Goal: Information Seeking & Learning: Learn about a topic

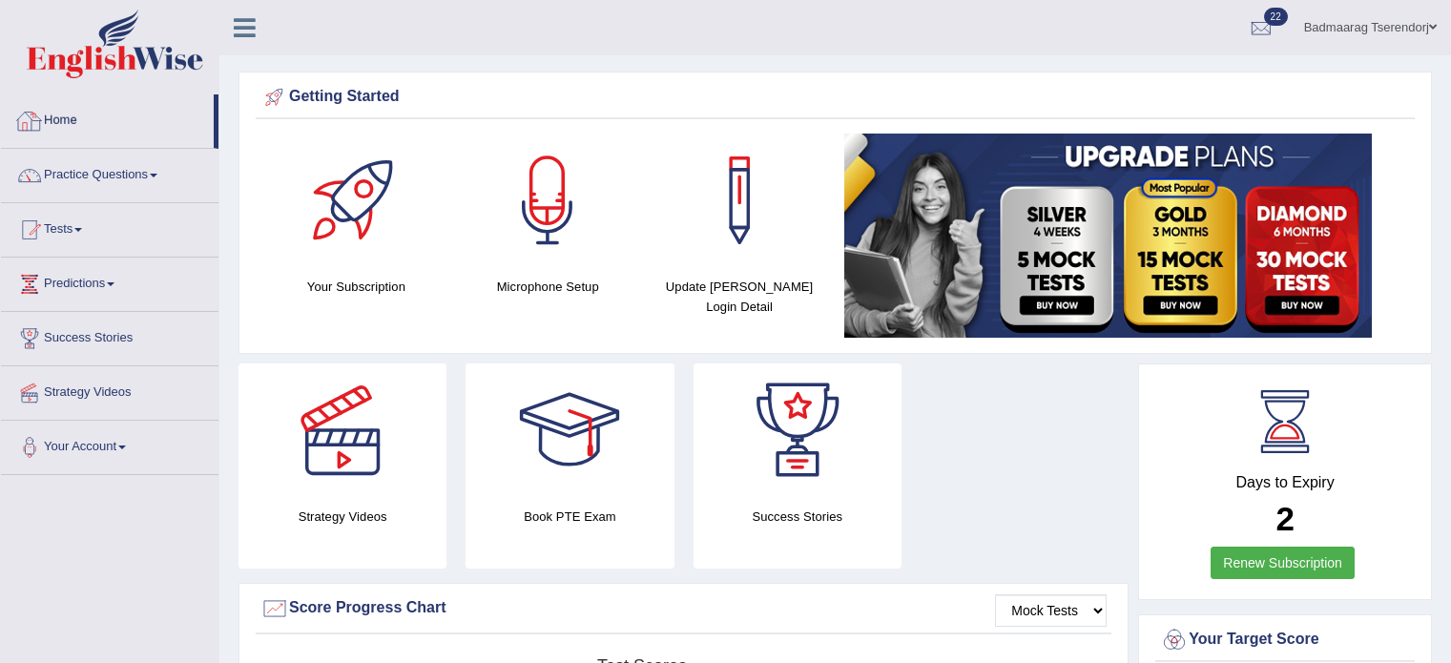
click at [56, 122] on link "Home" at bounding box center [107, 118] width 213 height 48
click at [115, 166] on link "Practice Questions" at bounding box center [109, 173] width 217 height 48
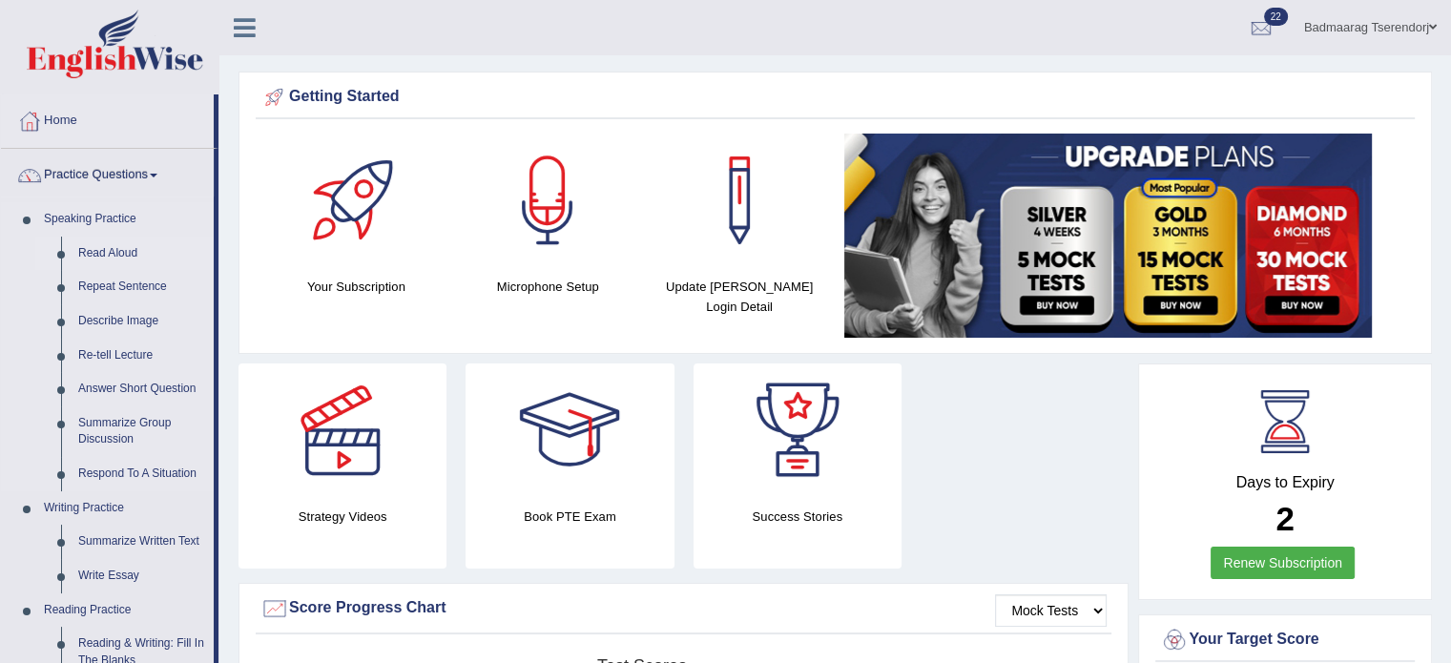
click at [83, 251] on link "Read Aloud" at bounding box center [142, 254] width 144 height 34
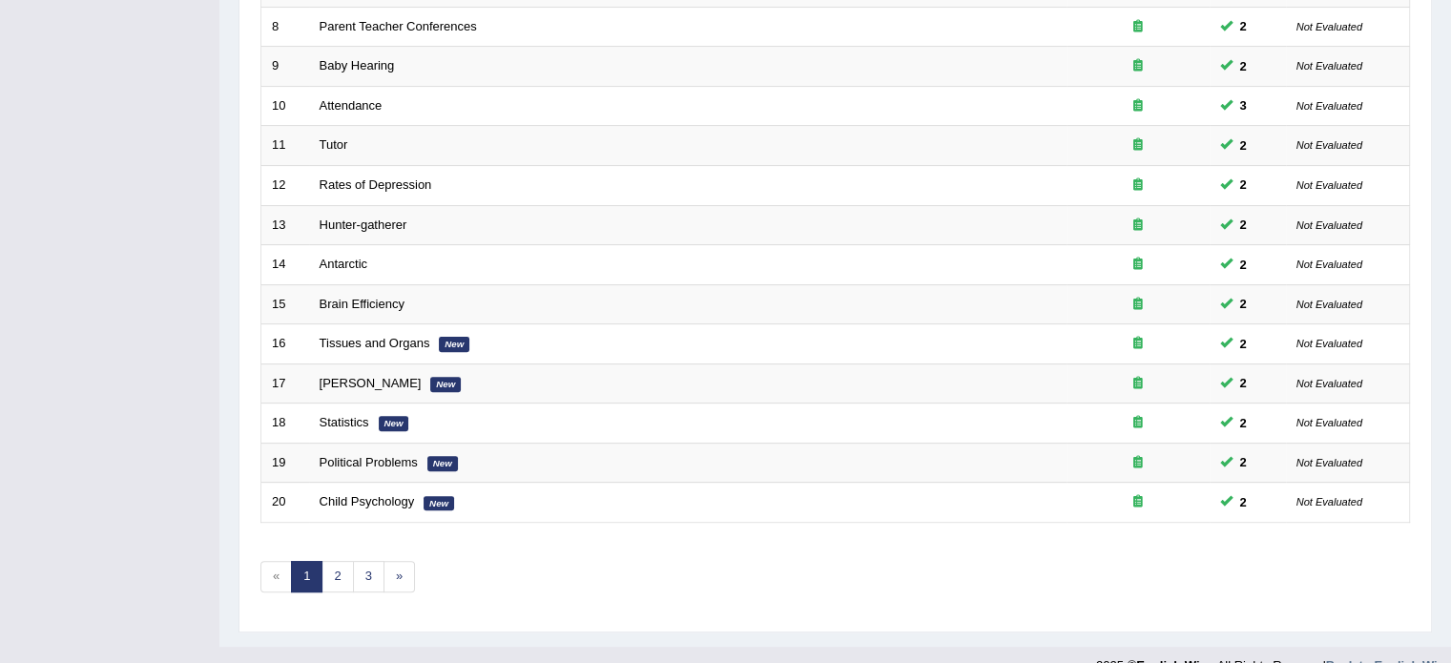
scroll to position [594, 0]
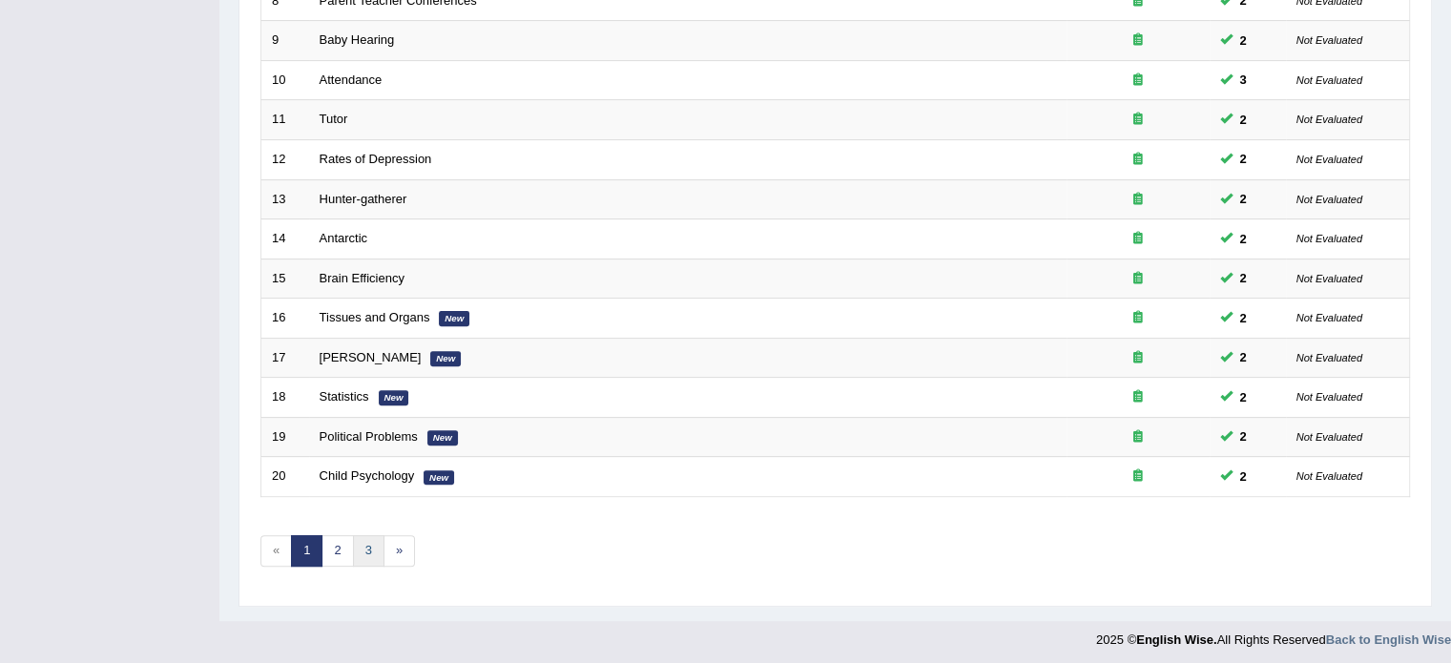
click at [370, 550] on link "3" at bounding box center [368, 550] width 31 height 31
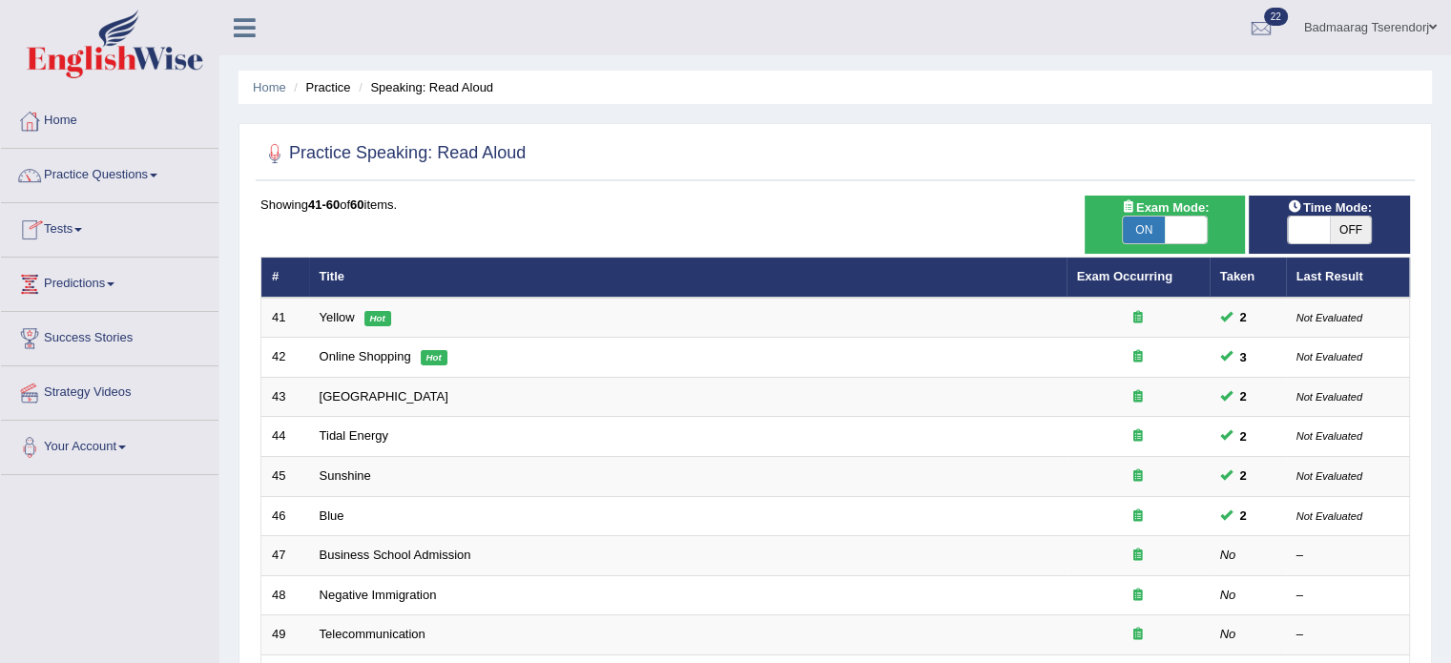
click at [122, 175] on link "Practice Questions" at bounding box center [109, 173] width 217 height 48
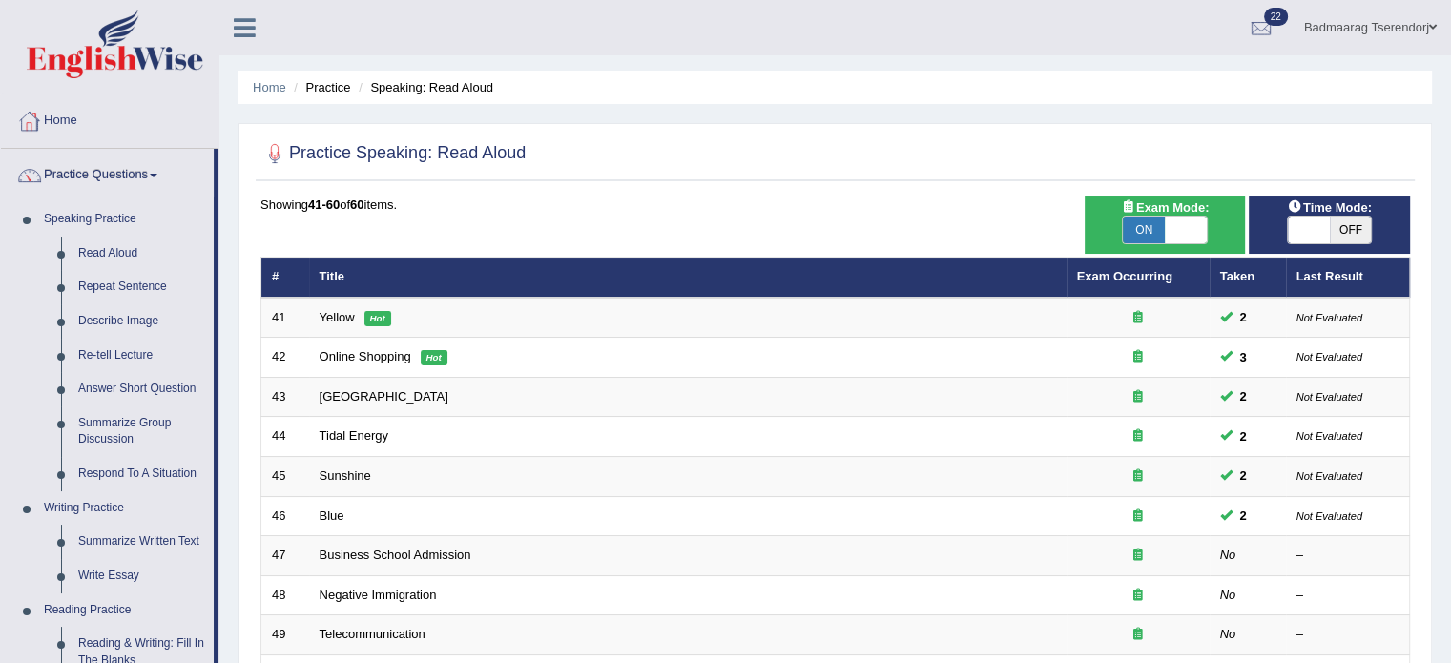
click at [61, 121] on link "Home" at bounding box center [109, 118] width 217 height 48
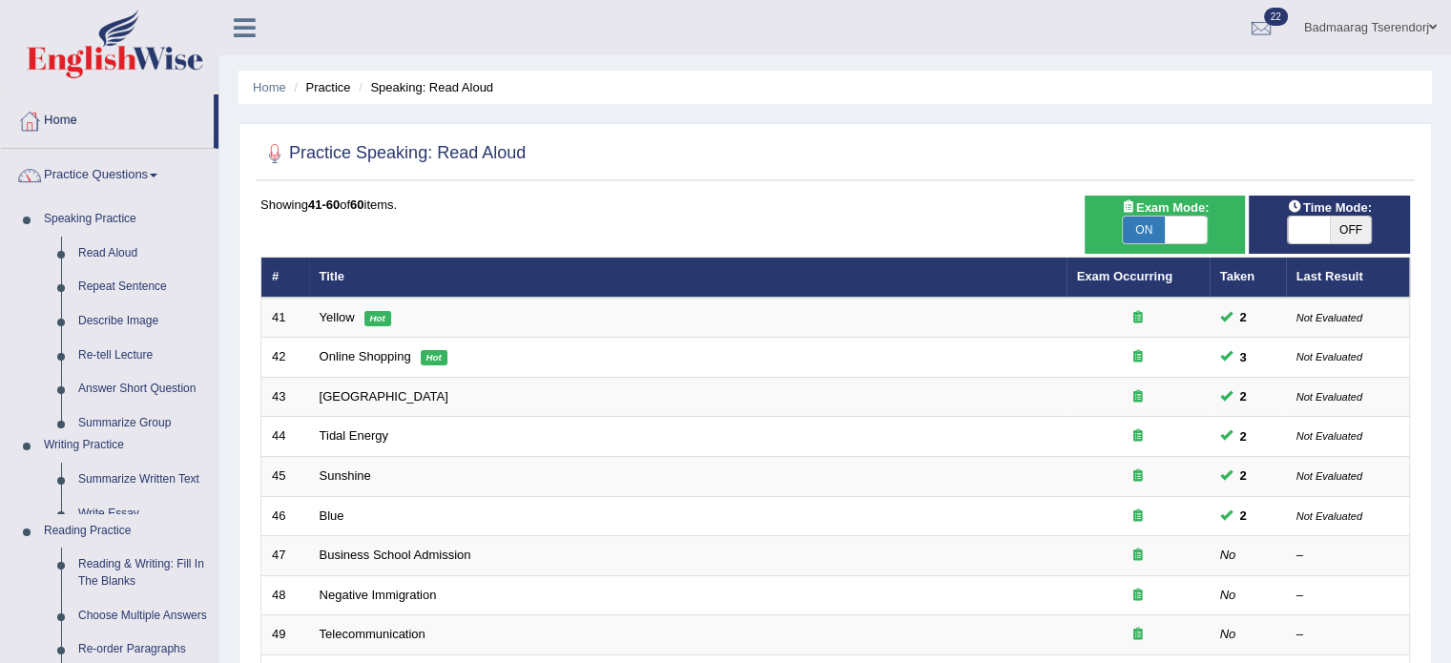
click at [61, 121] on link "Home" at bounding box center [107, 118] width 213 height 48
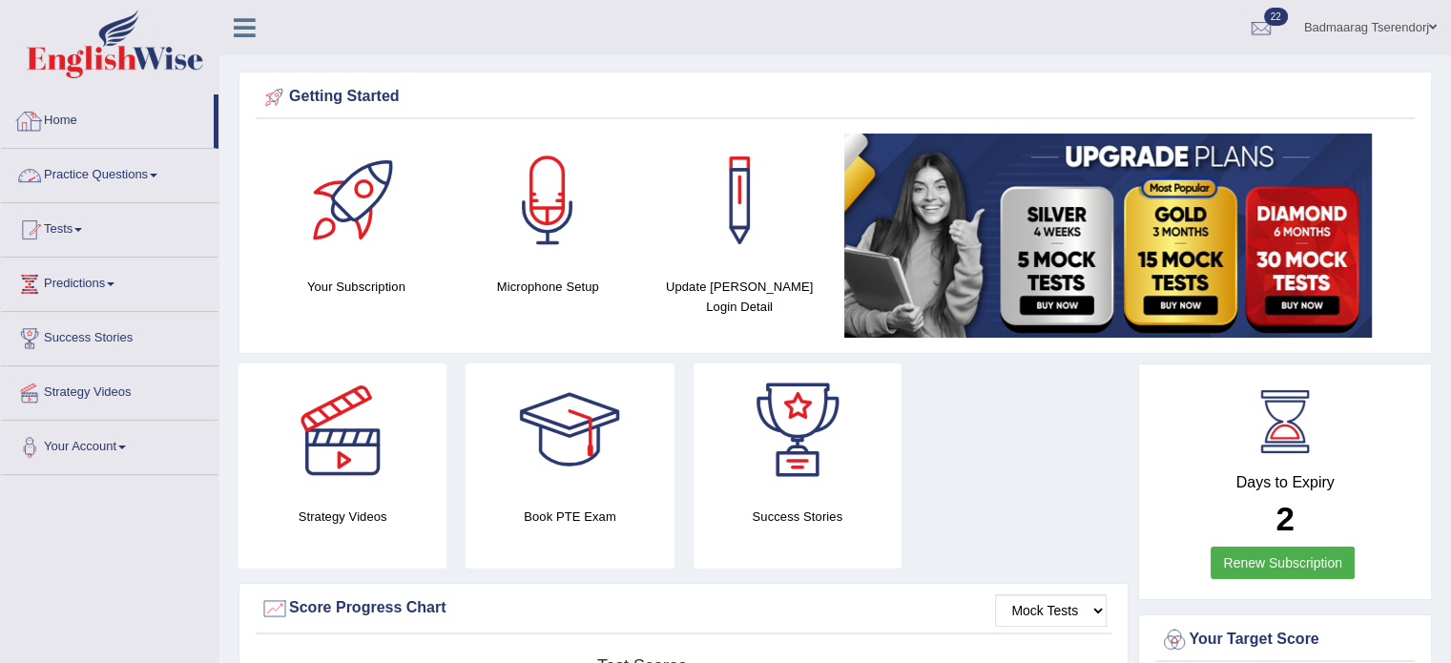
click at [152, 171] on link "Practice Questions" at bounding box center [109, 173] width 217 height 48
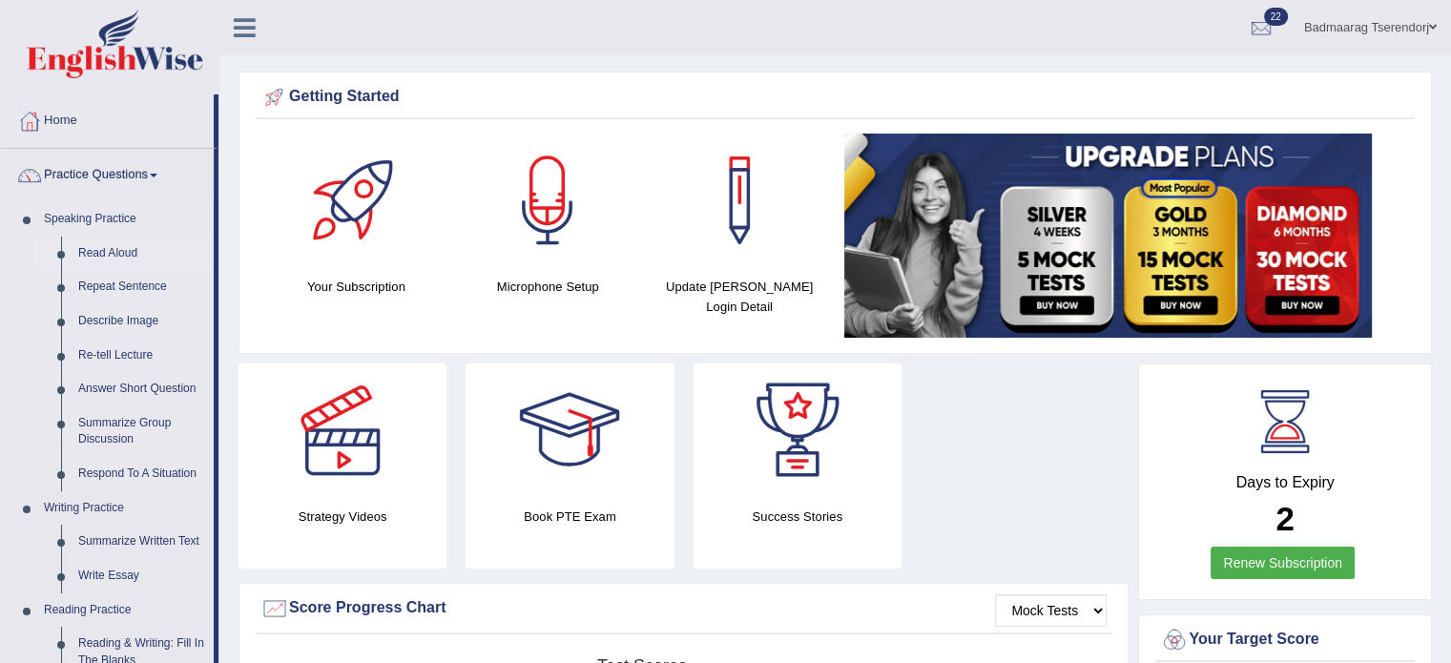
click at [114, 257] on link "Read Aloud" at bounding box center [142, 254] width 144 height 34
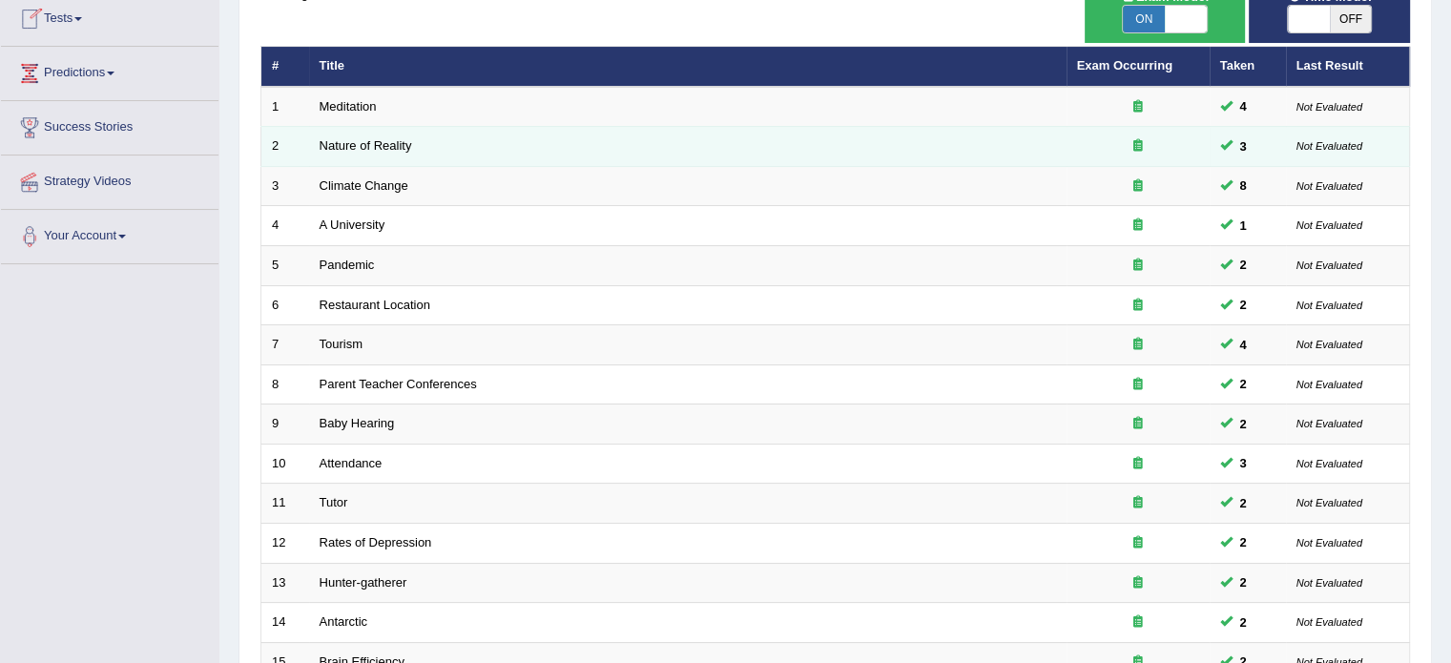
scroll to position [594, 0]
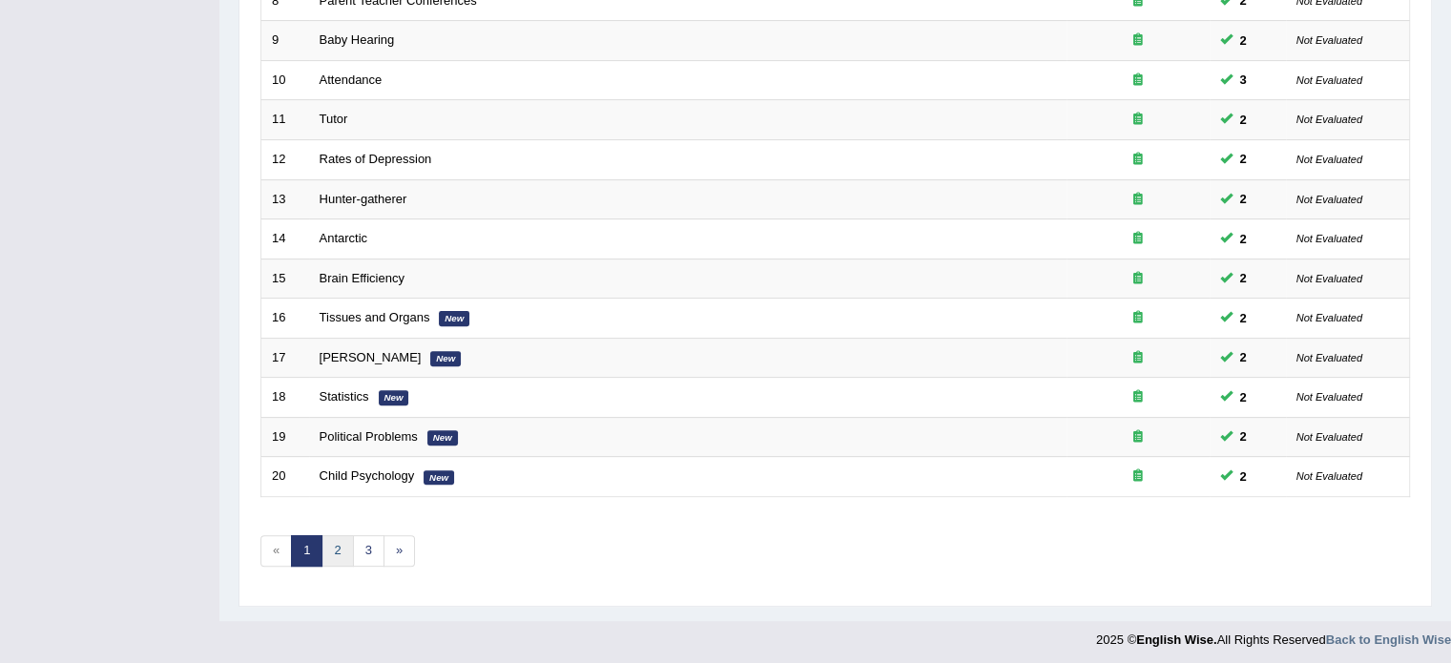
click at [340, 546] on link "2" at bounding box center [336, 550] width 31 height 31
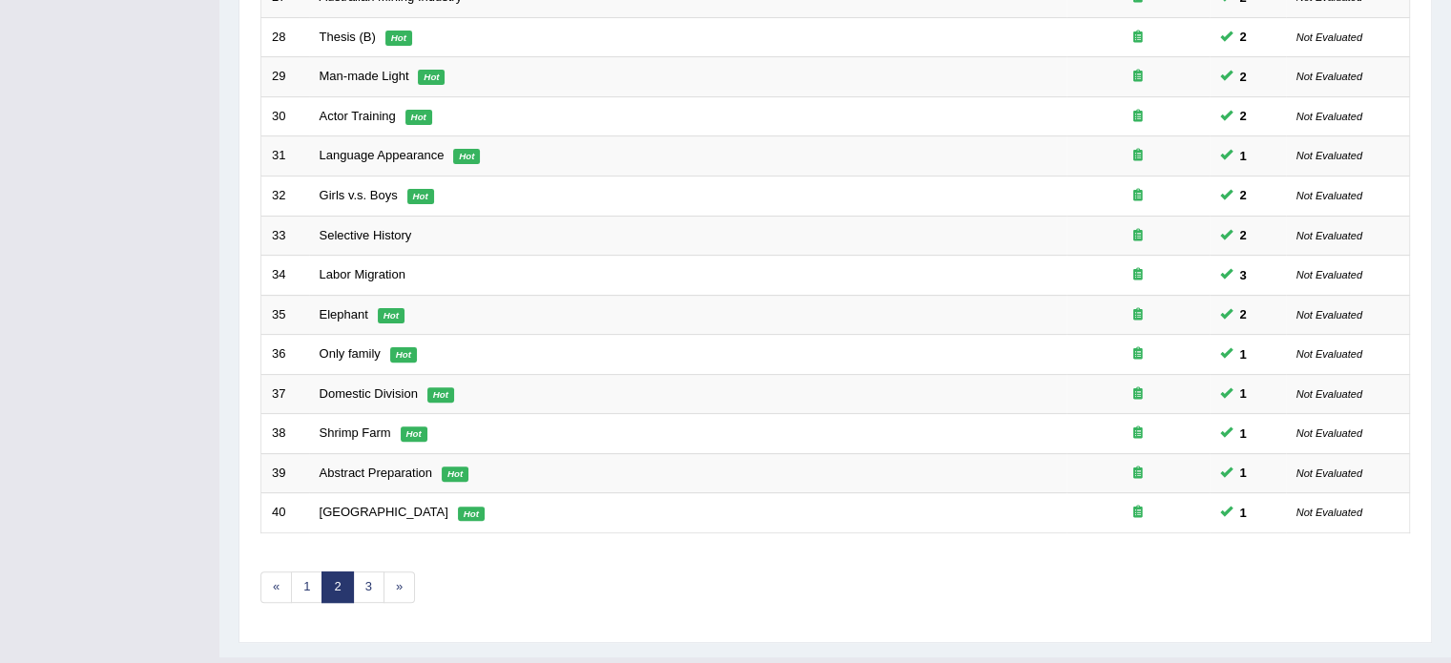
scroll to position [594, 0]
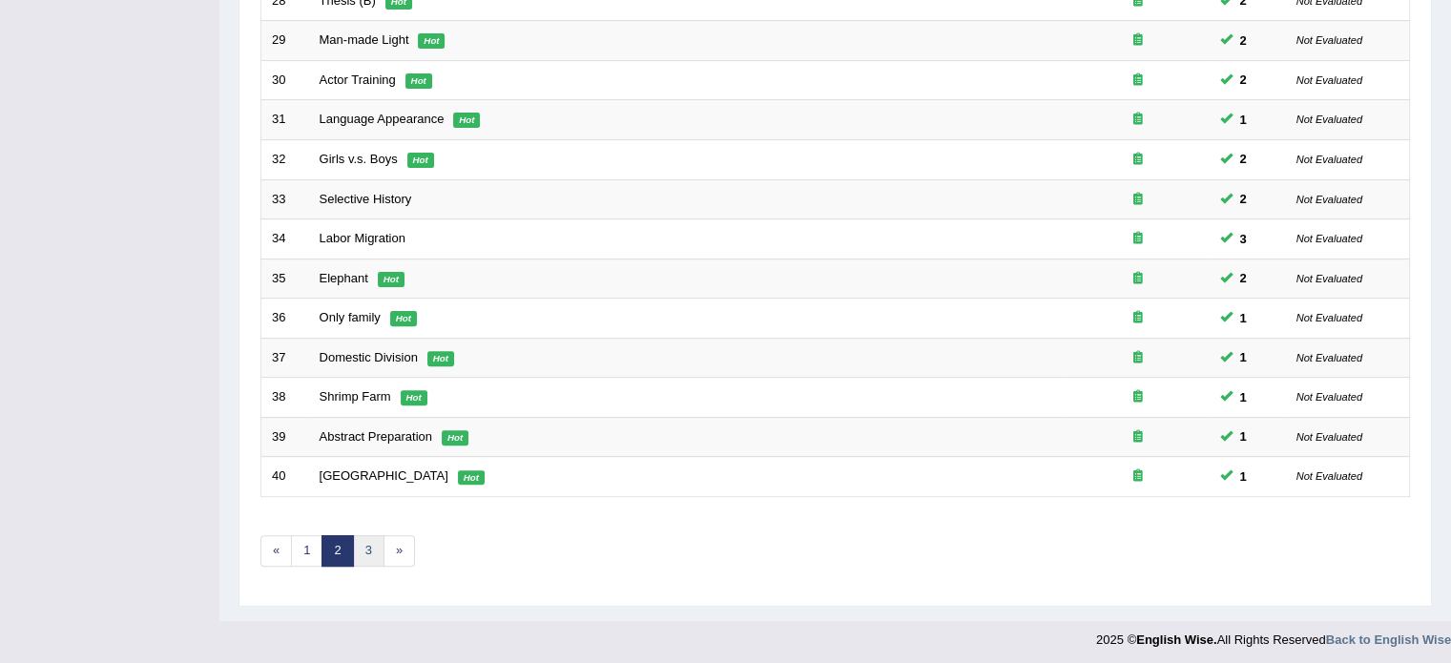
click at [359, 543] on link "3" at bounding box center [368, 550] width 31 height 31
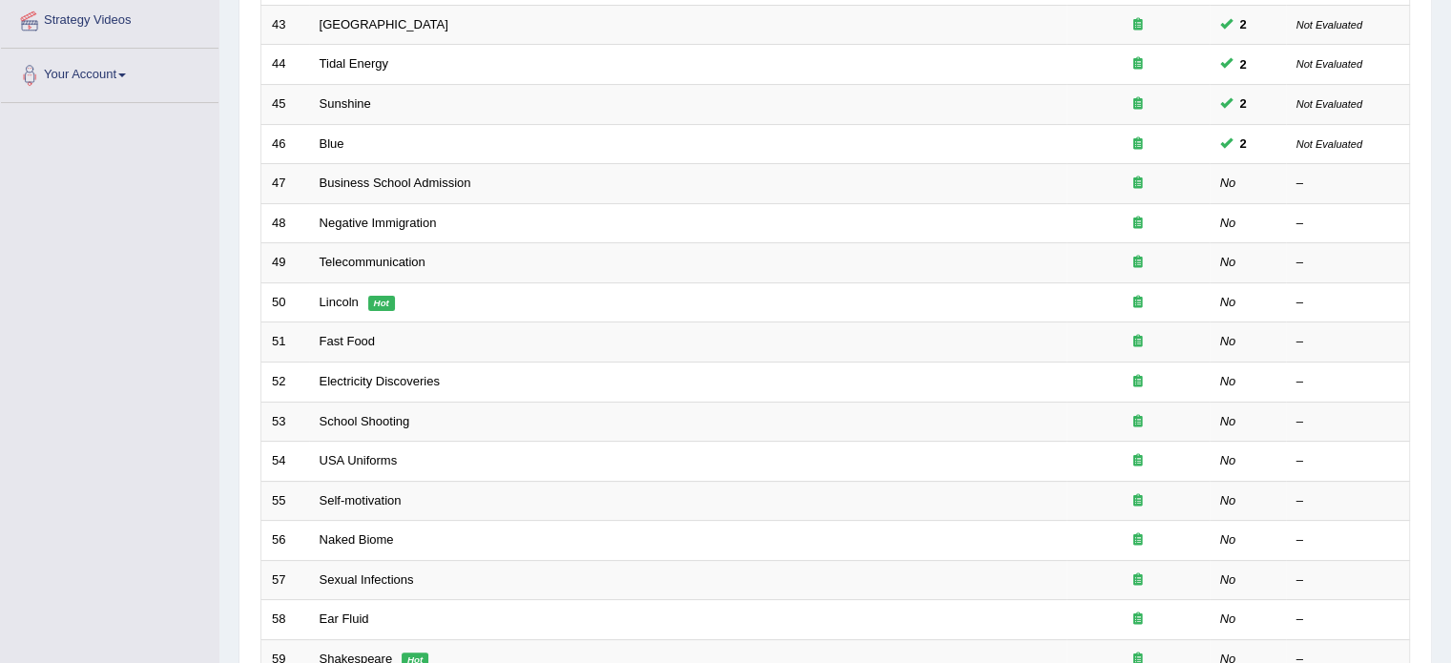
scroll to position [382, 0]
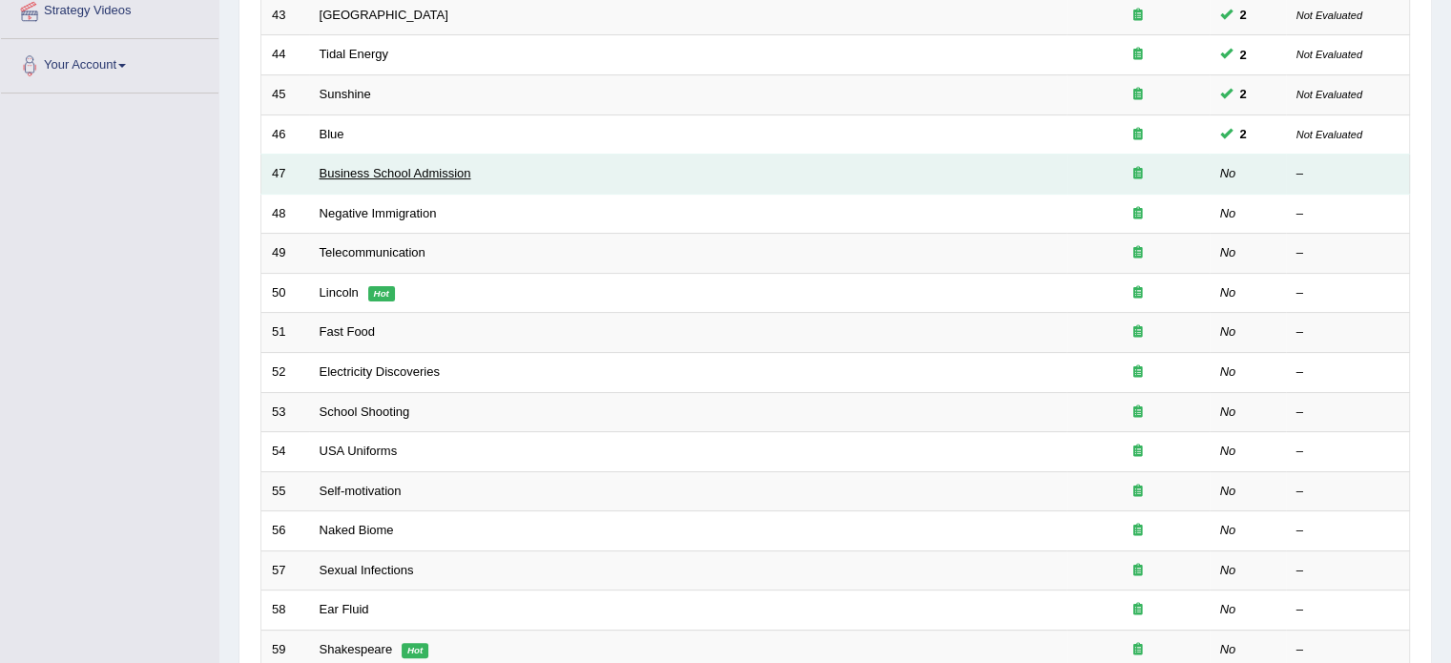
click at [382, 170] on link "Business School Admission" at bounding box center [396, 173] width 152 height 14
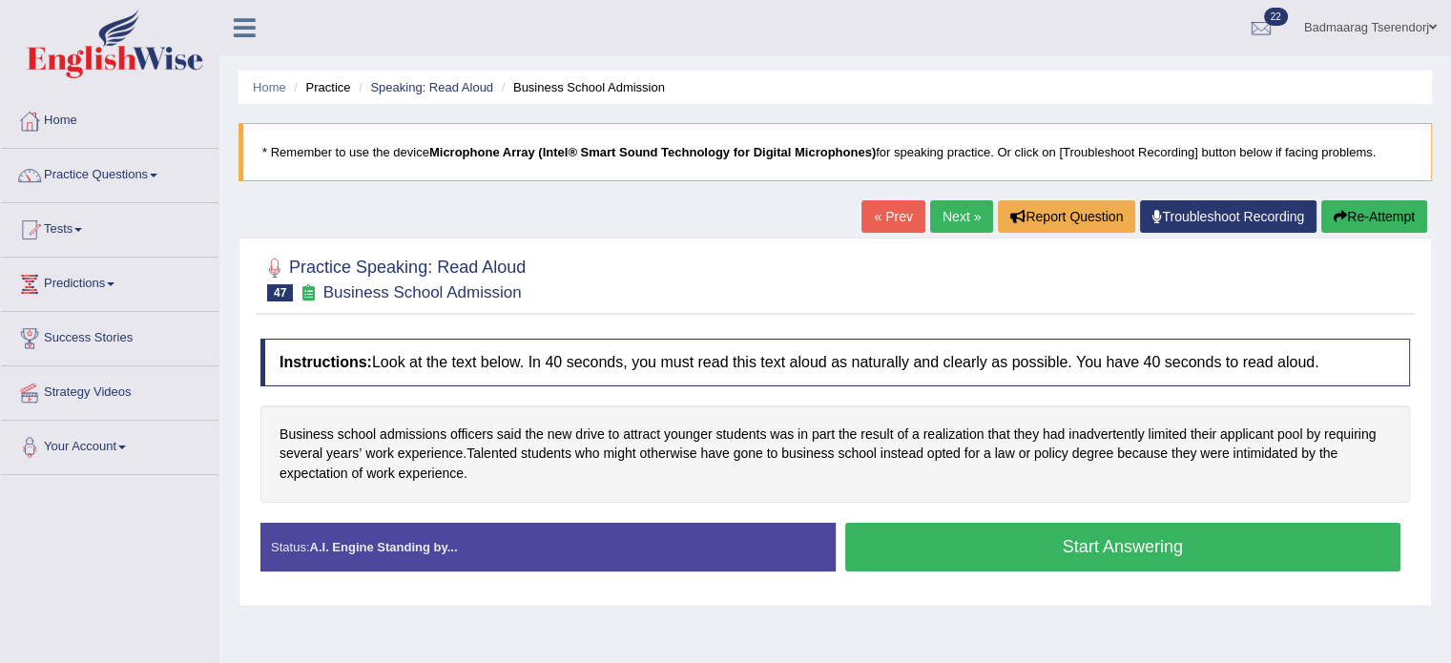
click at [960, 534] on button "Start Answering" at bounding box center [1123, 547] width 556 height 49
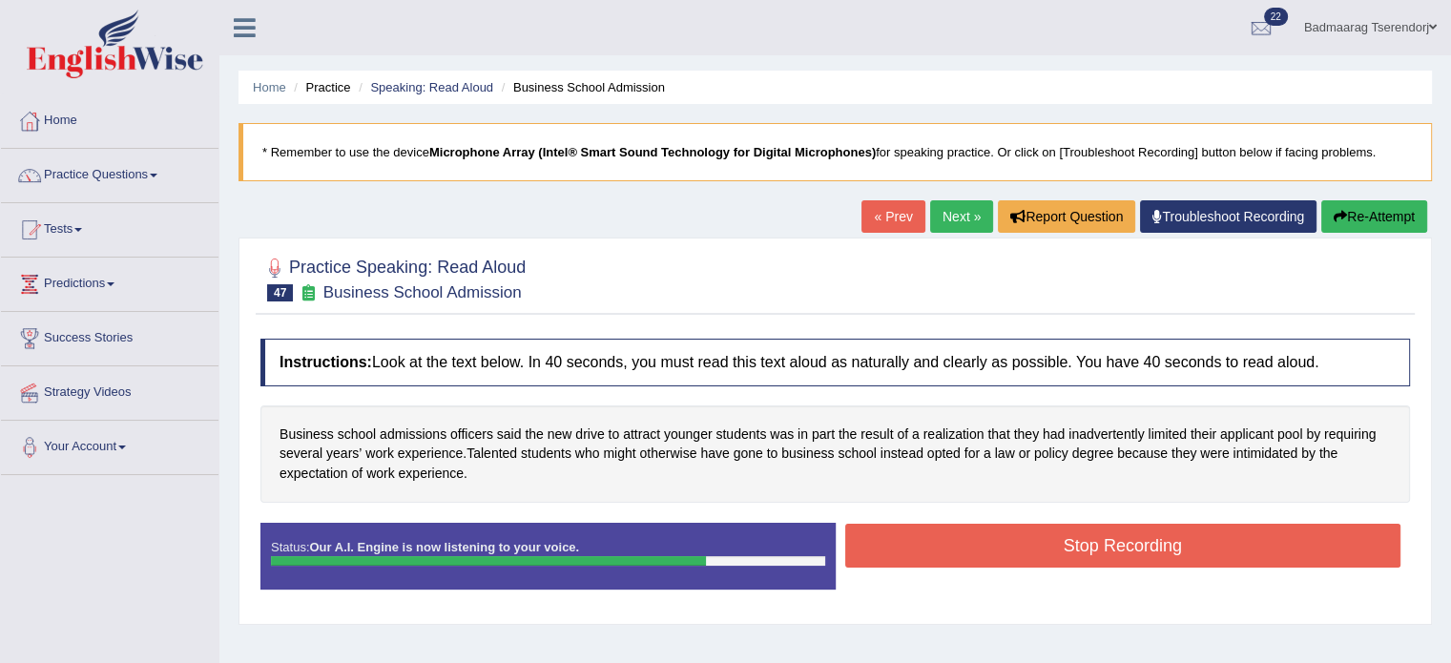
click at [954, 537] on button "Stop Recording" at bounding box center [1123, 546] width 556 height 44
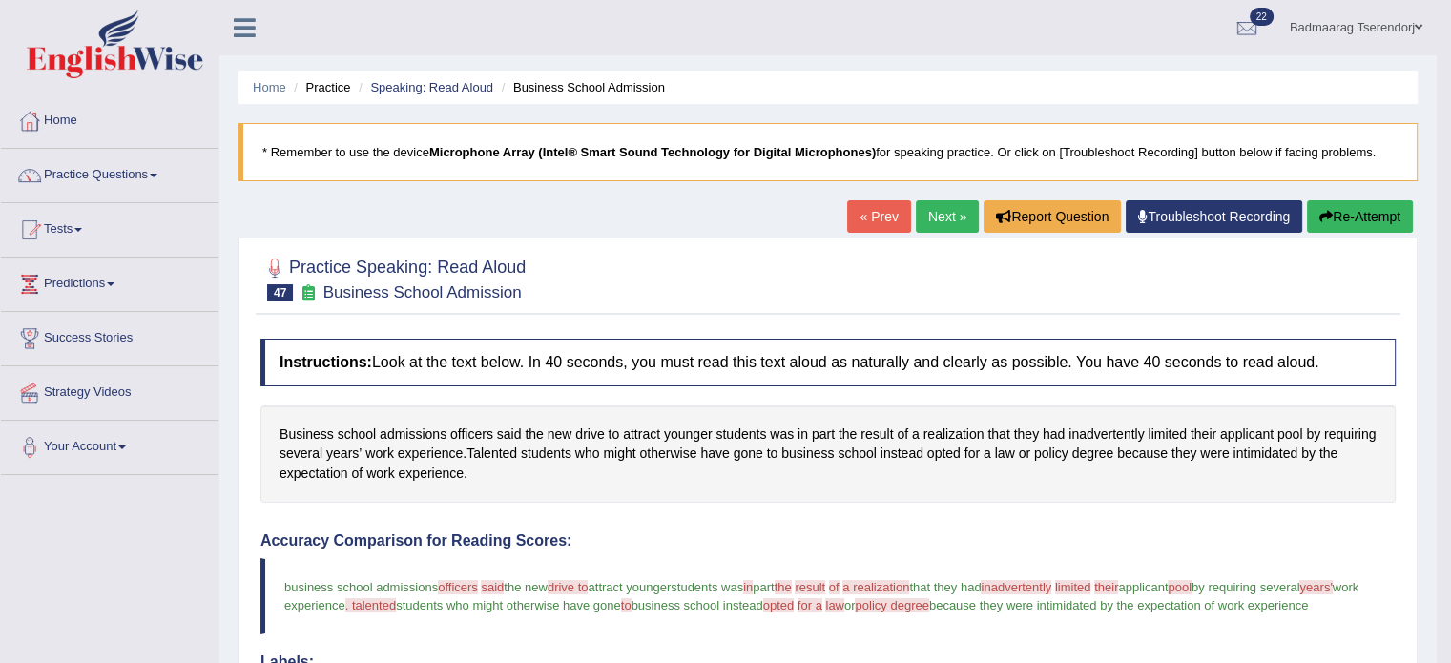
click at [948, 212] on link "Next »" at bounding box center [947, 216] width 63 height 32
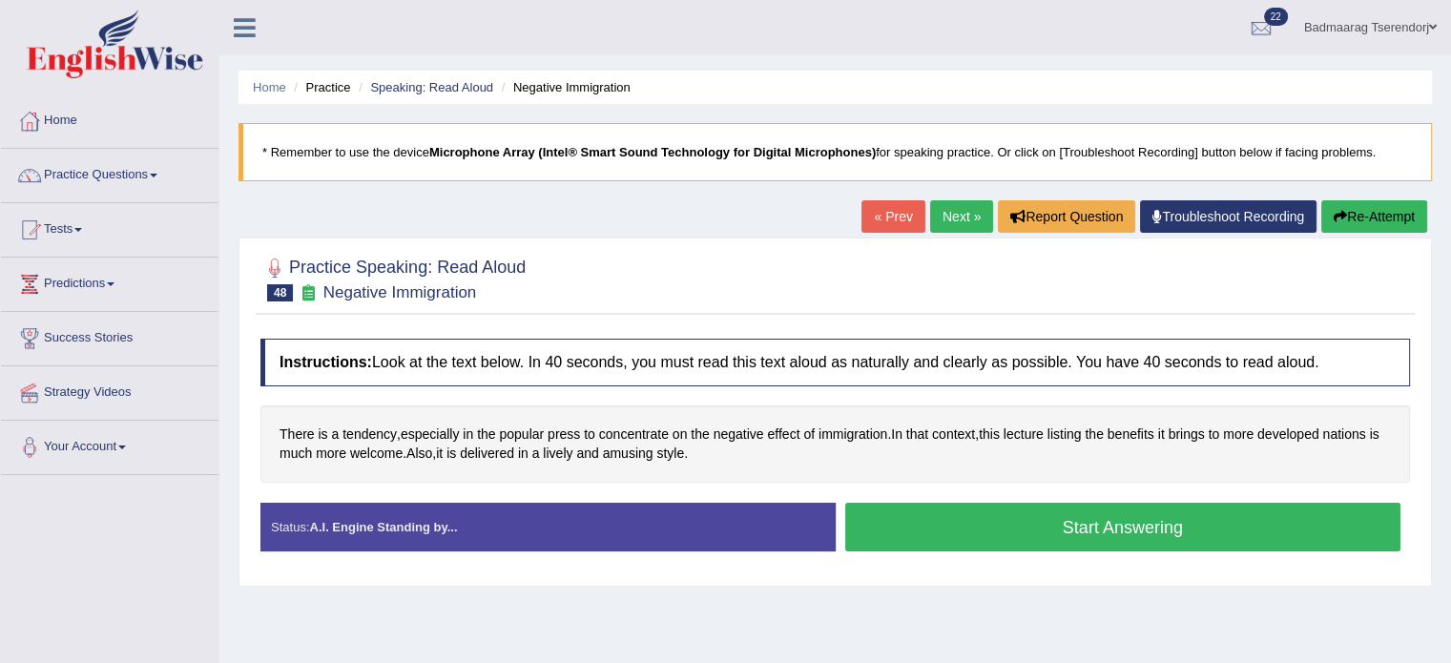
click at [935, 529] on button "Start Answering" at bounding box center [1123, 527] width 556 height 49
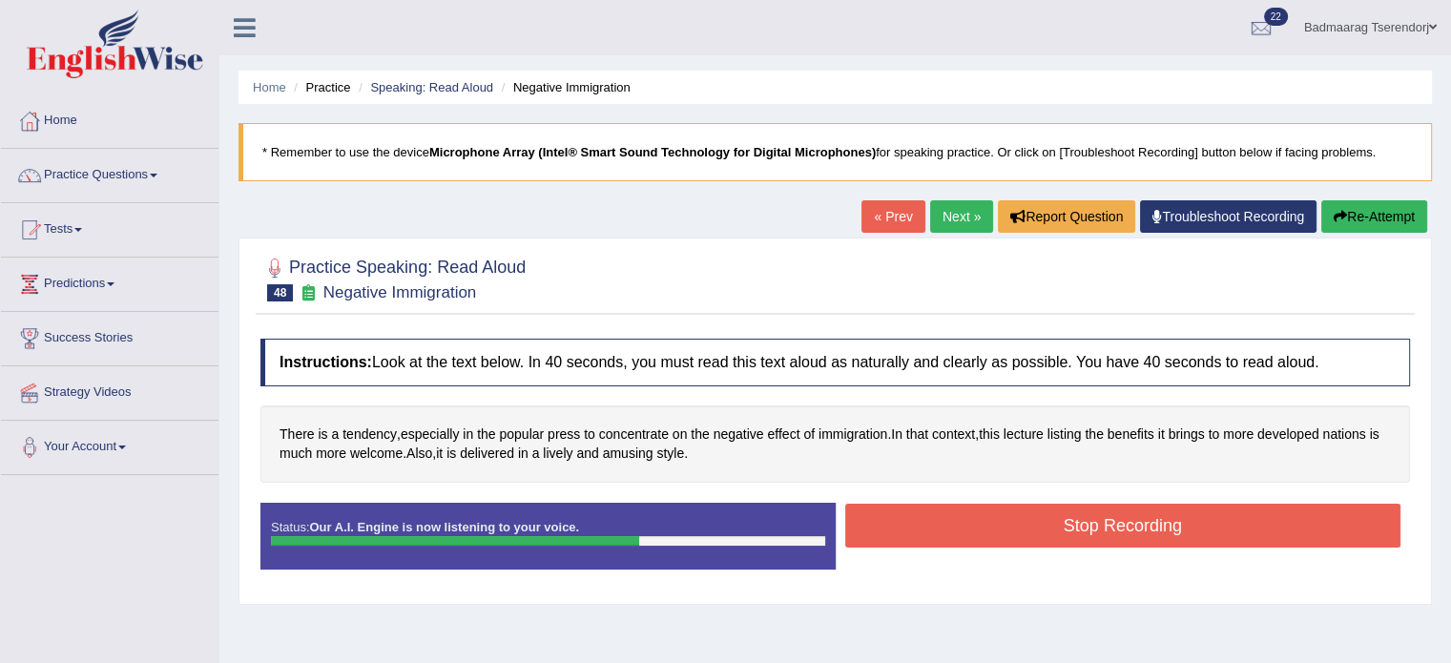
click at [935, 529] on button "Stop Recording" at bounding box center [1123, 526] width 556 height 44
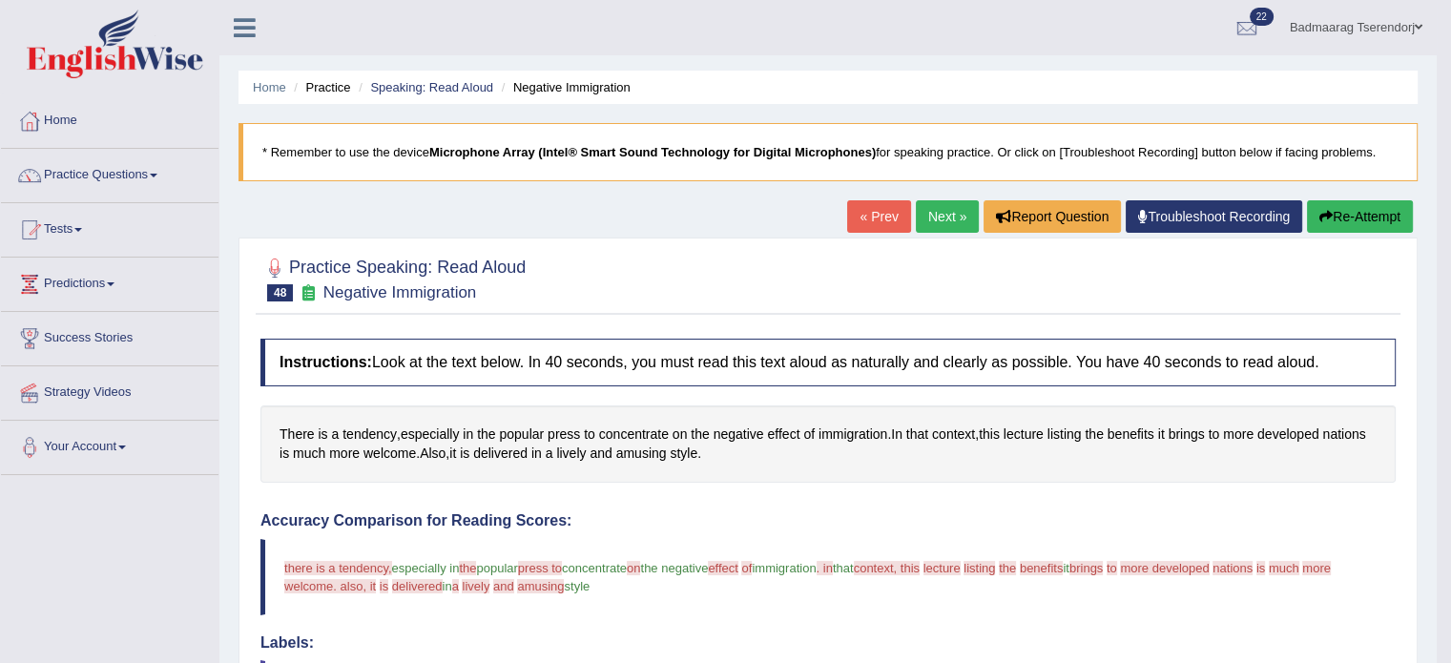
click at [1362, 206] on button "Re-Attempt" at bounding box center [1360, 216] width 106 height 32
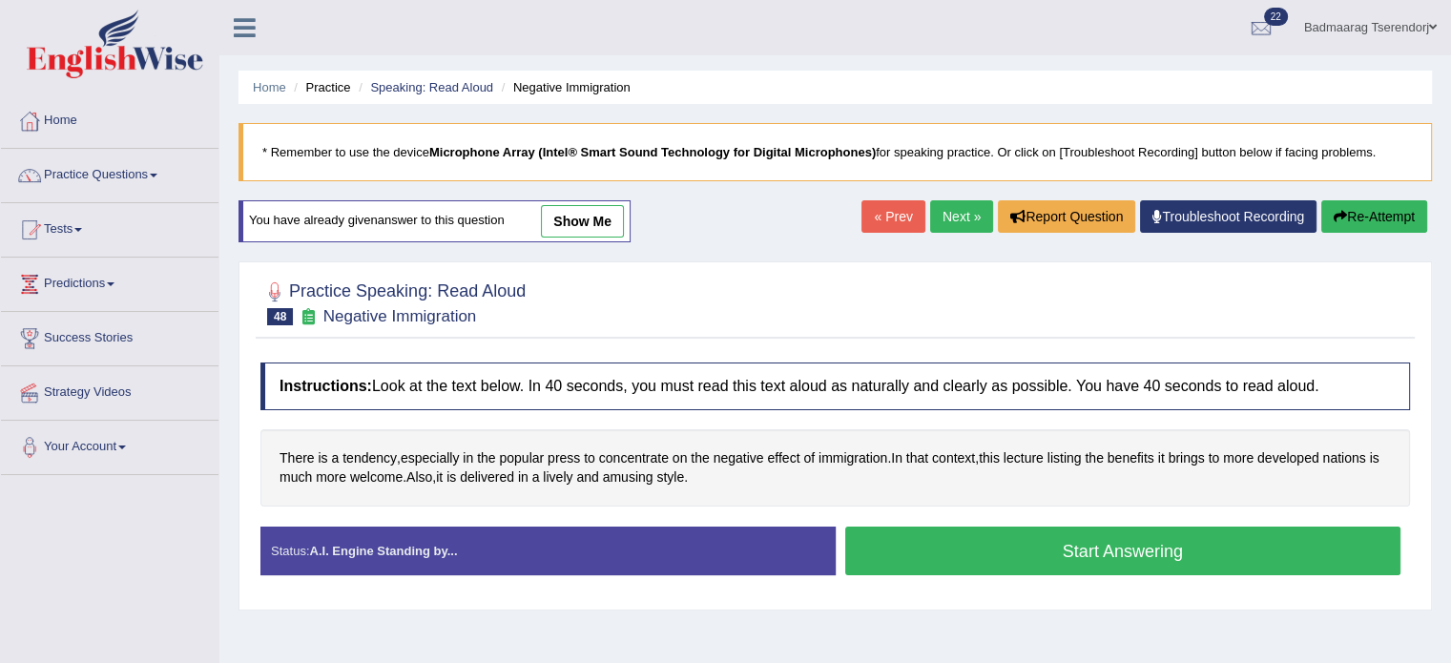
click at [963, 538] on button "Start Answering" at bounding box center [1123, 551] width 556 height 49
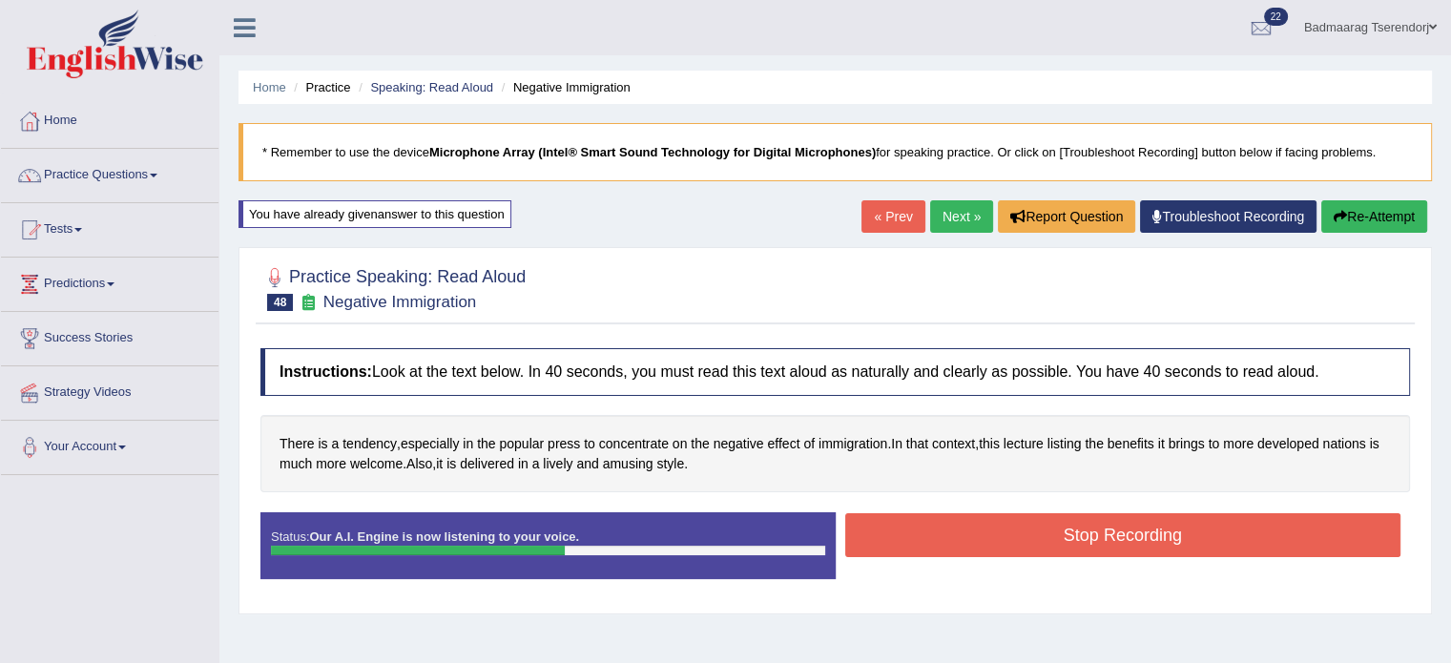
click at [969, 532] on button "Stop Recording" at bounding box center [1123, 535] width 556 height 44
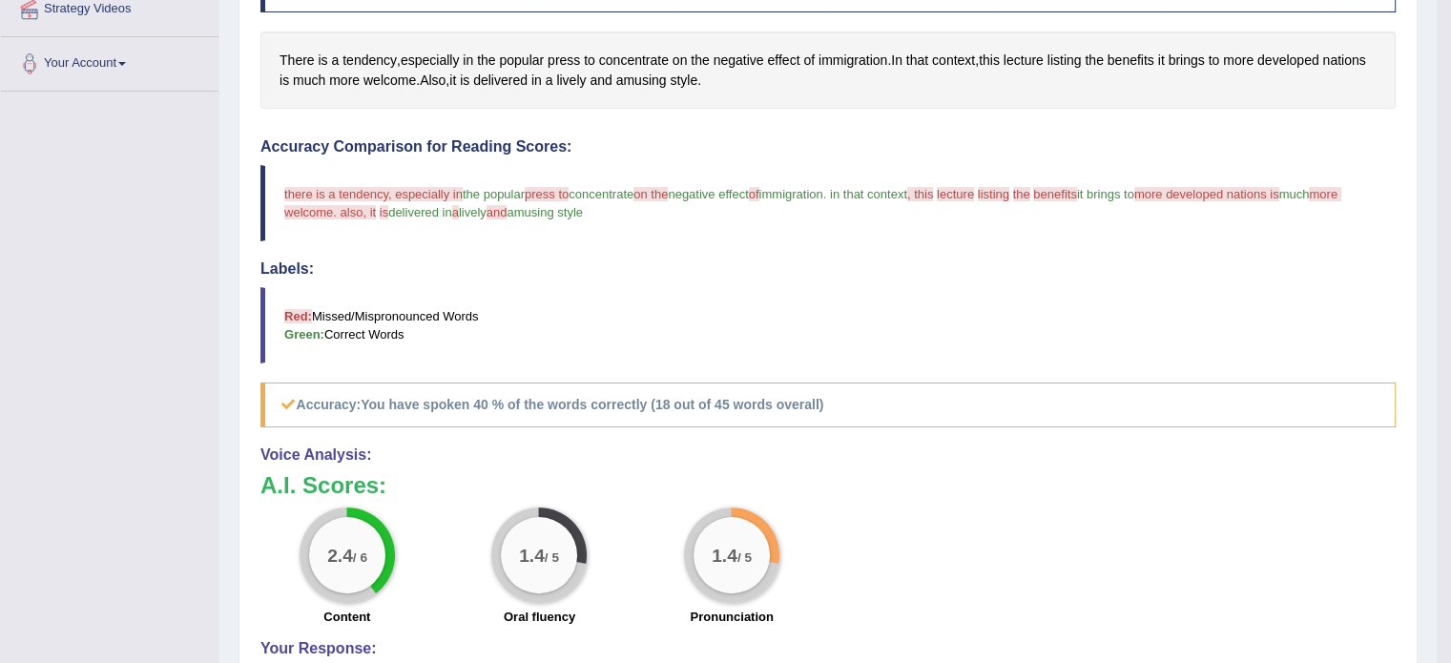
scroll to position [95, 0]
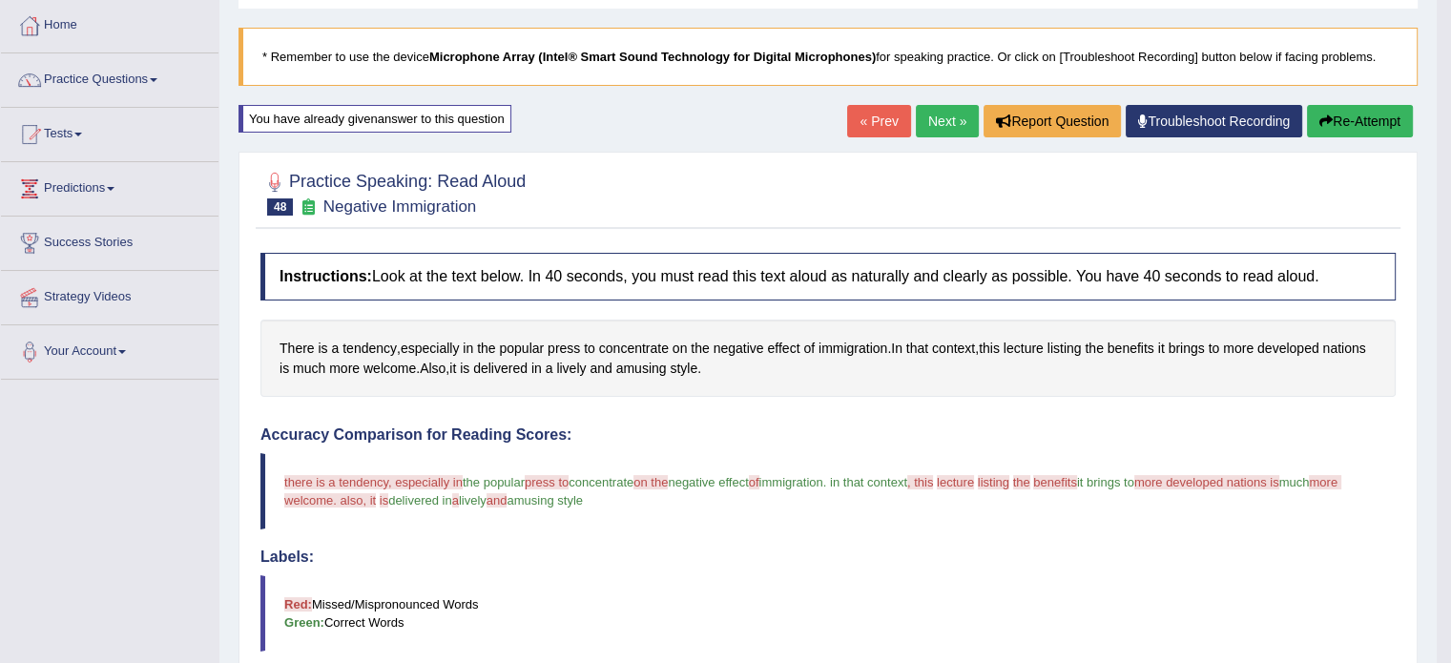
click at [942, 117] on link "Next »" at bounding box center [947, 121] width 63 height 32
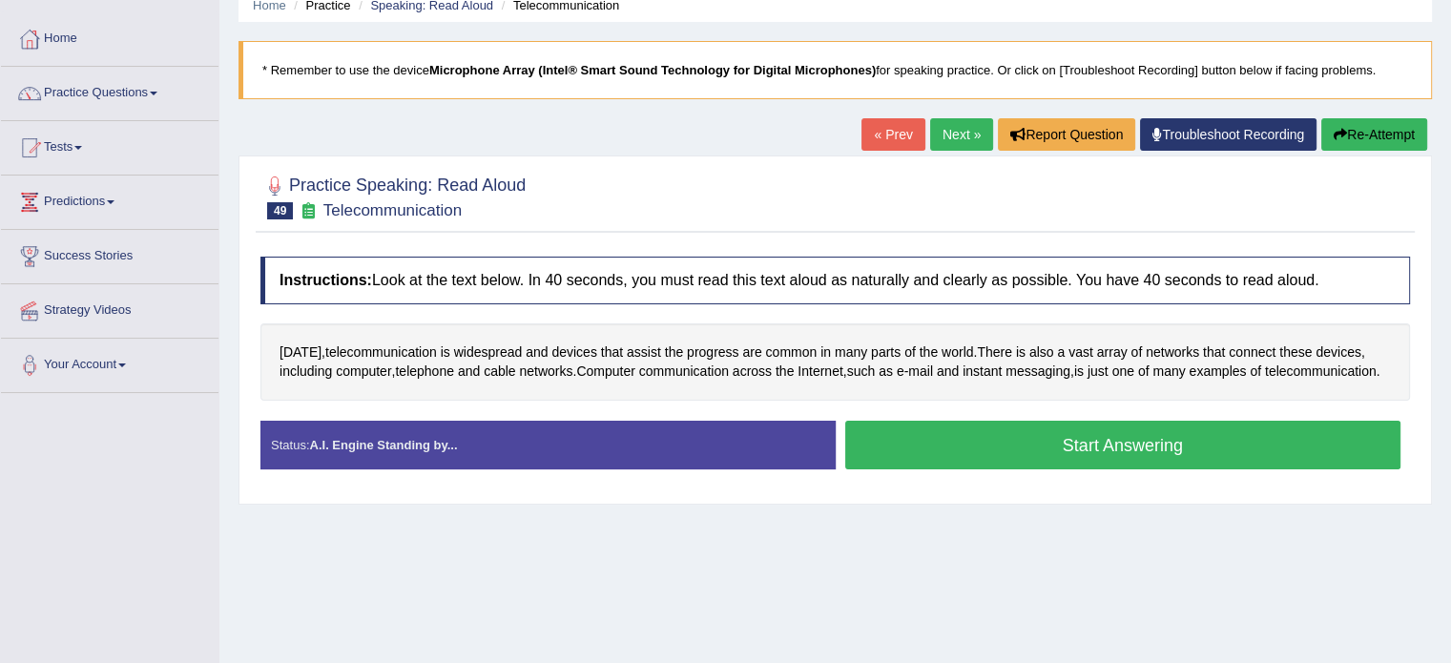
scroll to position [95, 0]
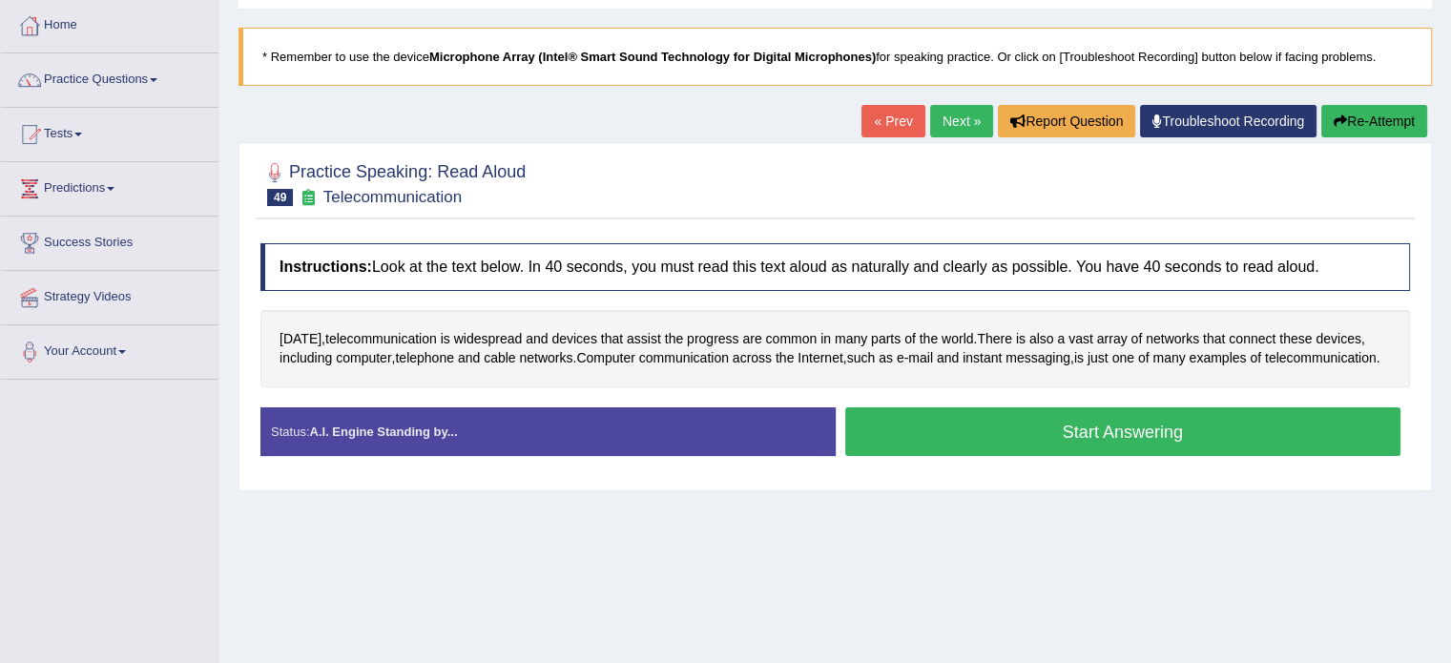
click at [942, 449] on button "Start Answering" at bounding box center [1123, 431] width 556 height 49
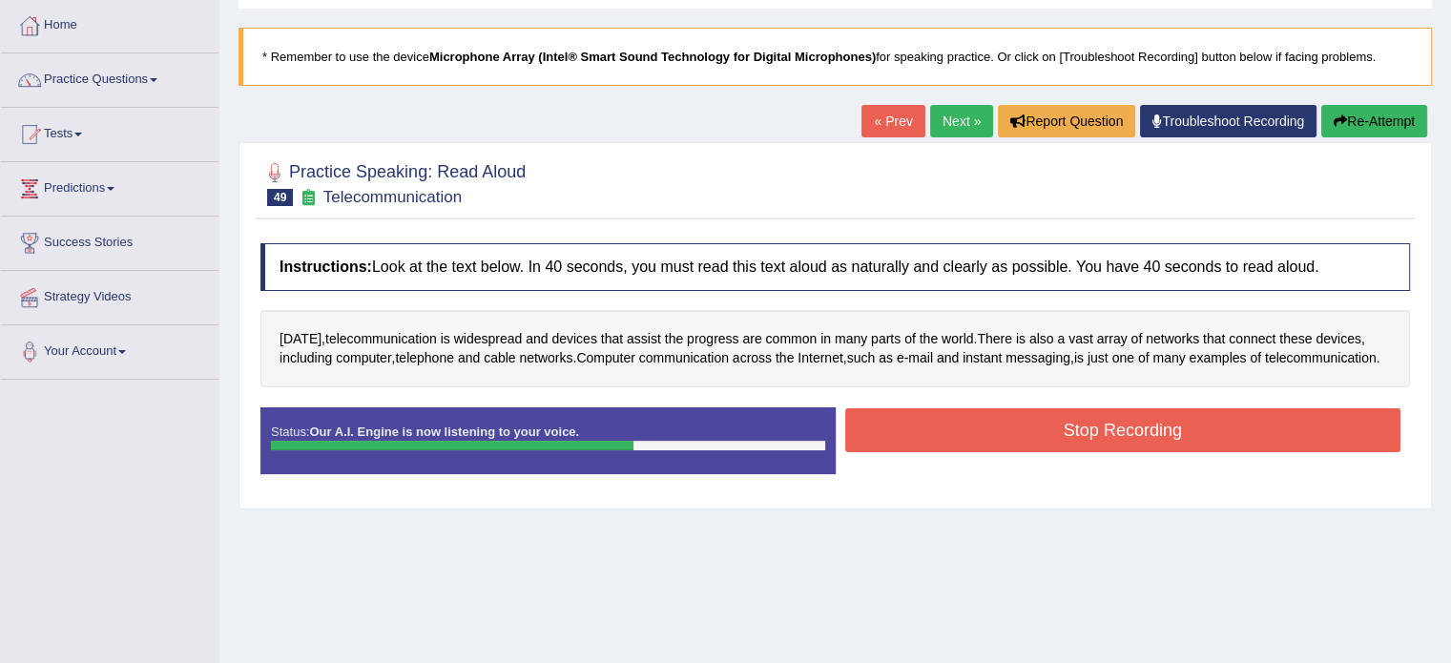
click at [958, 447] on button "Stop Recording" at bounding box center [1123, 430] width 556 height 44
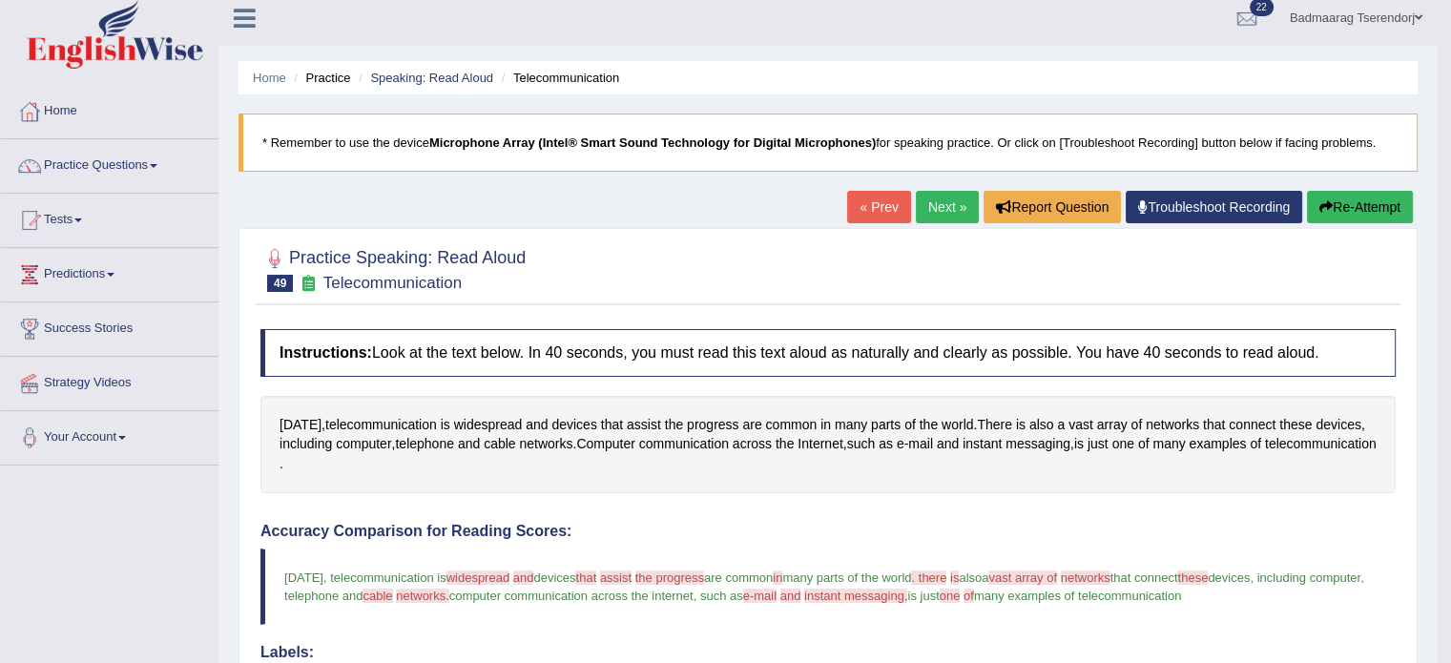
scroll to position [0, 0]
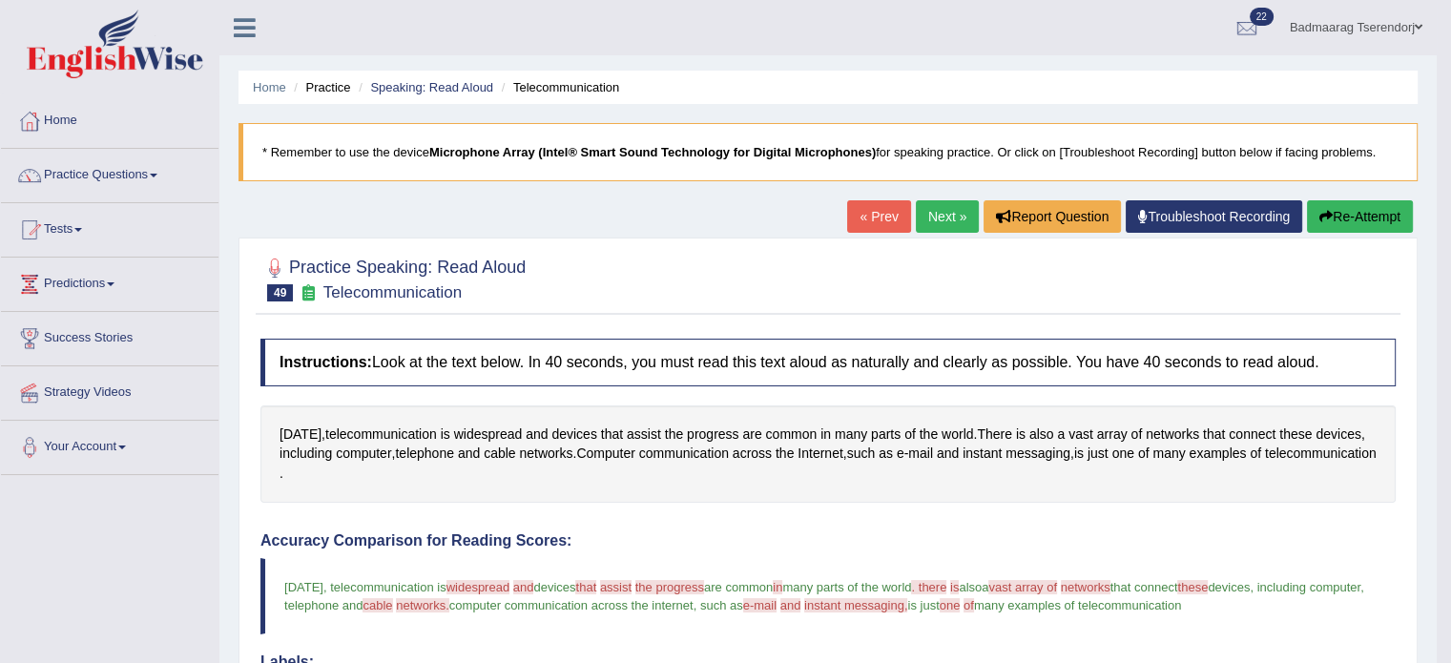
click at [942, 207] on link "Next »" at bounding box center [947, 216] width 63 height 32
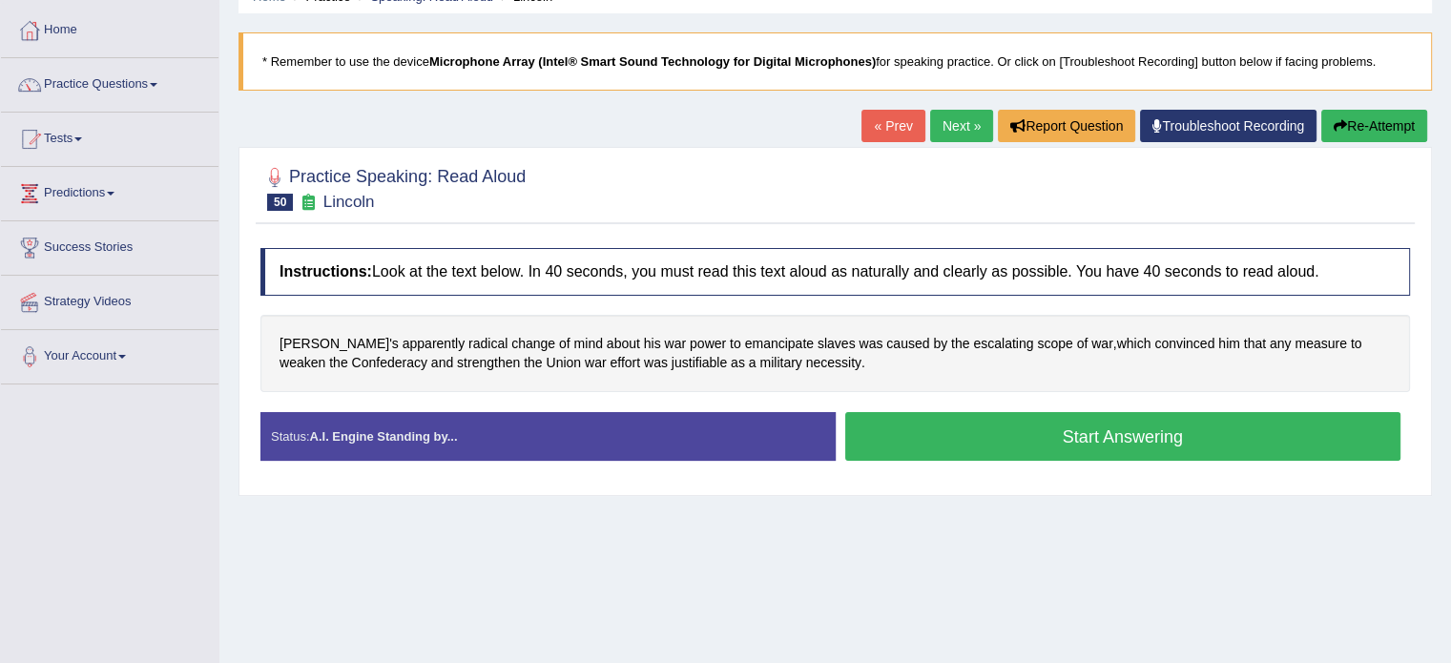
scroll to position [95, 0]
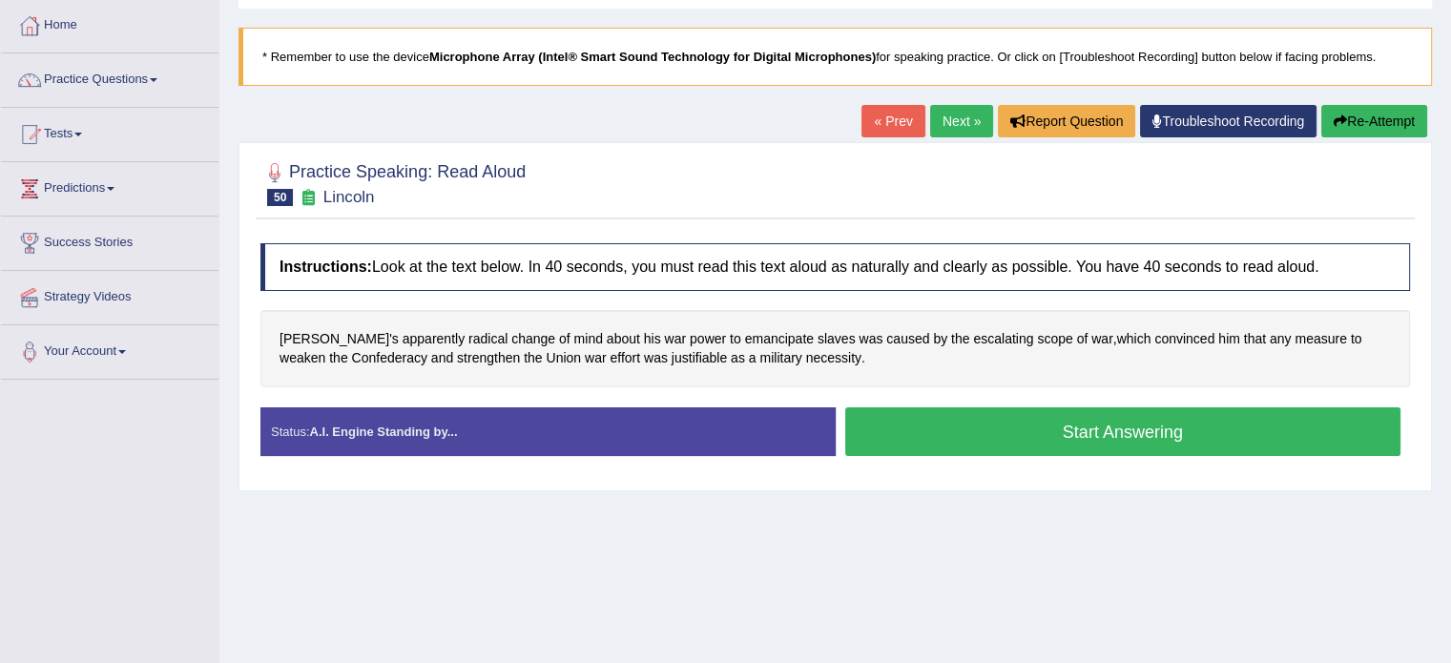
click at [944, 425] on button "Start Answering" at bounding box center [1123, 431] width 556 height 49
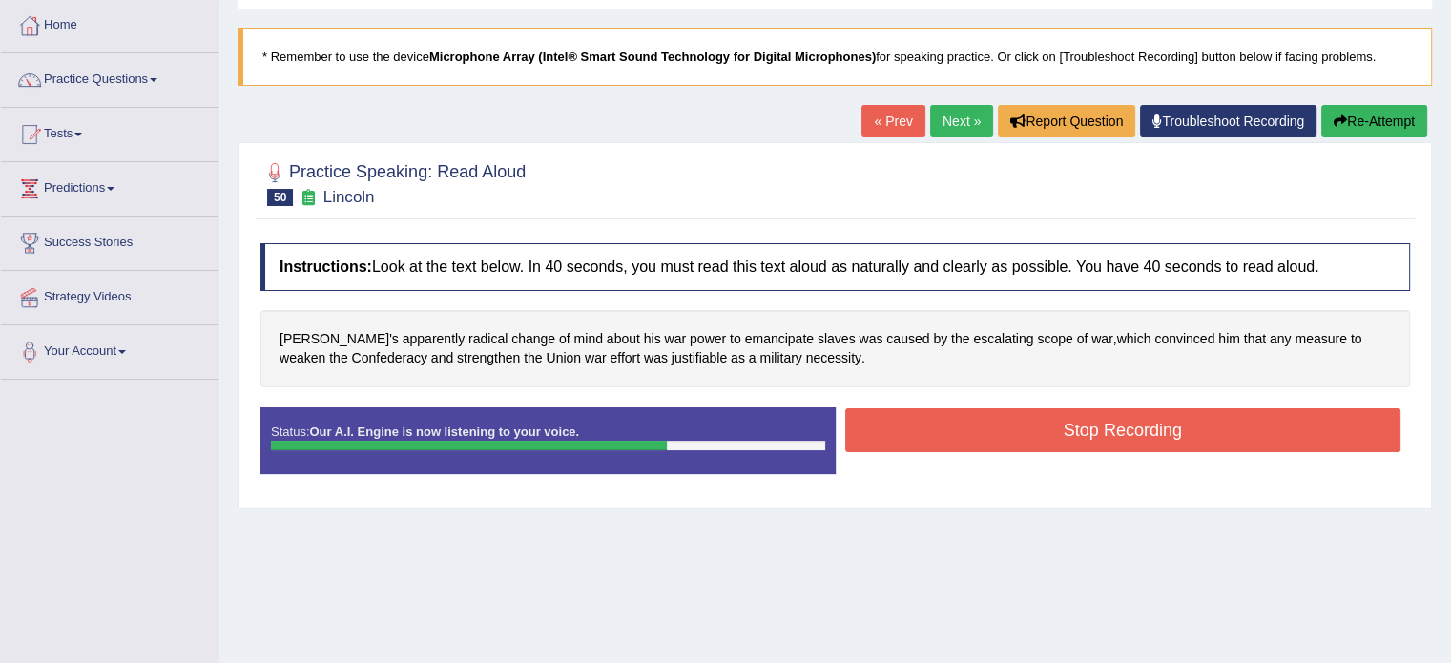
click at [944, 424] on button "Stop Recording" at bounding box center [1123, 430] width 556 height 44
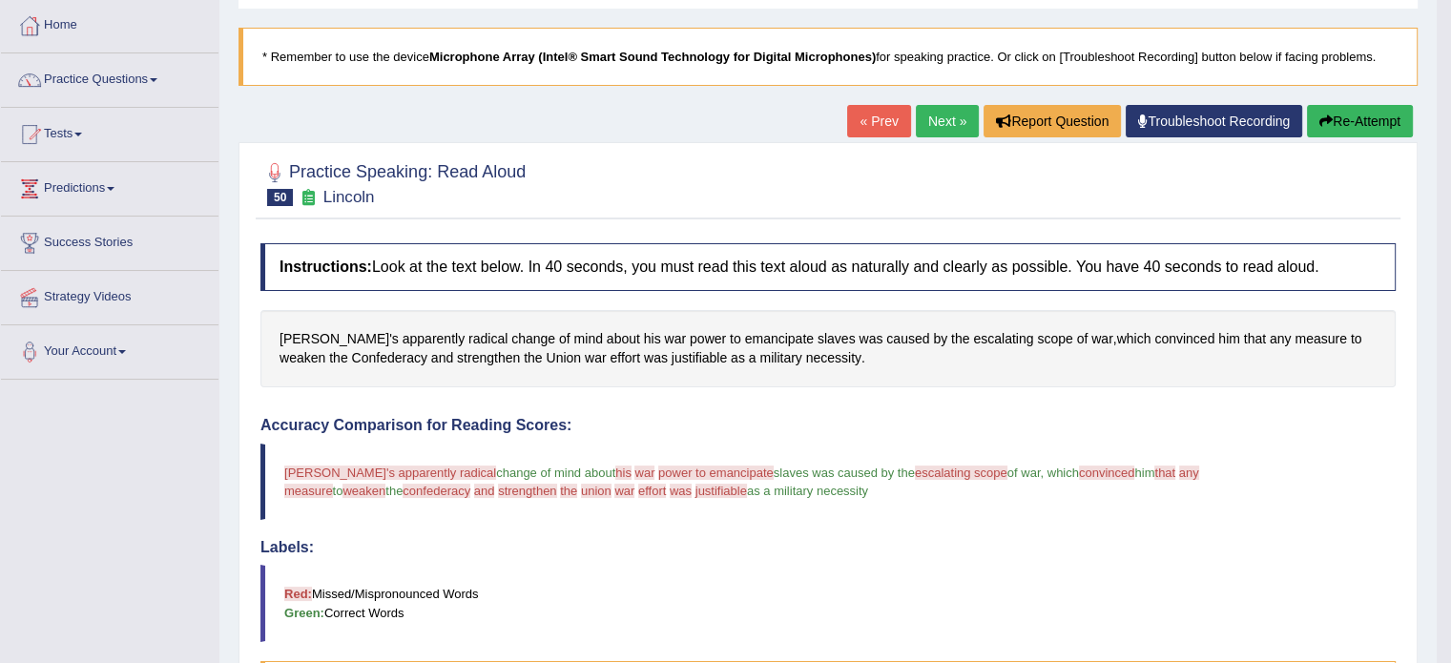
click at [1360, 114] on button "Re-Attempt" at bounding box center [1360, 121] width 106 height 32
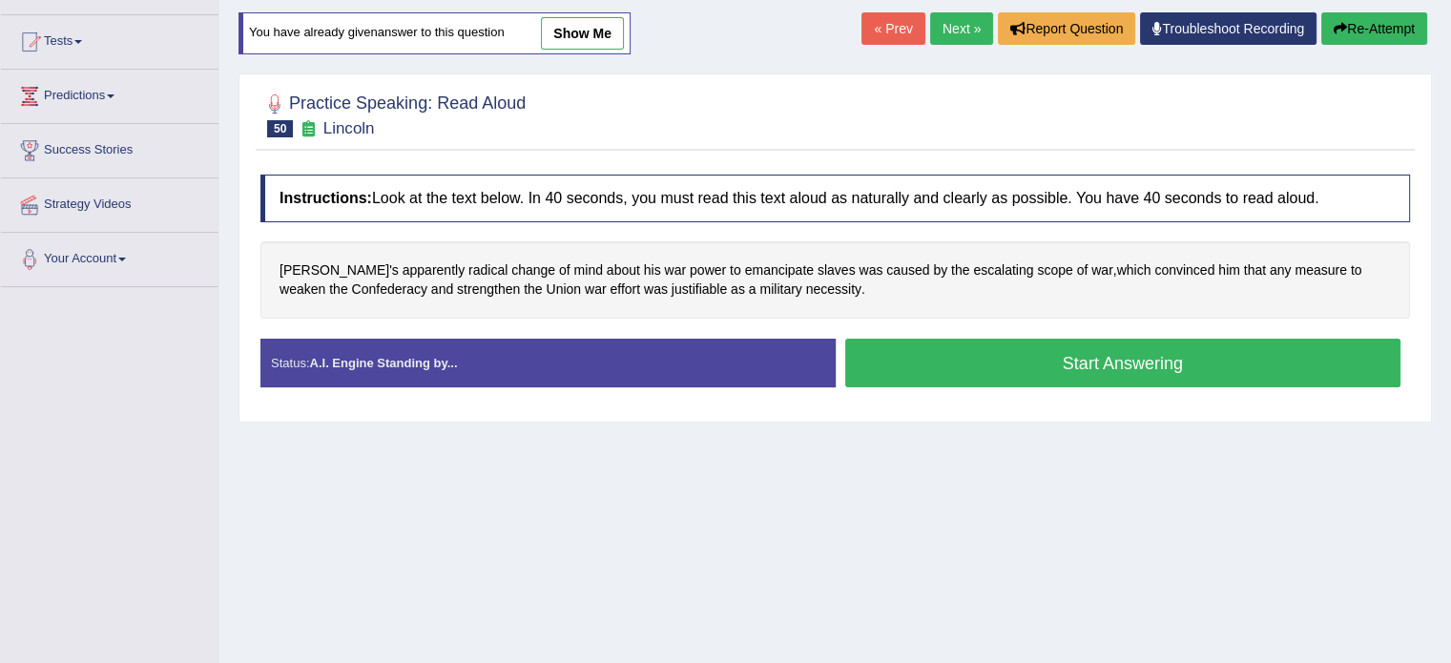
scroll to position [191, 0]
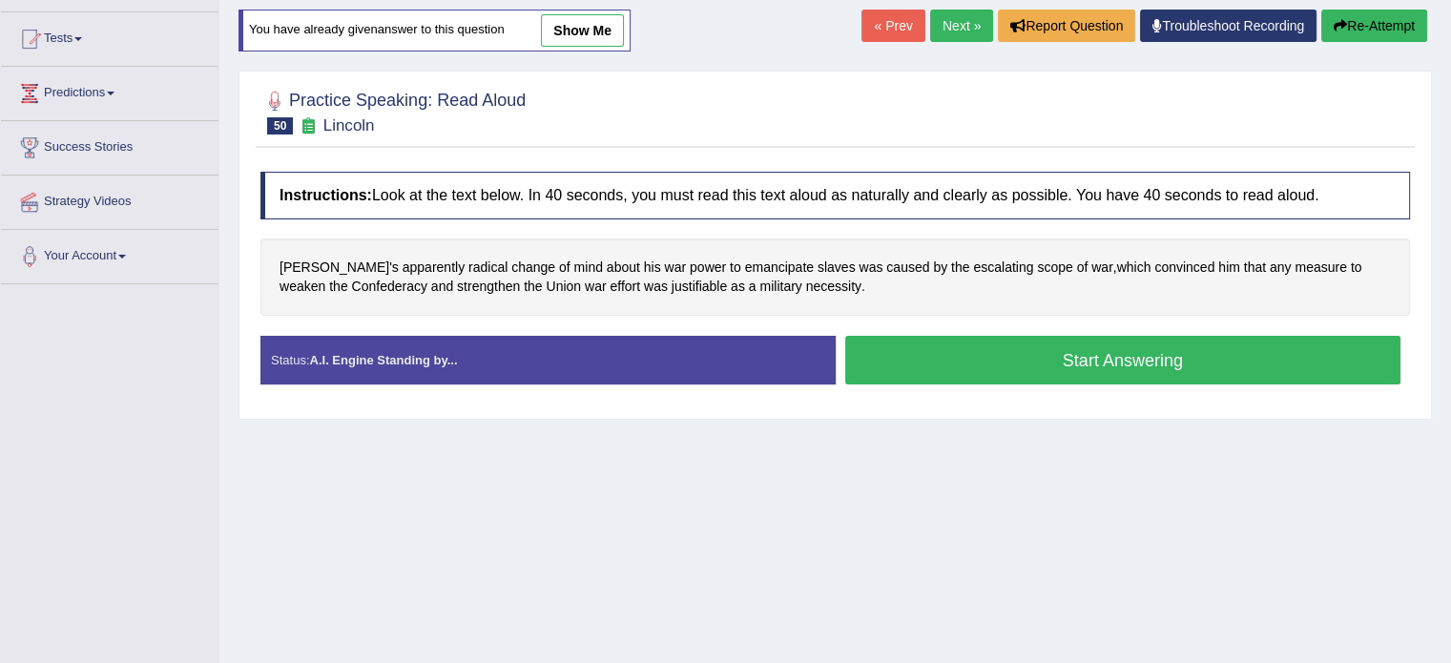
click at [962, 362] on button "Start Answering" at bounding box center [1123, 360] width 556 height 49
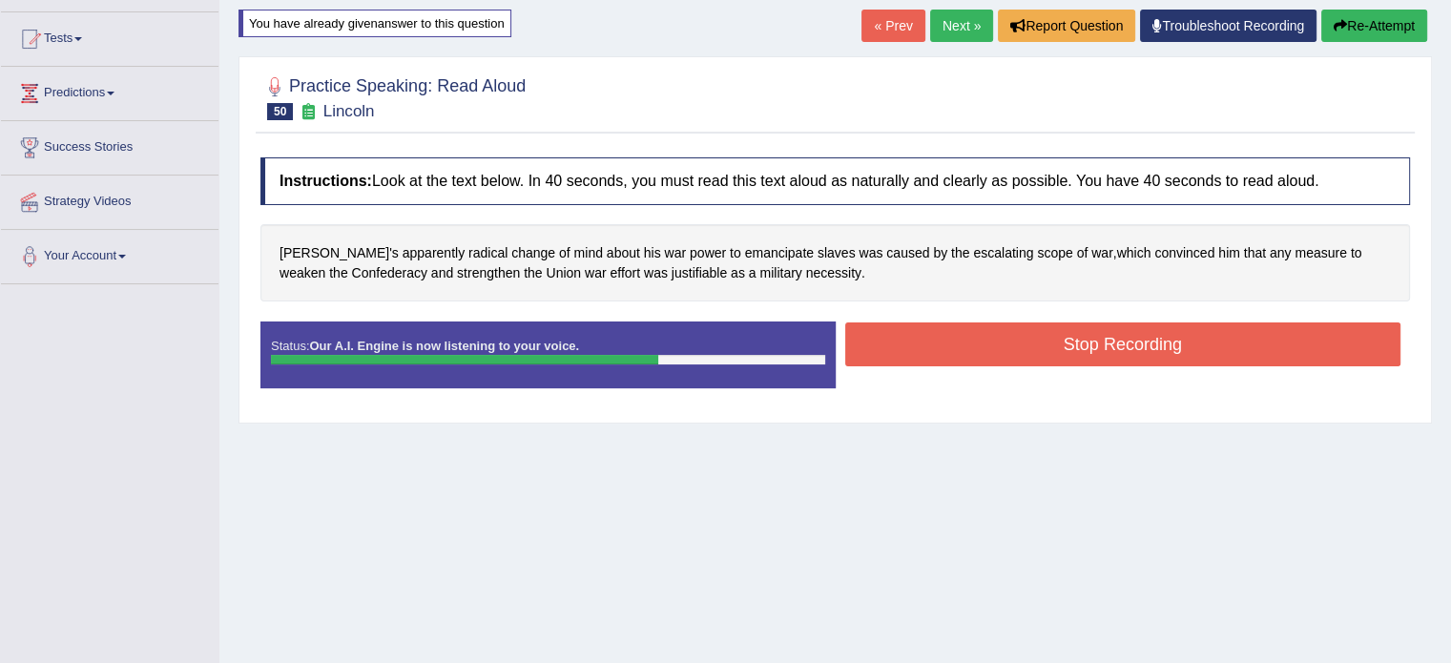
click at [970, 338] on button "Stop Recording" at bounding box center [1123, 344] width 556 height 44
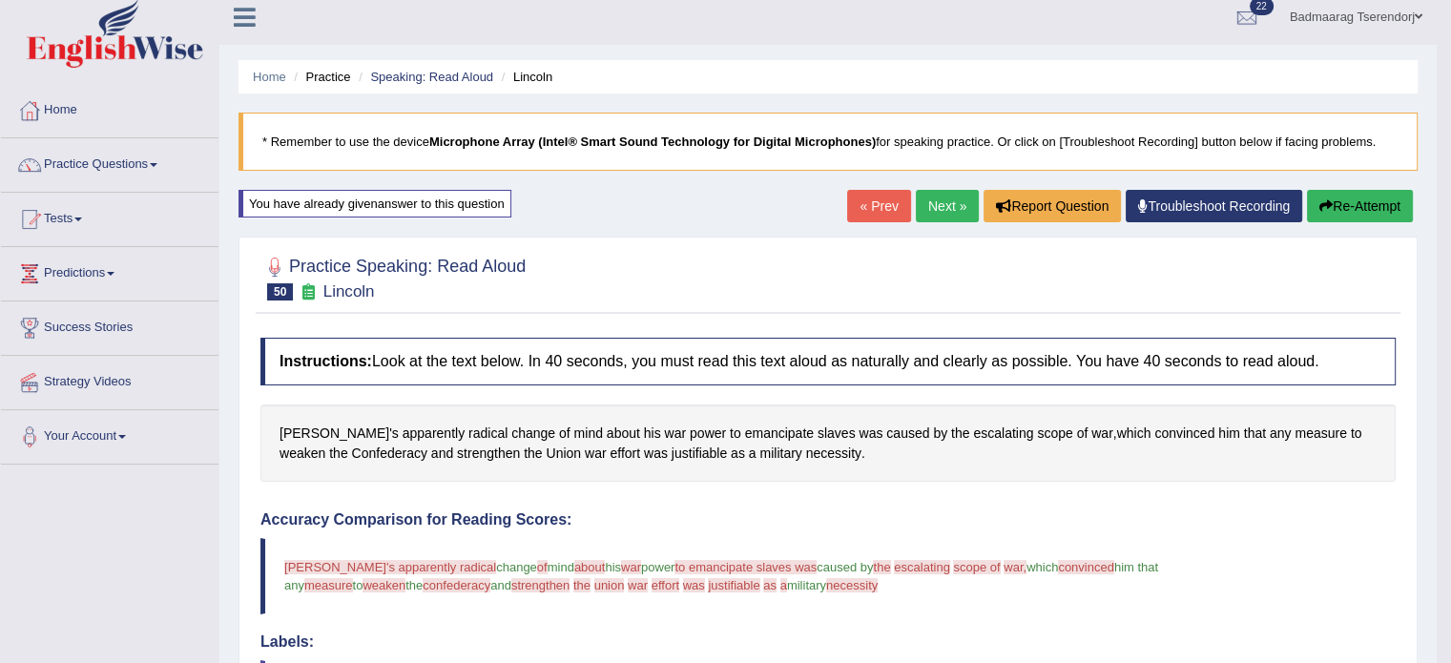
scroll to position [0, 0]
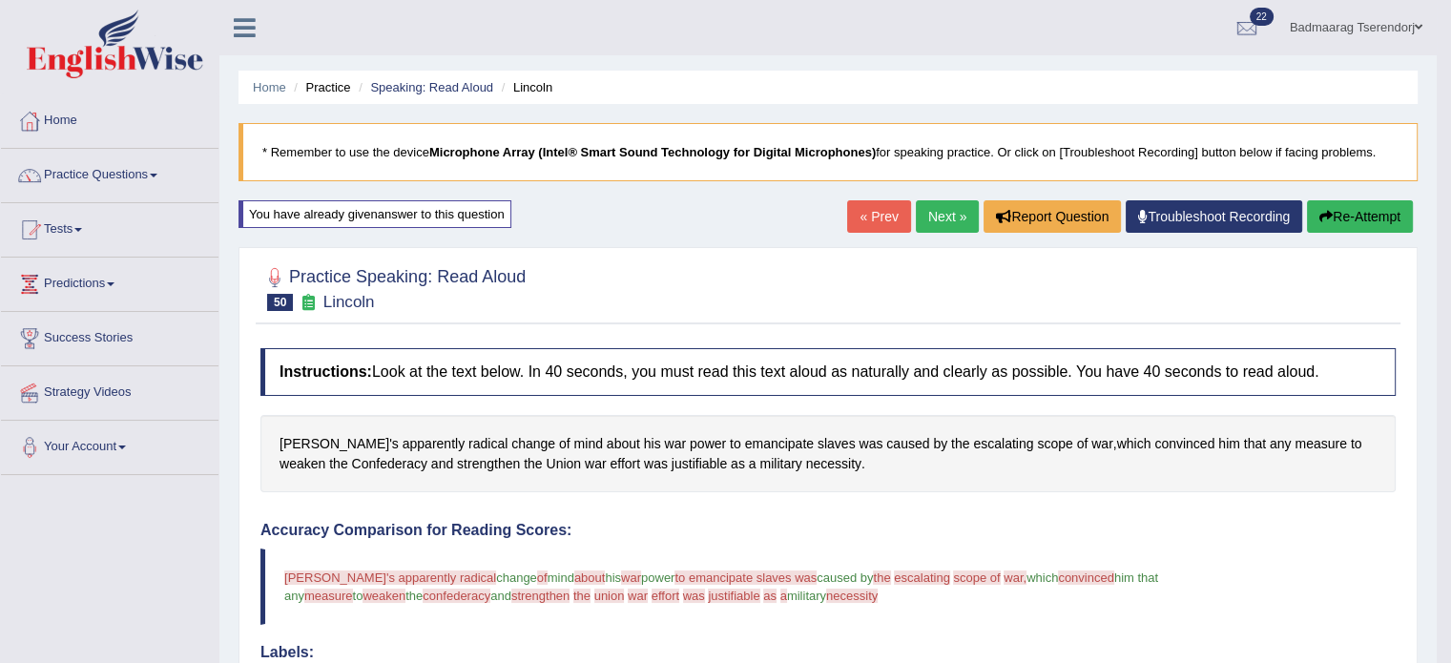
click at [1347, 208] on button "Re-Attempt" at bounding box center [1360, 216] width 106 height 32
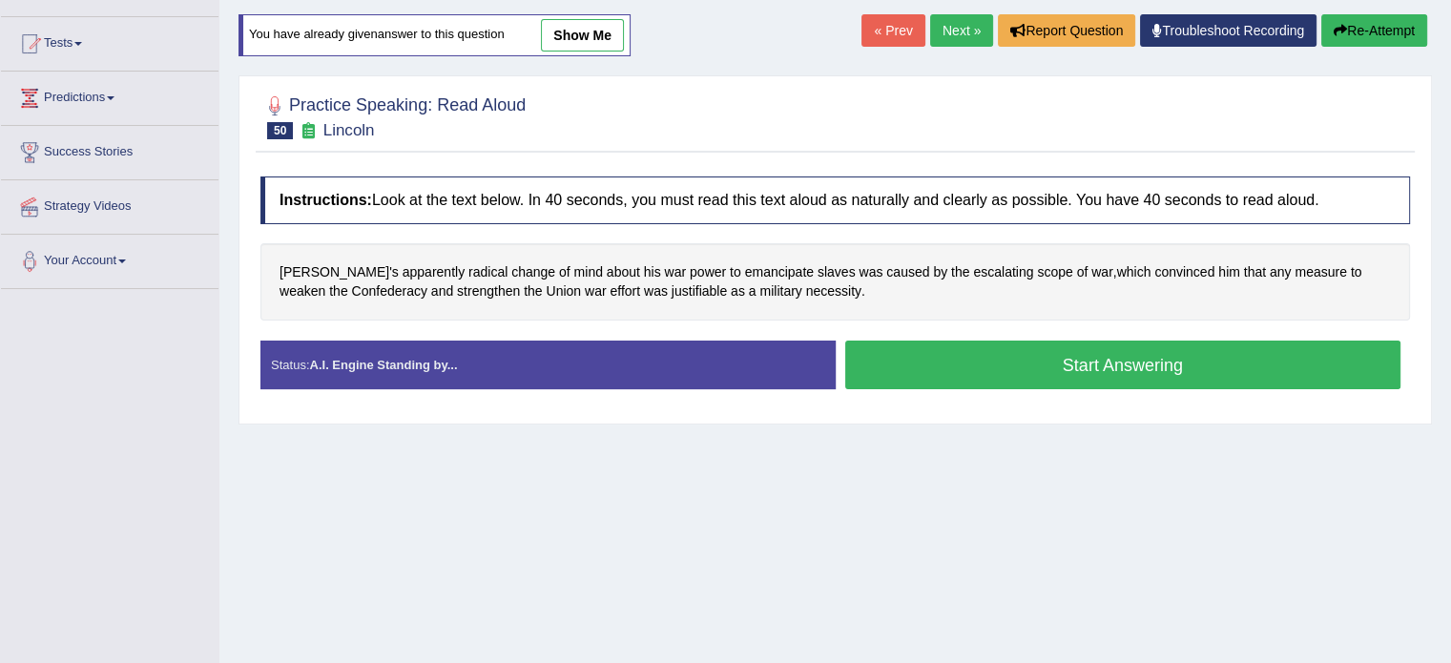
scroll to position [191, 0]
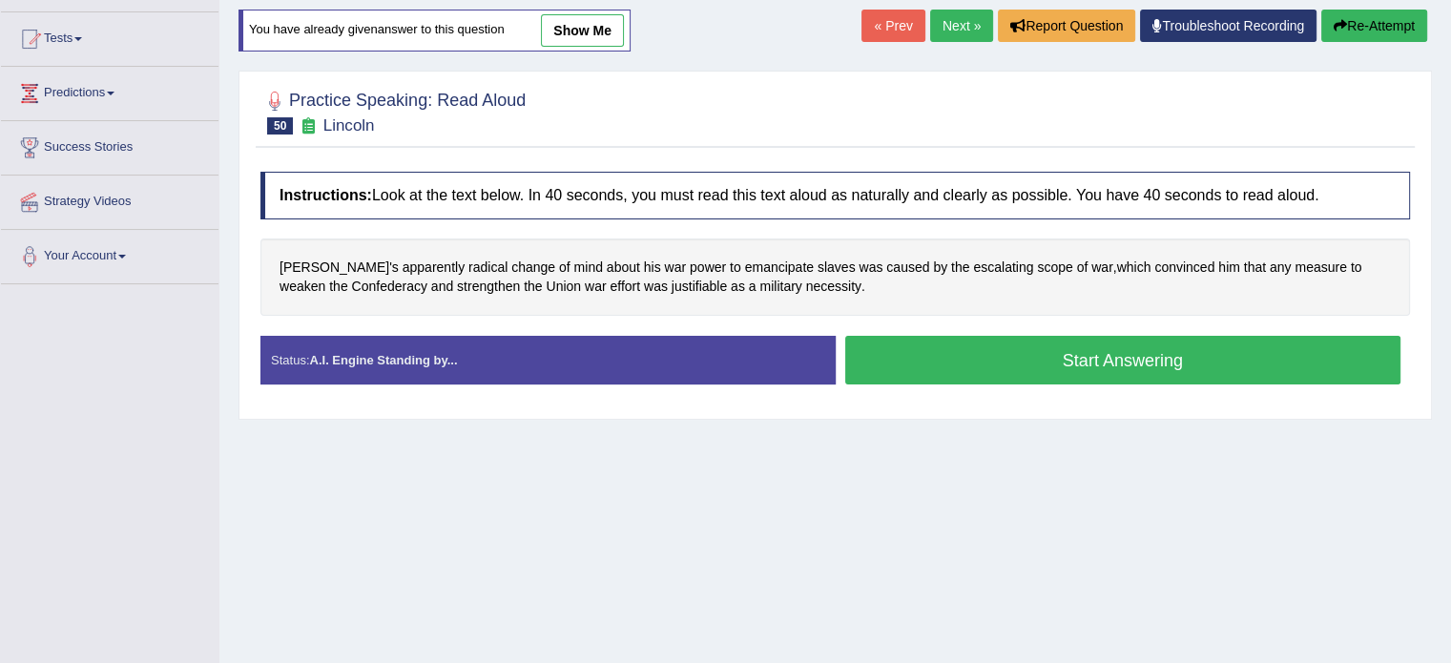
click at [912, 361] on button "Start Answering" at bounding box center [1123, 360] width 556 height 49
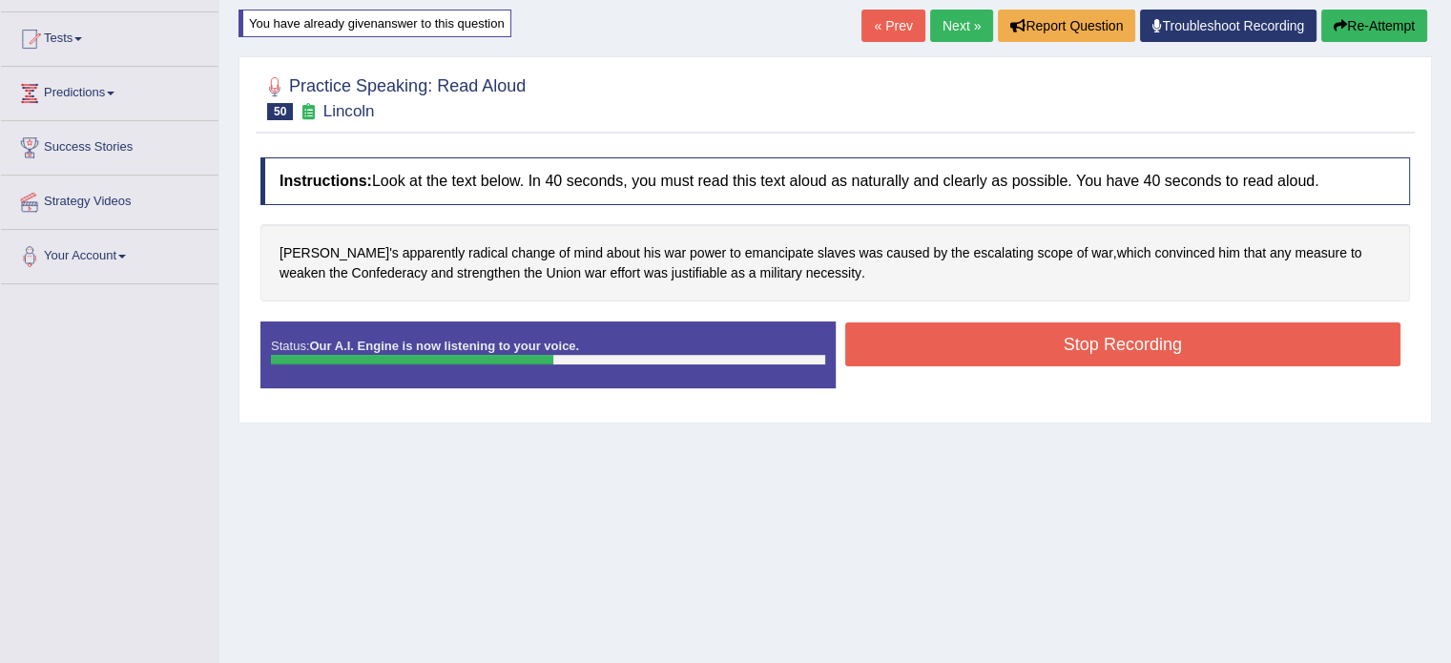
click at [902, 334] on button "Stop Recording" at bounding box center [1123, 344] width 556 height 44
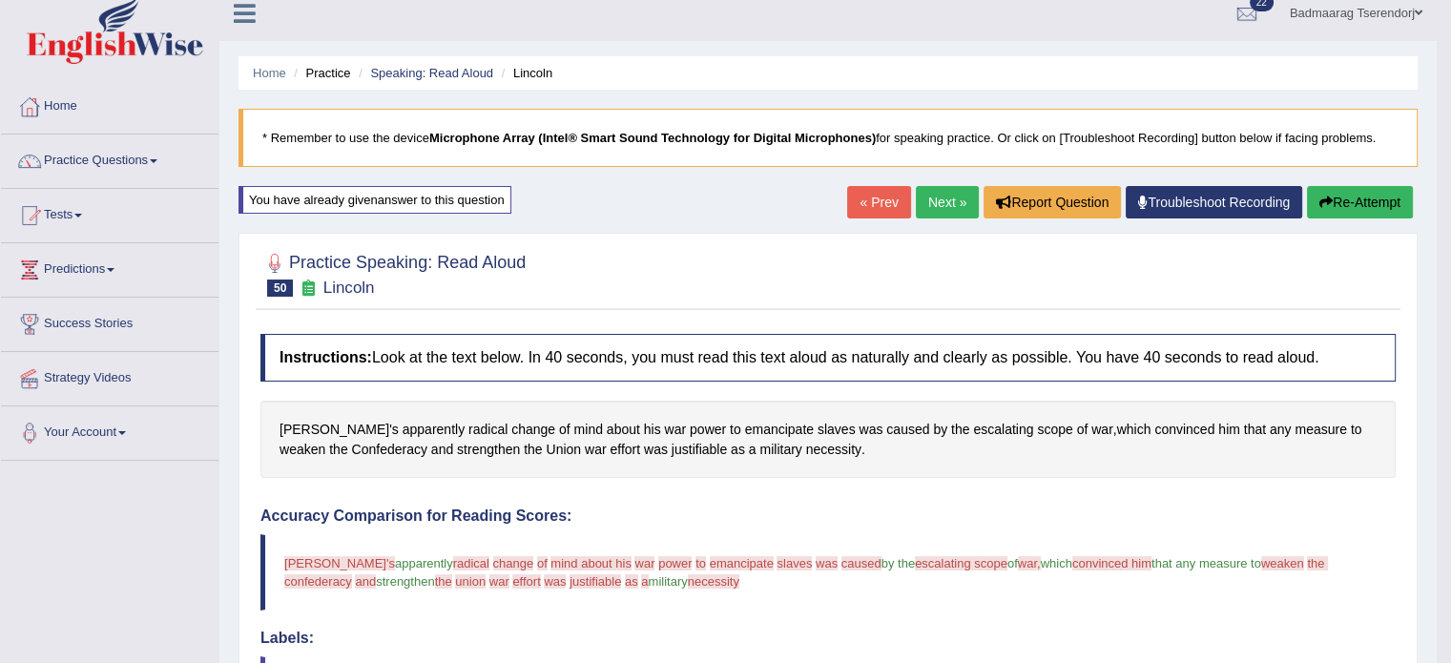
scroll to position [0, 0]
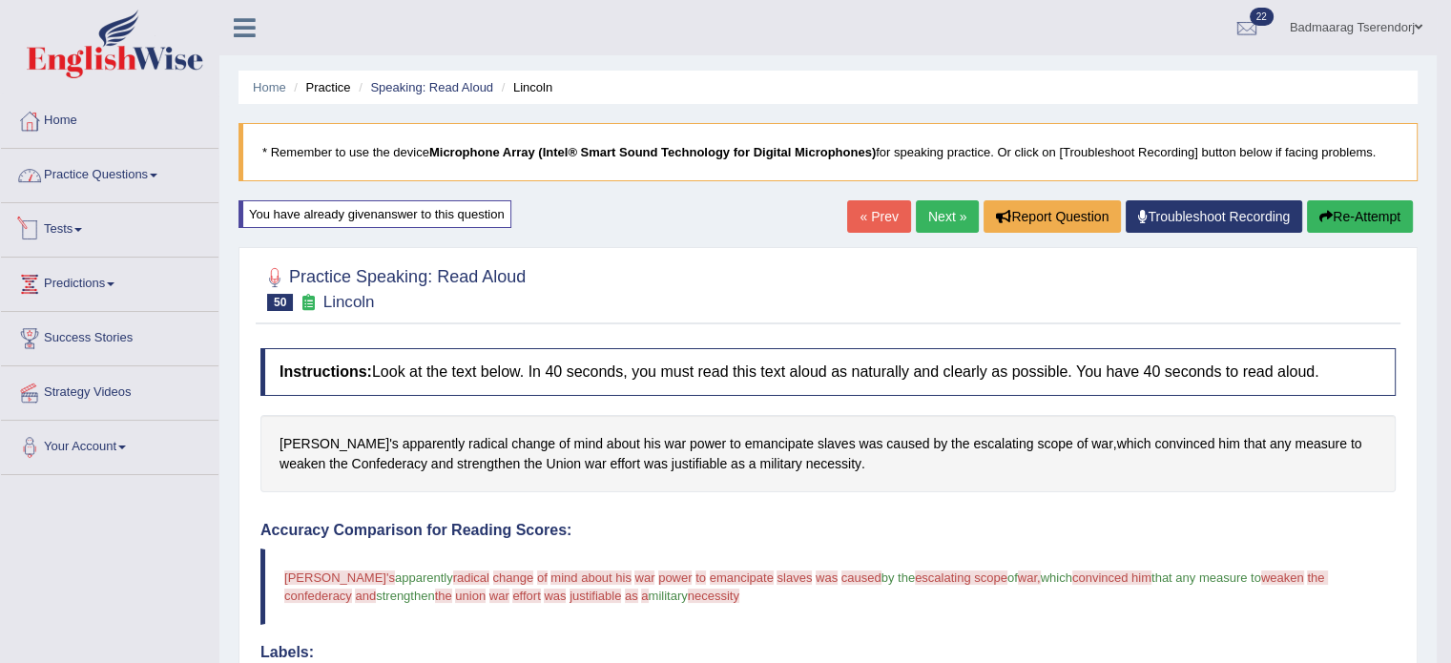
click at [97, 175] on link "Practice Questions" at bounding box center [109, 173] width 217 height 48
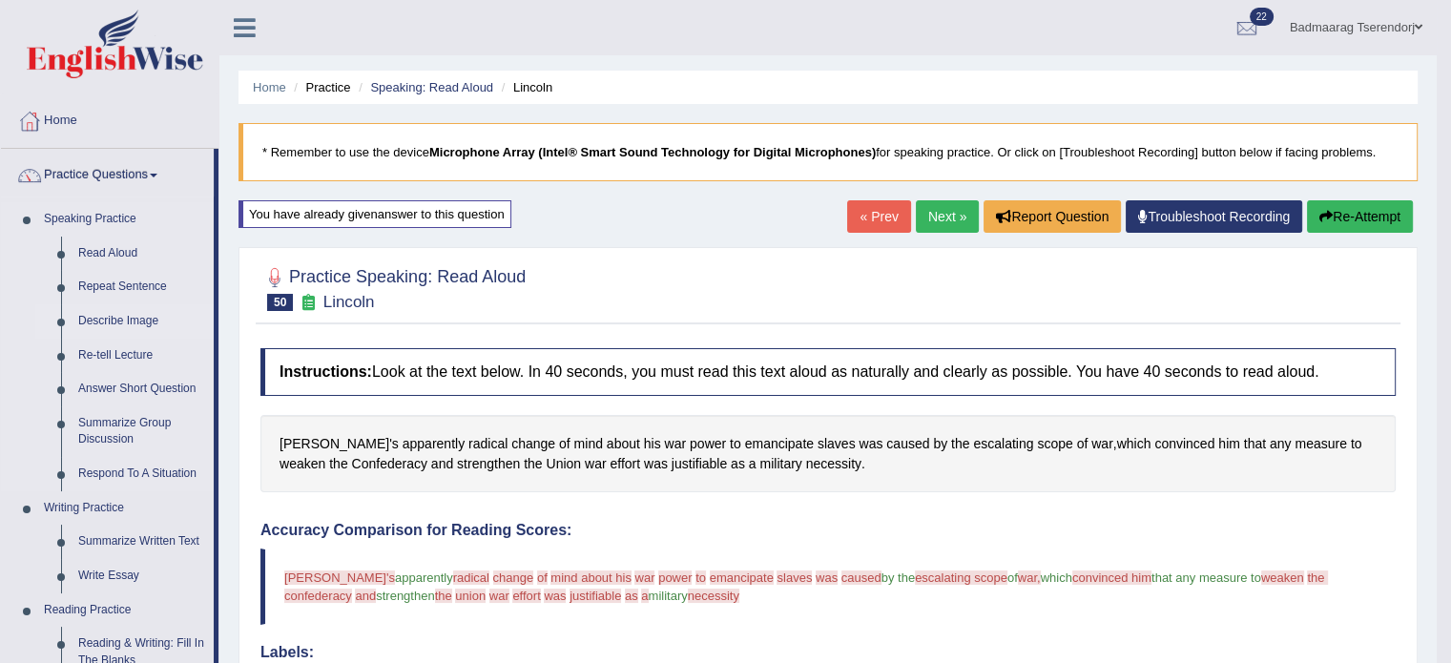
click at [126, 318] on link "Describe Image" at bounding box center [142, 321] width 144 height 34
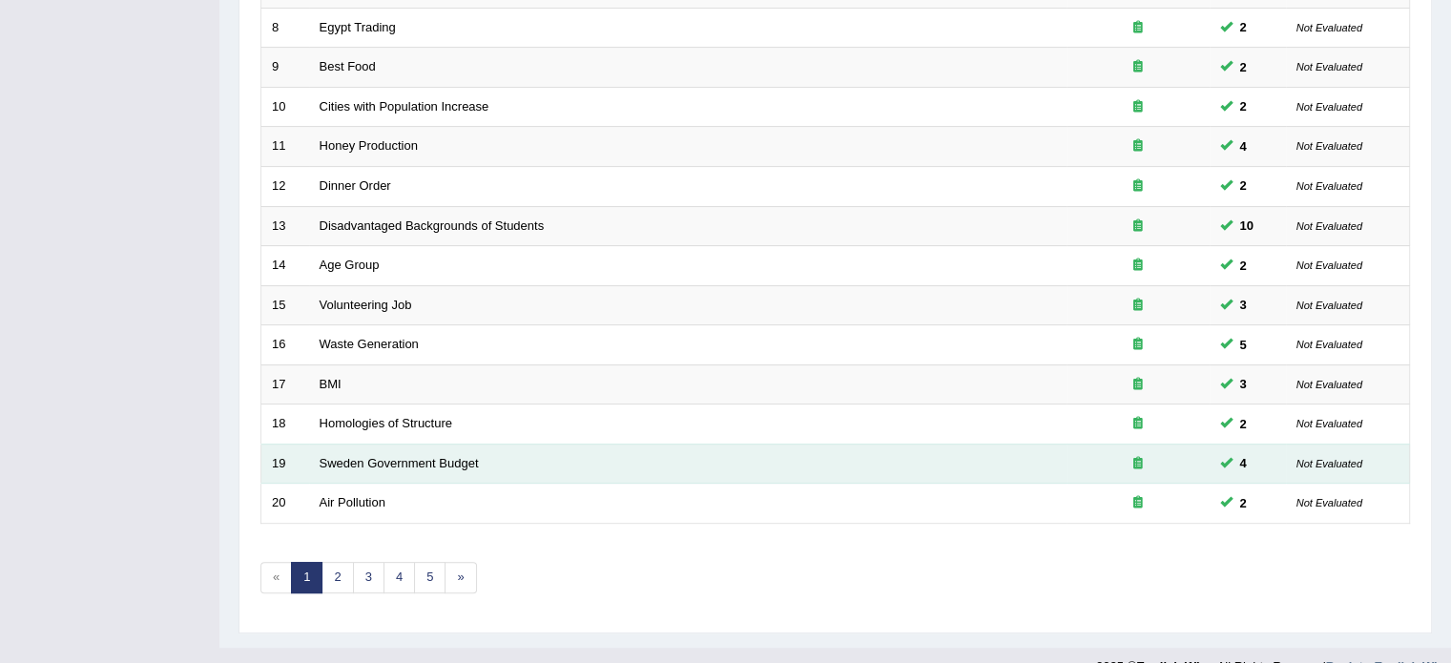
scroll to position [572, 0]
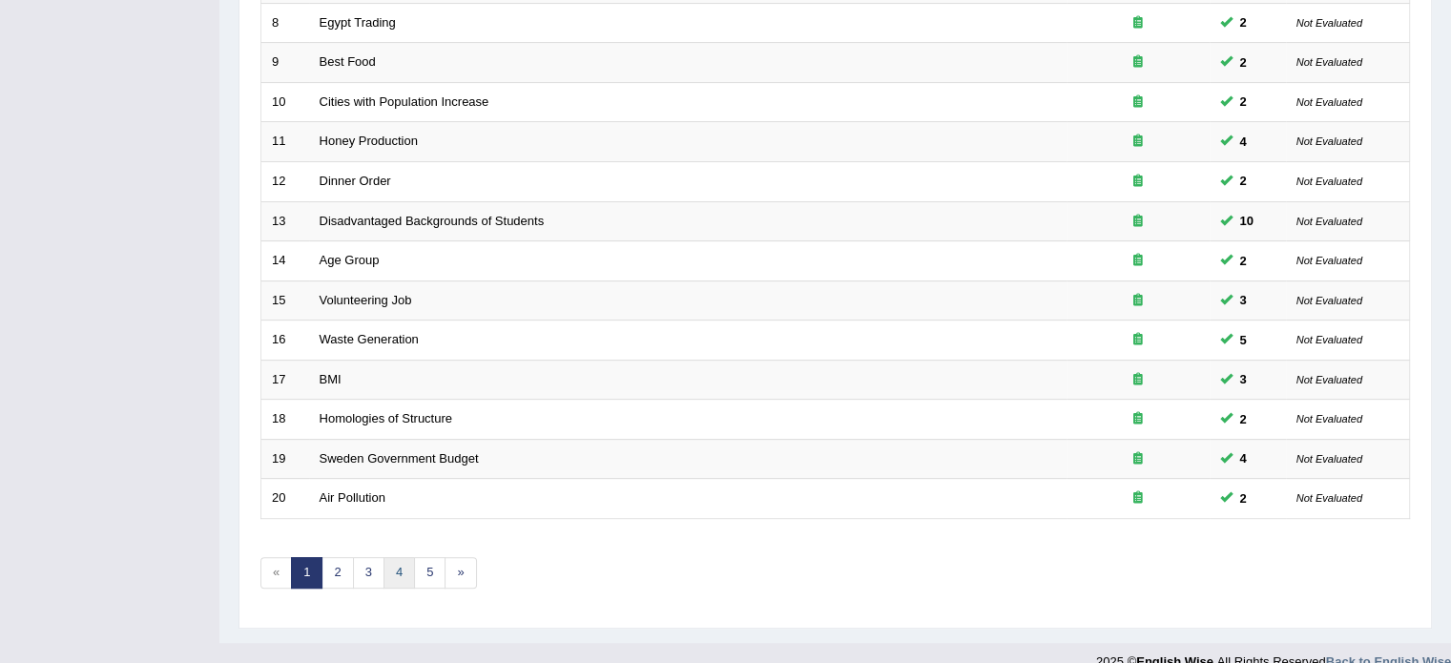
click at [394, 571] on link "4" at bounding box center [398, 572] width 31 height 31
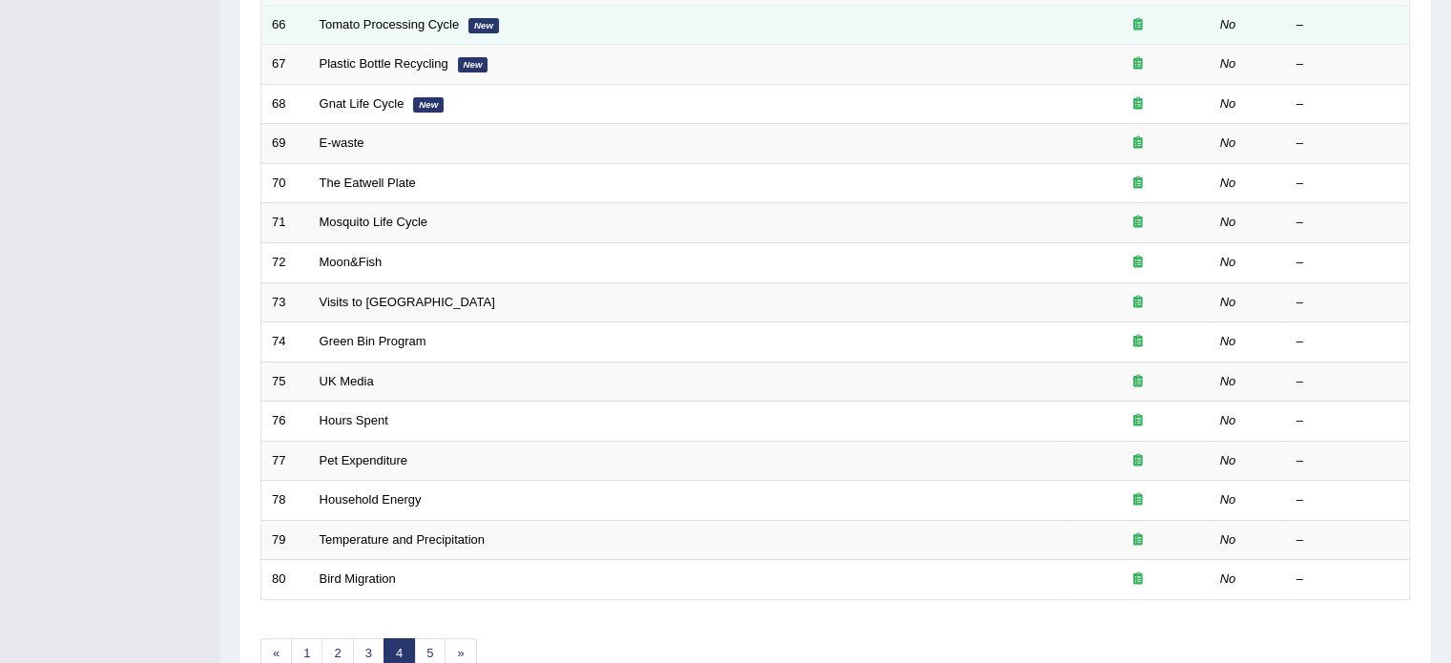
scroll to position [572, 0]
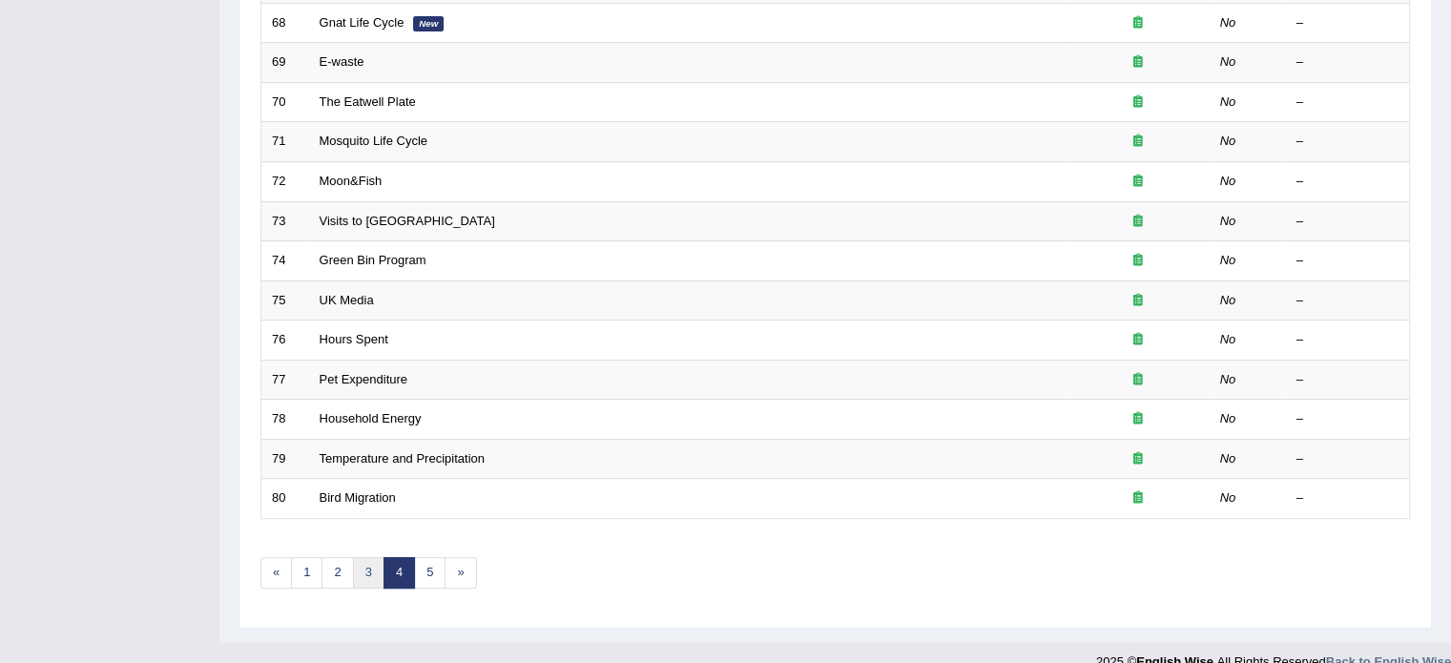
click at [365, 577] on link "3" at bounding box center [368, 572] width 31 height 31
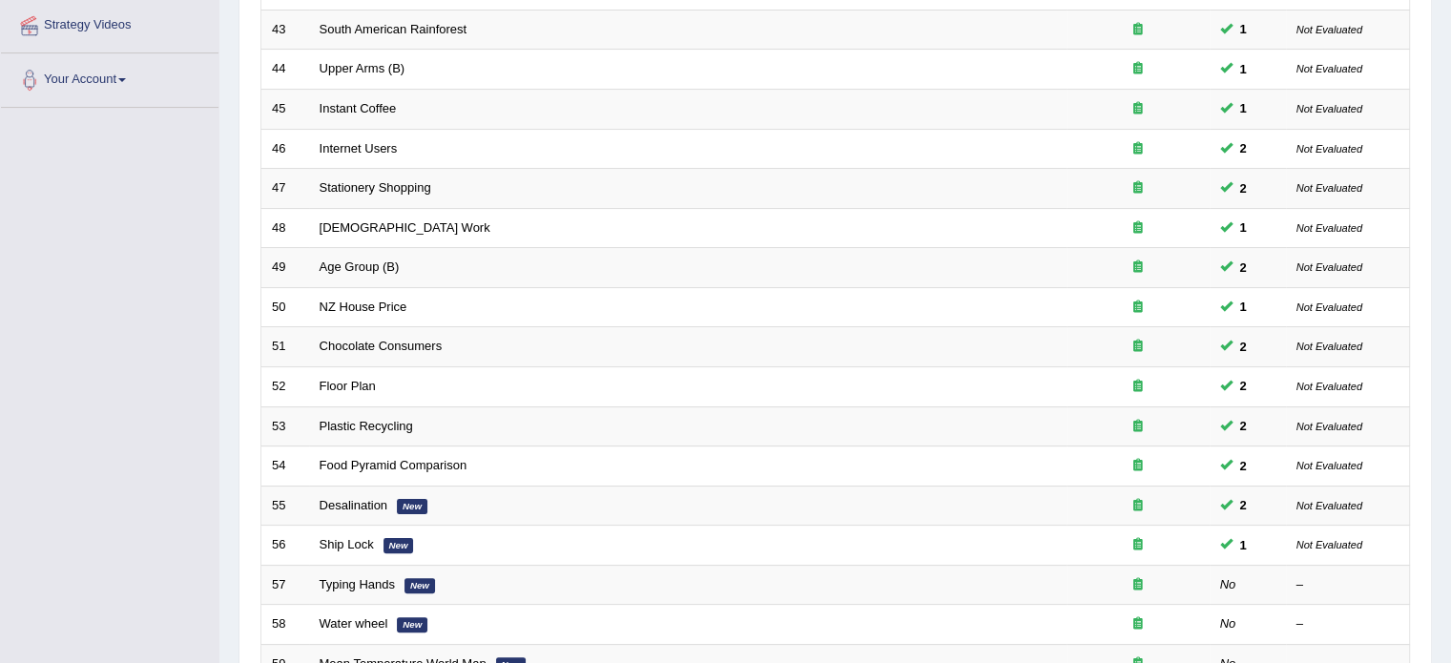
scroll to position [477, 0]
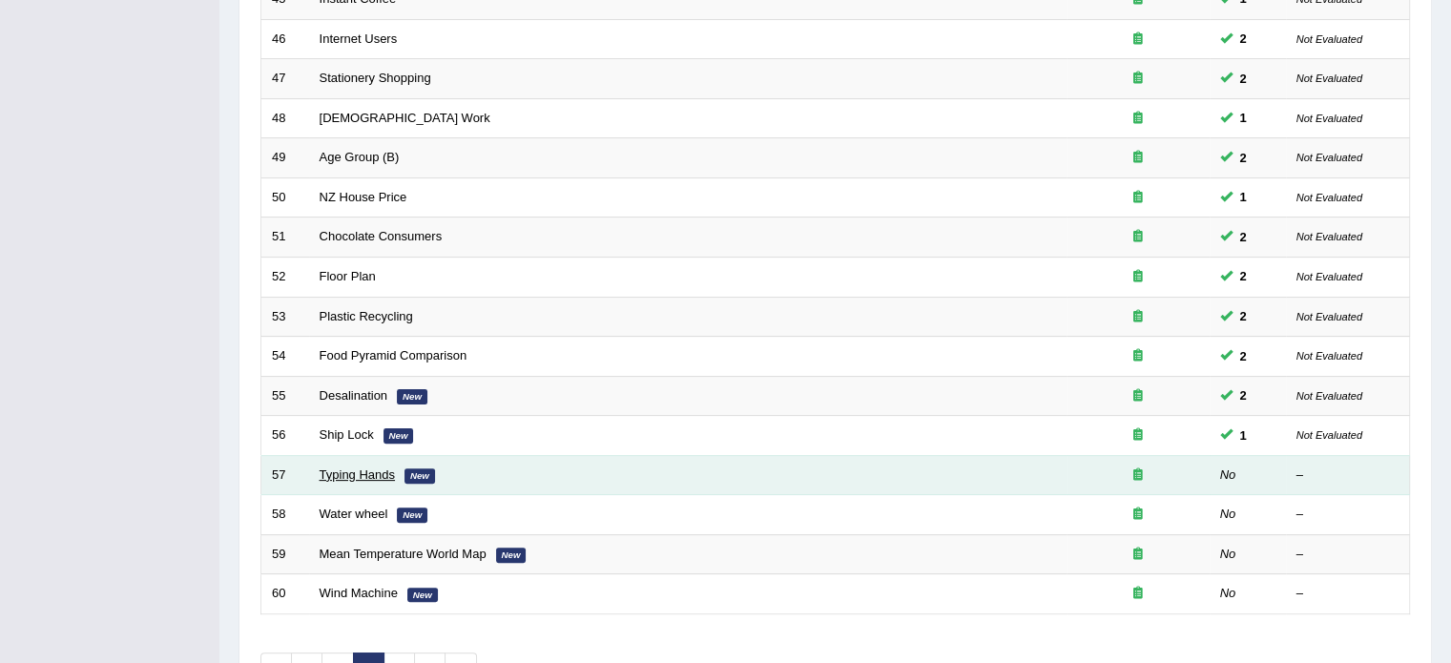
click at [336, 470] on link "Typing Hands" at bounding box center [358, 474] width 76 height 14
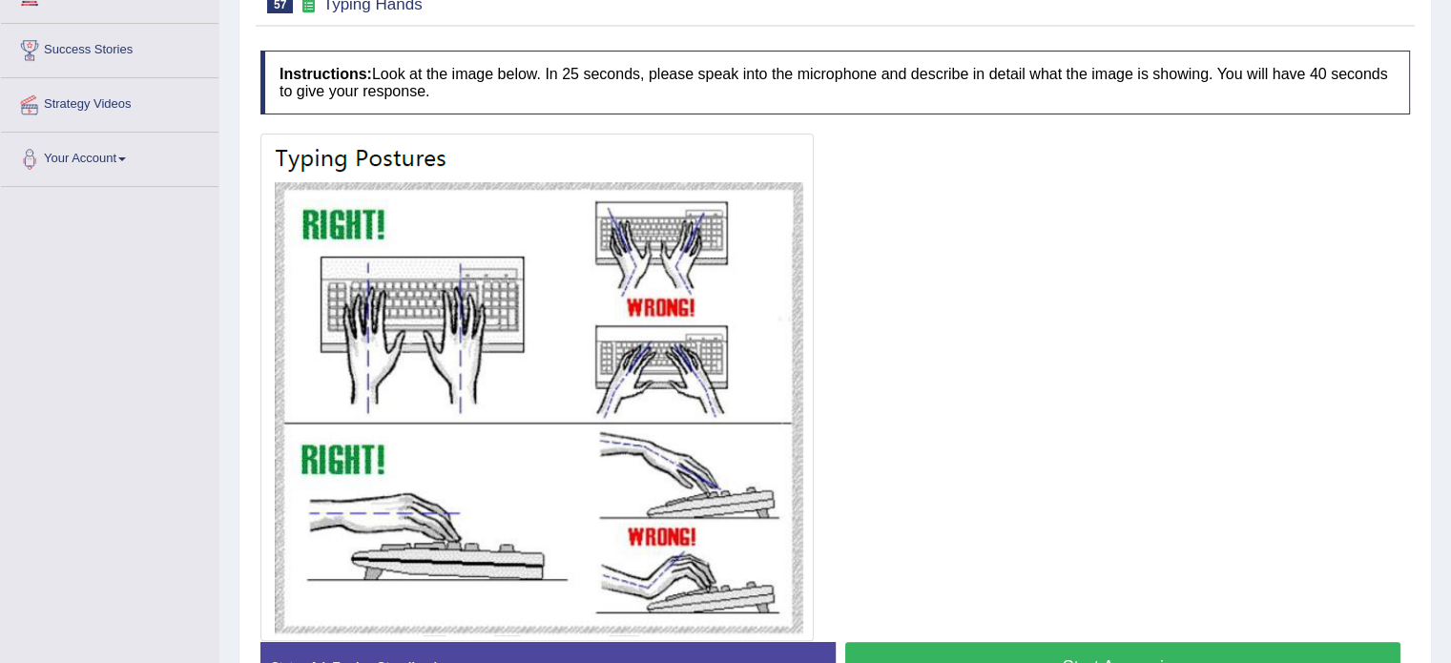
scroll to position [382, 0]
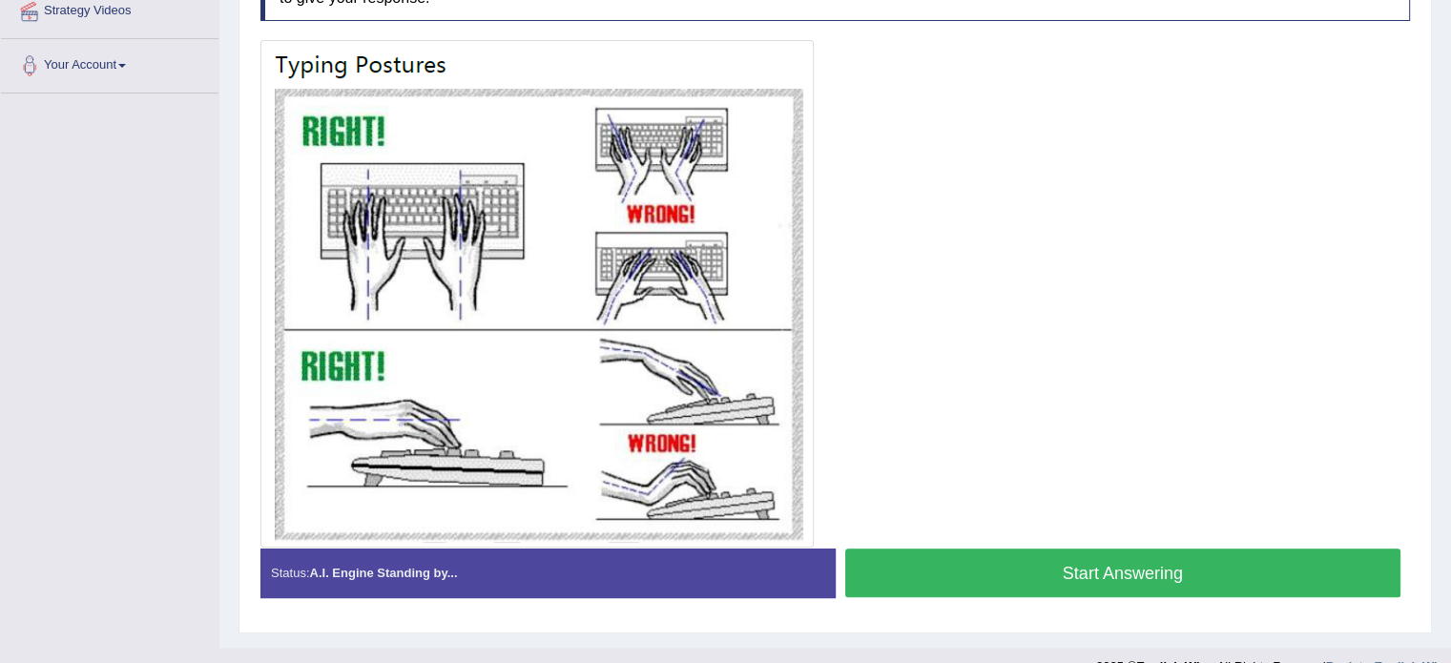
click at [988, 573] on button "Start Answering" at bounding box center [1123, 573] width 556 height 49
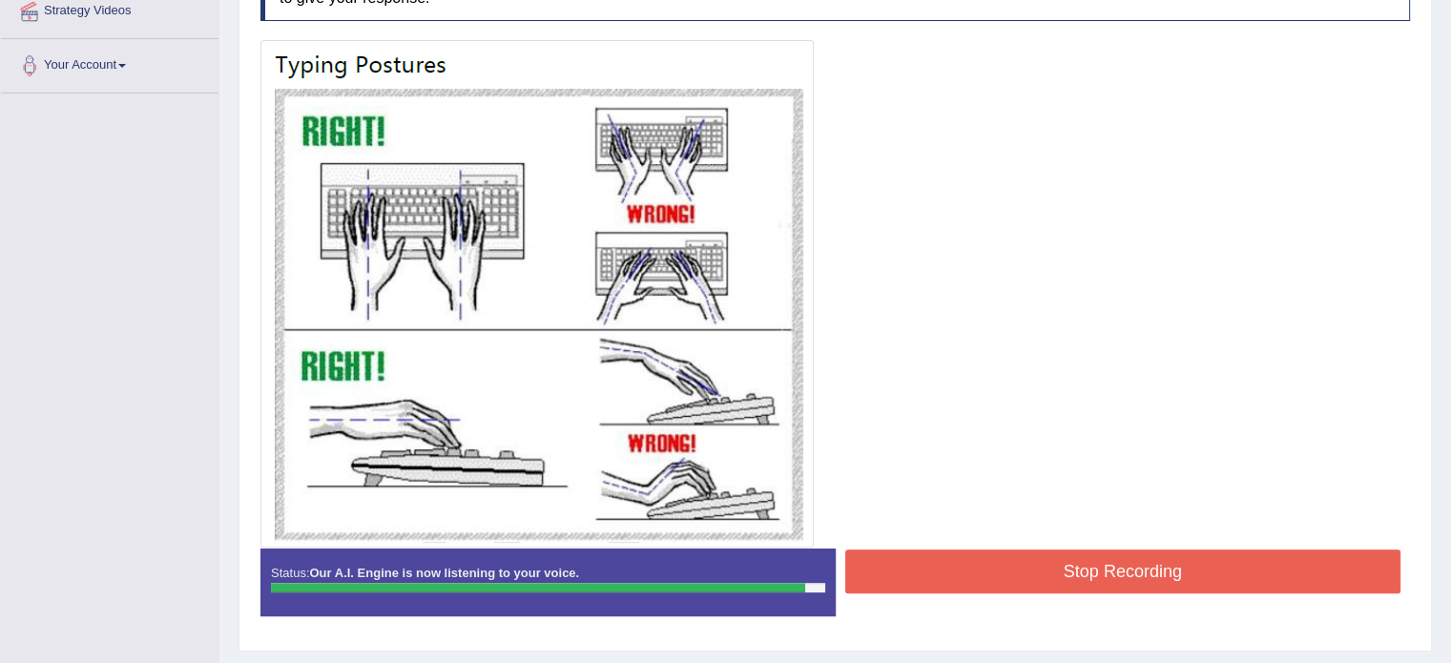
click at [1005, 572] on button "Stop Recording" at bounding box center [1123, 571] width 556 height 44
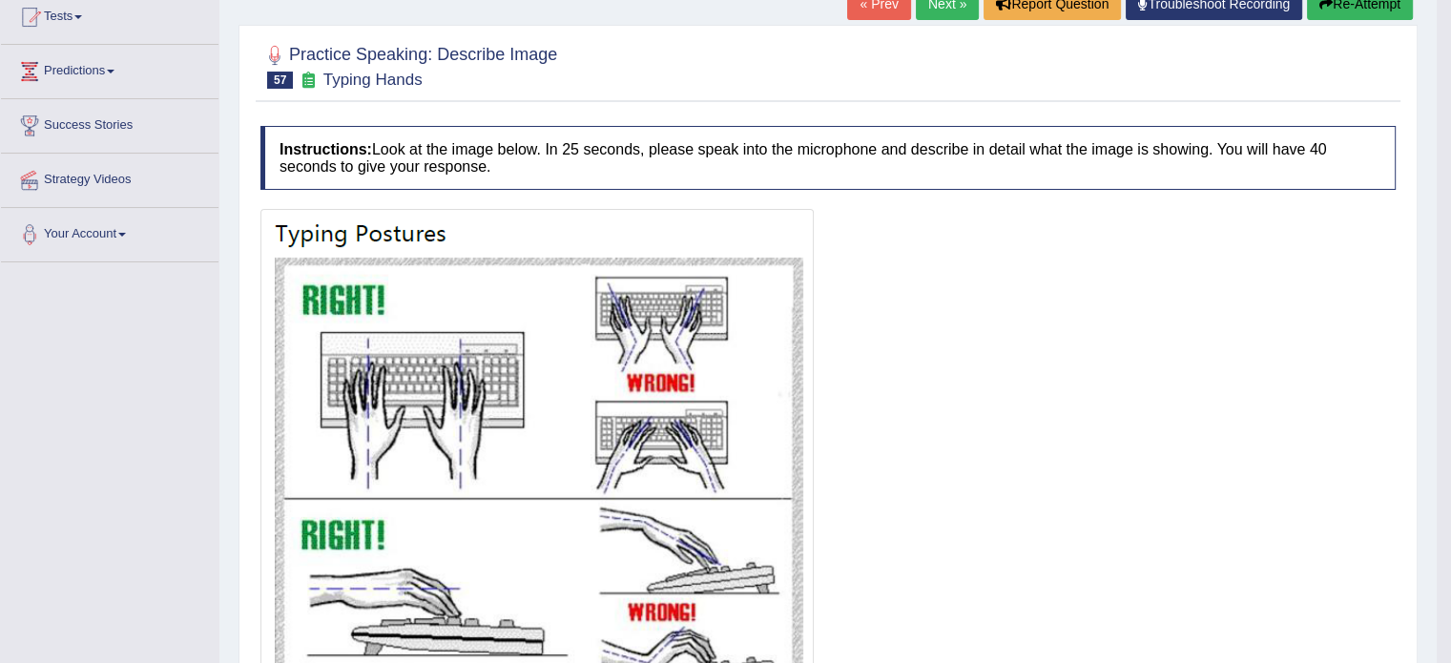
scroll to position [191, 0]
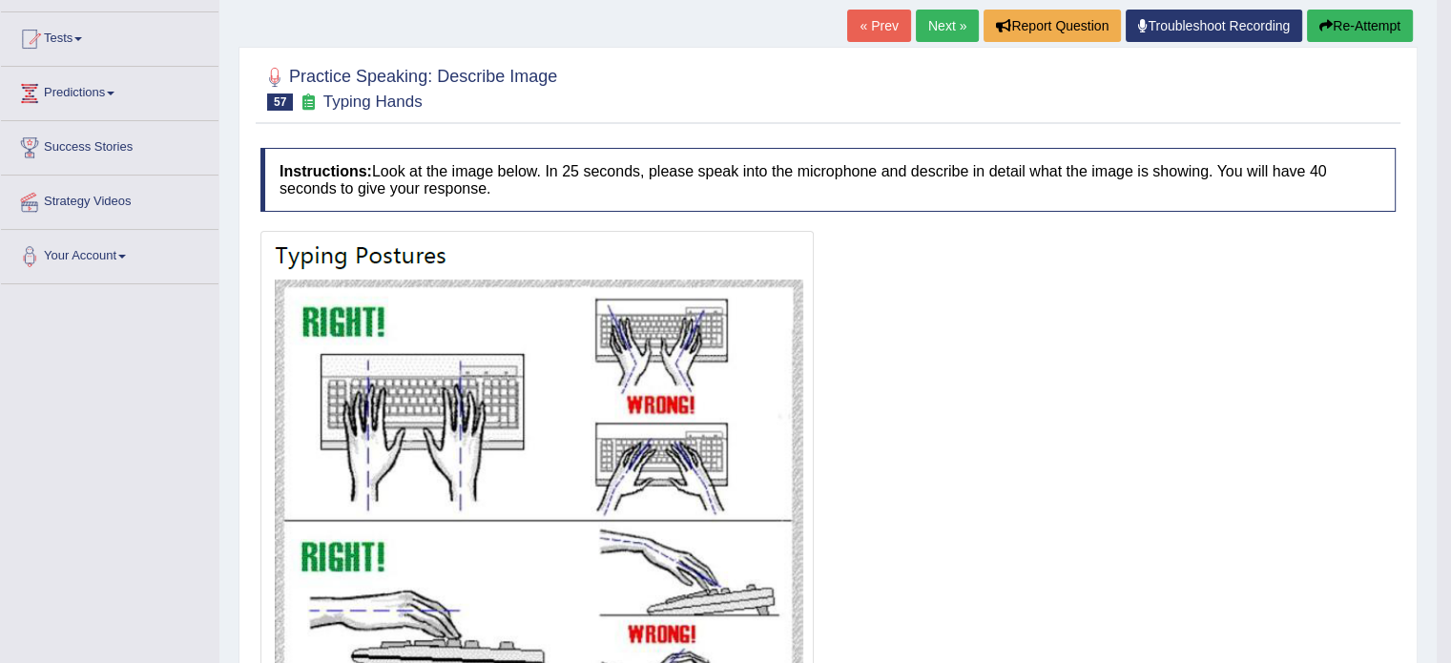
click at [943, 21] on link "Next »" at bounding box center [947, 26] width 63 height 32
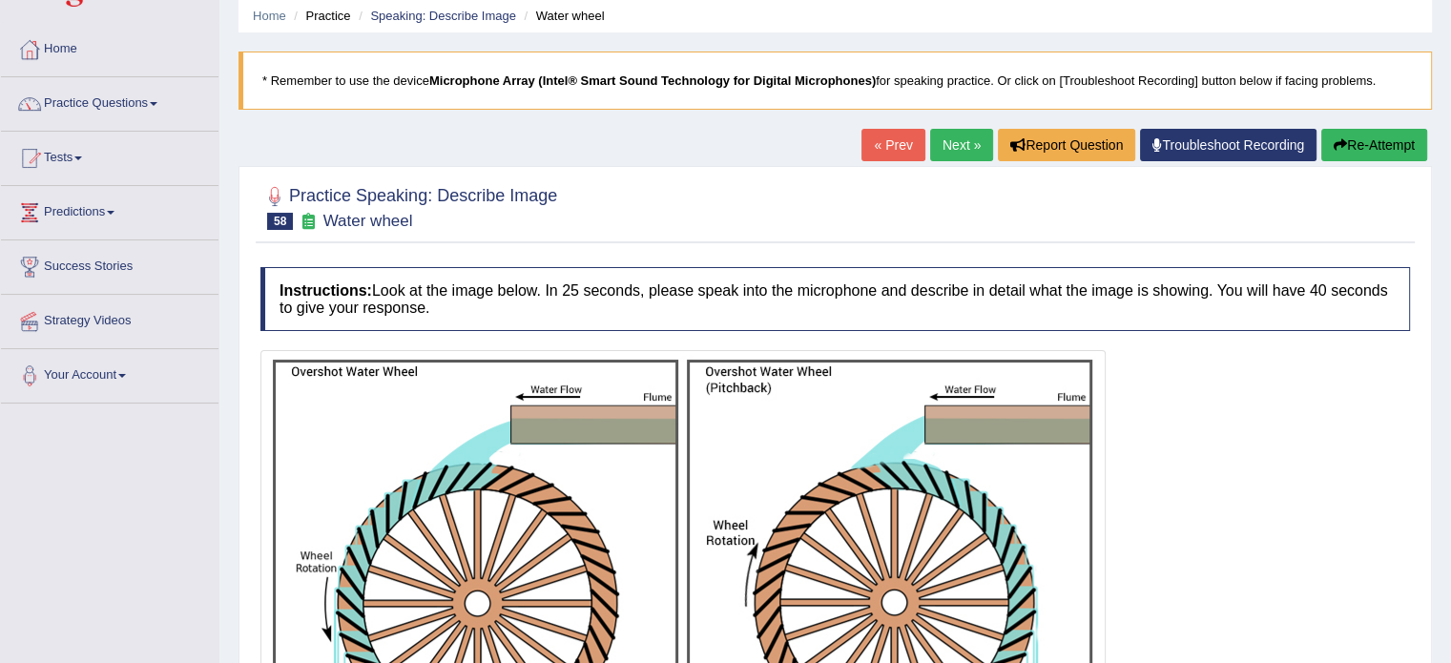
scroll to position [286, 0]
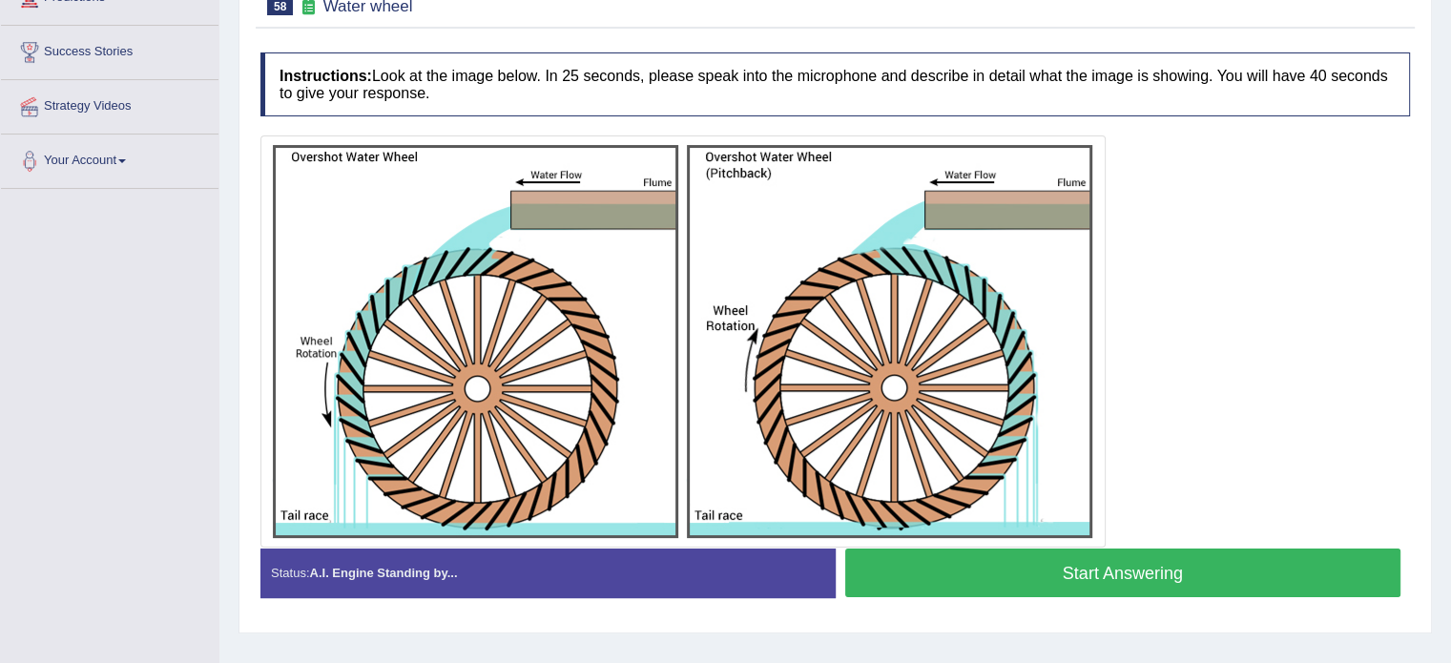
click at [1200, 566] on button "Start Answering" at bounding box center [1123, 573] width 556 height 49
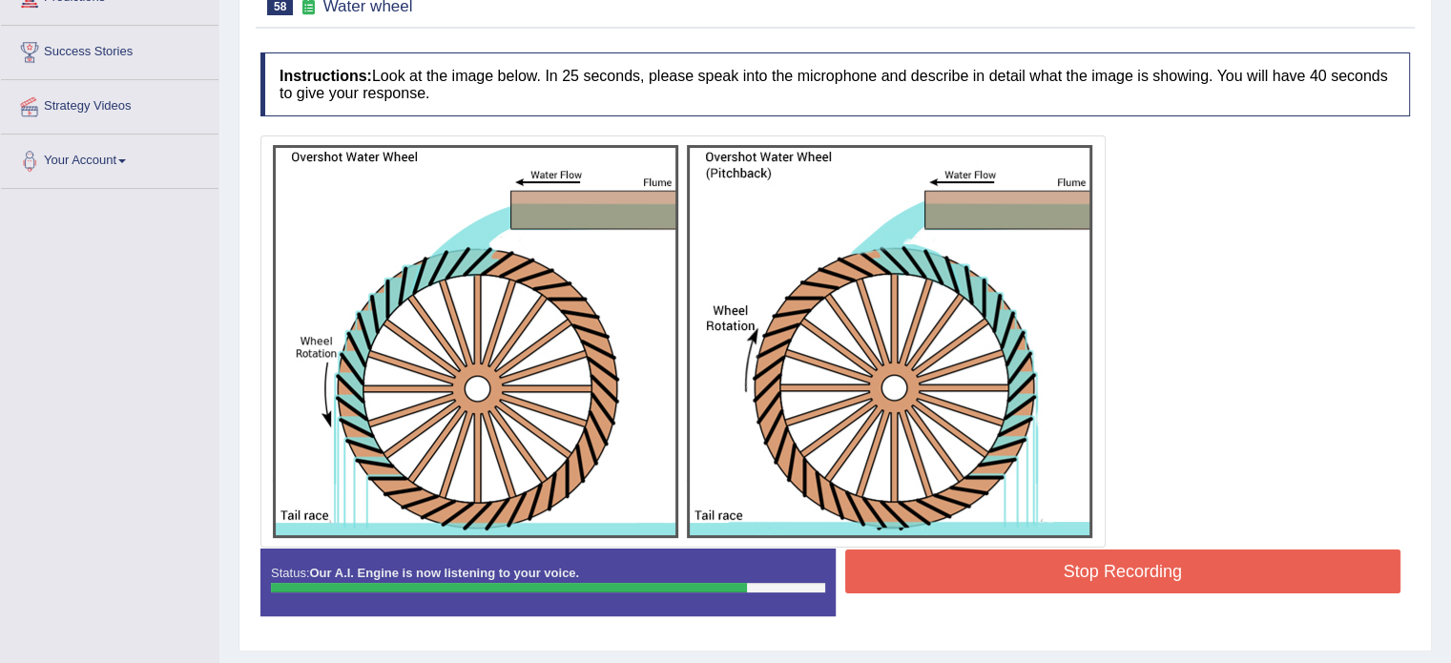
click at [1221, 563] on button "Stop Recording" at bounding box center [1123, 571] width 556 height 44
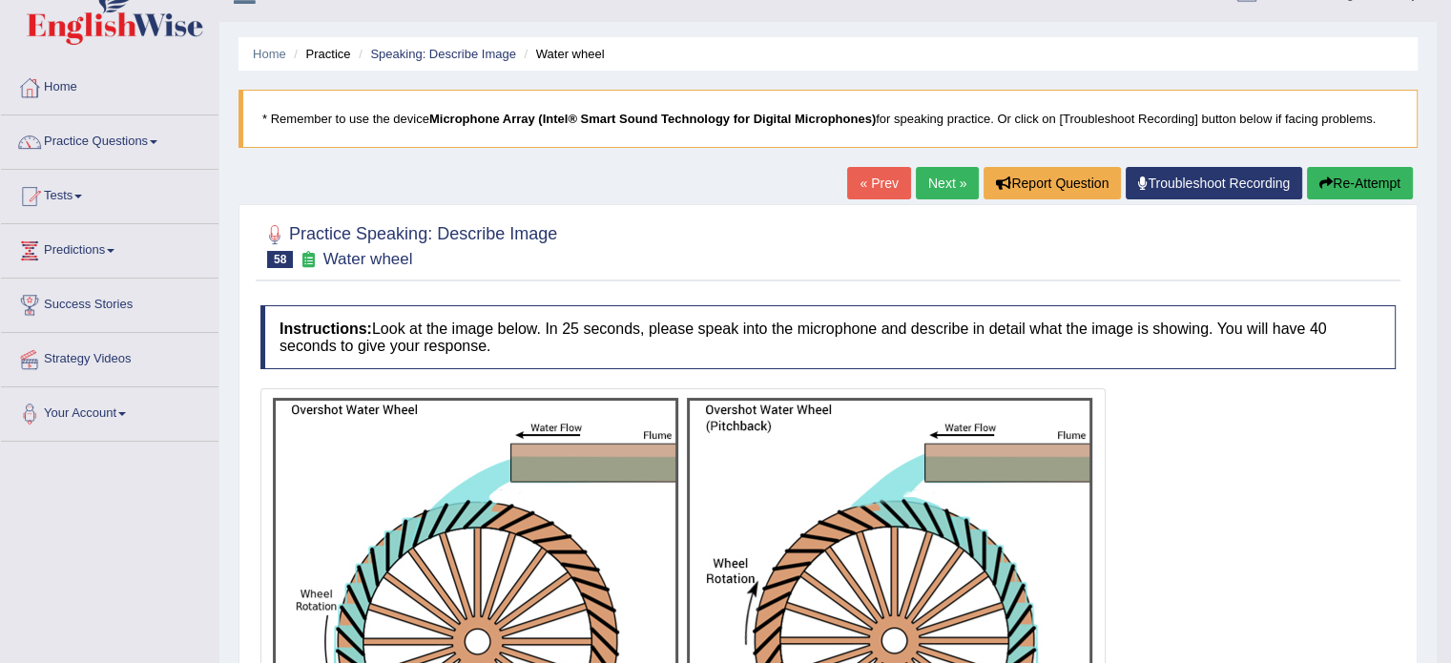
scroll to position [0, 0]
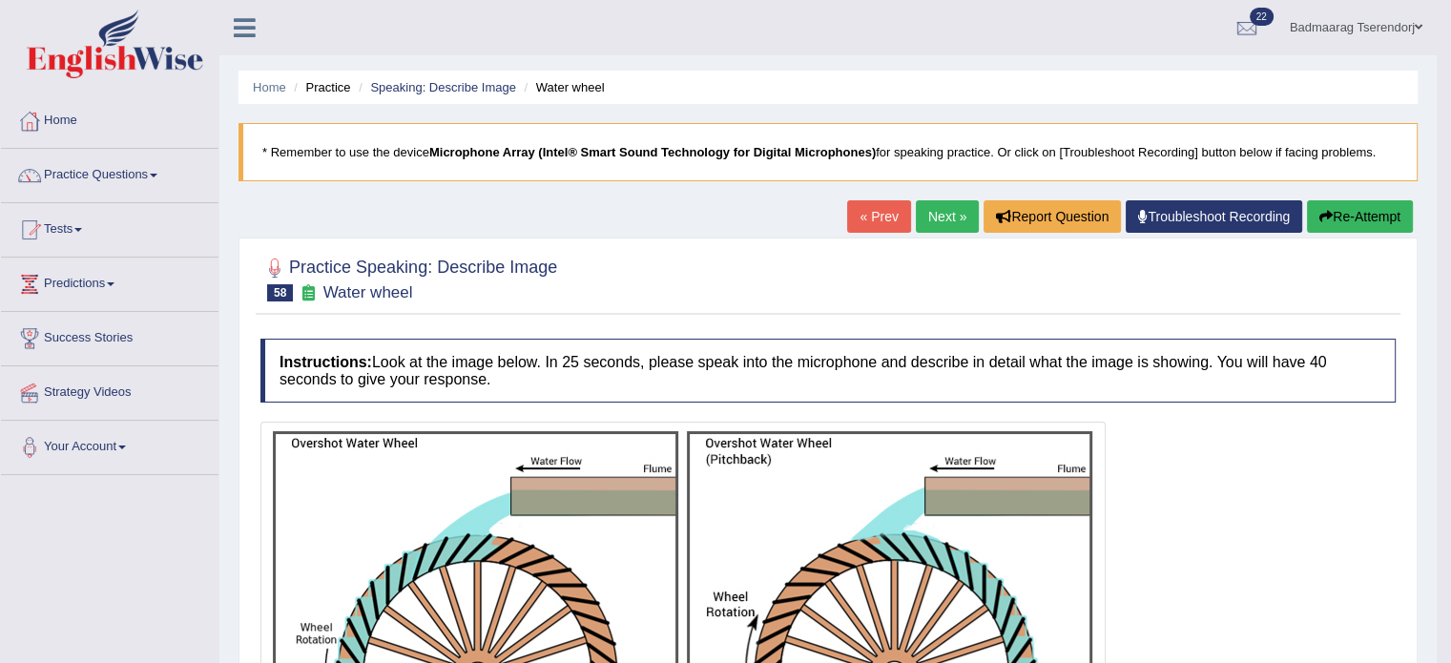
click at [942, 211] on link "Next »" at bounding box center [947, 216] width 63 height 32
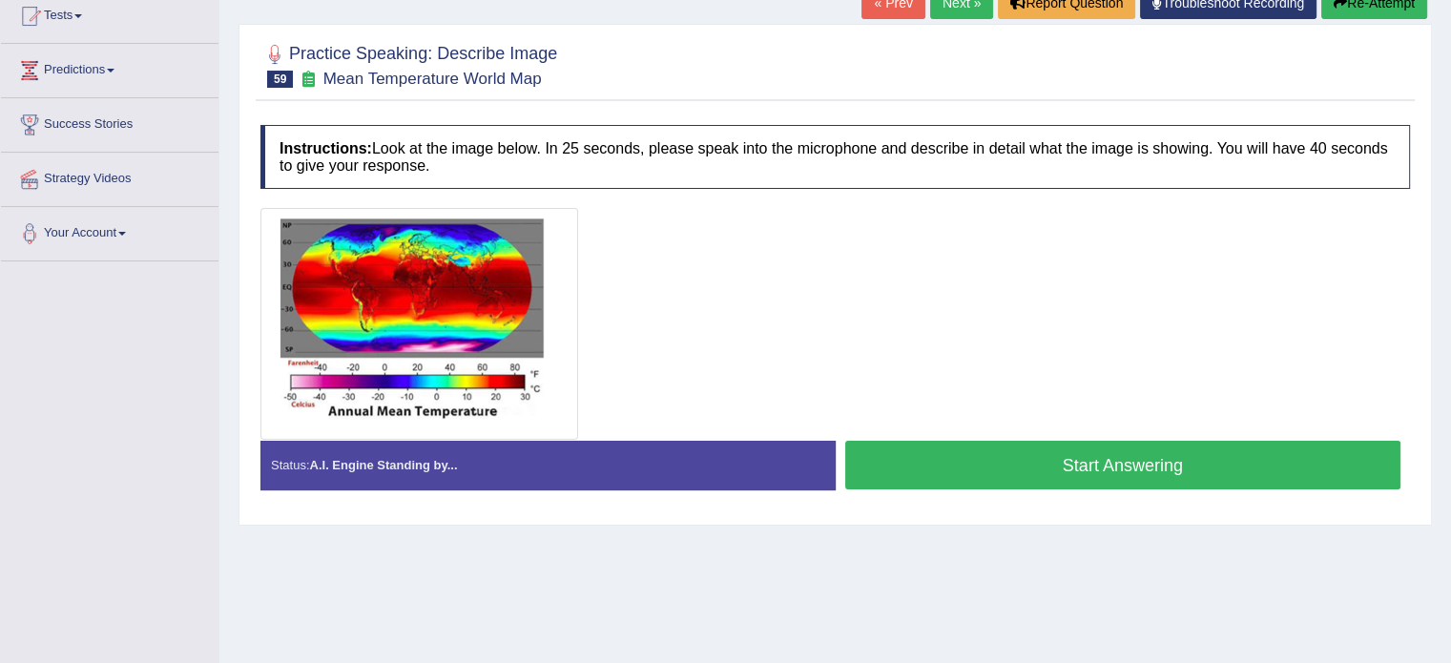
scroll to position [286, 0]
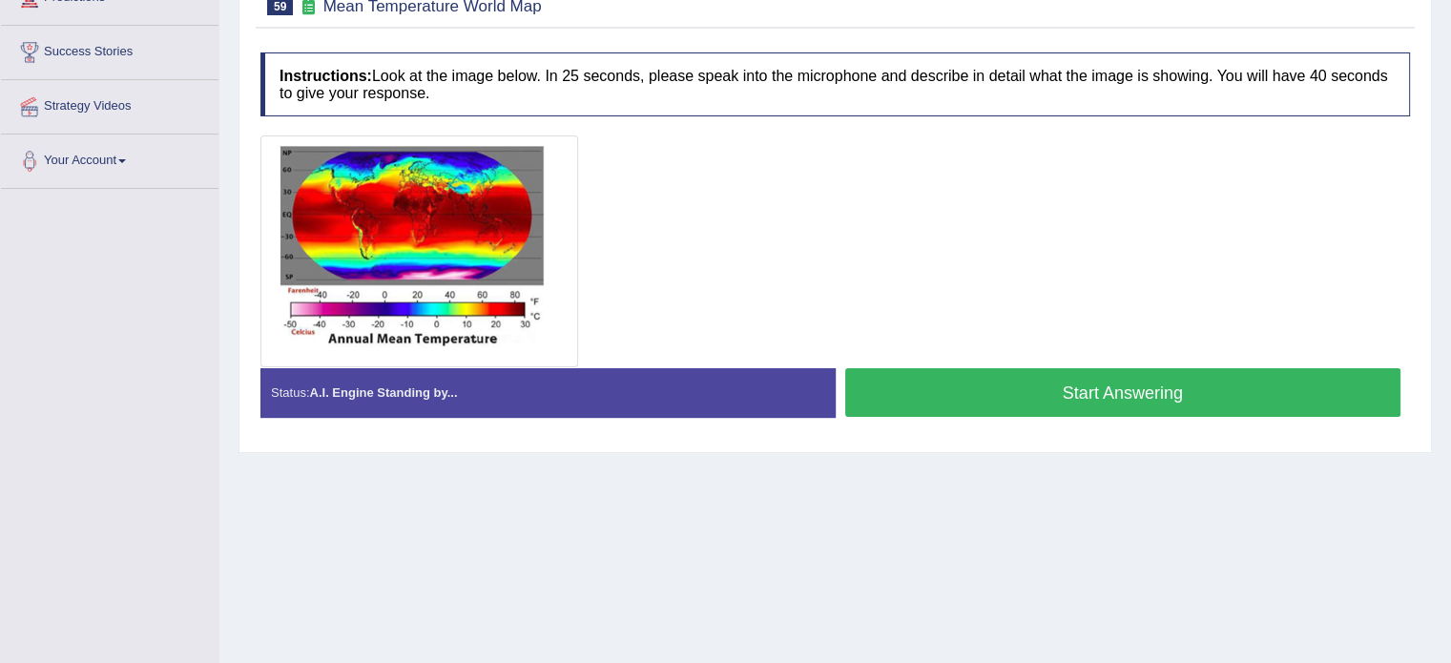
click at [1255, 391] on button "Start Answering" at bounding box center [1123, 392] width 556 height 49
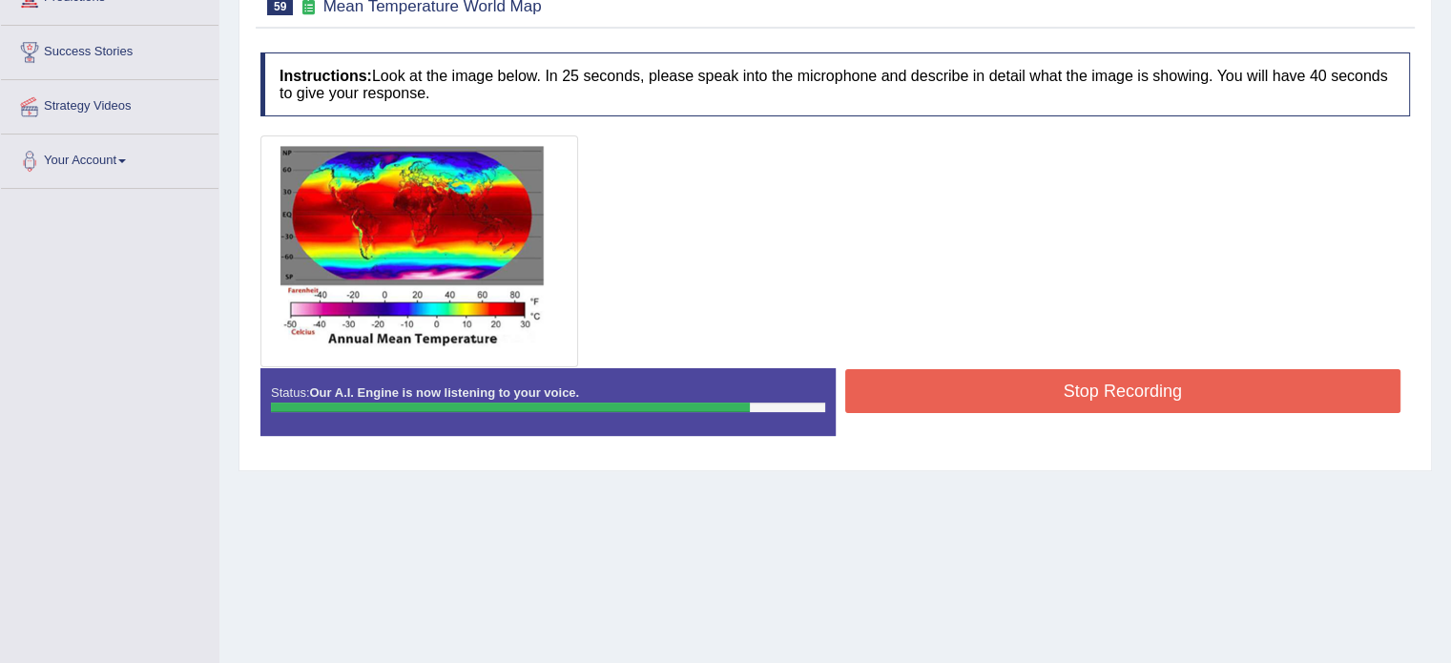
click at [995, 388] on button "Stop Recording" at bounding box center [1123, 391] width 556 height 44
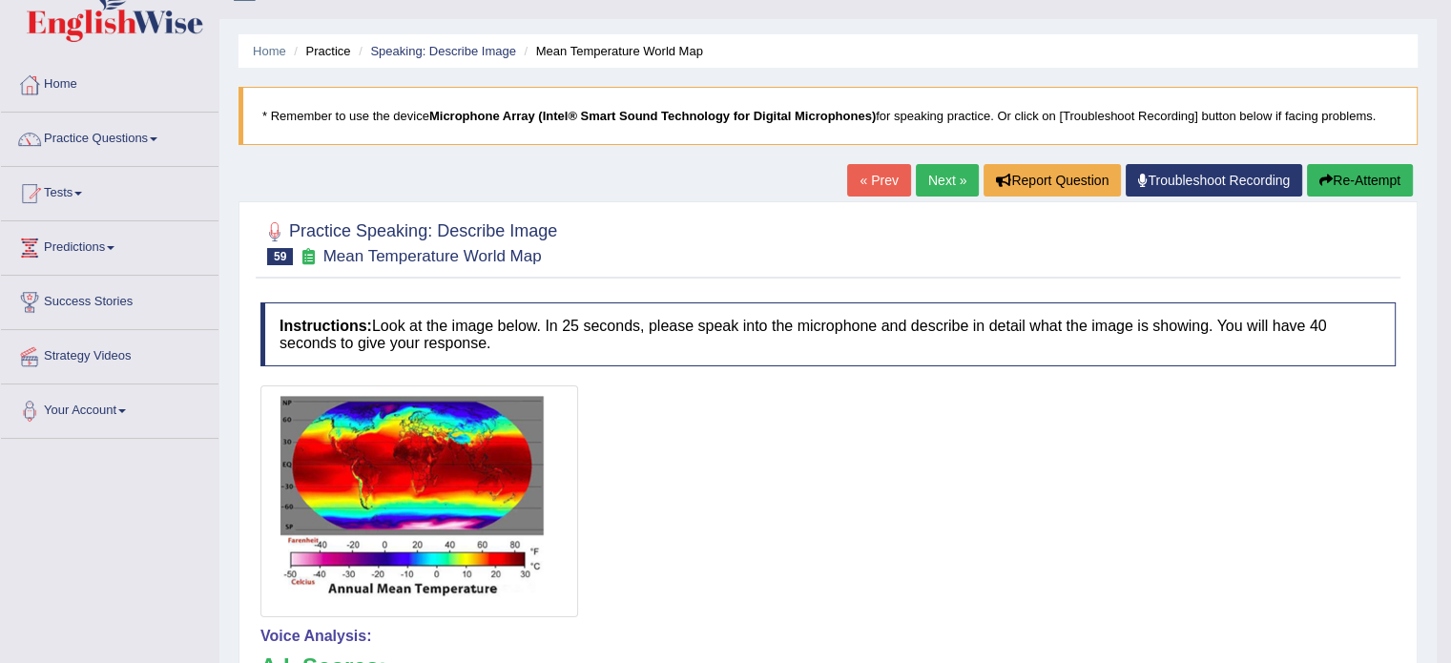
scroll to position [0, 0]
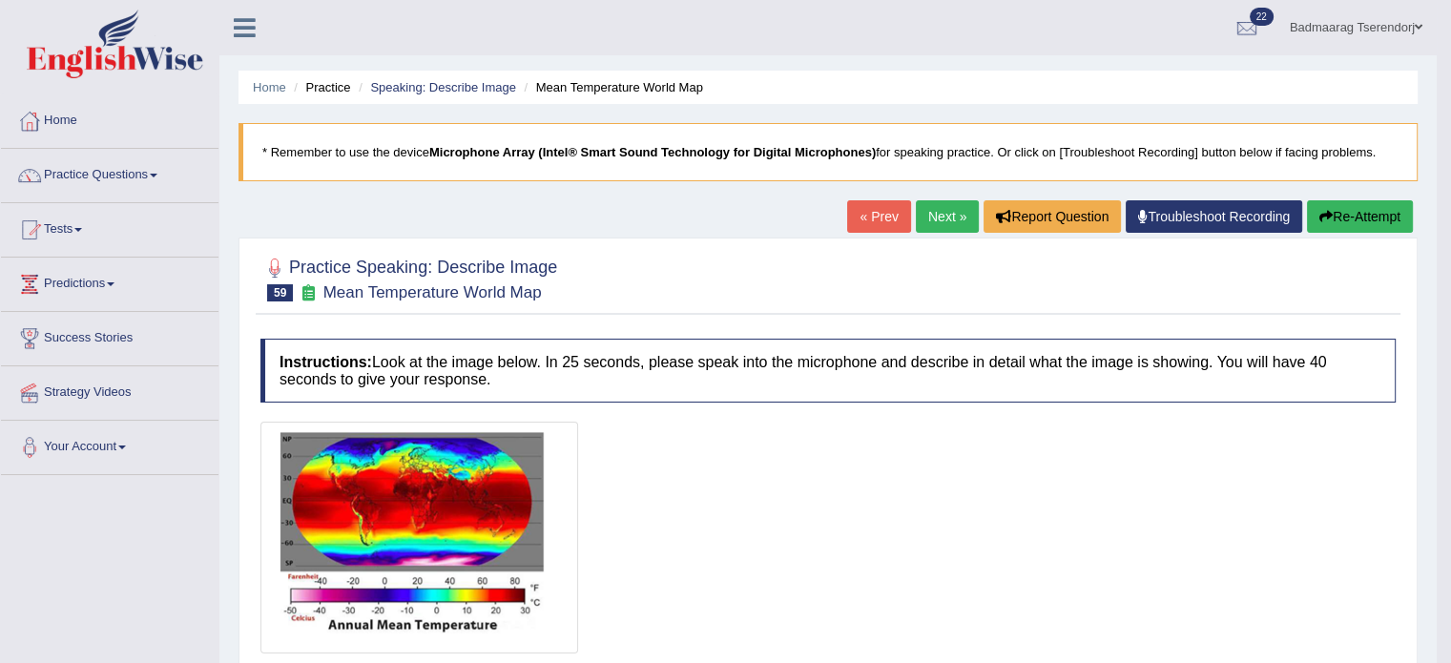
click at [1384, 209] on button "Re-Attempt" at bounding box center [1360, 216] width 106 height 32
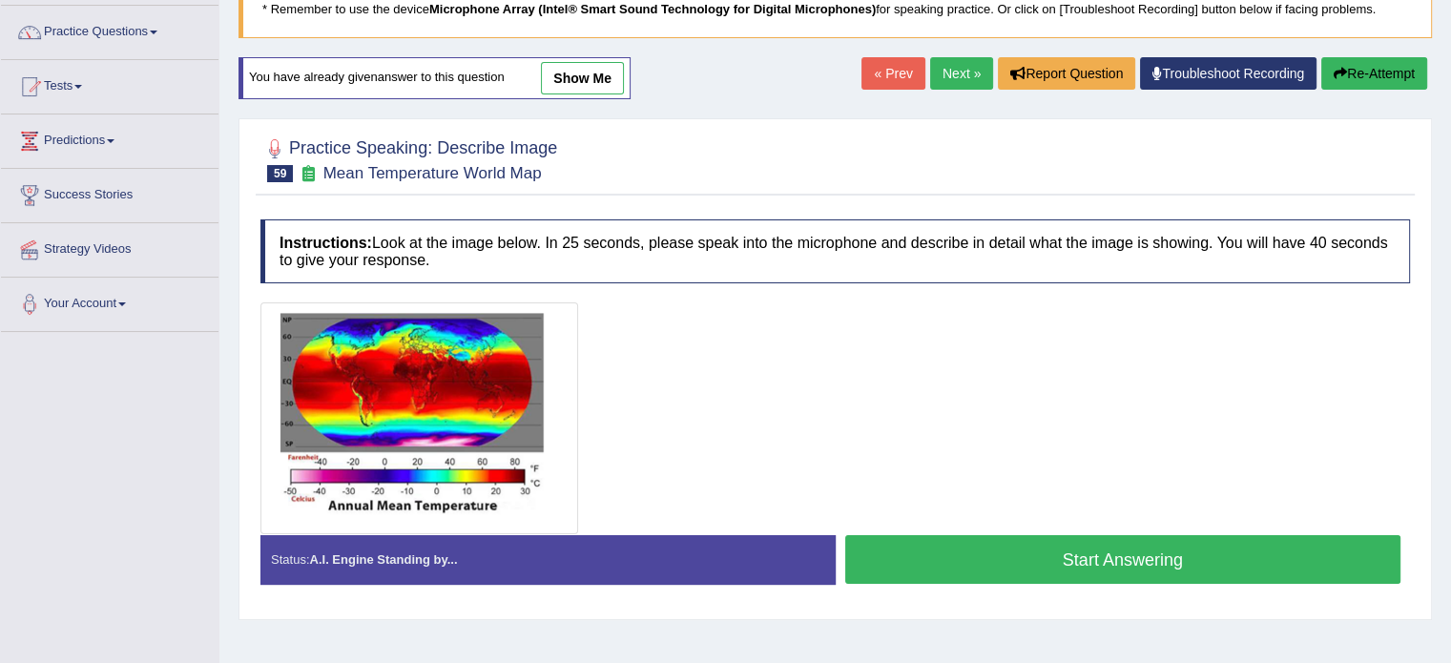
scroll to position [286, 0]
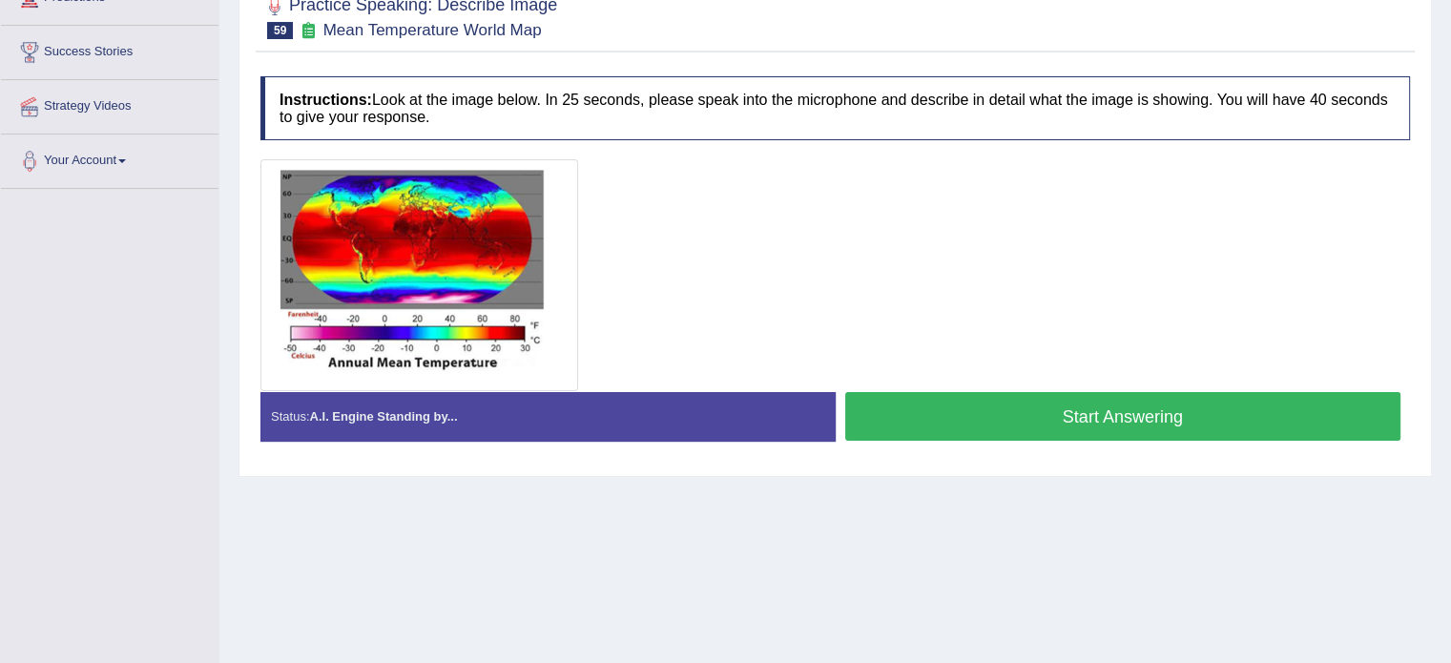
click at [1008, 419] on button "Start Answering" at bounding box center [1123, 416] width 556 height 49
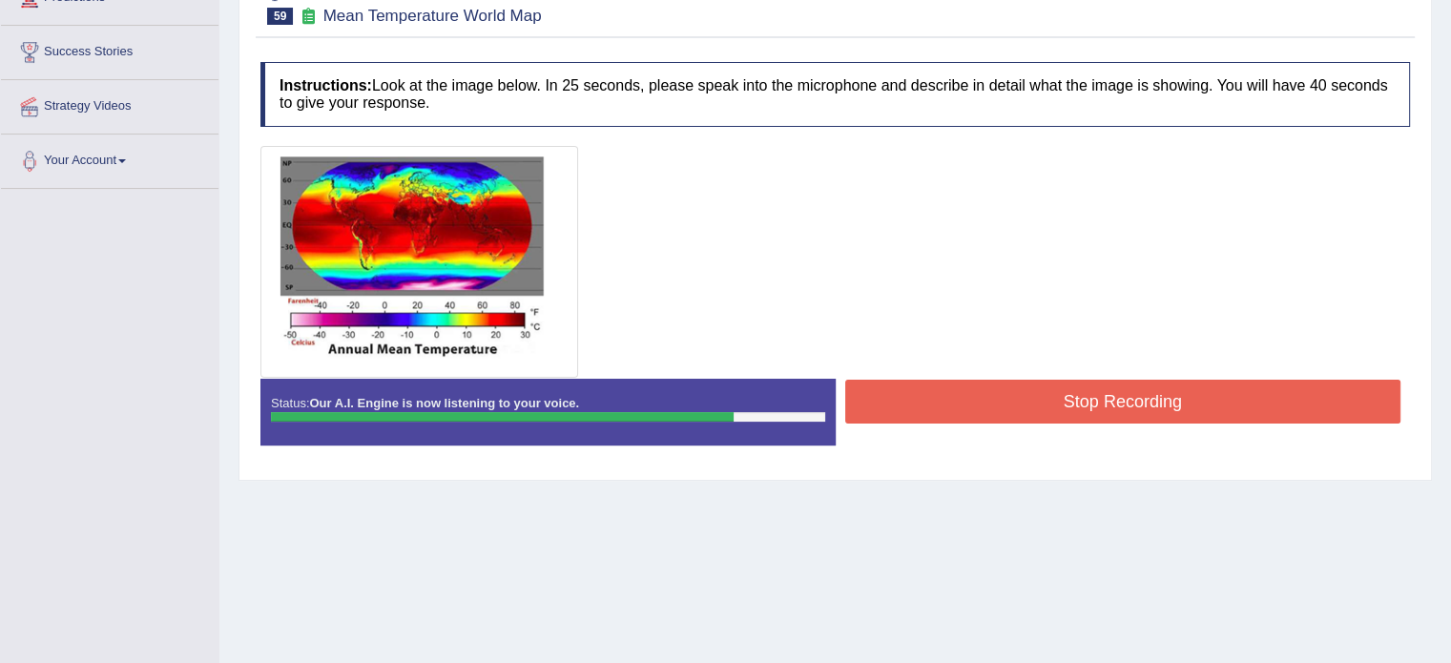
click at [1012, 400] on button "Stop Recording" at bounding box center [1123, 402] width 556 height 44
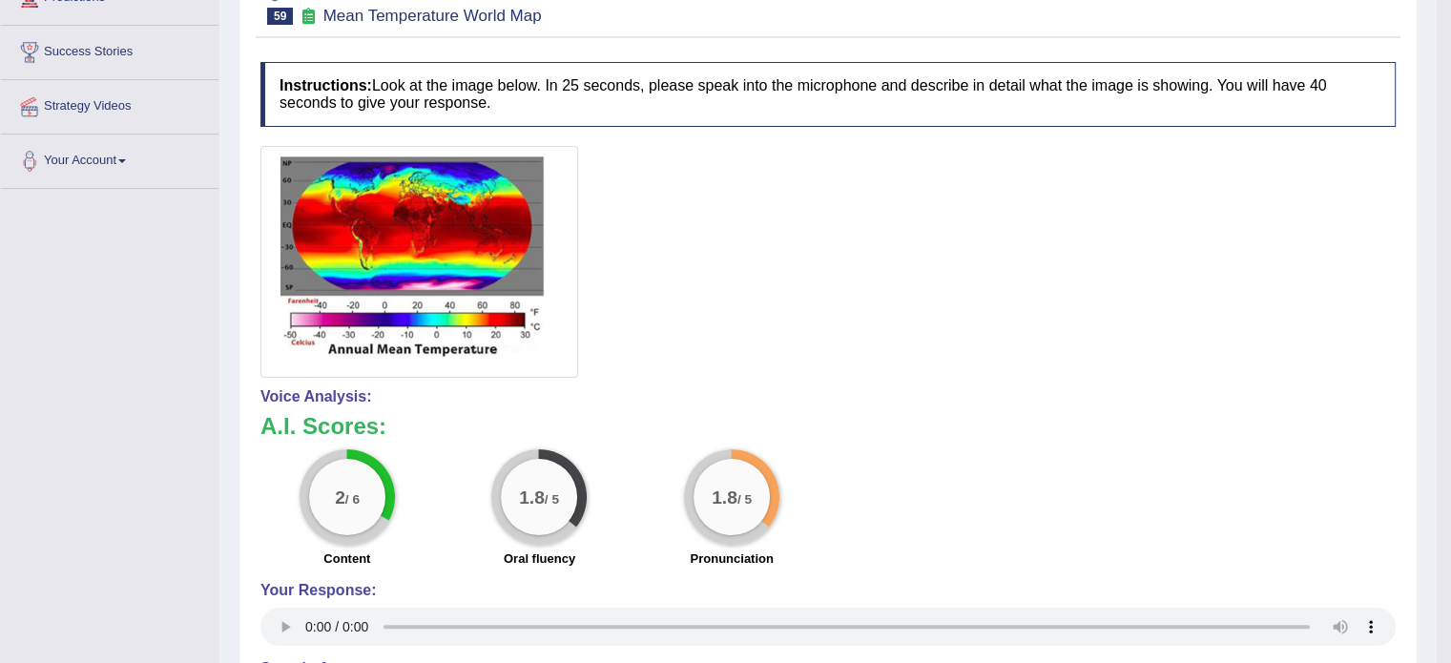
scroll to position [0, 0]
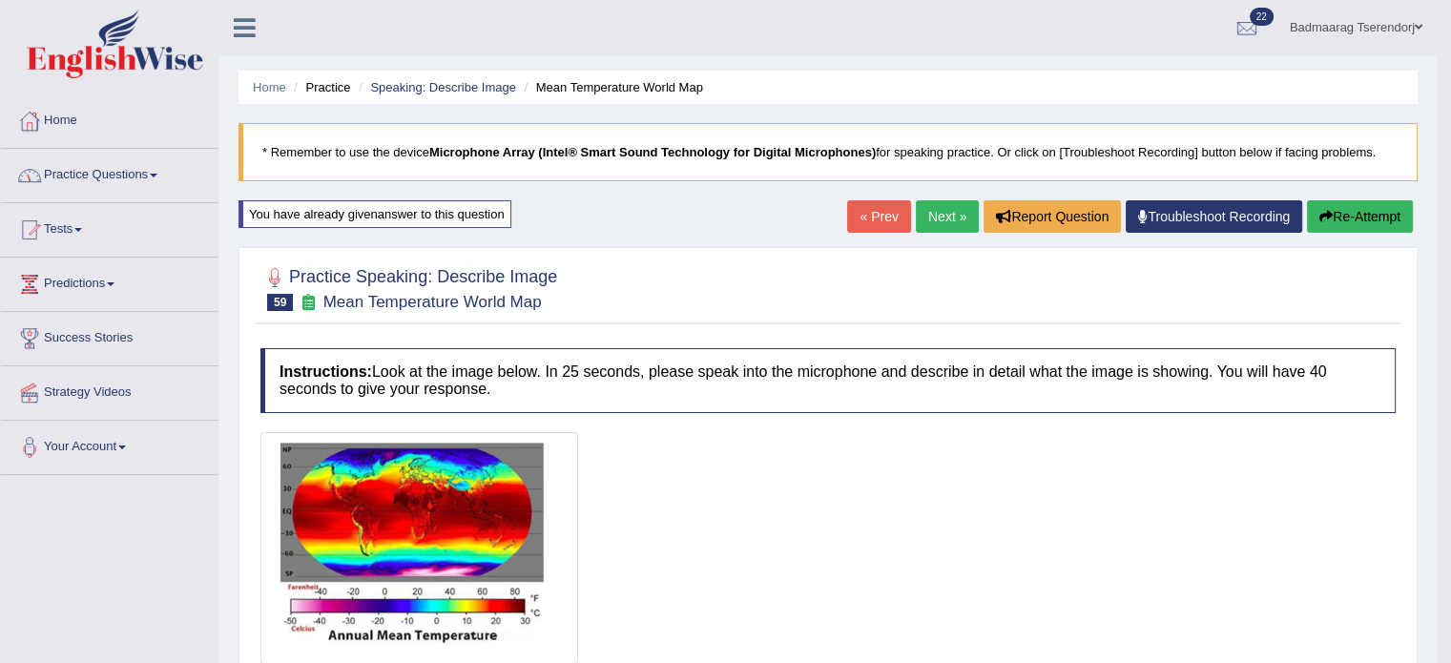
click at [939, 222] on link "Next »" at bounding box center [947, 216] width 63 height 32
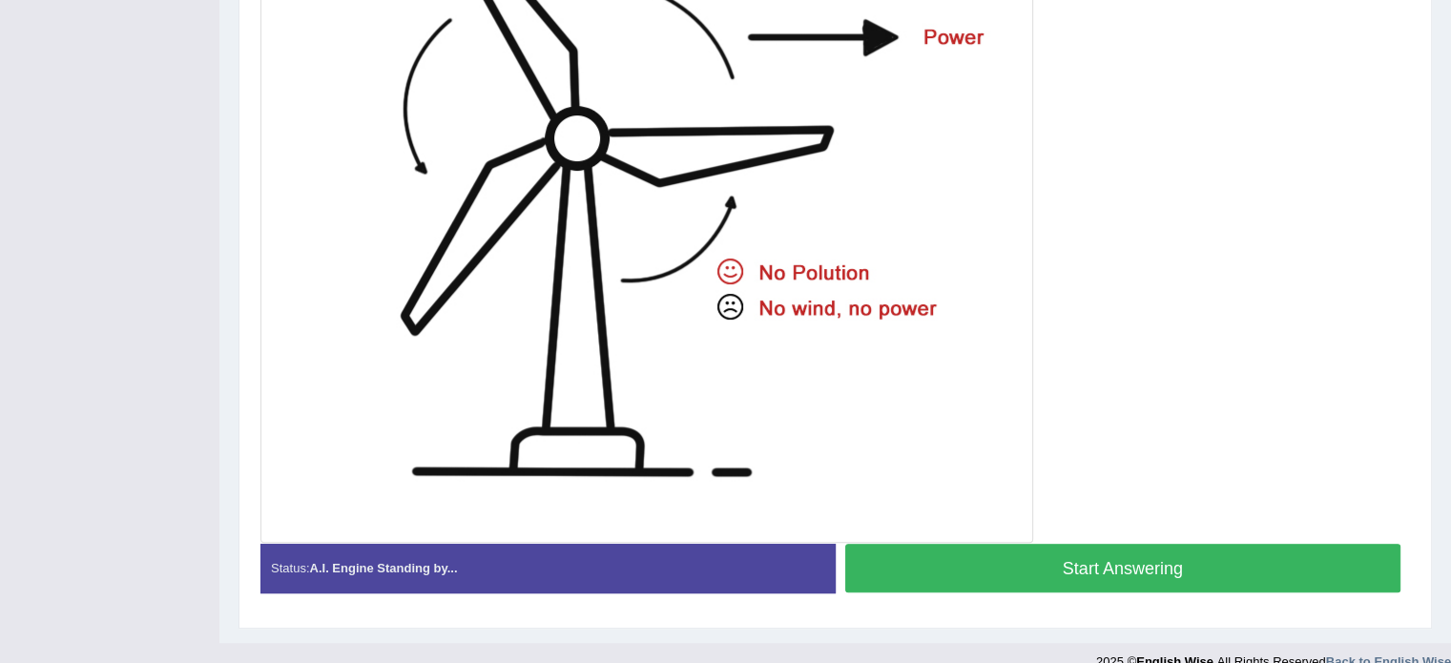
scroll to position [611, 0]
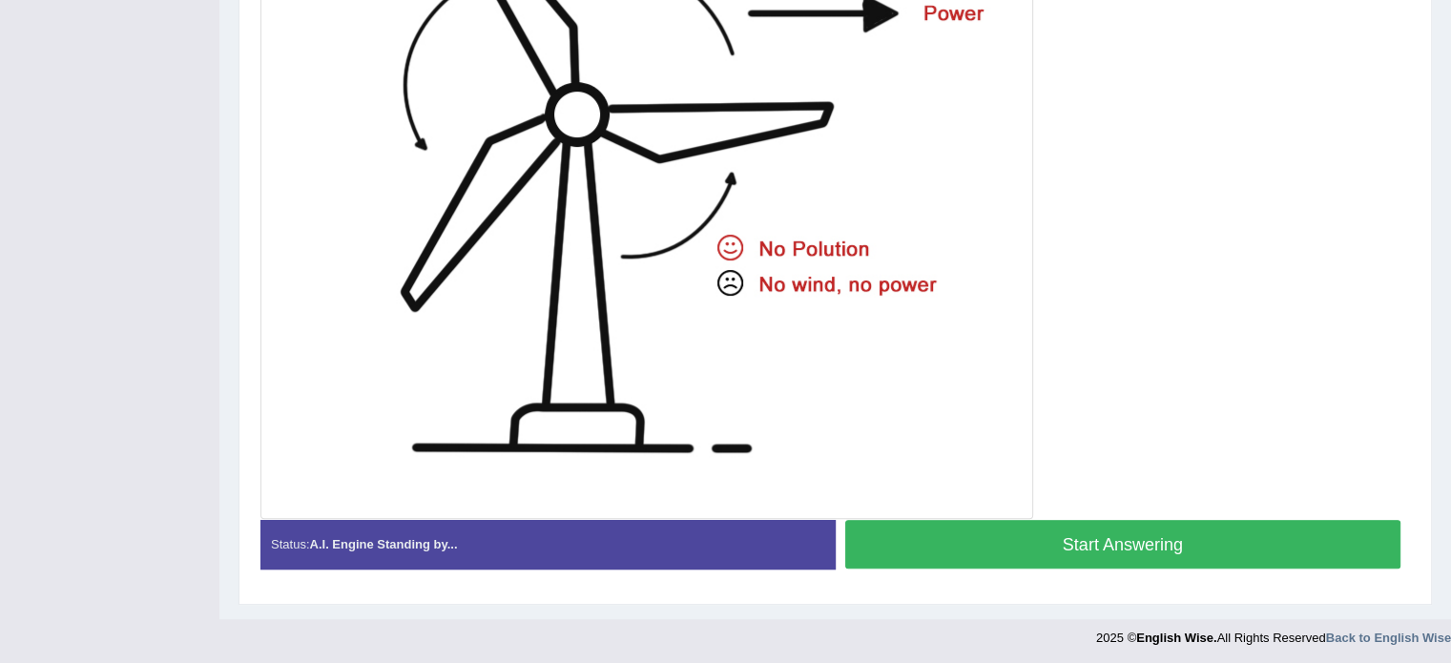
click at [943, 530] on button "Start Answering" at bounding box center [1123, 544] width 556 height 49
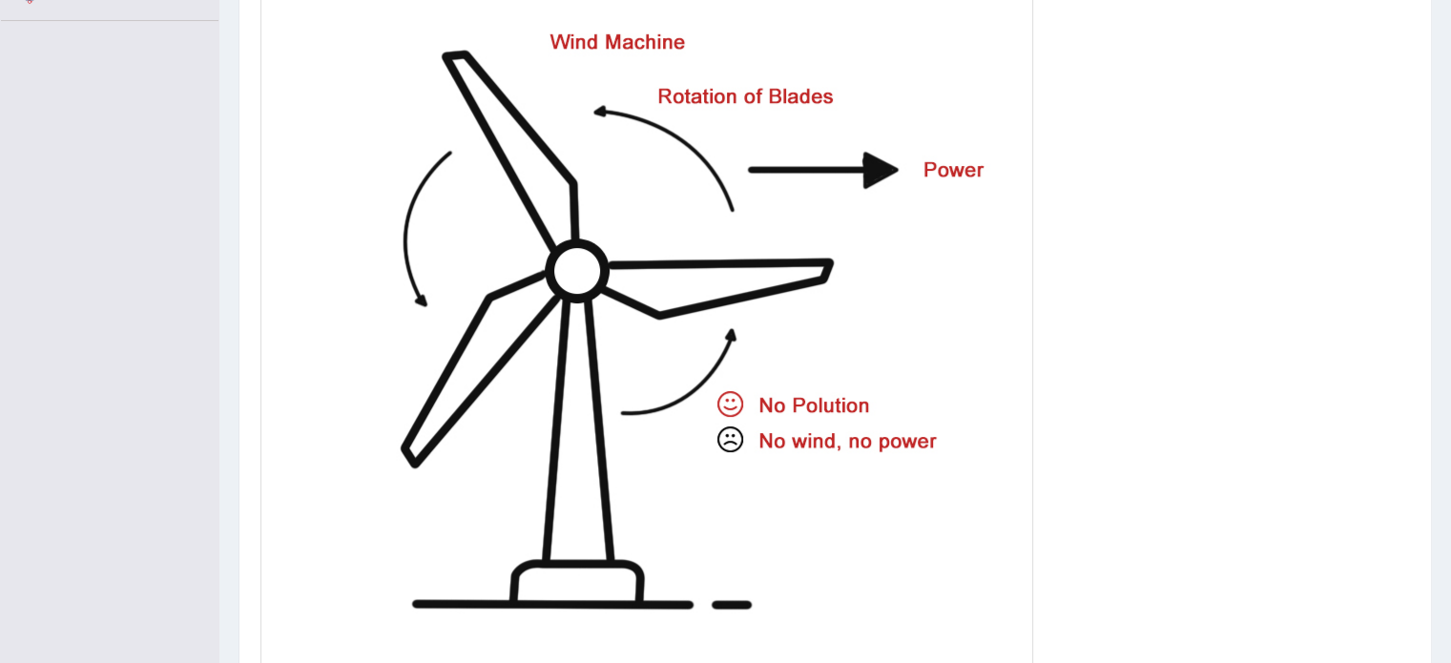
scroll to position [534, 0]
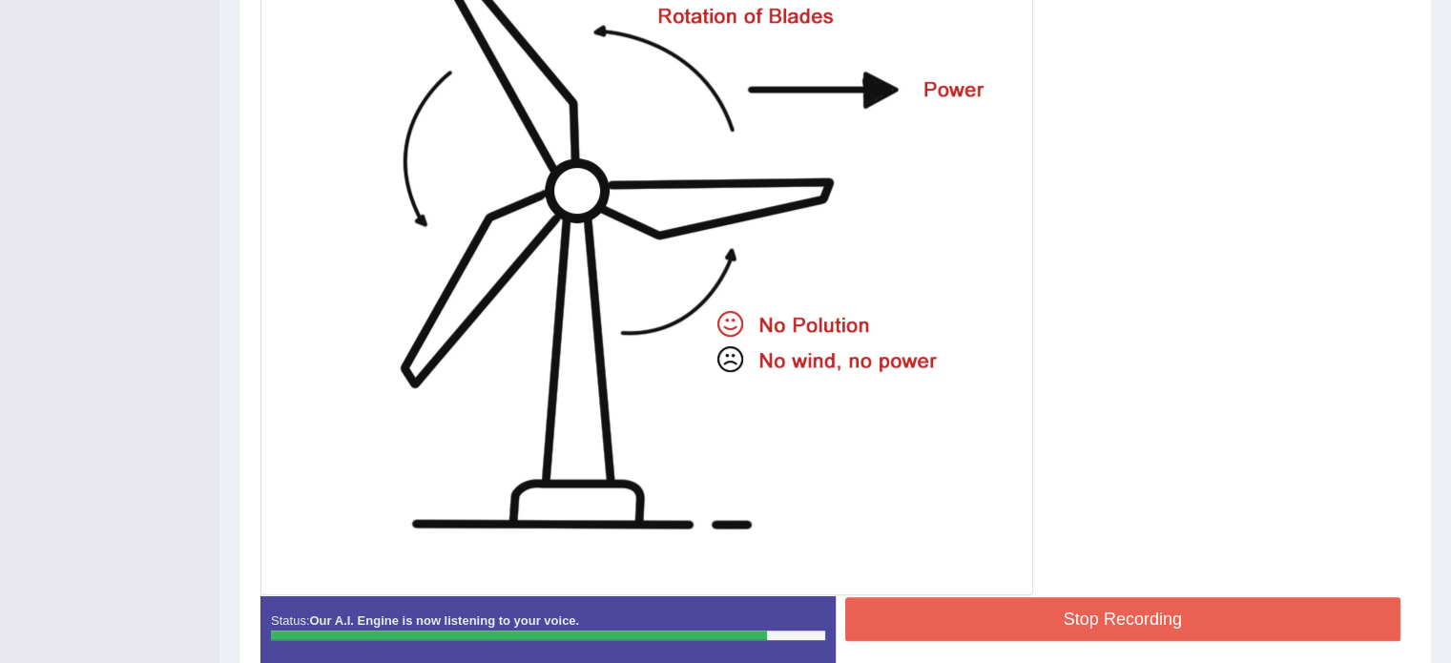
click at [1263, 607] on button "Stop Recording" at bounding box center [1123, 619] width 556 height 44
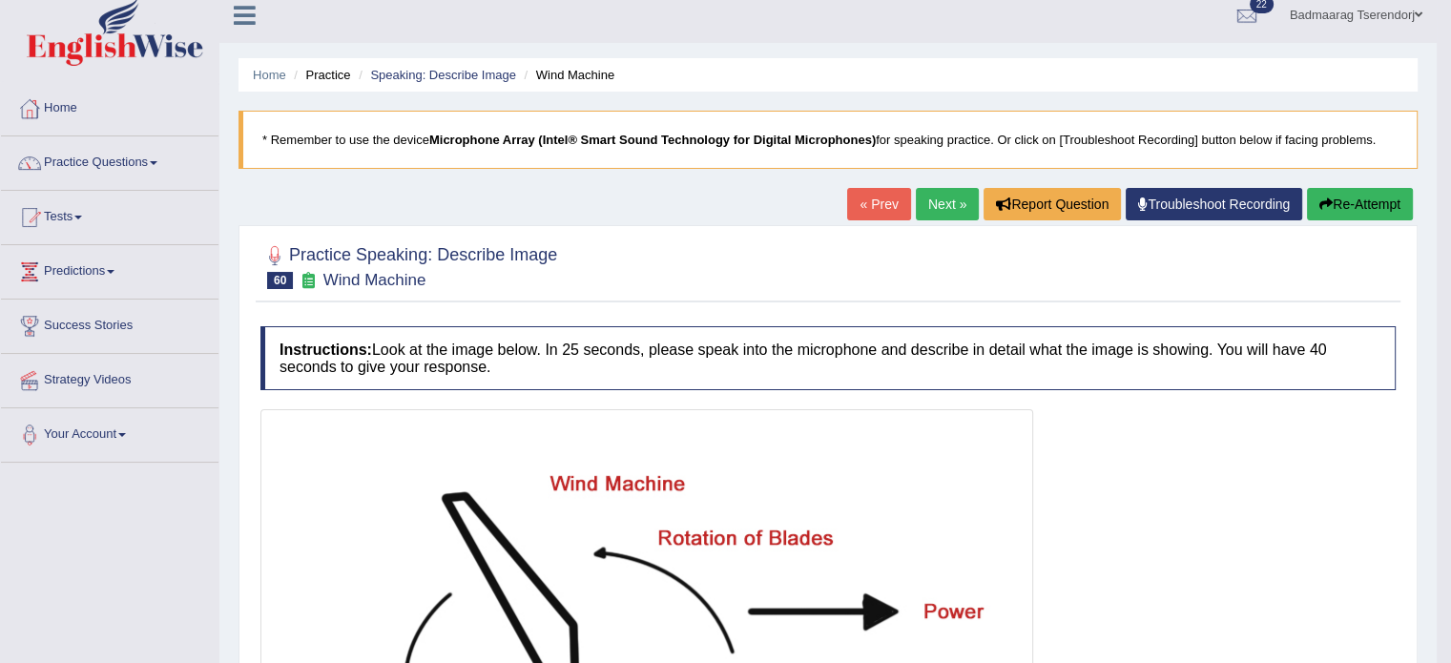
scroll to position [0, 0]
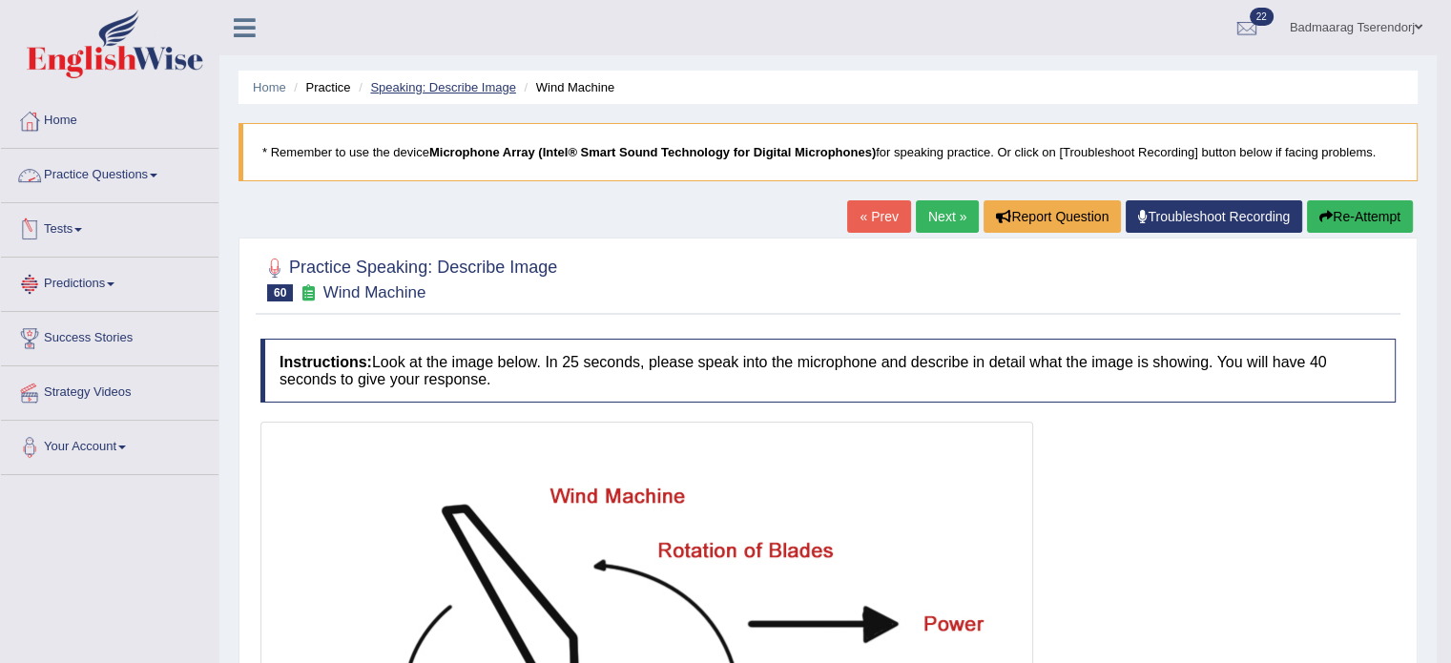
click at [440, 83] on link "Speaking: Describe Image" at bounding box center [442, 87] width 145 height 14
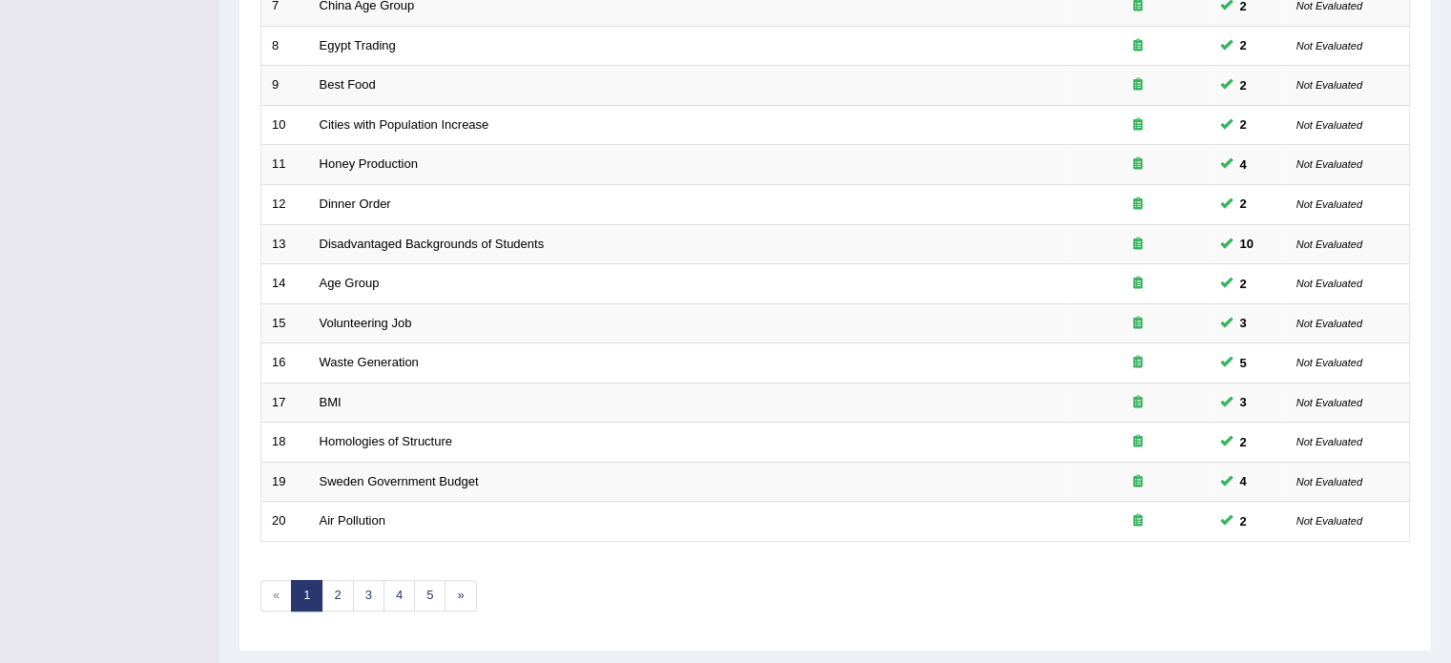
scroll to position [594, 0]
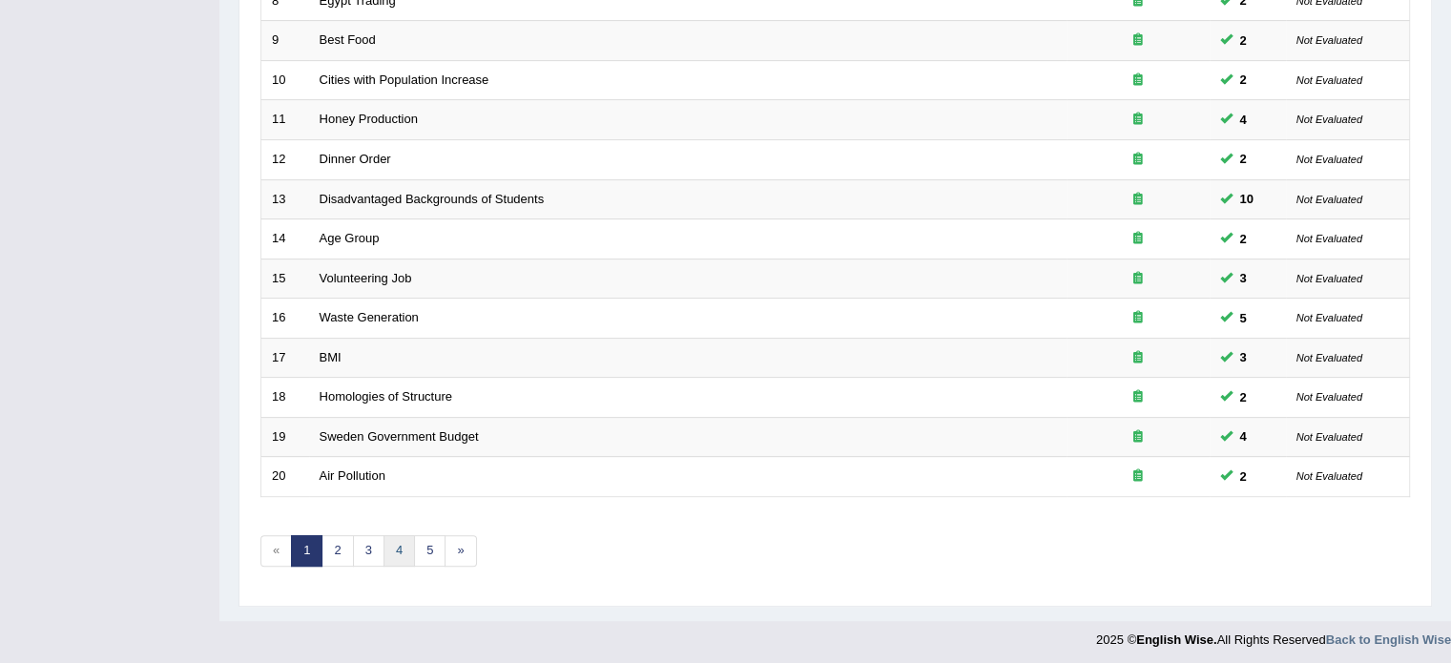
click at [398, 547] on link "4" at bounding box center [398, 550] width 31 height 31
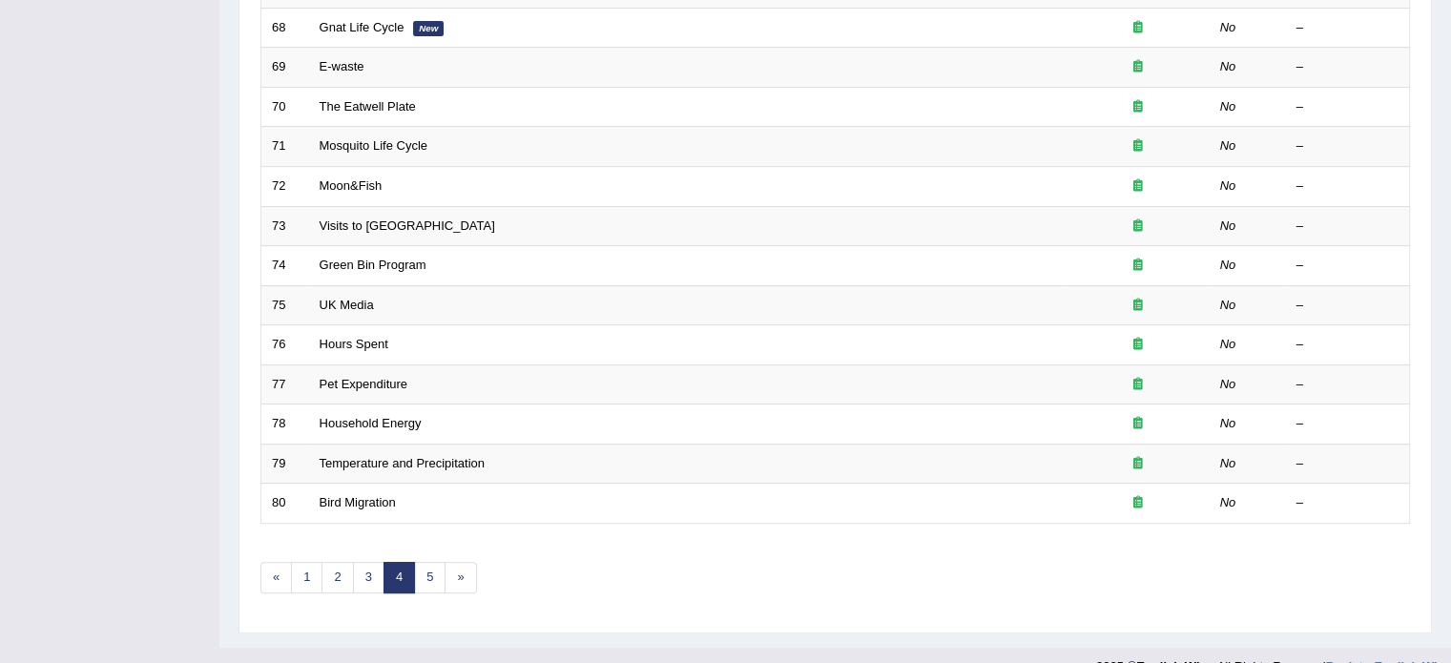
scroll to position [572, 0]
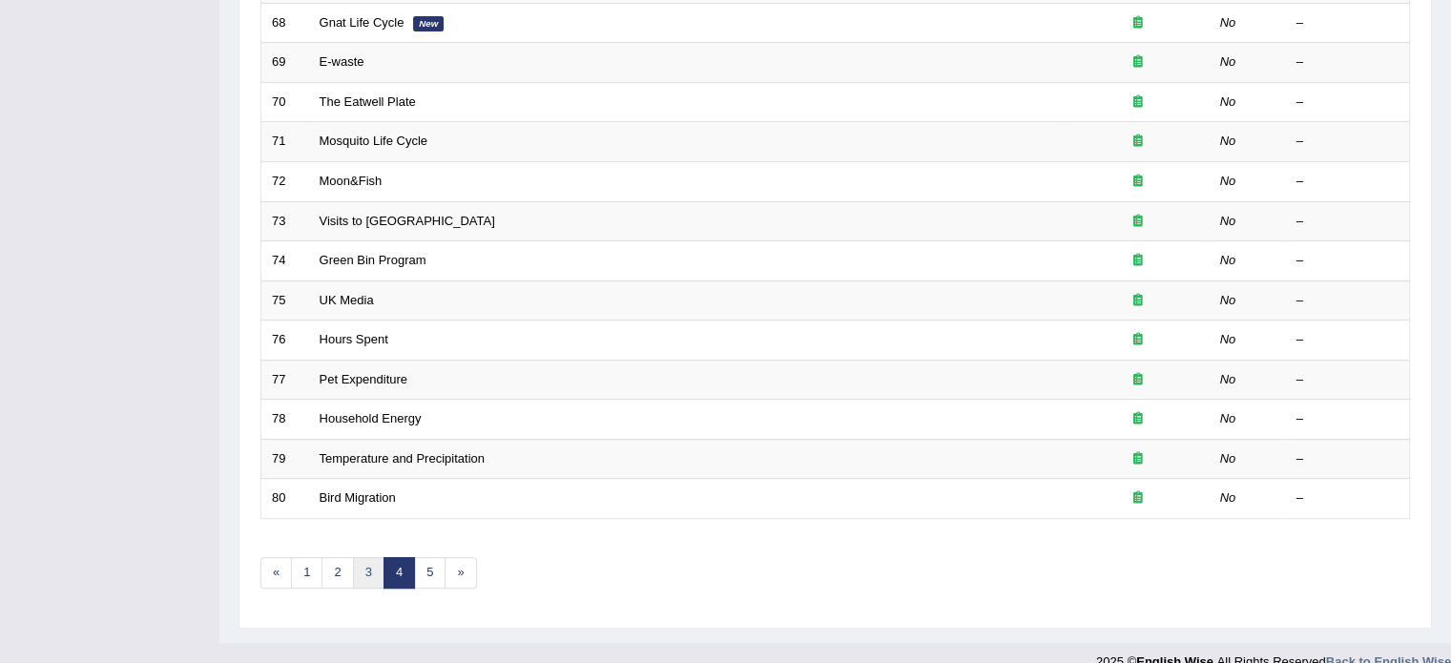
click at [362, 568] on link "3" at bounding box center [368, 572] width 31 height 31
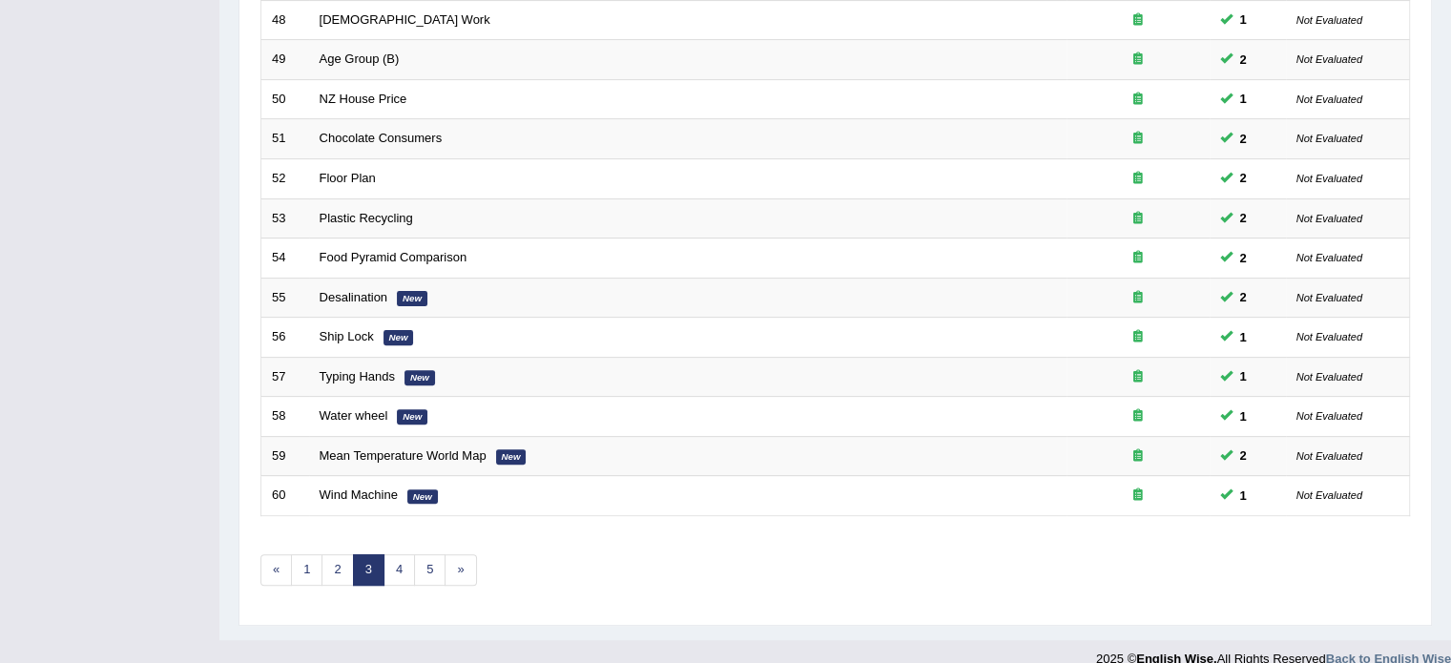
scroll to position [594, 0]
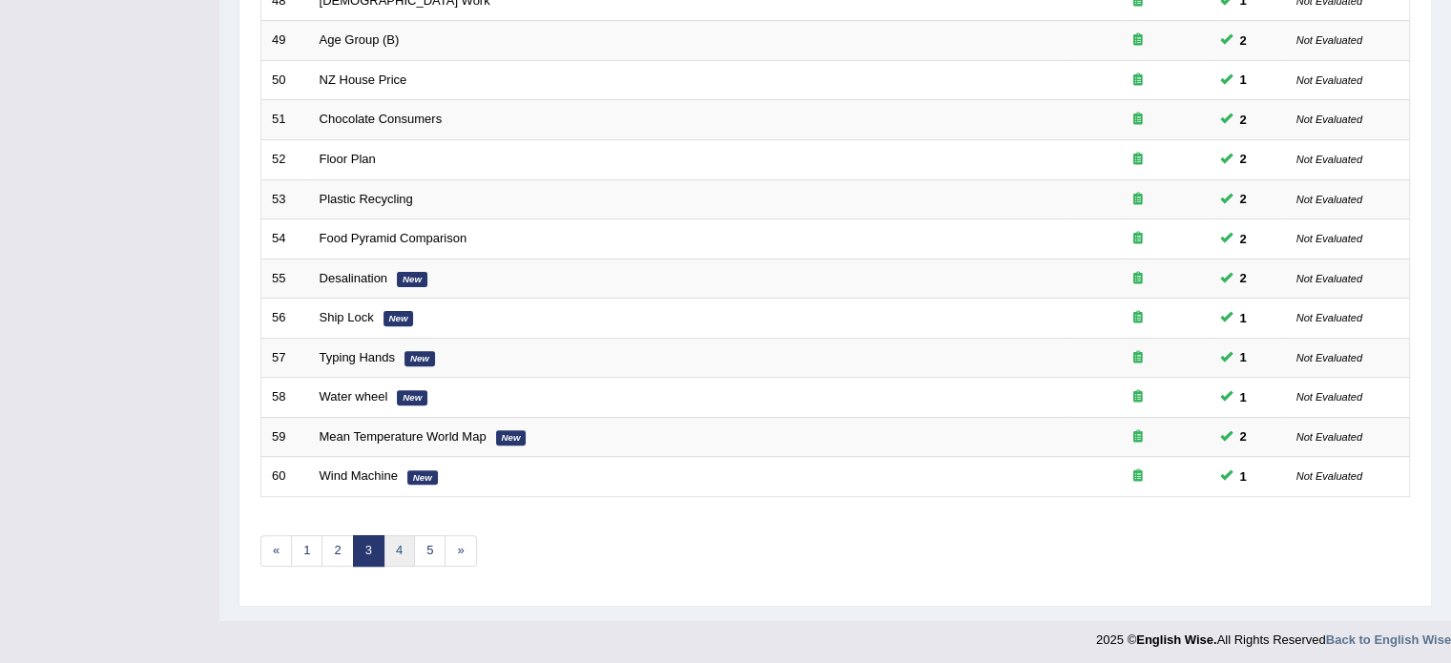
click at [403, 548] on link "4" at bounding box center [398, 550] width 31 height 31
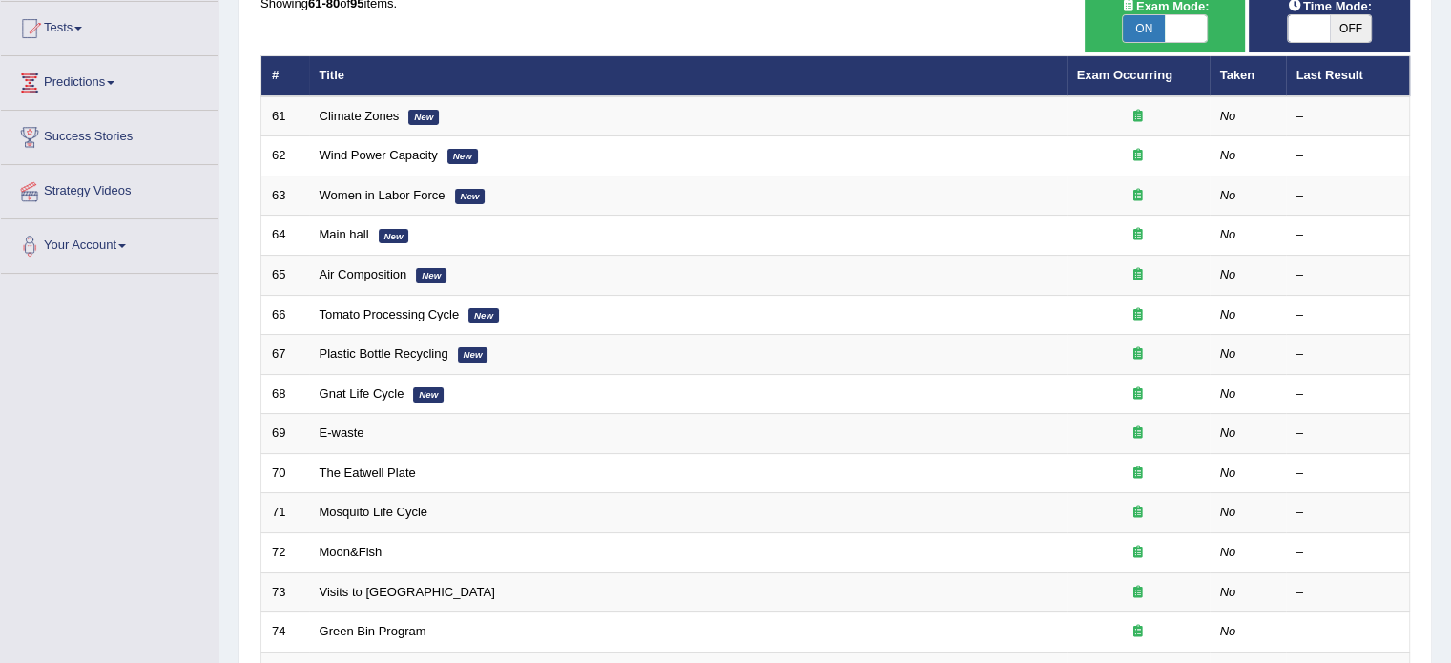
scroll to position [117, 0]
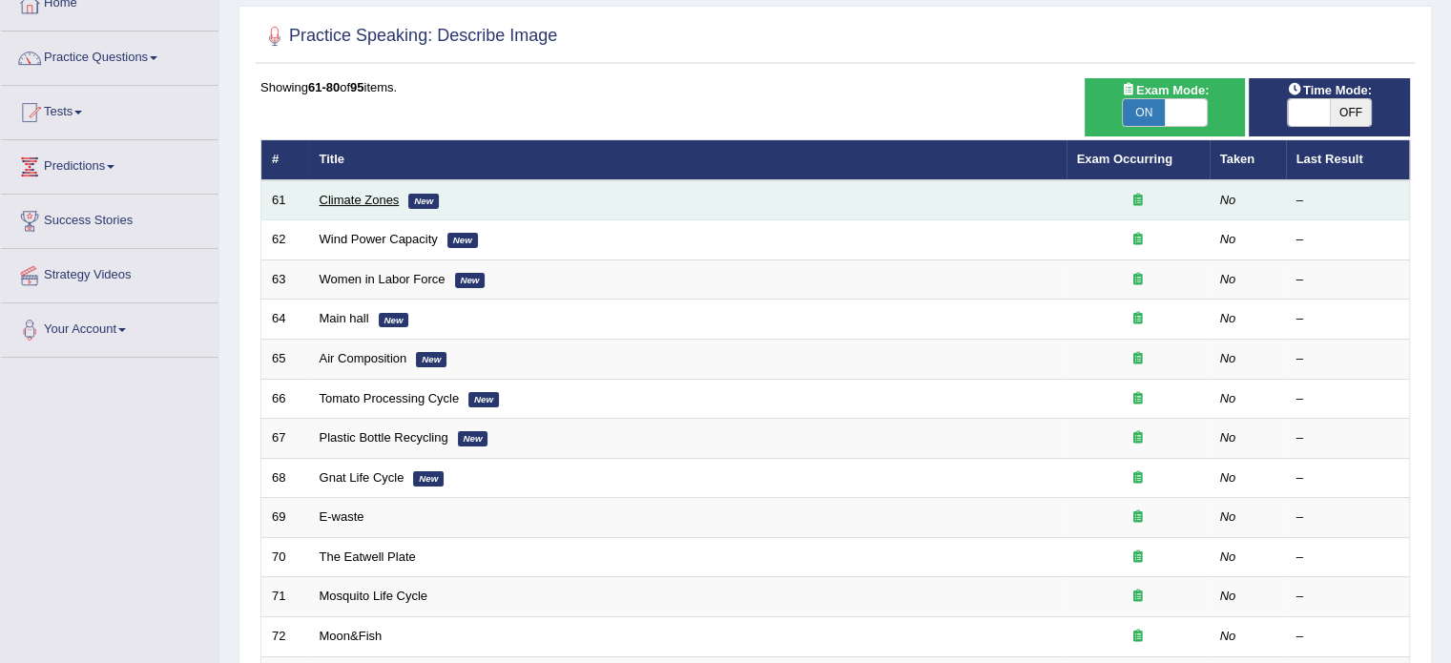
click at [362, 194] on link "Climate Zones" at bounding box center [360, 200] width 80 height 14
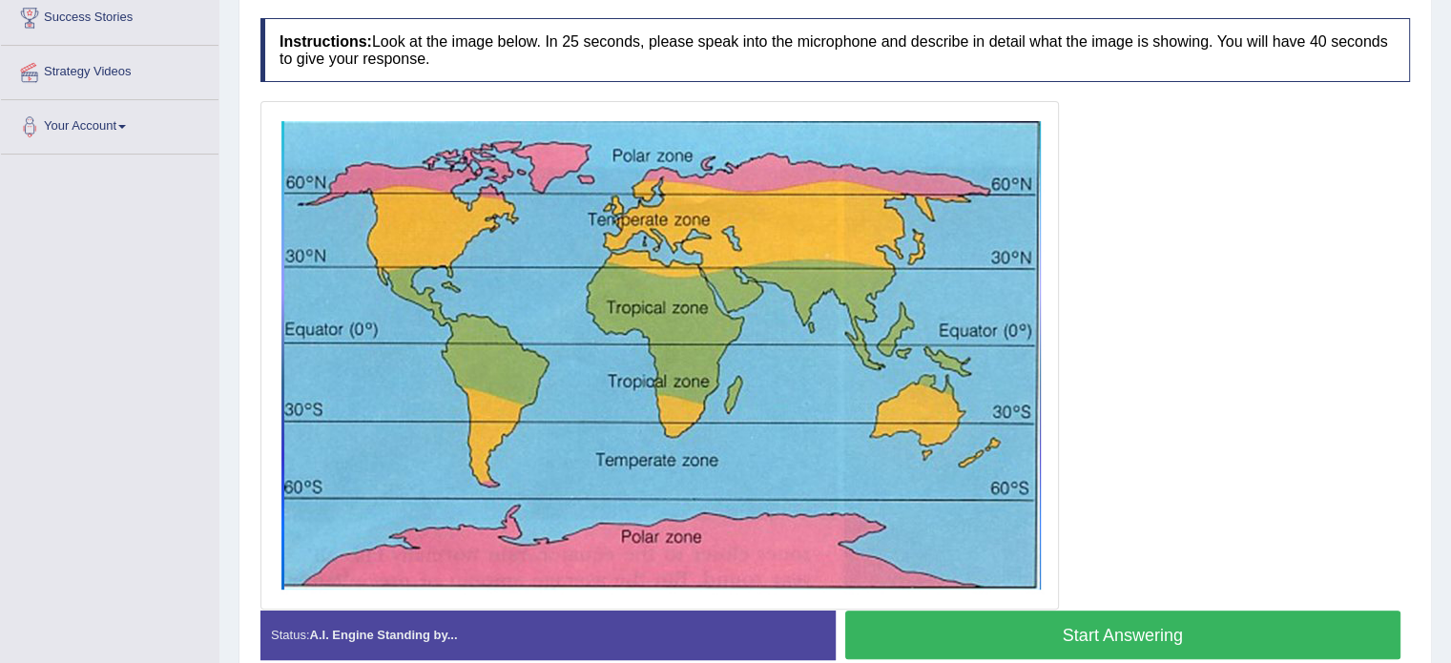
scroll to position [317, 0]
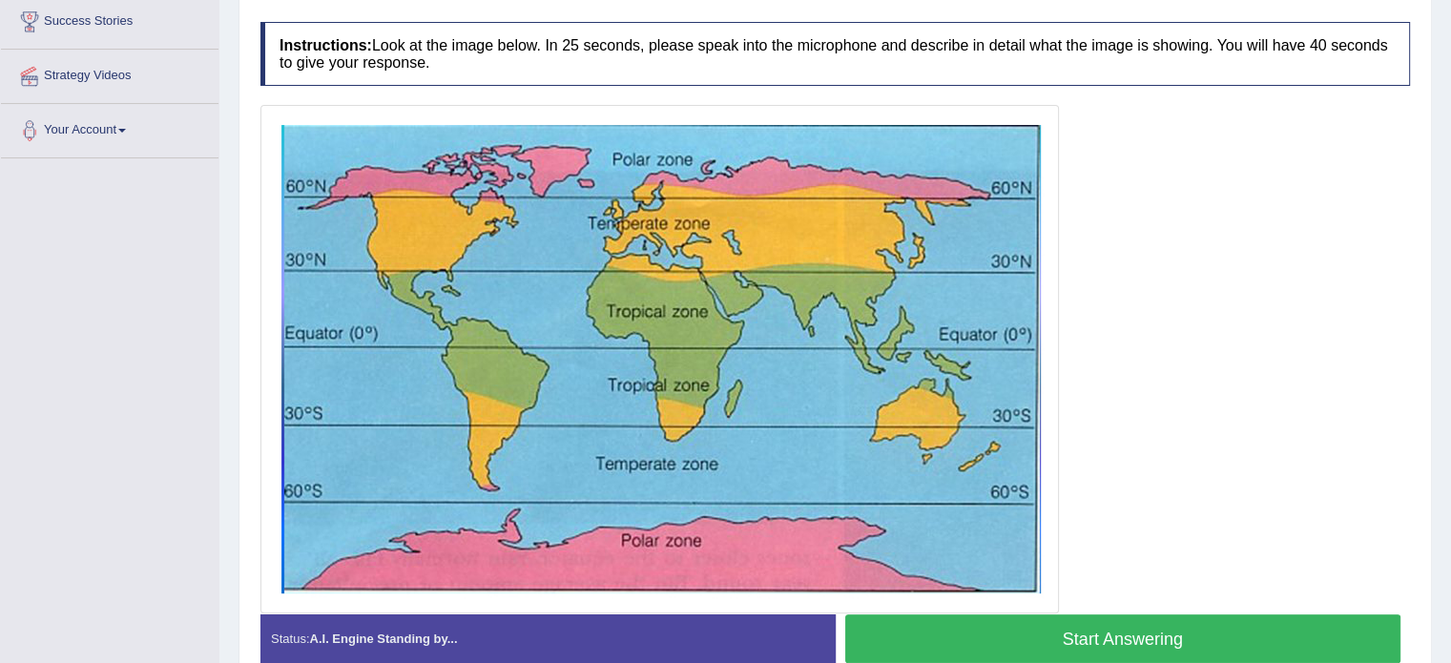
click at [1212, 622] on button "Start Answering" at bounding box center [1123, 638] width 556 height 49
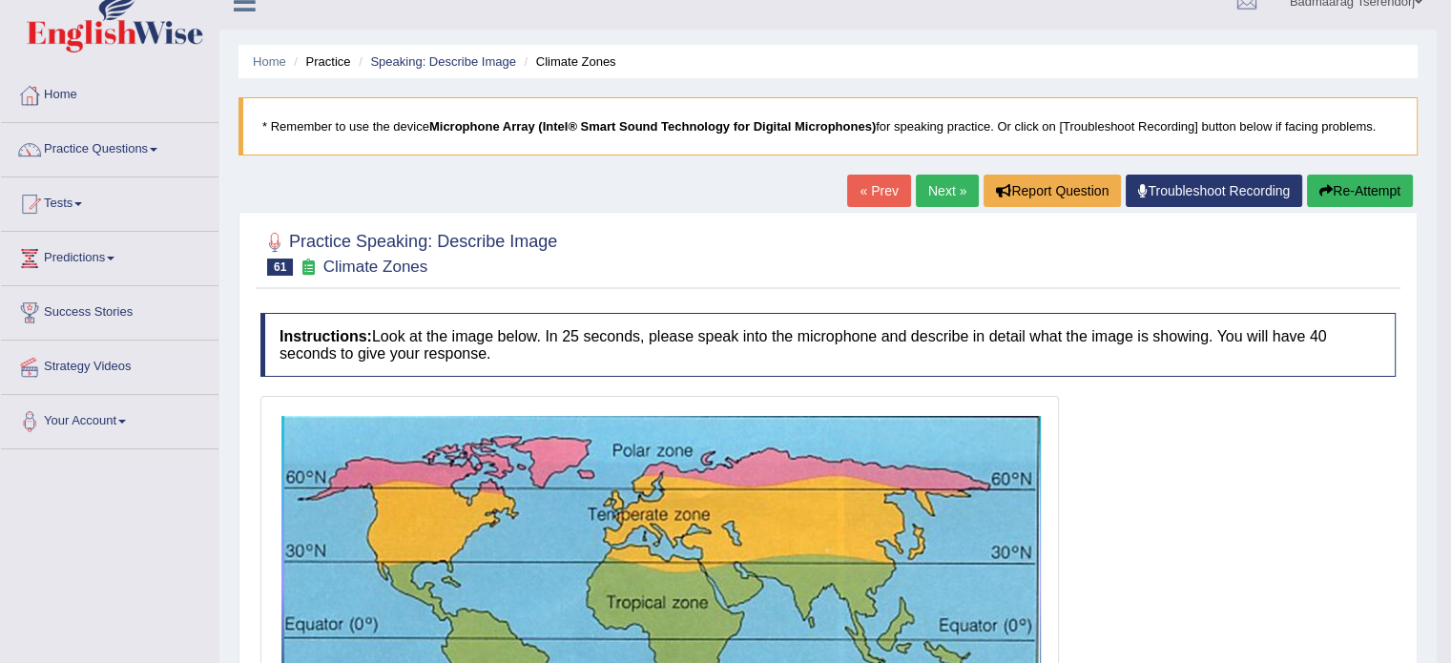
scroll to position [0, 0]
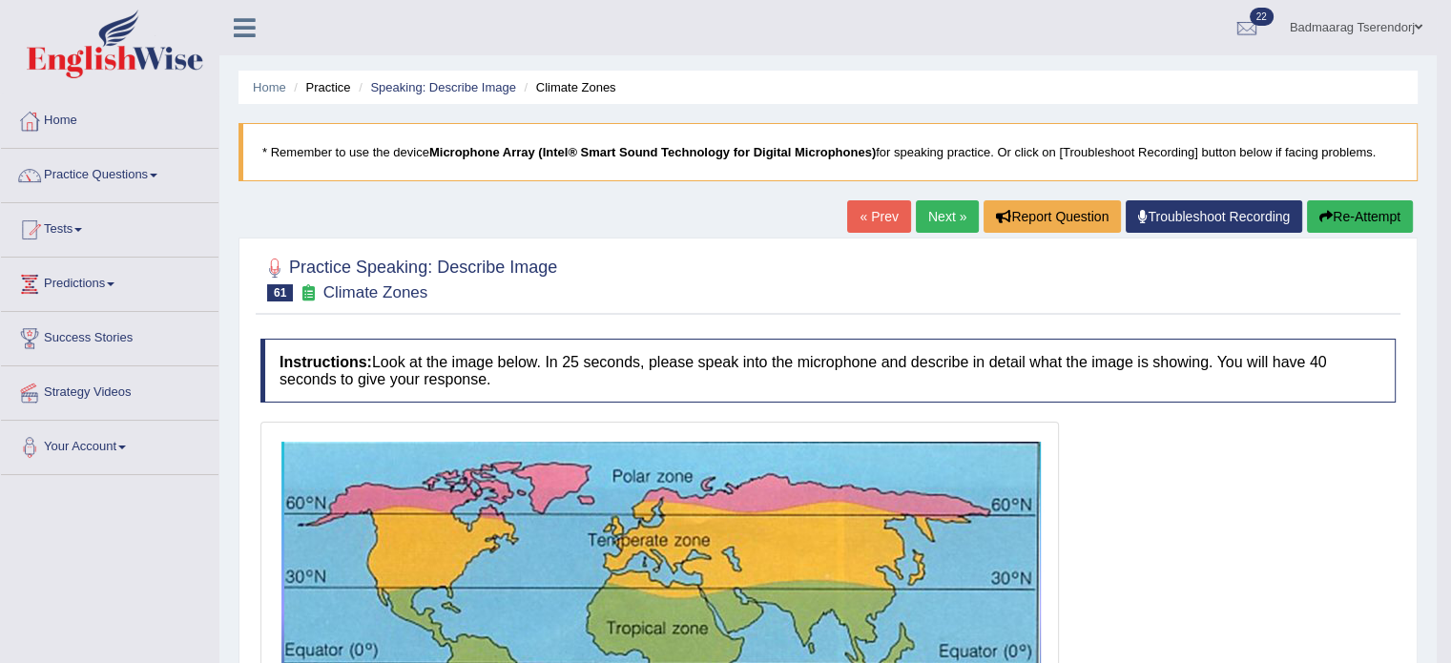
click at [1366, 211] on button "Re-Attempt" at bounding box center [1360, 216] width 106 height 32
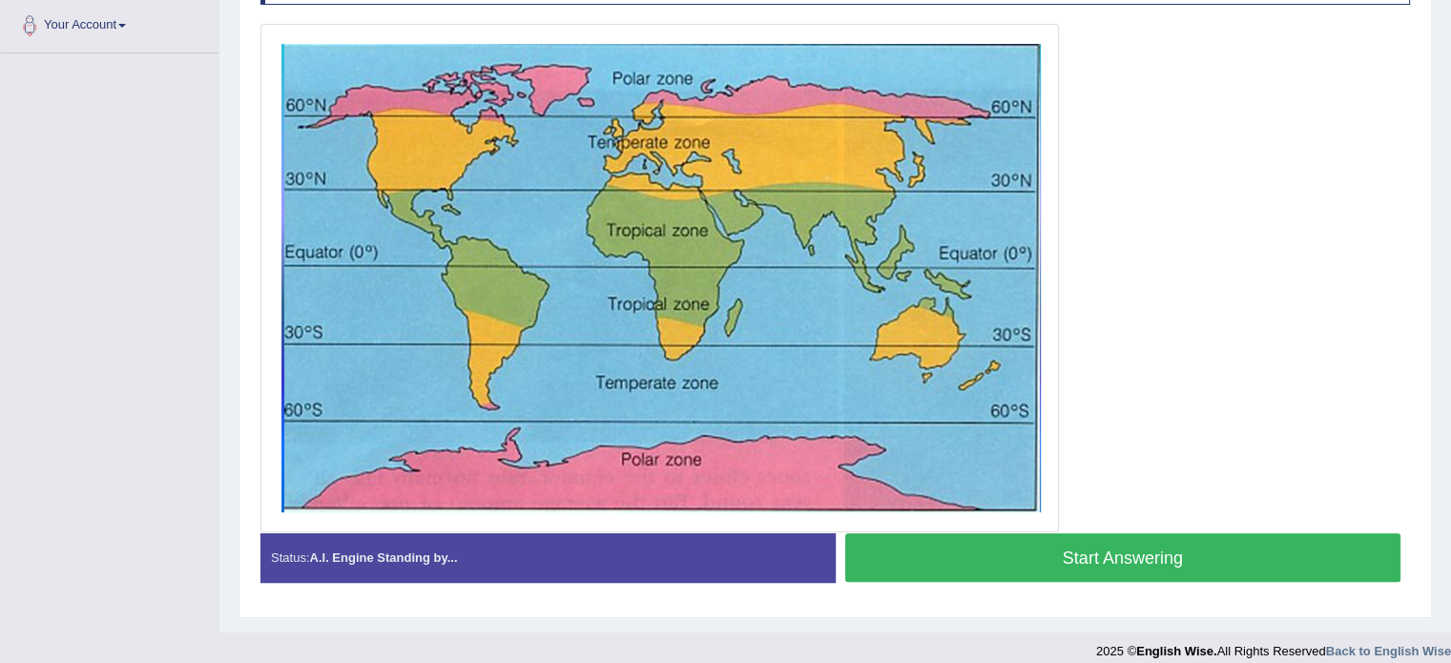
scroll to position [435, 0]
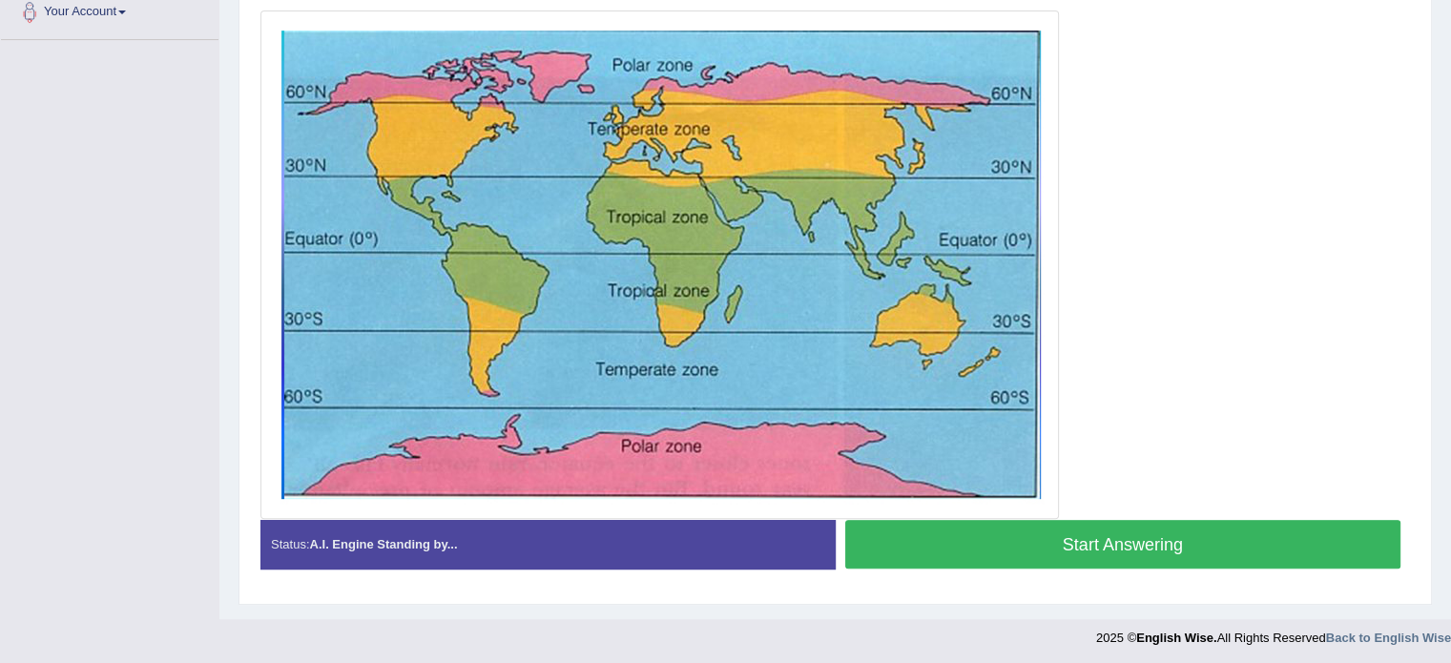
click at [1252, 528] on button "Start Answering" at bounding box center [1123, 544] width 556 height 49
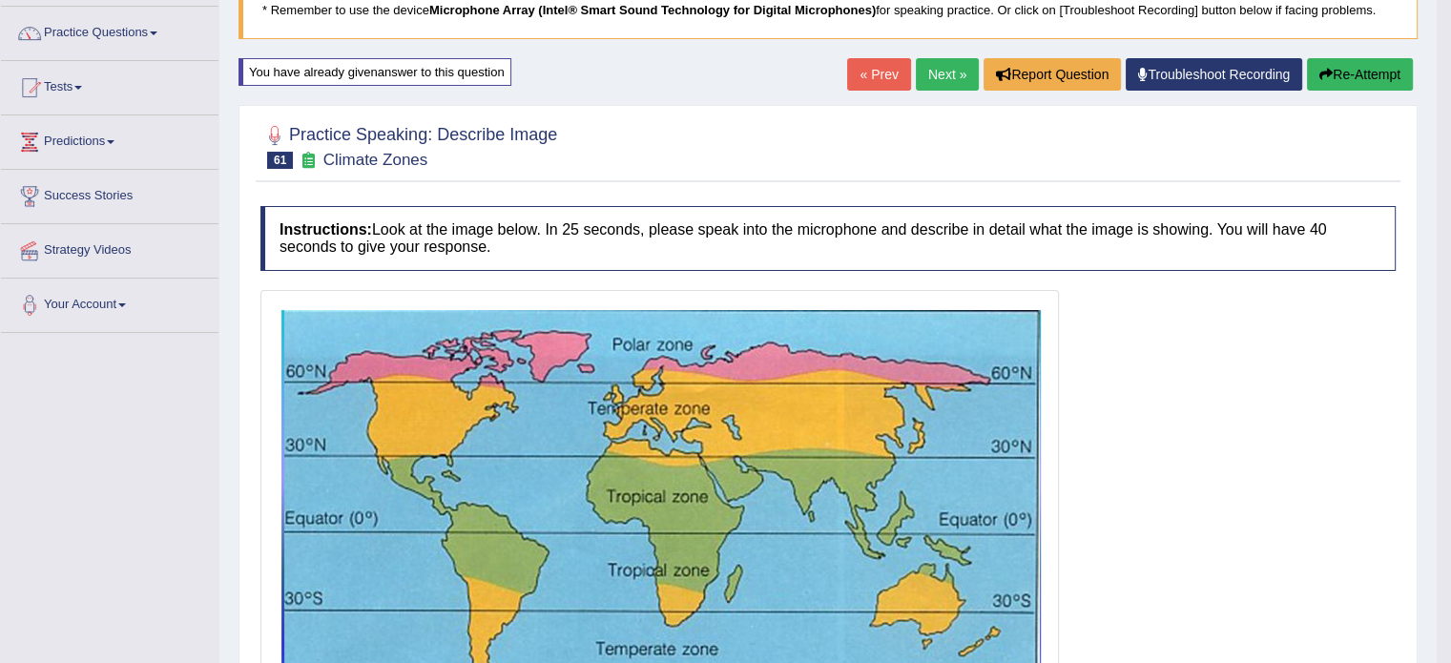
scroll to position [95, 0]
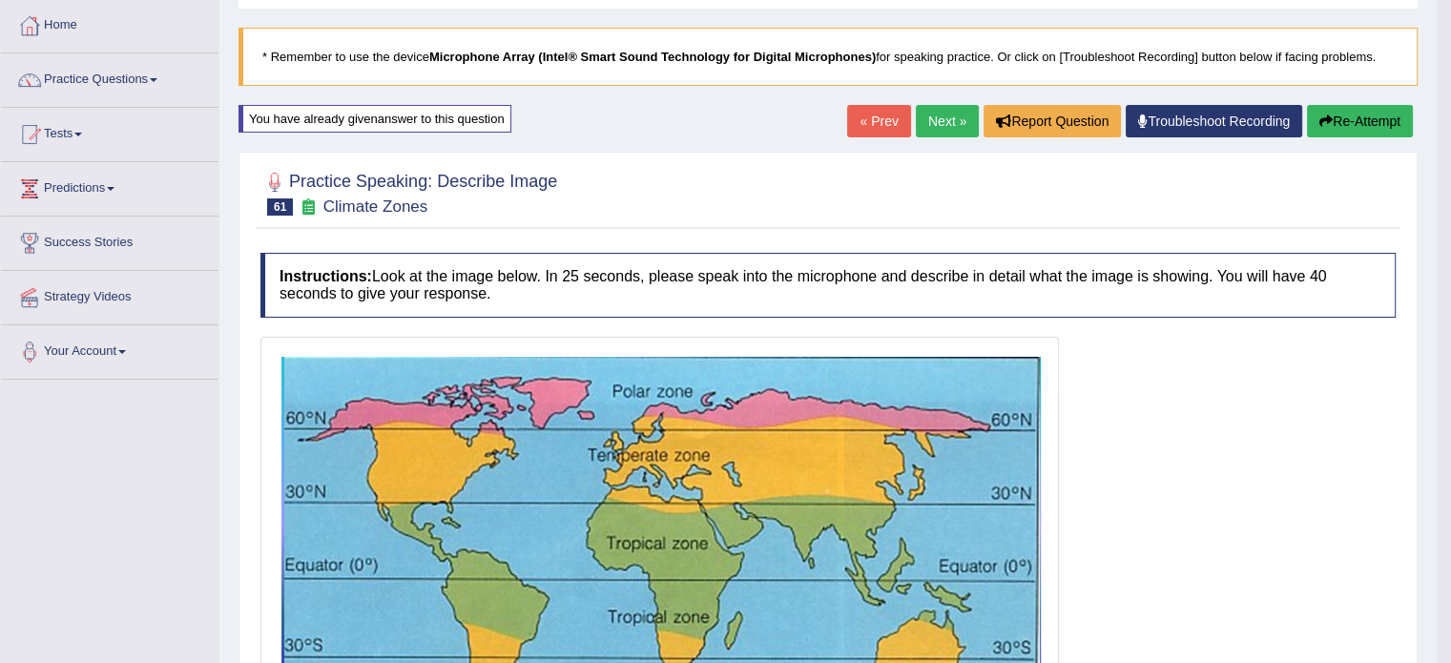
click at [1370, 114] on button "Re-Attempt" at bounding box center [1360, 121] width 106 height 32
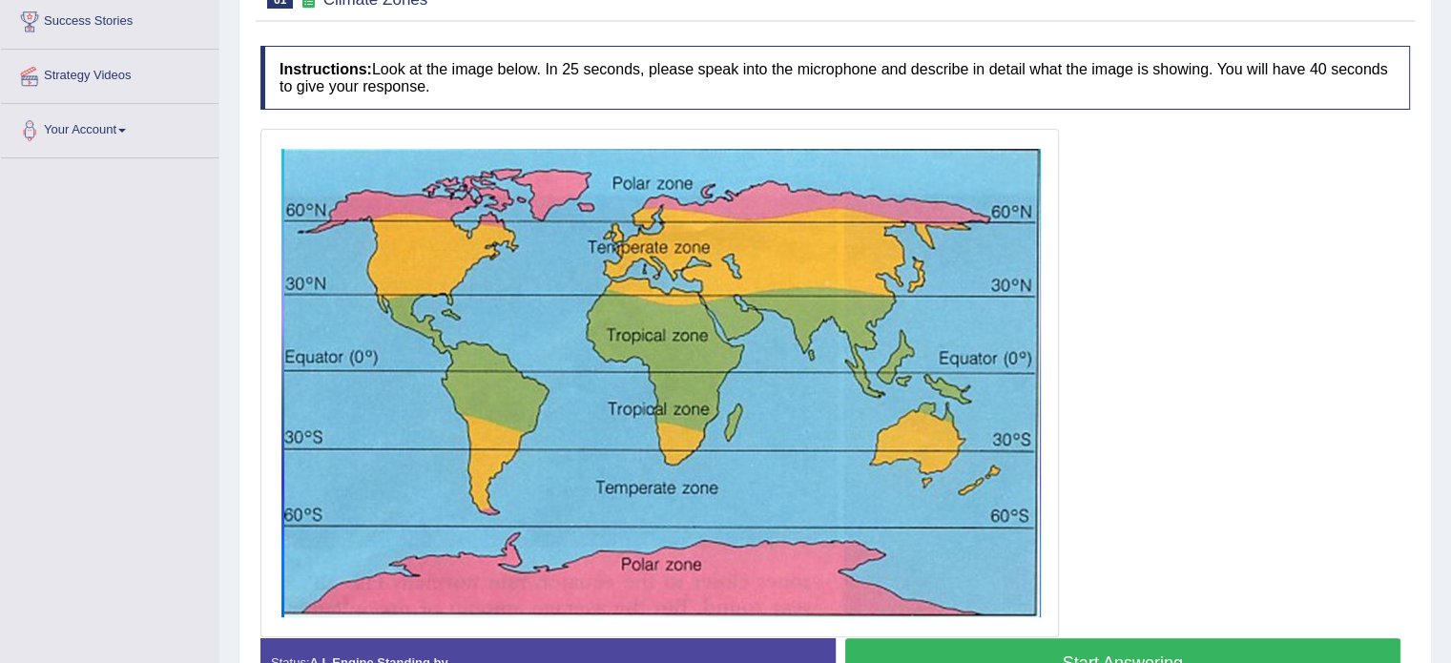
scroll to position [340, 0]
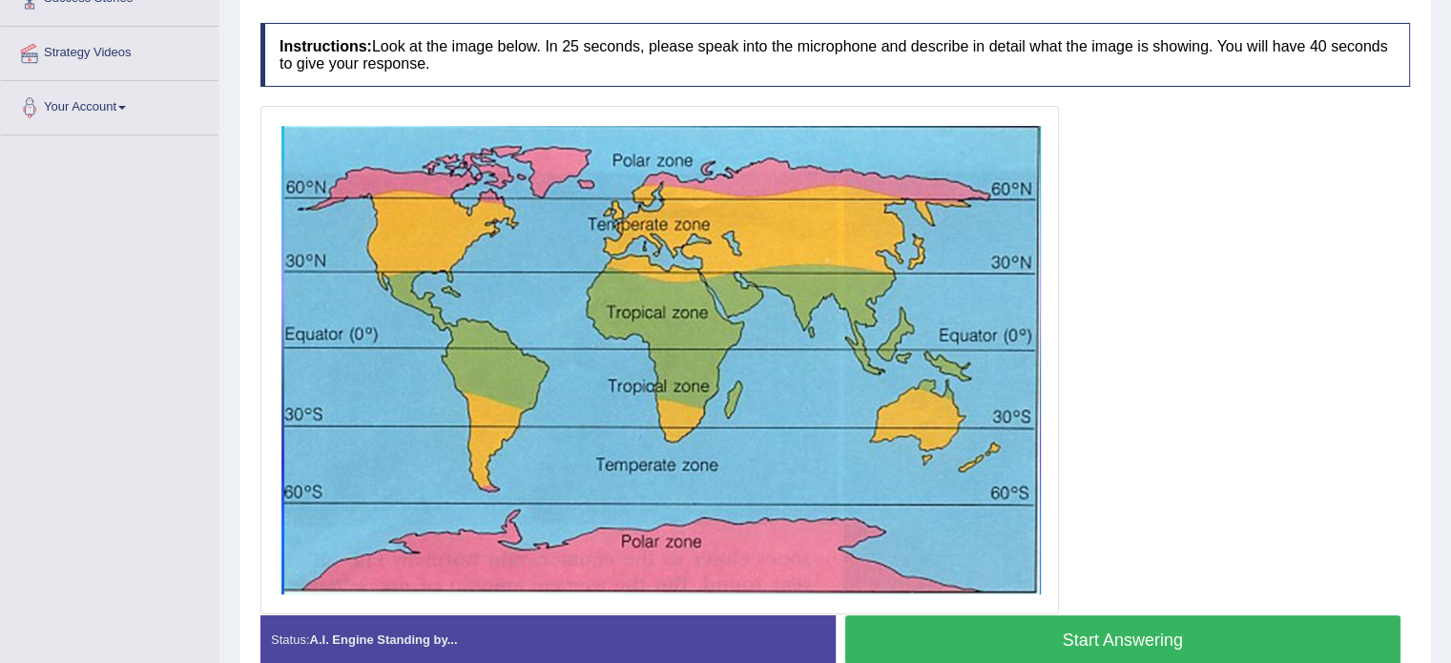
click at [1310, 622] on button "Start Answering" at bounding box center [1123, 639] width 556 height 49
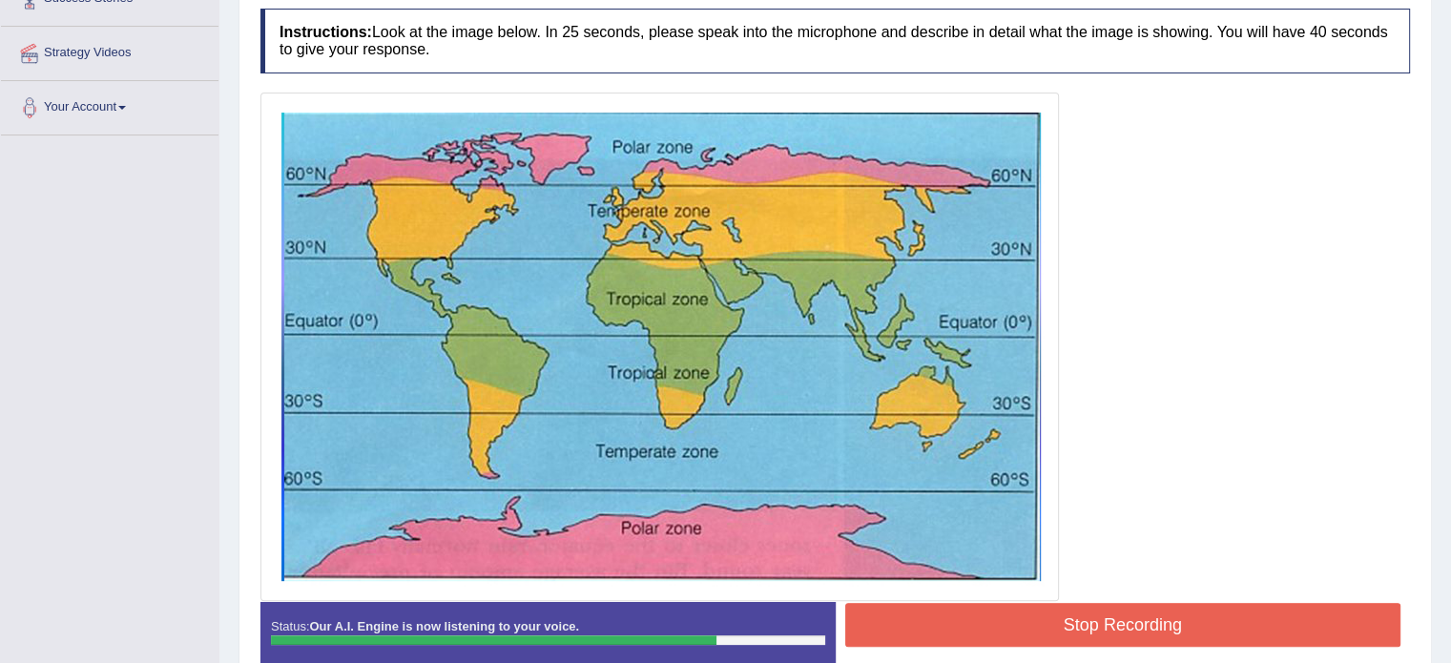
click at [1237, 627] on button "Stop Recording" at bounding box center [1123, 625] width 556 height 44
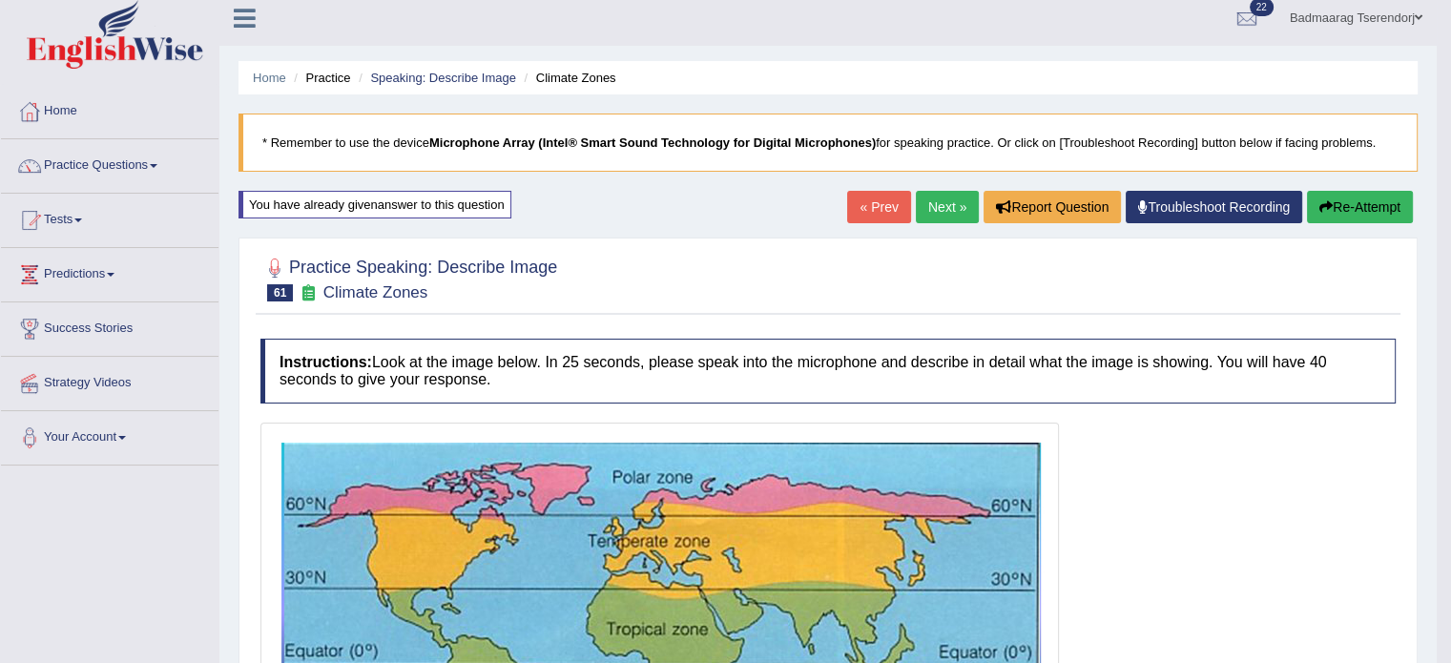
scroll to position [0, 0]
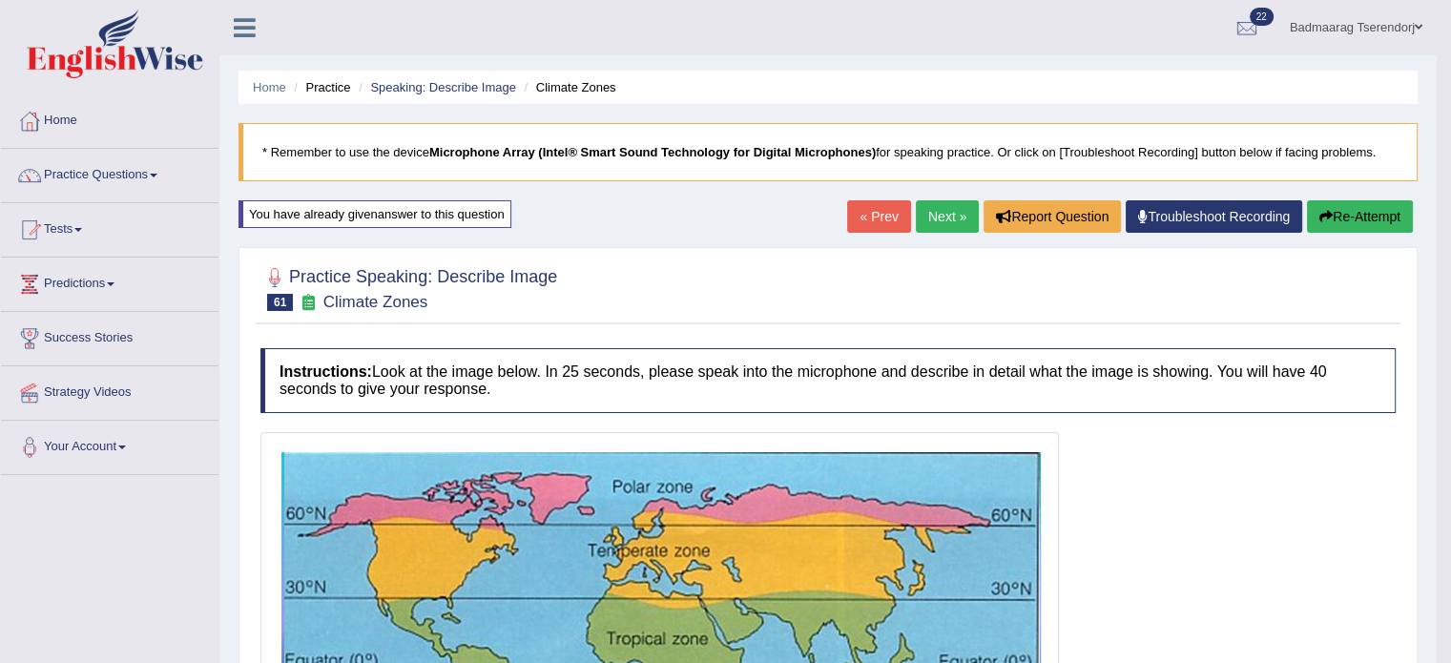
click at [1376, 206] on button "Re-Attempt" at bounding box center [1360, 216] width 106 height 32
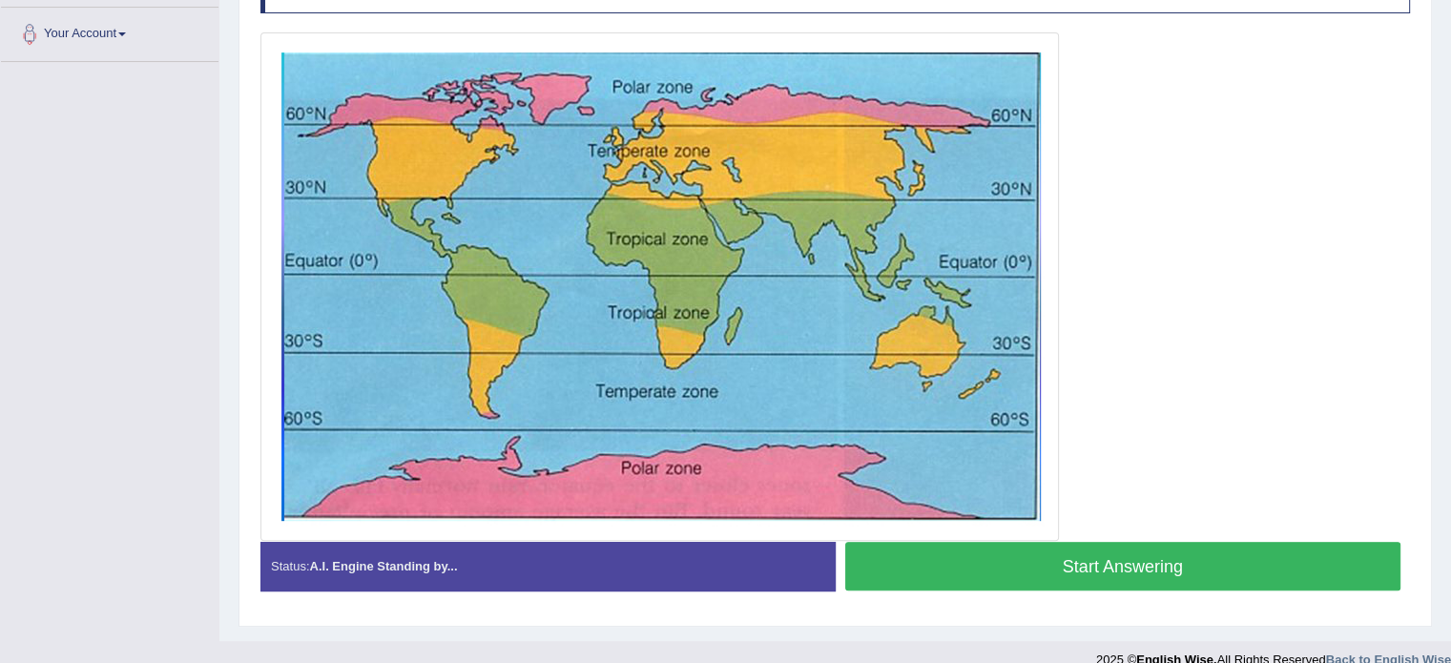
scroll to position [435, 0]
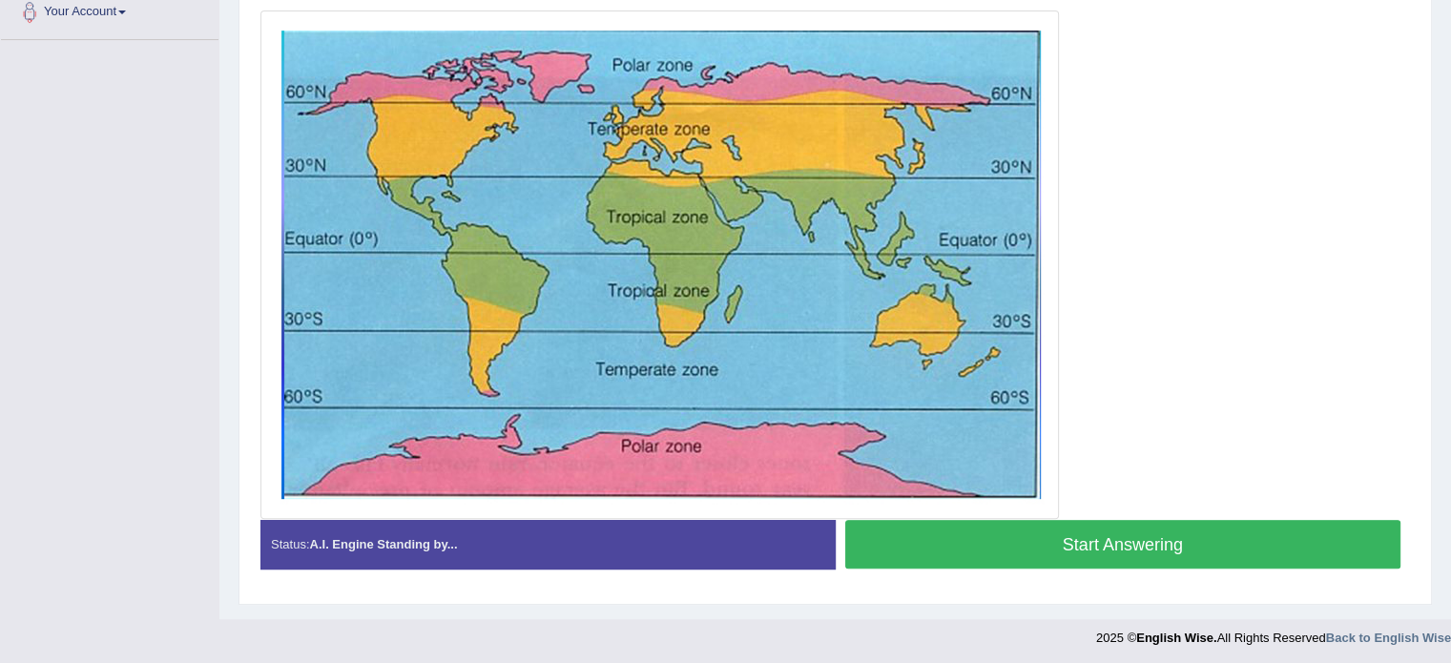
click at [1321, 533] on button "Start Answering" at bounding box center [1123, 544] width 556 height 49
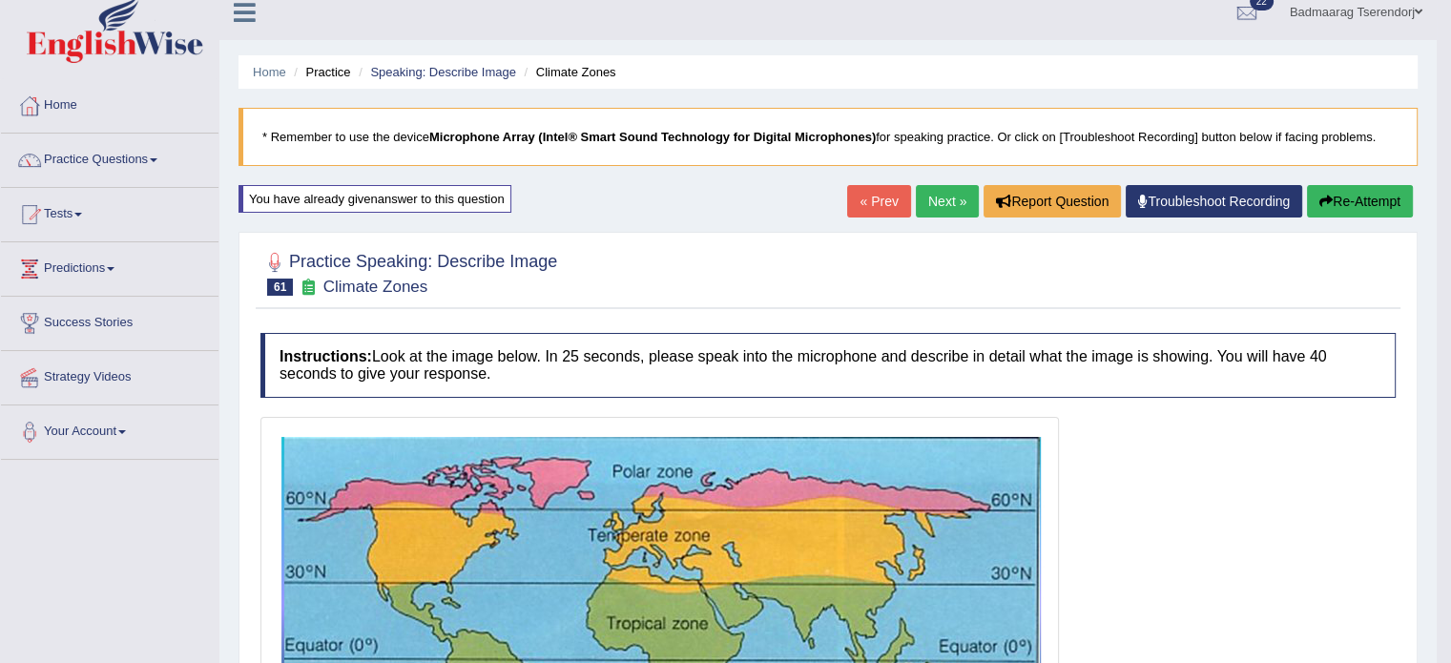
scroll to position [0, 0]
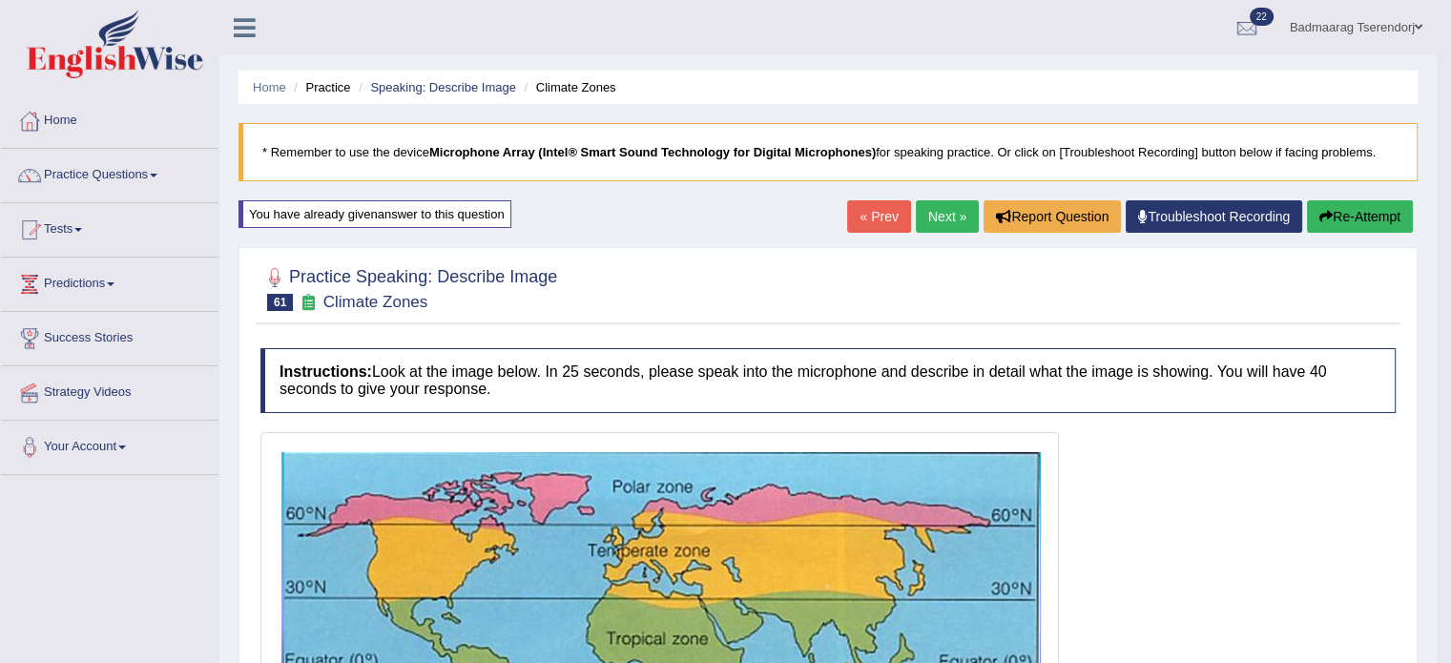
click at [942, 220] on link "Next »" at bounding box center [947, 216] width 63 height 32
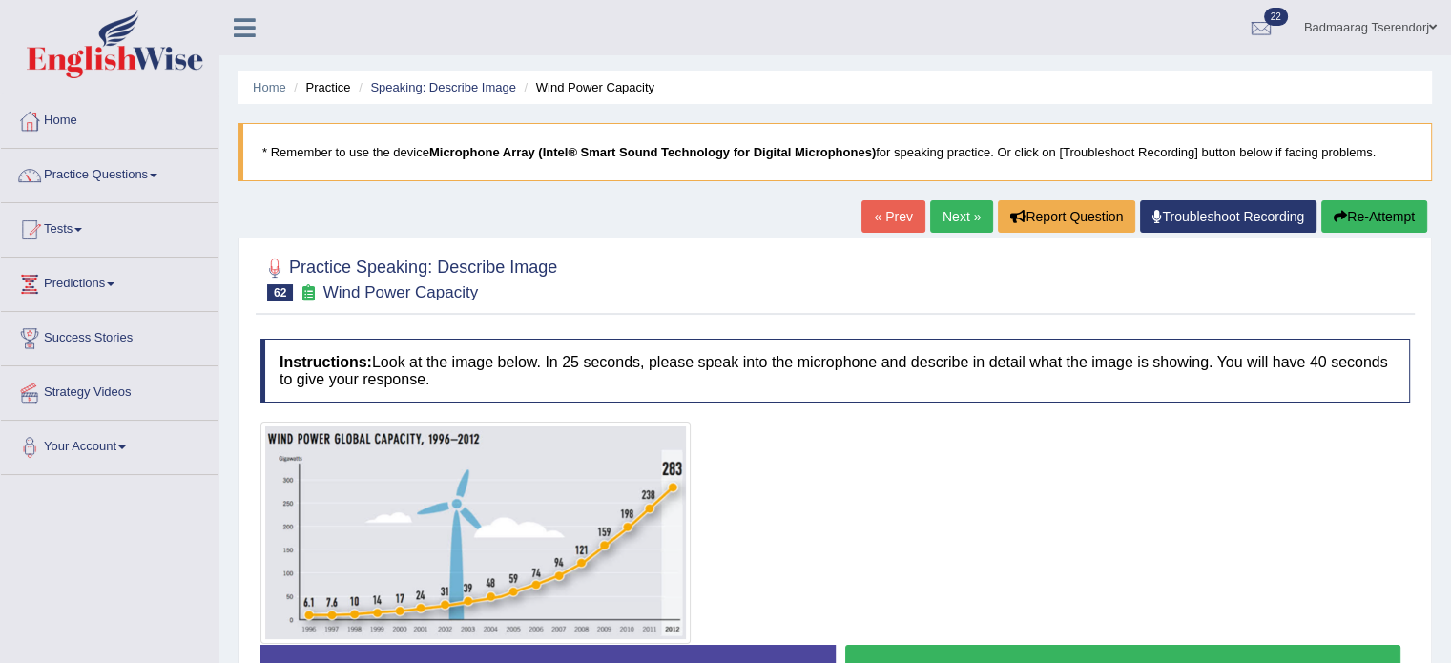
scroll to position [191, 0]
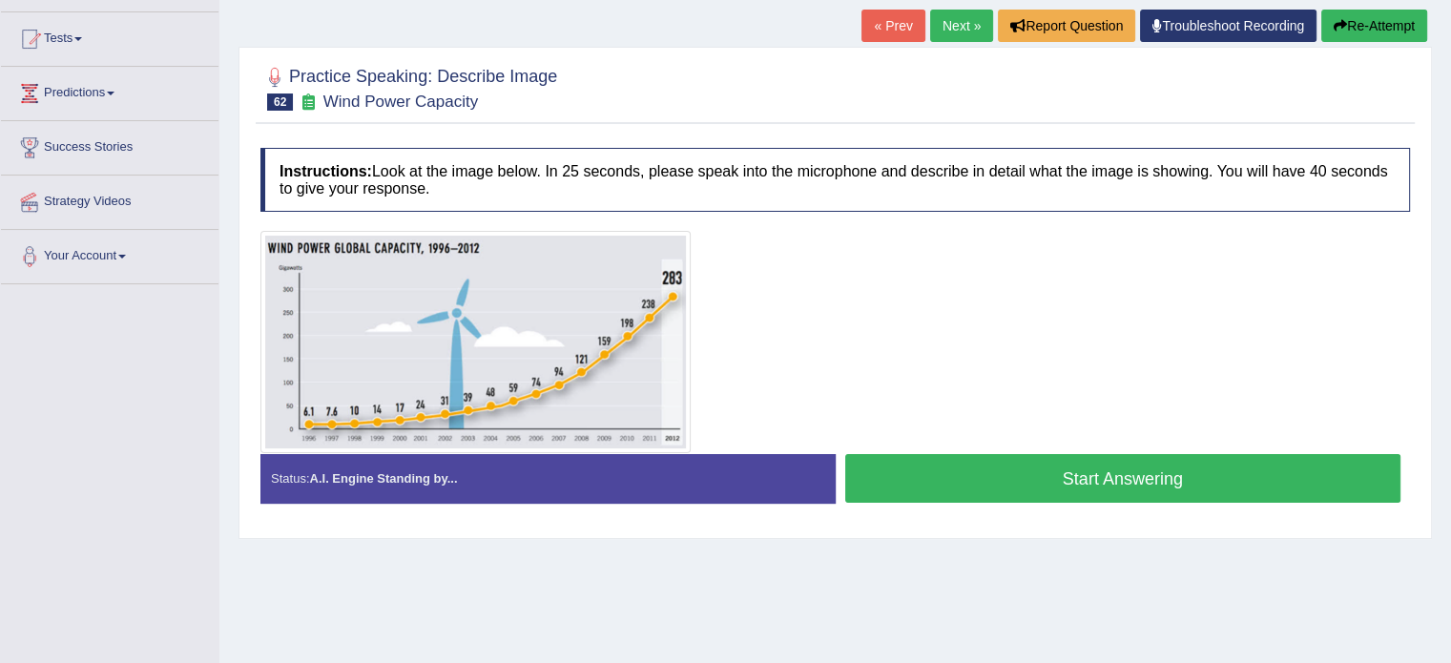
click at [942, 477] on button "Start Answering" at bounding box center [1123, 478] width 556 height 49
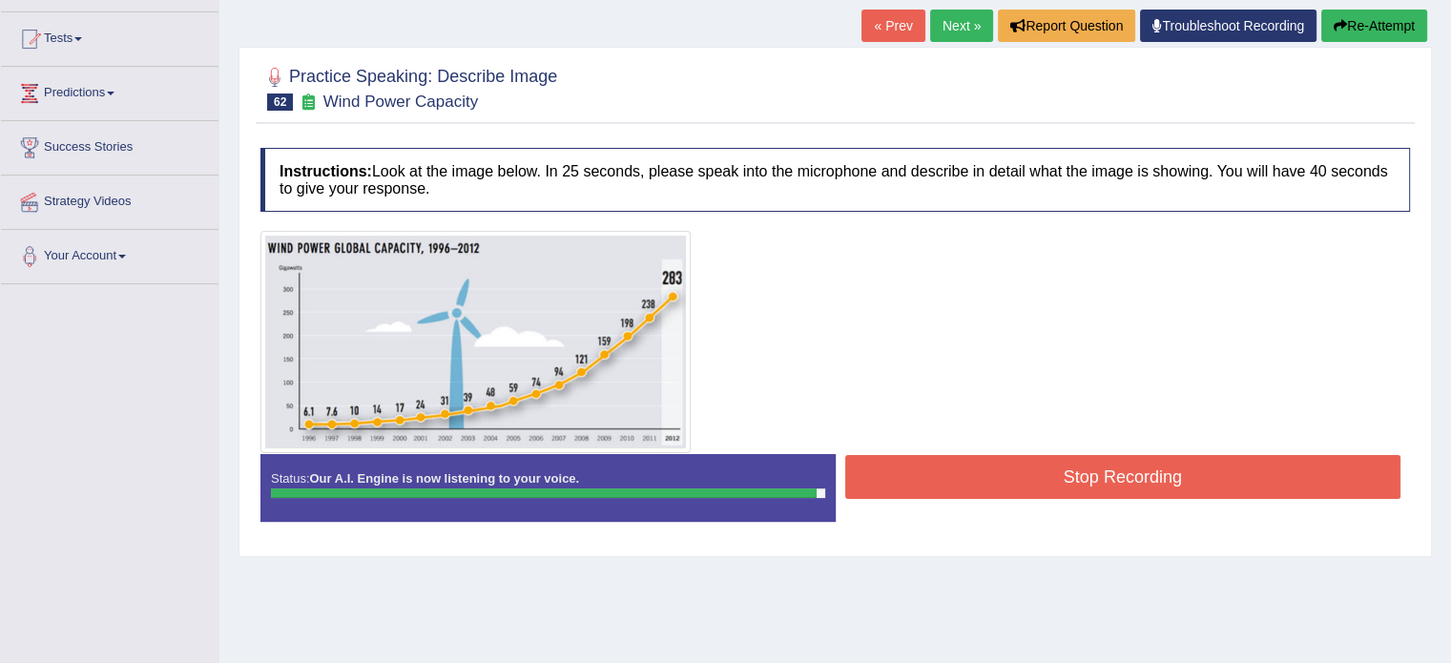
click at [969, 465] on button "Stop Recording" at bounding box center [1123, 477] width 556 height 44
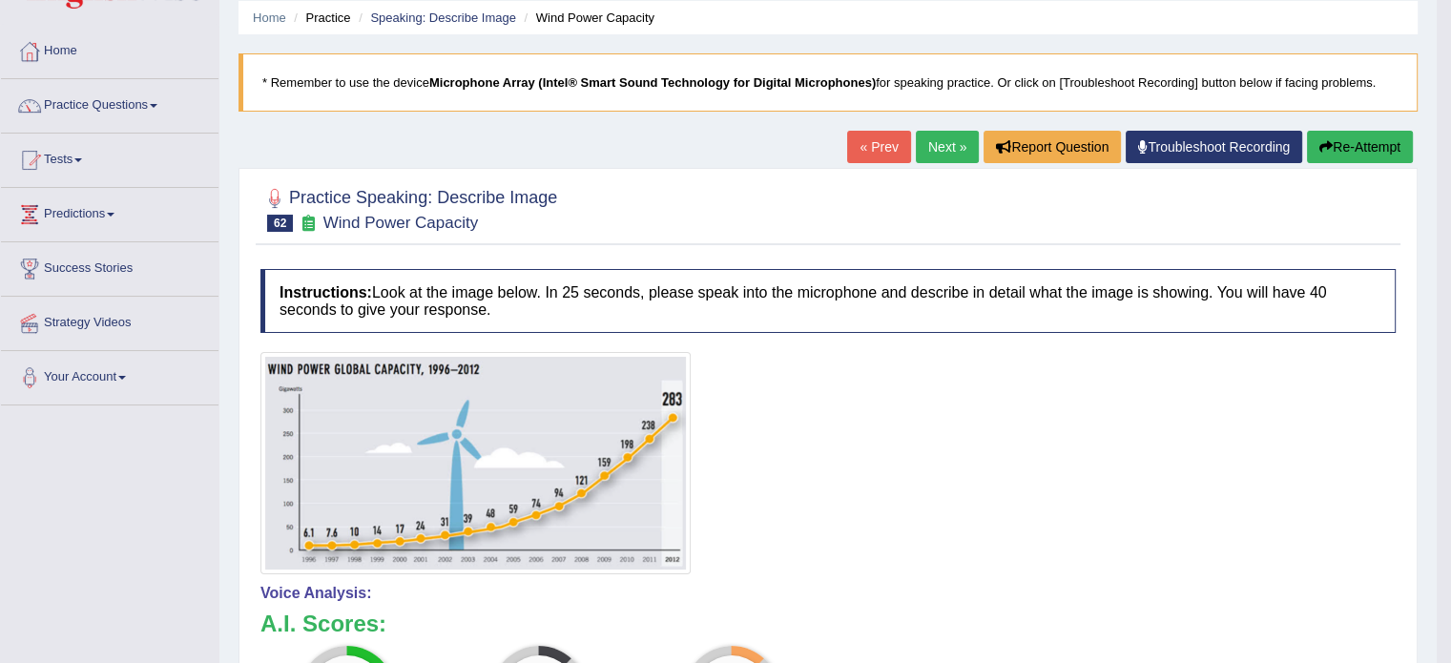
scroll to position [0, 0]
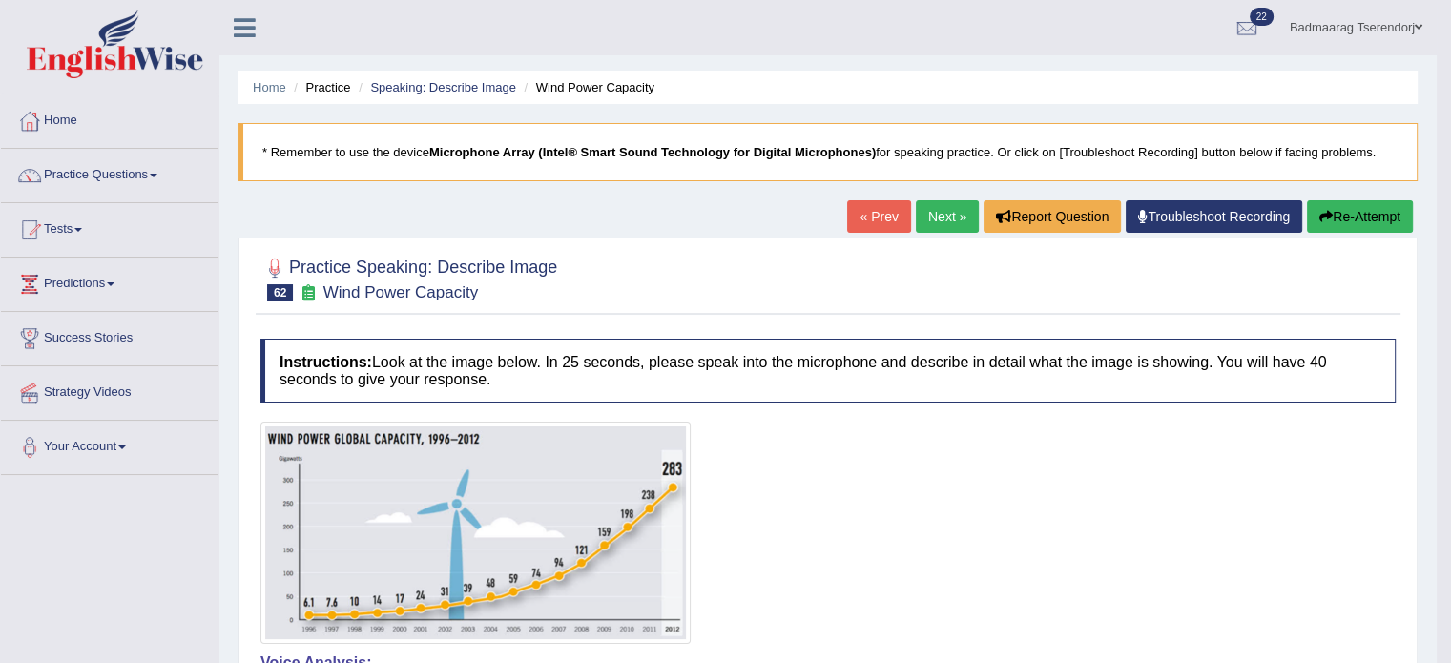
click at [945, 212] on link "Next »" at bounding box center [947, 216] width 63 height 32
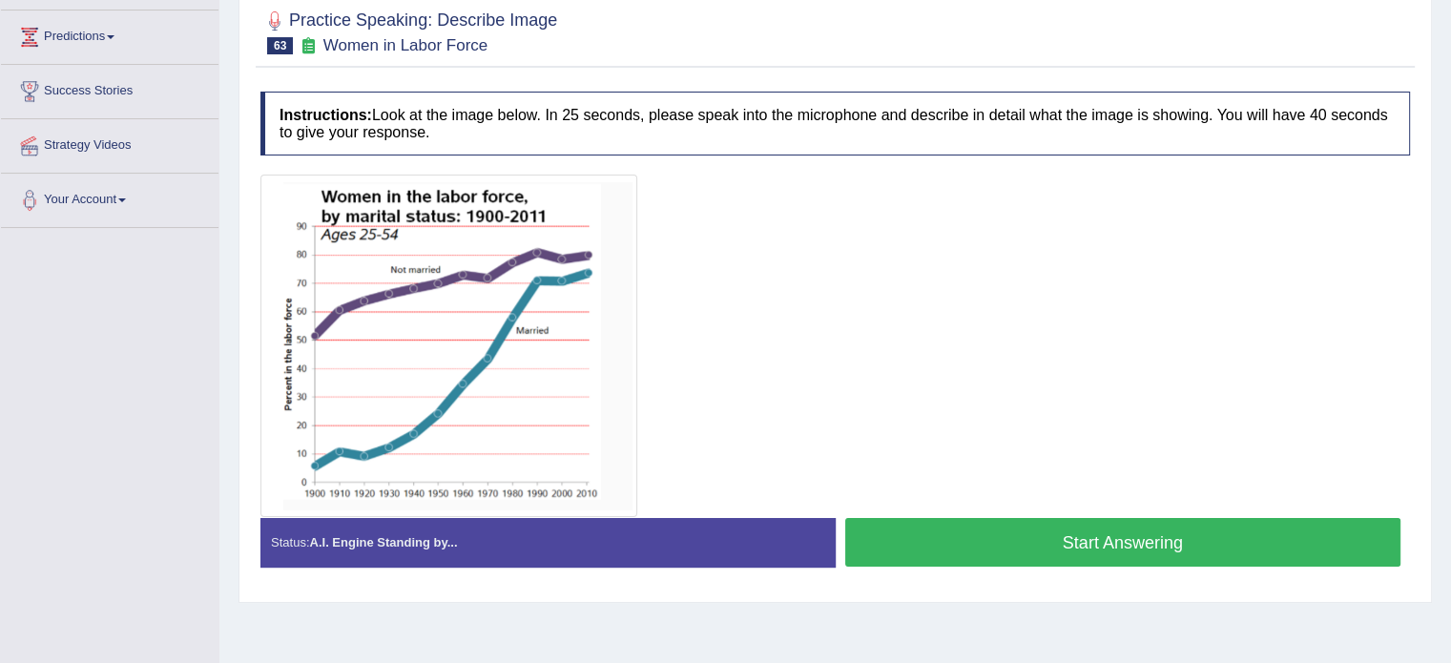
scroll to position [243, 0]
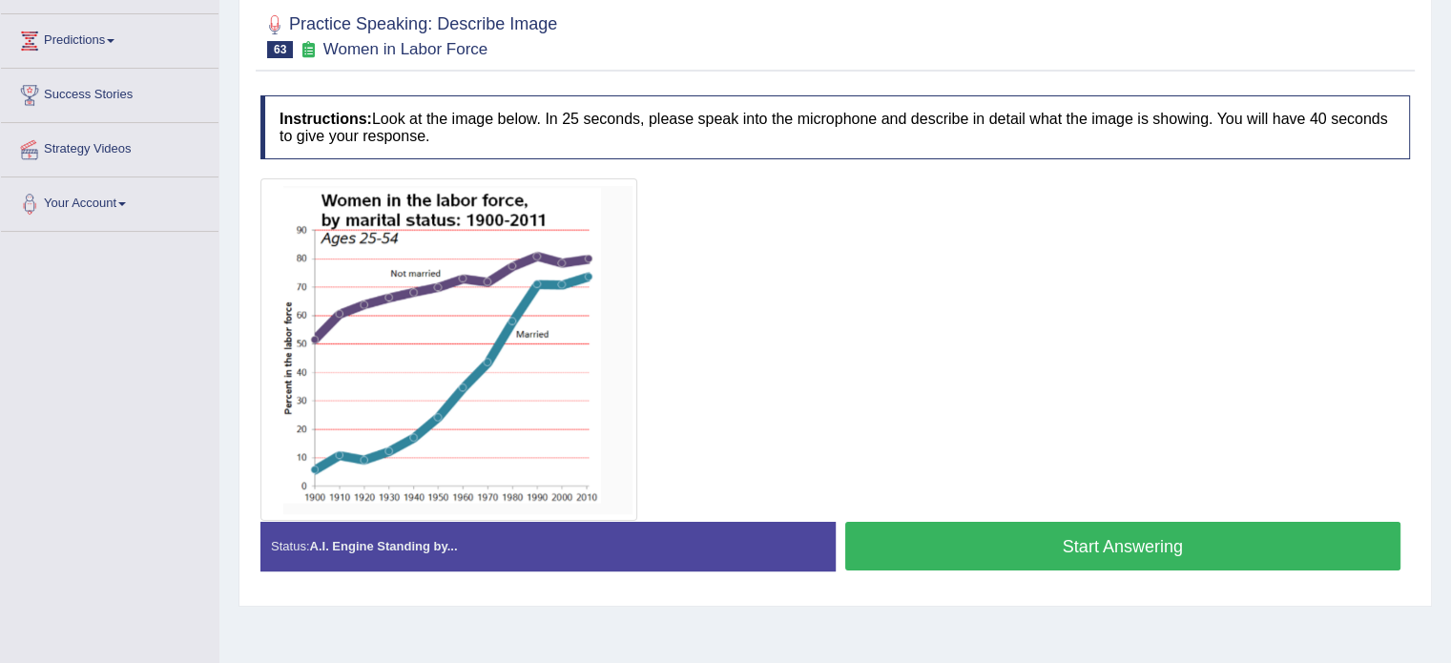
click at [981, 528] on button "Start Answering" at bounding box center [1123, 546] width 556 height 49
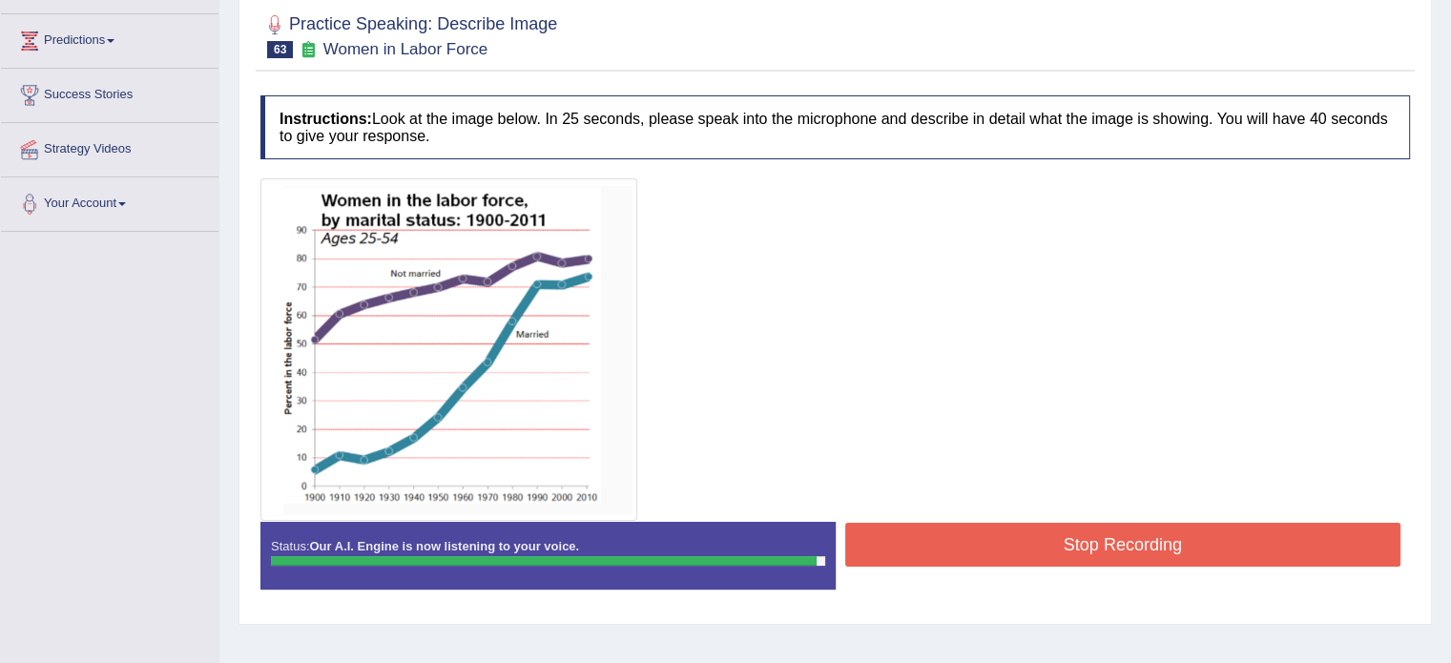
click at [931, 536] on button "Stop Recording" at bounding box center [1123, 545] width 556 height 44
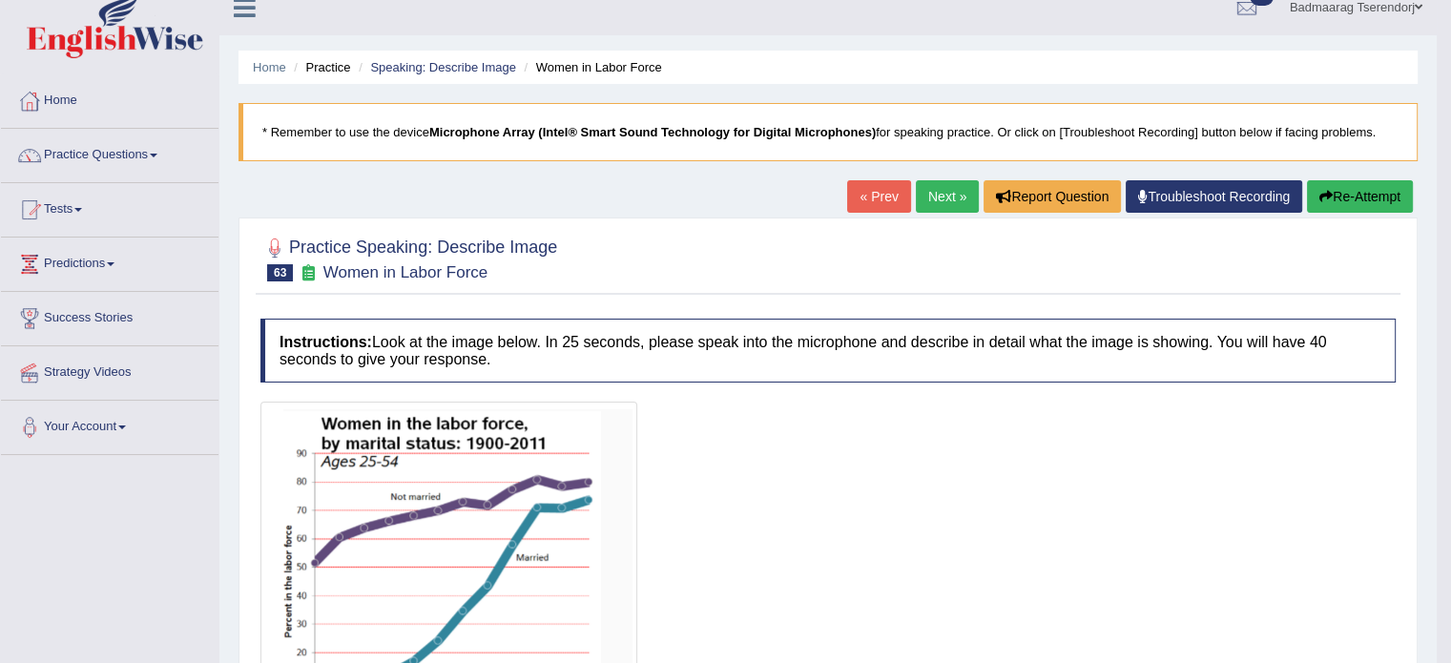
scroll to position [0, 0]
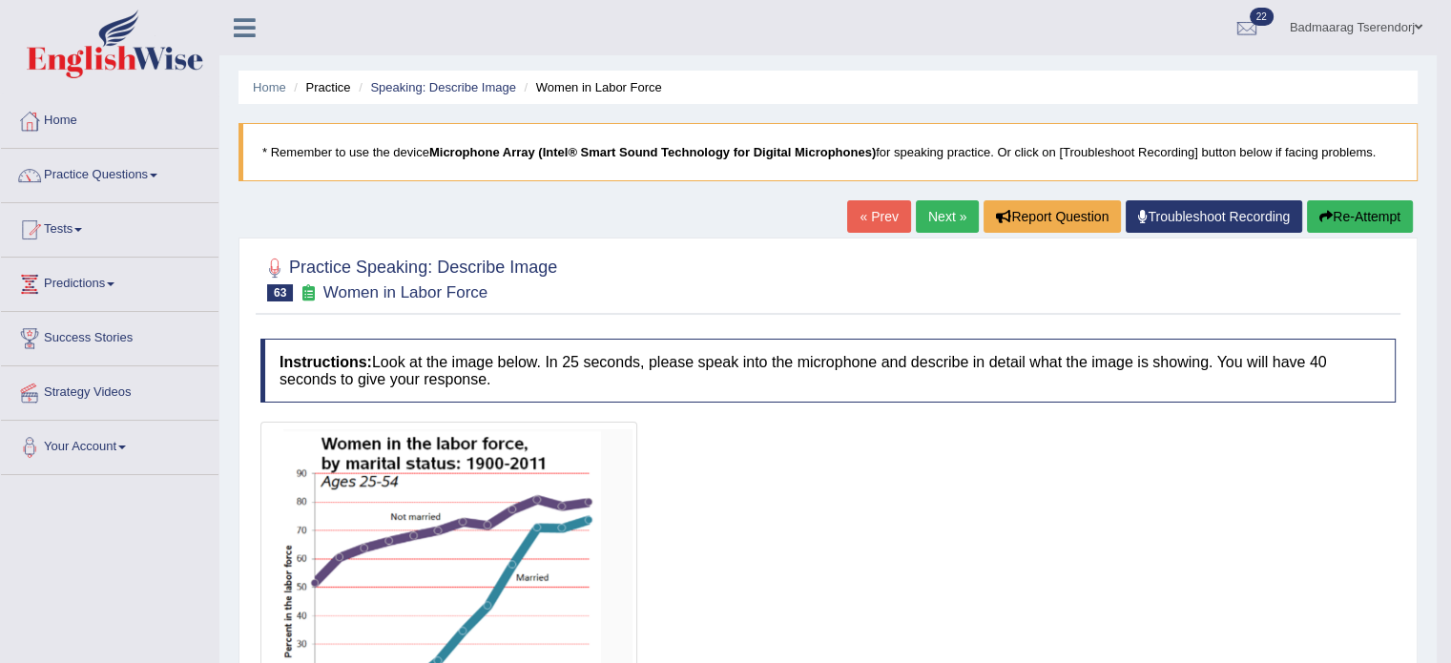
click at [927, 218] on link "Next »" at bounding box center [947, 216] width 63 height 32
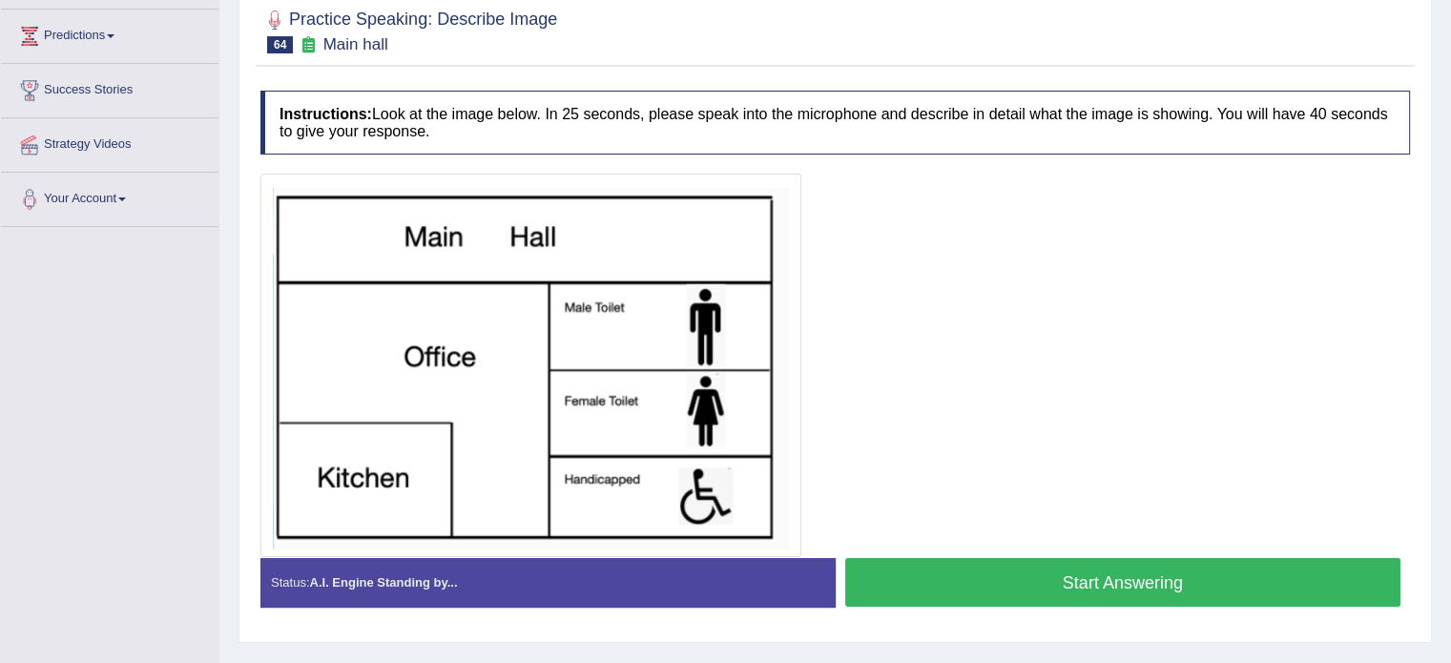
scroll to position [286, 0]
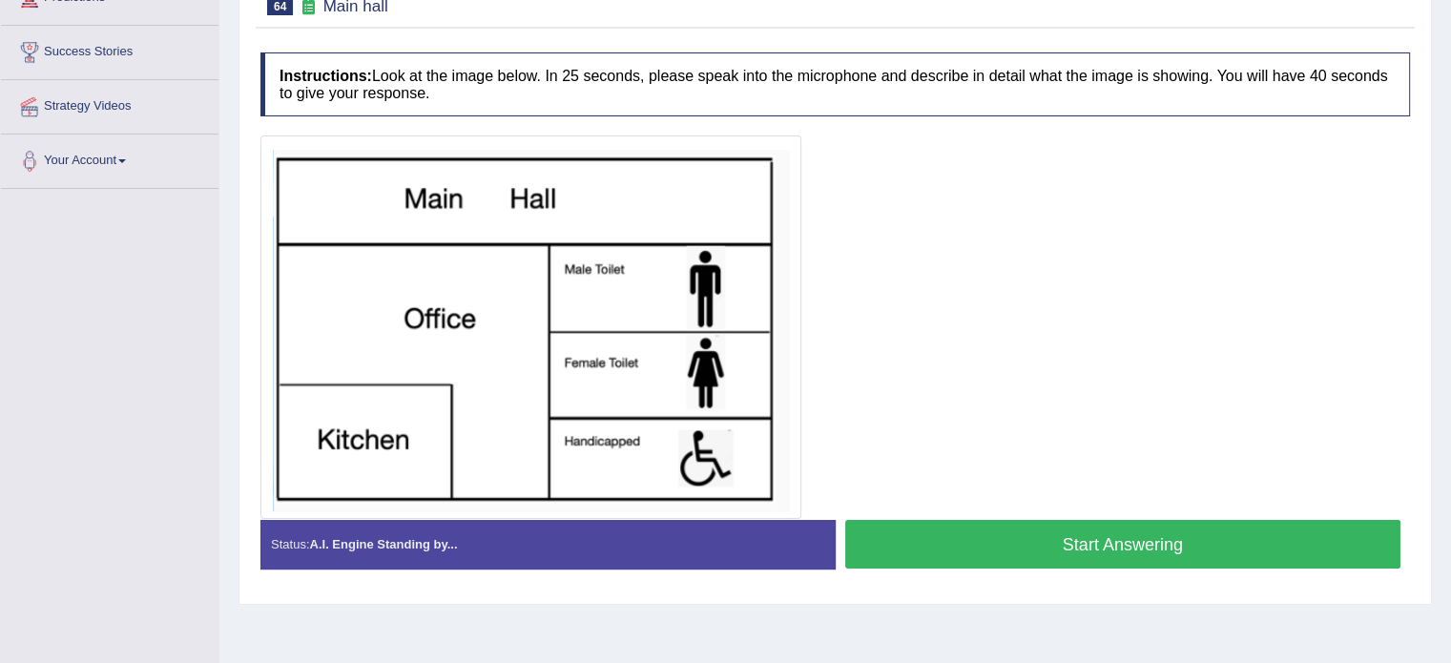
click at [1013, 545] on button "Start Answering" at bounding box center [1123, 544] width 556 height 49
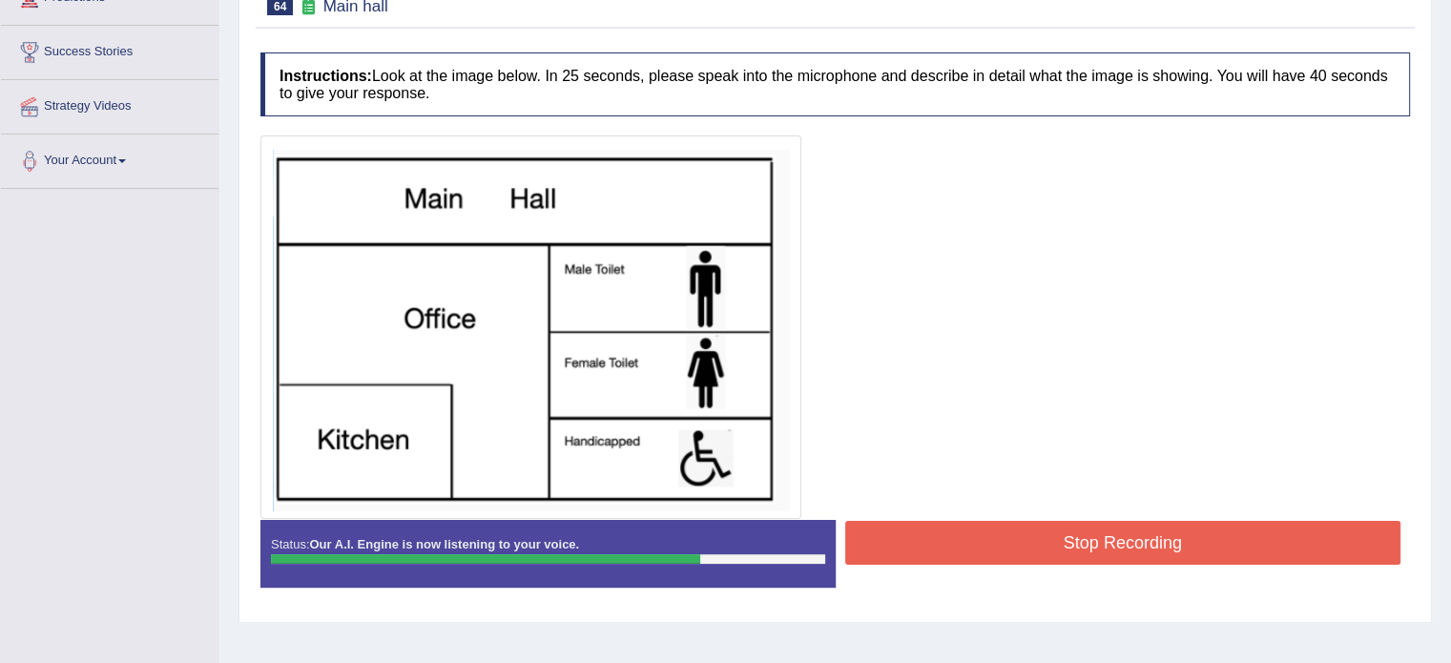
click at [988, 537] on button "Stop Recording" at bounding box center [1123, 543] width 556 height 44
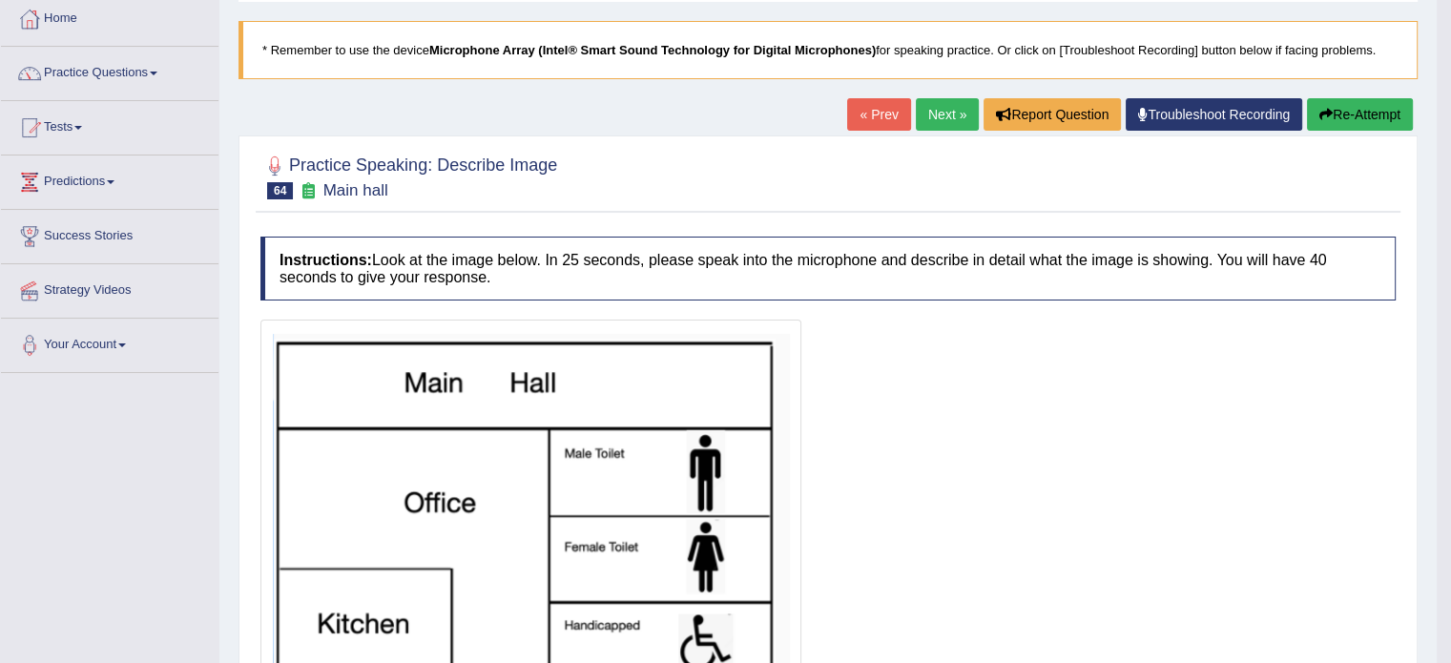
scroll to position [95, 0]
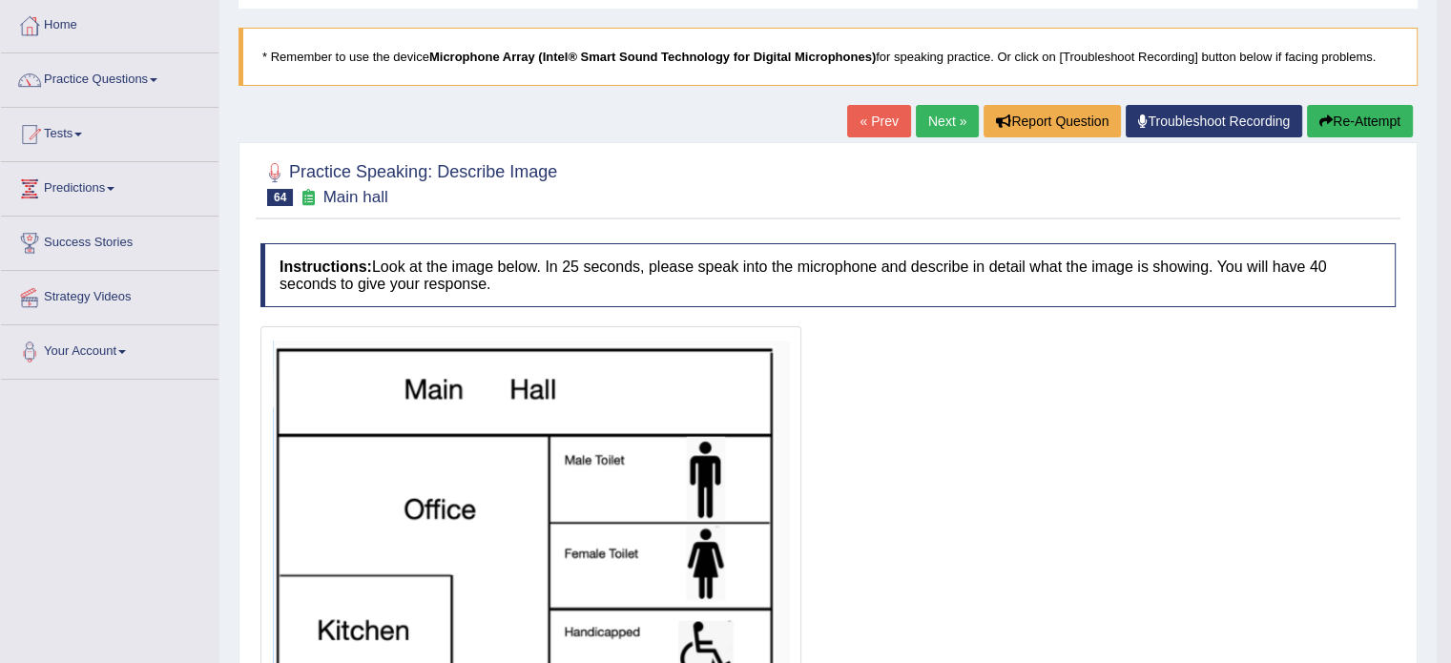
click at [927, 114] on link "Next »" at bounding box center [947, 121] width 63 height 32
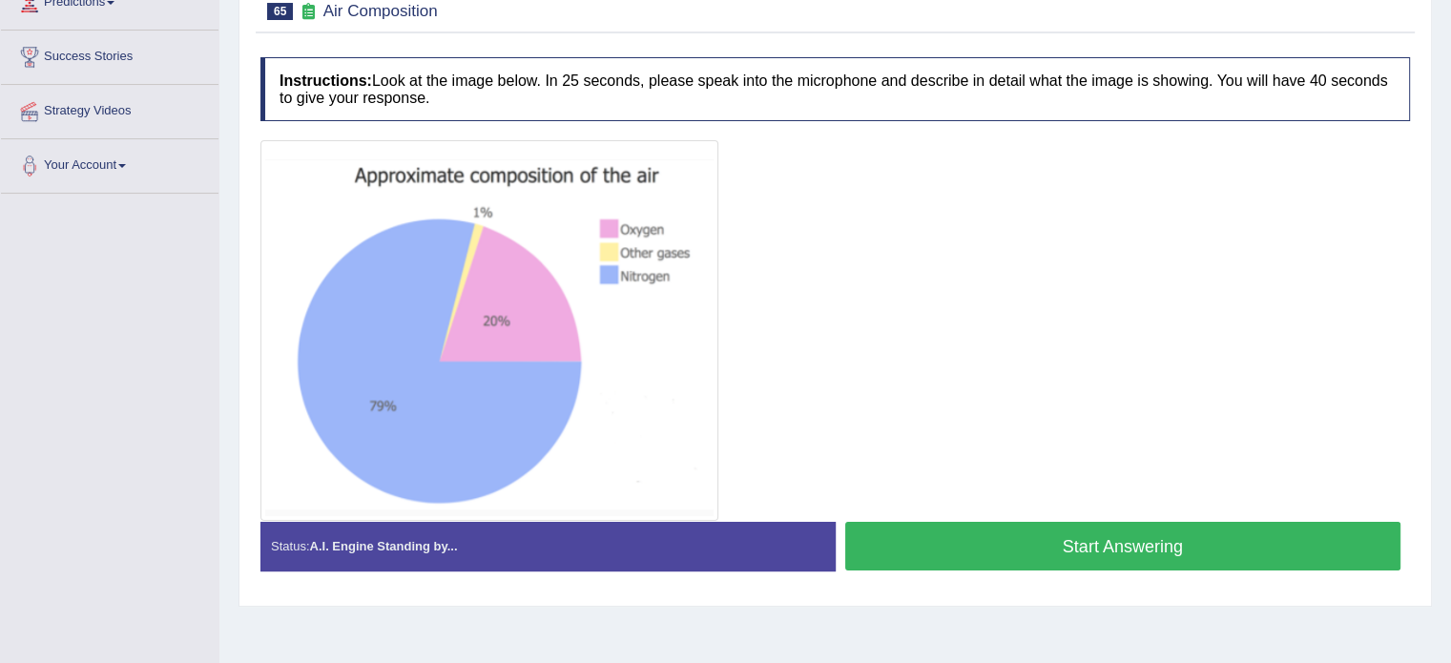
scroll to position [286, 0]
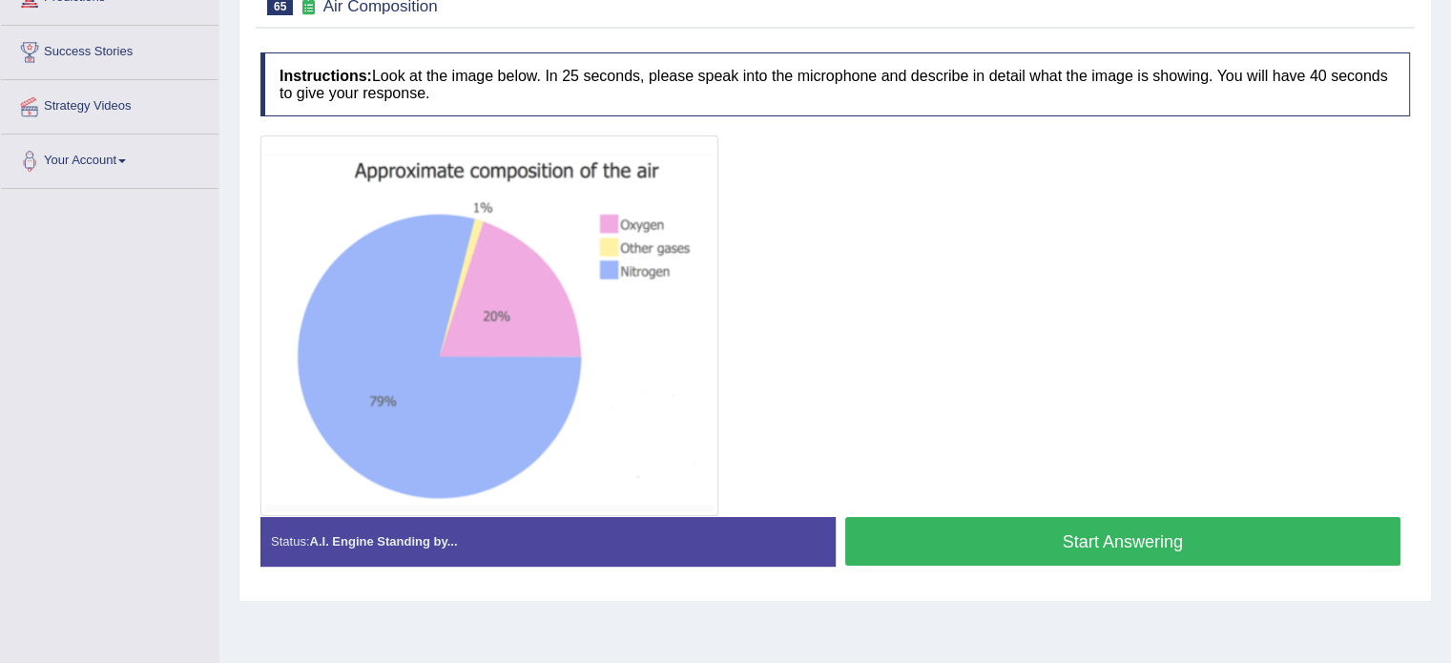
click at [973, 530] on button "Start Answering" at bounding box center [1123, 541] width 556 height 49
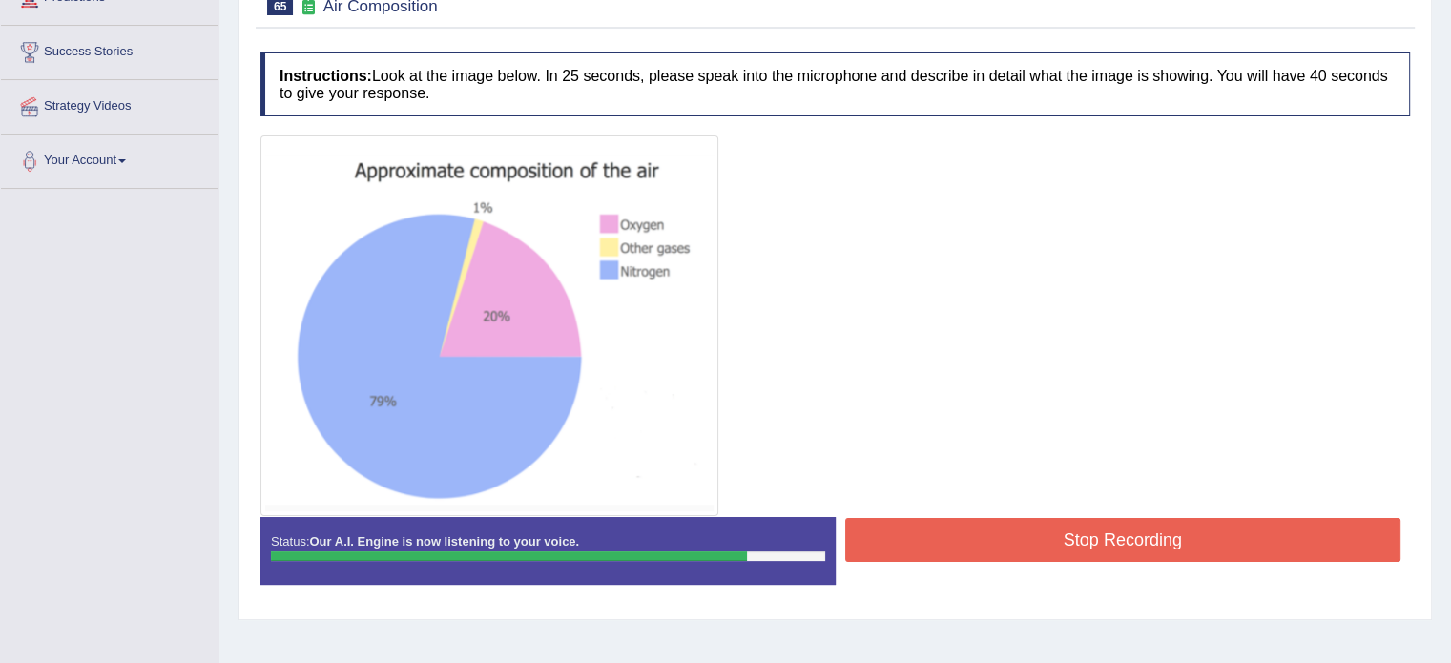
click at [1025, 534] on button "Stop Recording" at bounding box center [1123, 540] width 556 height 44
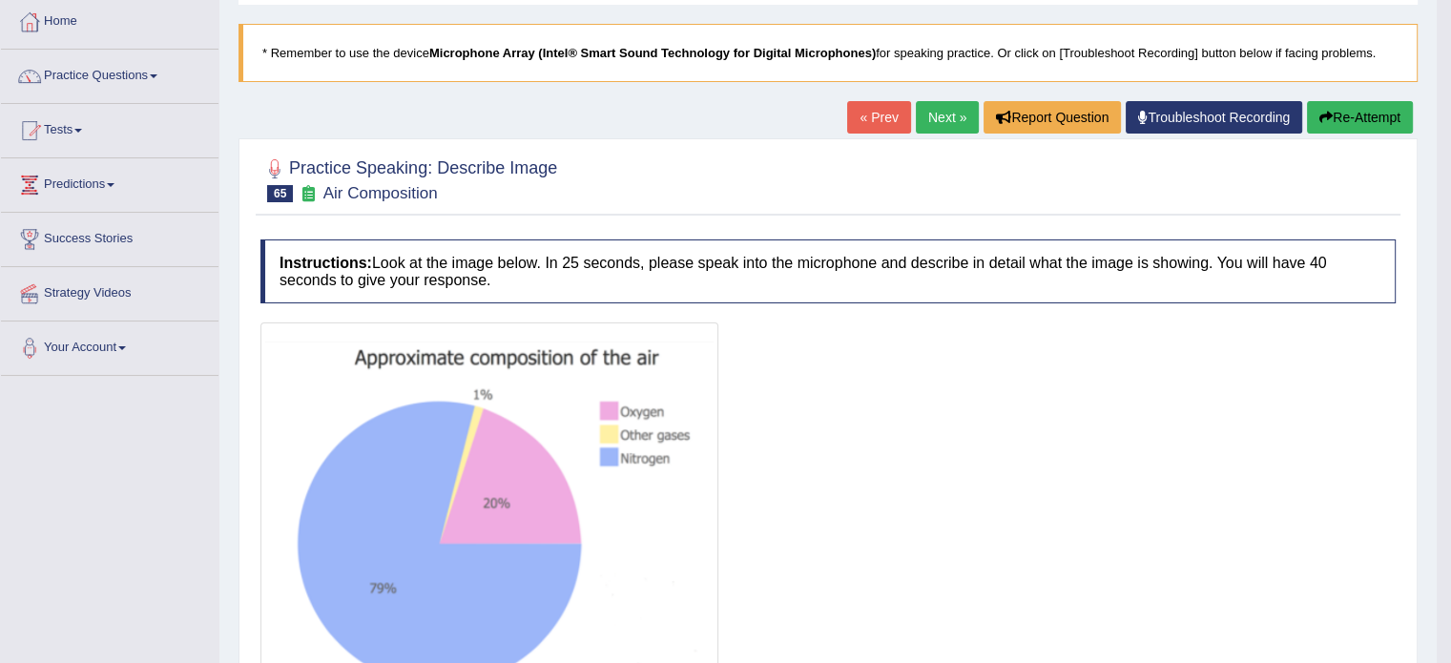
scroll to position [0, 0]
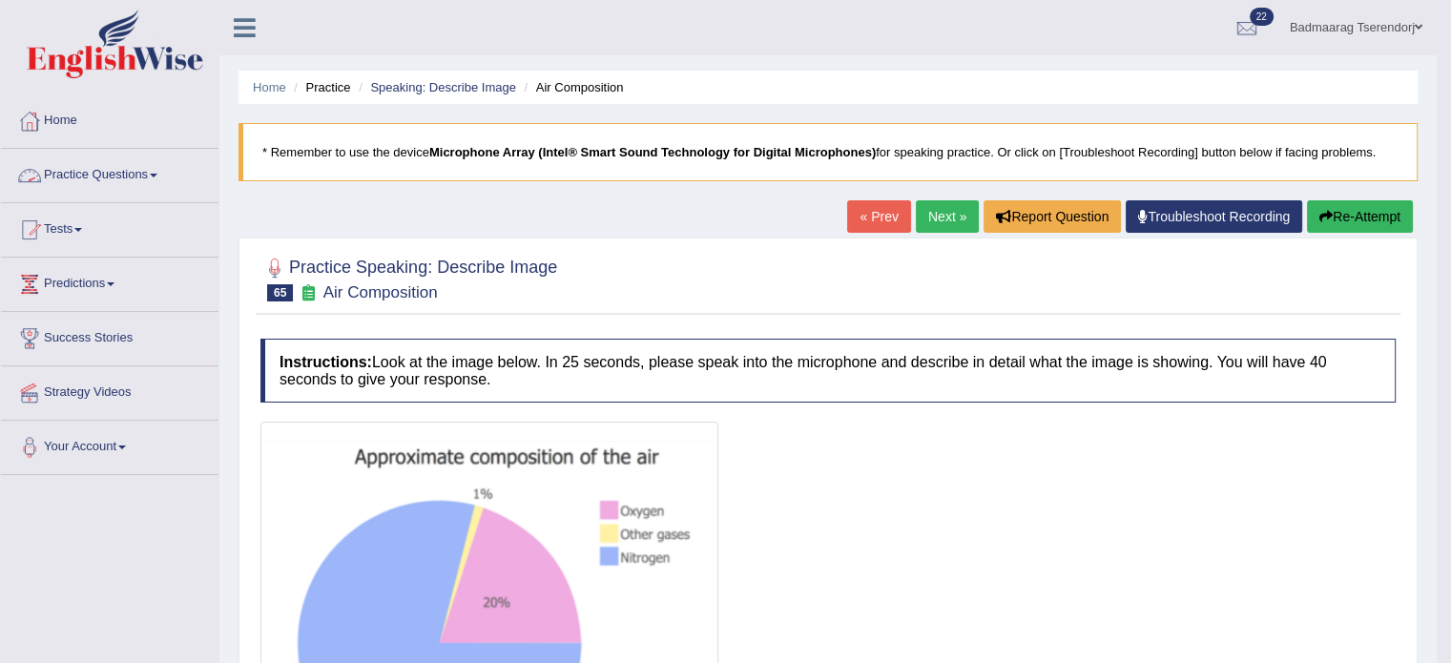
click at [95, 178] on link "Practice Questions" at bounding box center [109, 173] width 217 height 48
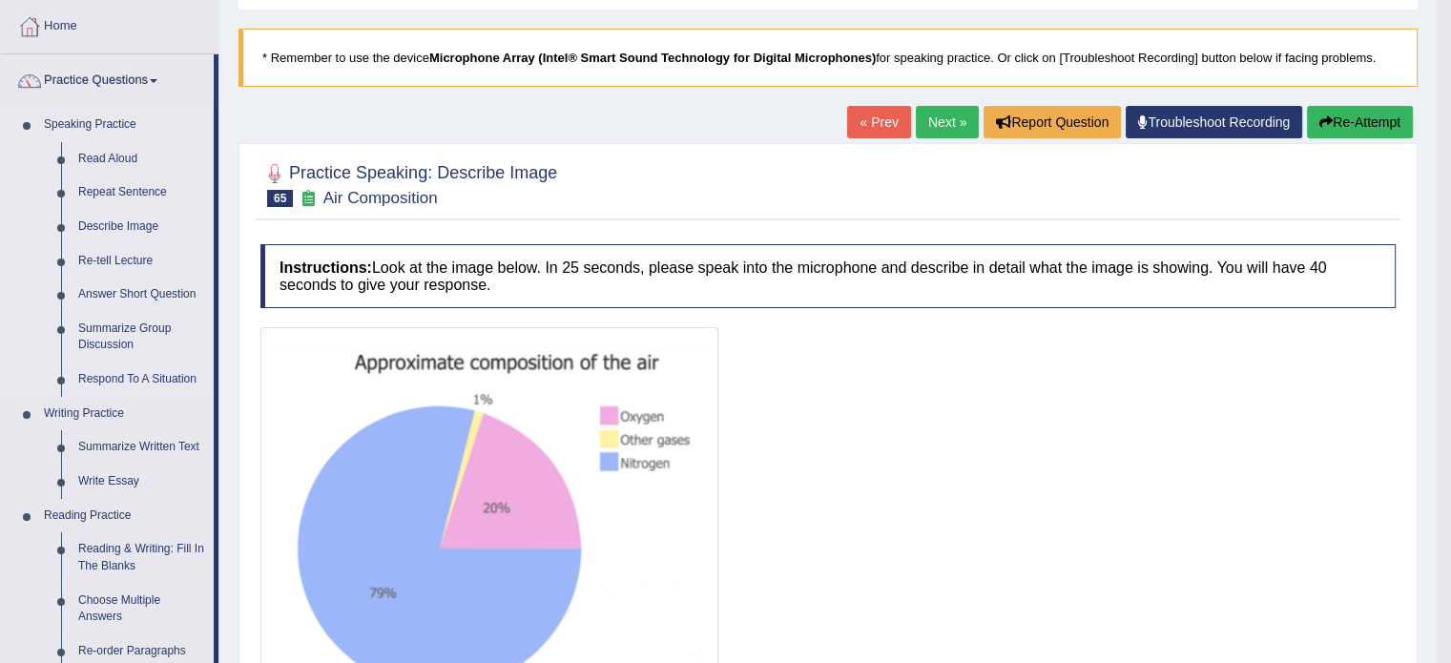
scroll to position [95, 0]
click at [156, 377] on link "Respond To A Situation" at bounding box center [142, 379] width 144 height 34
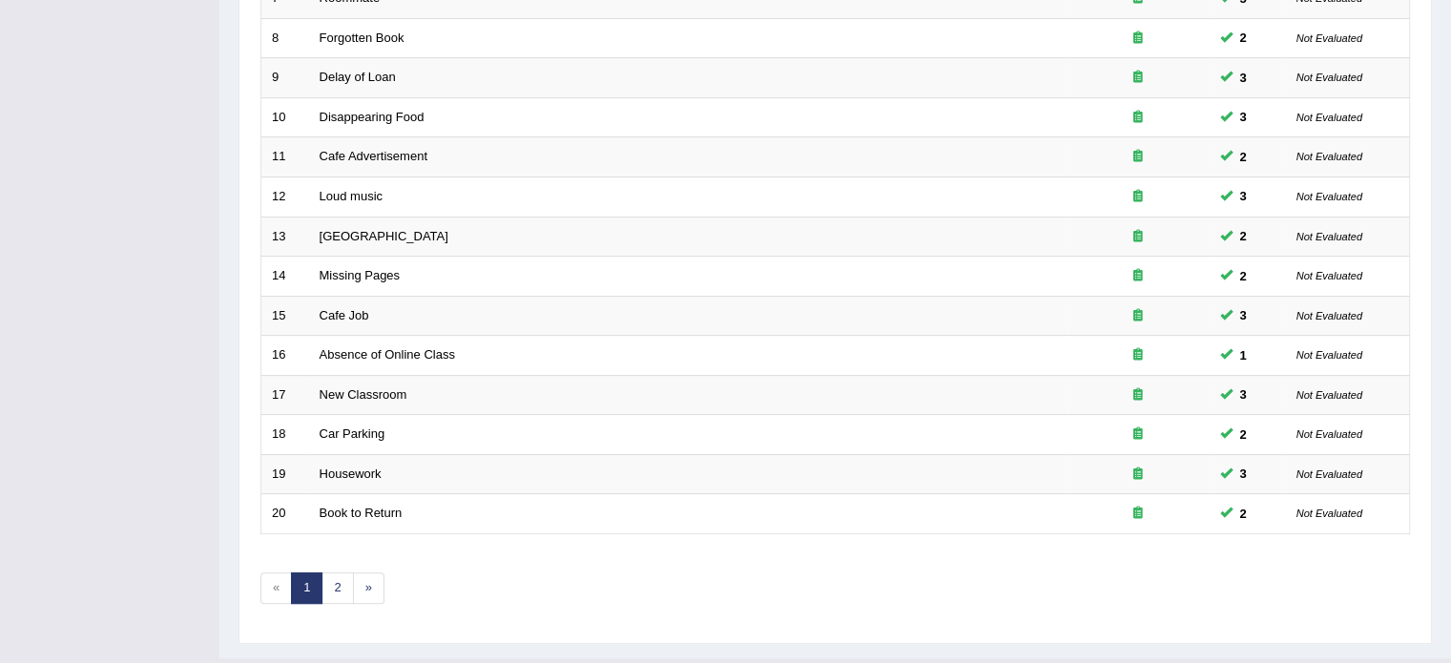
scroll to position [572, 0]
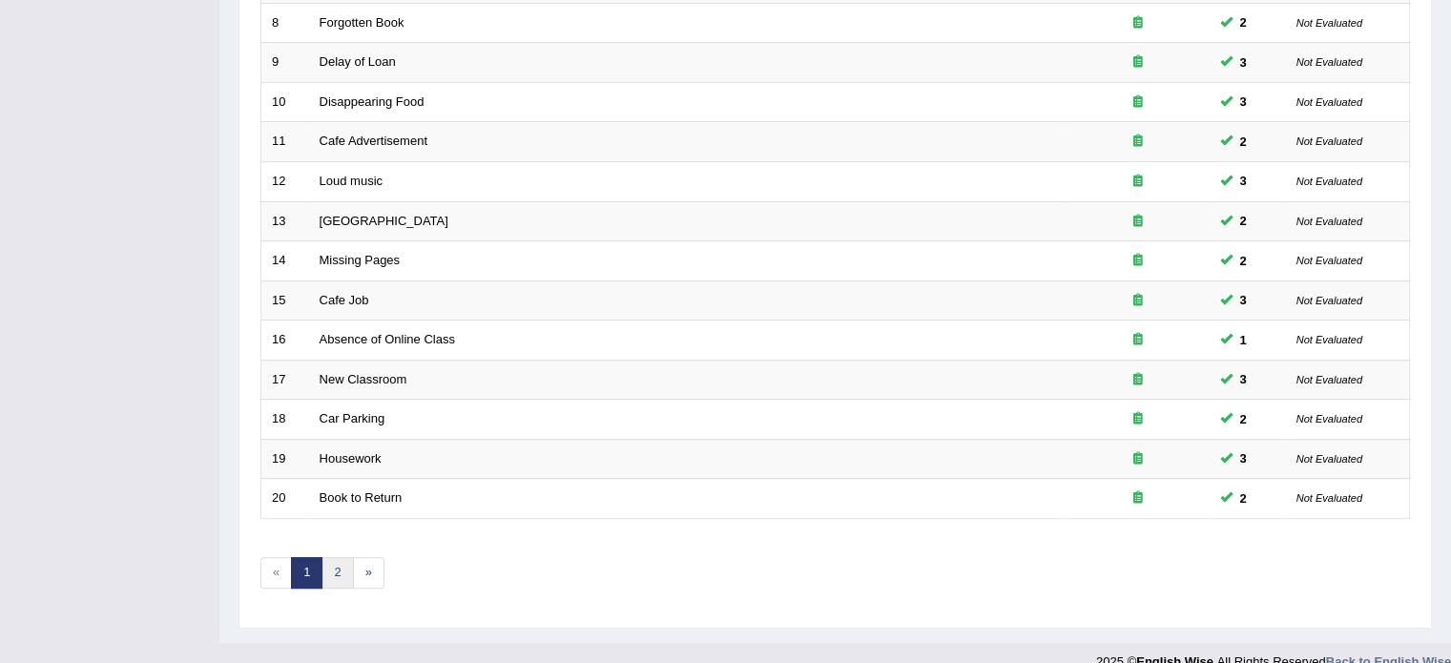
click at [332, 569] on link "2" at bounding box center [336, 572] width 31 height 31
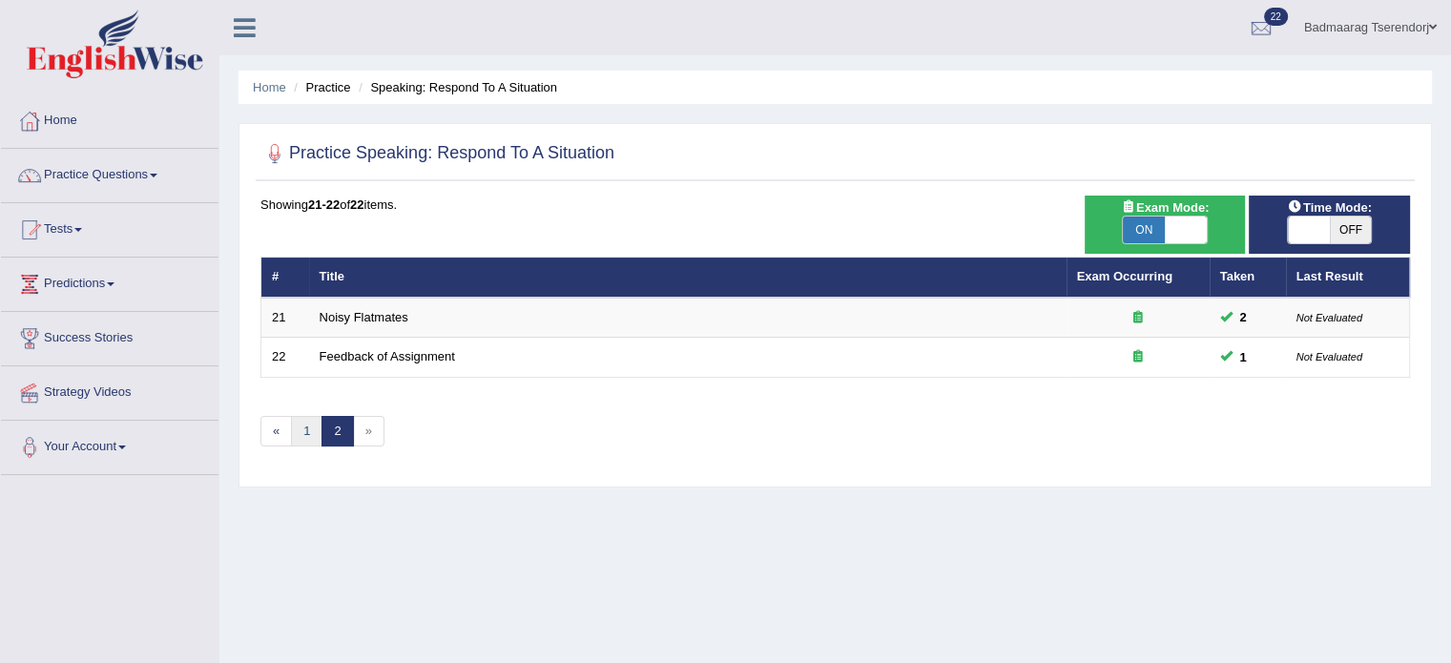
click at [308, 435] on link "1" at bounding box center [306, 431] width 31 height 31
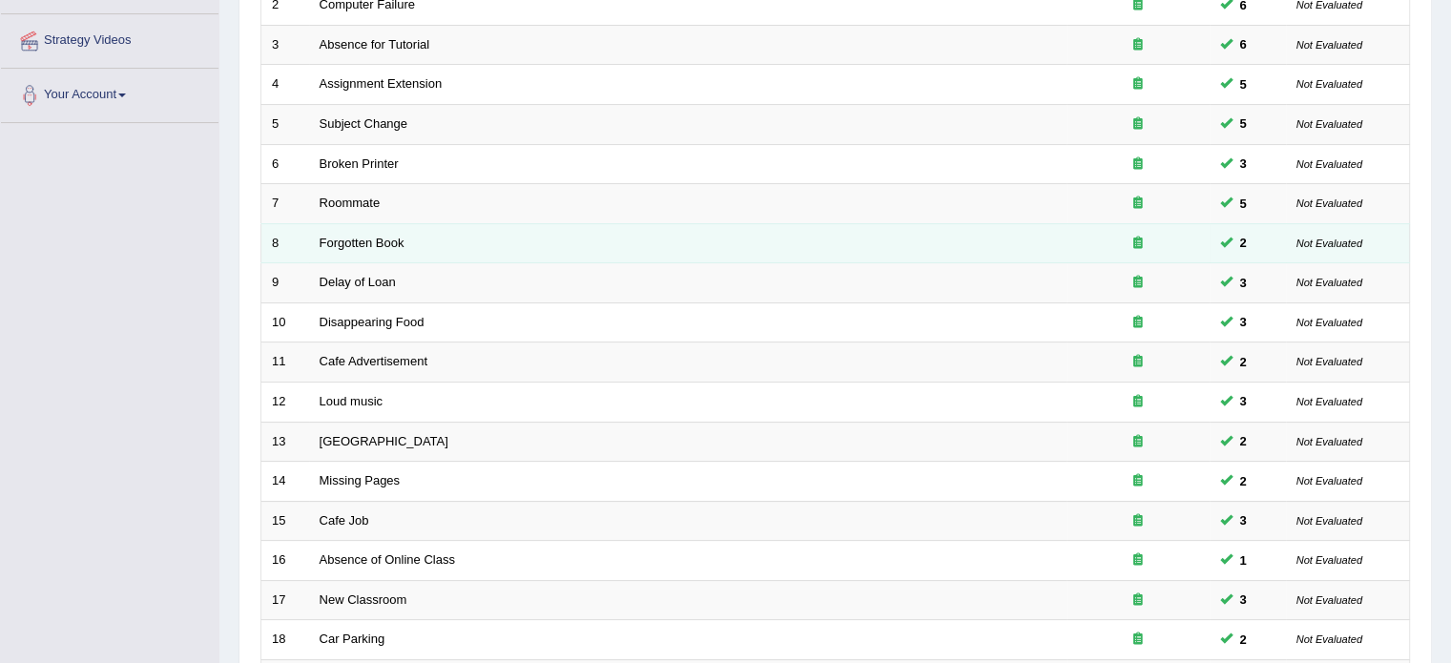
scroll to position [382, 0]
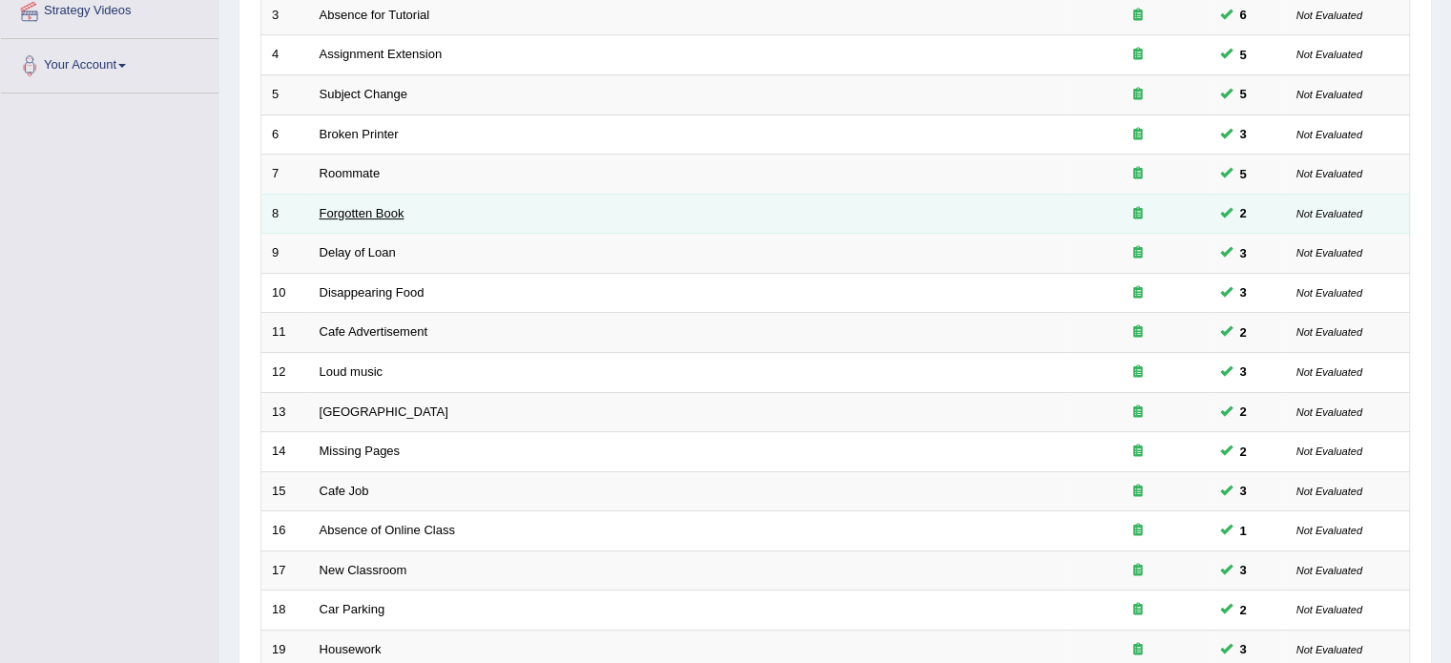
click at [357, 210] on link "Forgotten Book" at bounding box center [362, 213] width 85 height 14
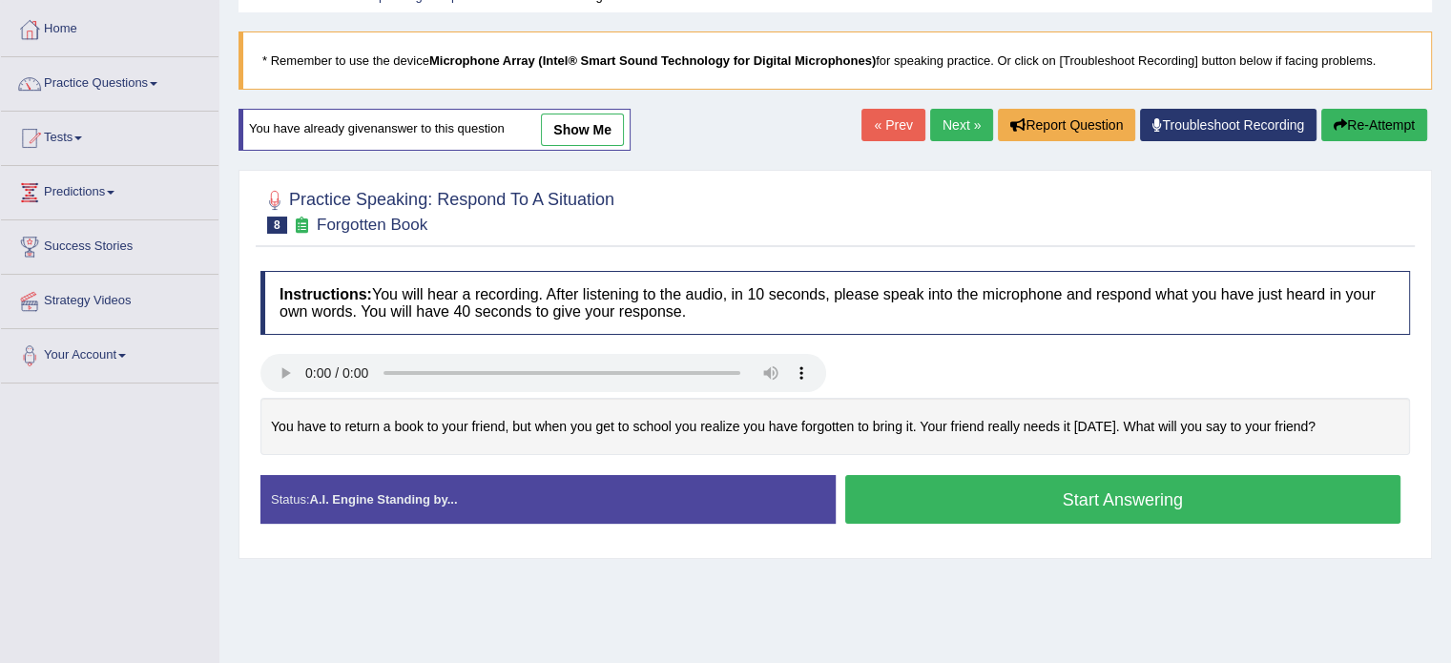
scroll to position [95, 0]
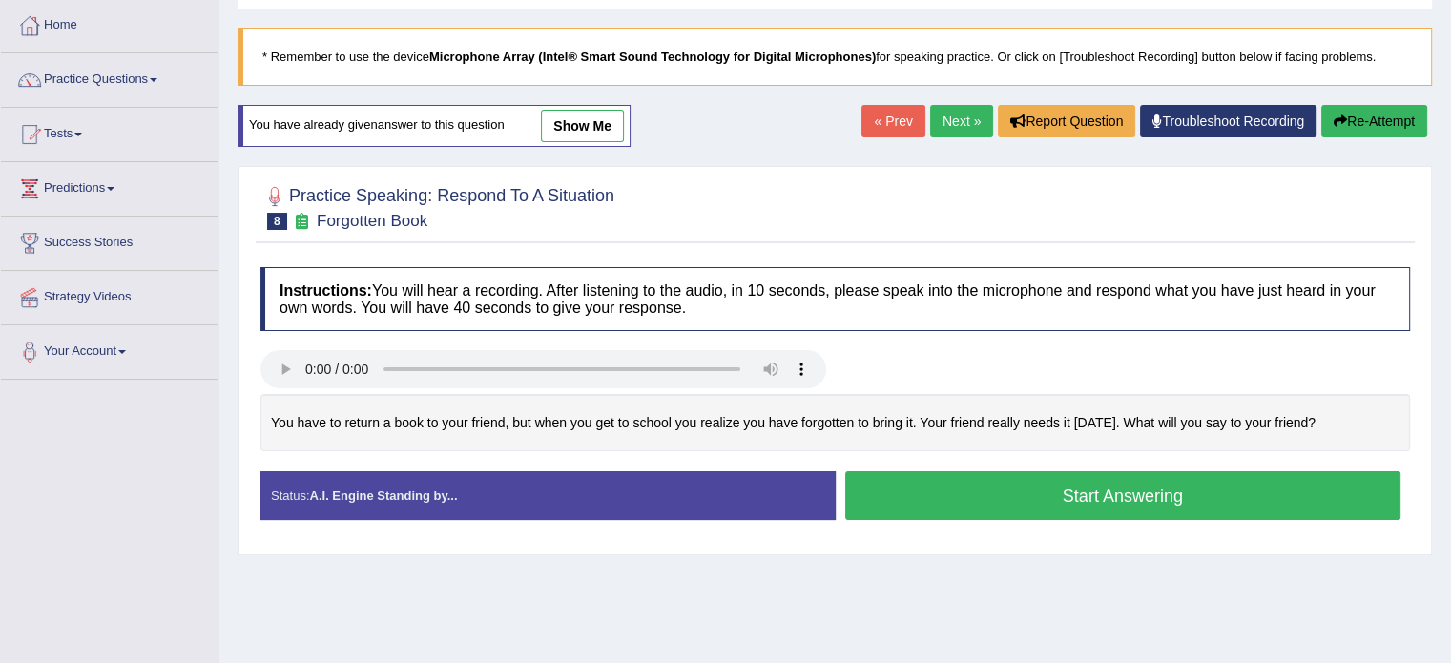
click at [926, 499] on button "Start Answering" at bounding box center [1123, 495] width 556 height 49
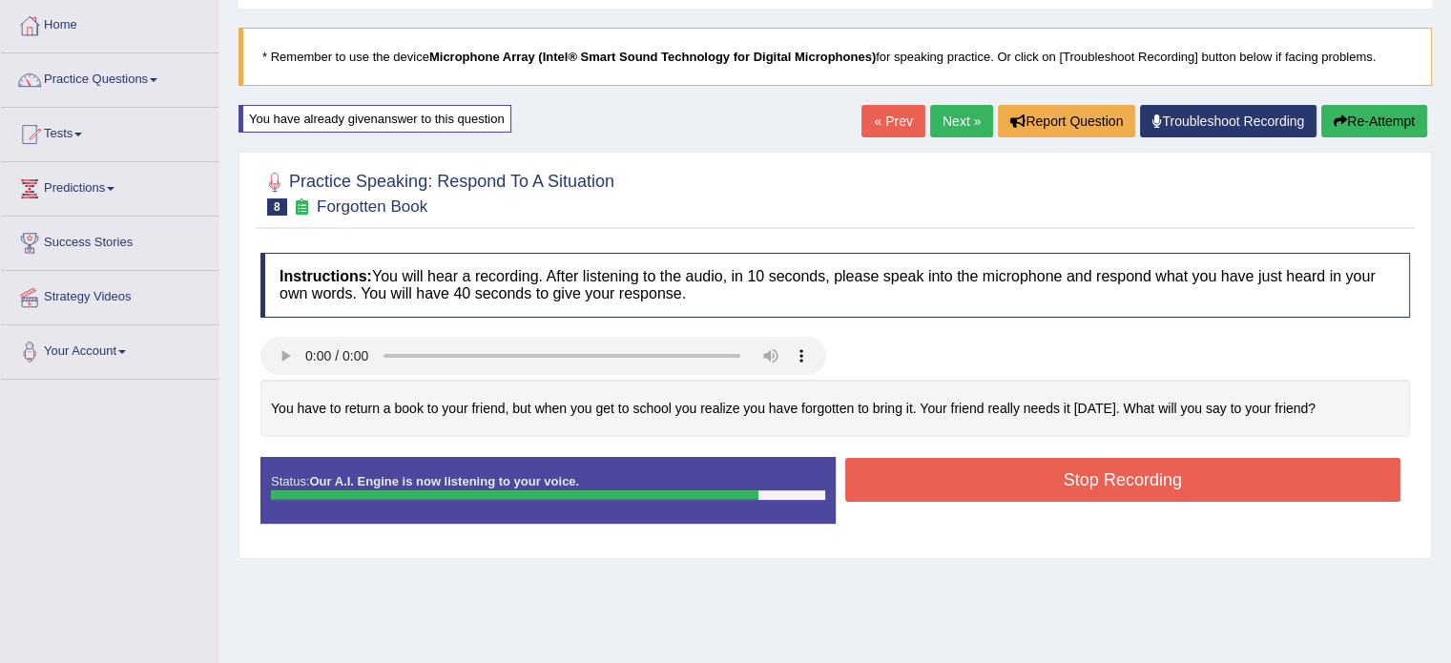
click at [954, 486] on button "Stop Recording" at bounding box center [1123, 480] width 556 height 44
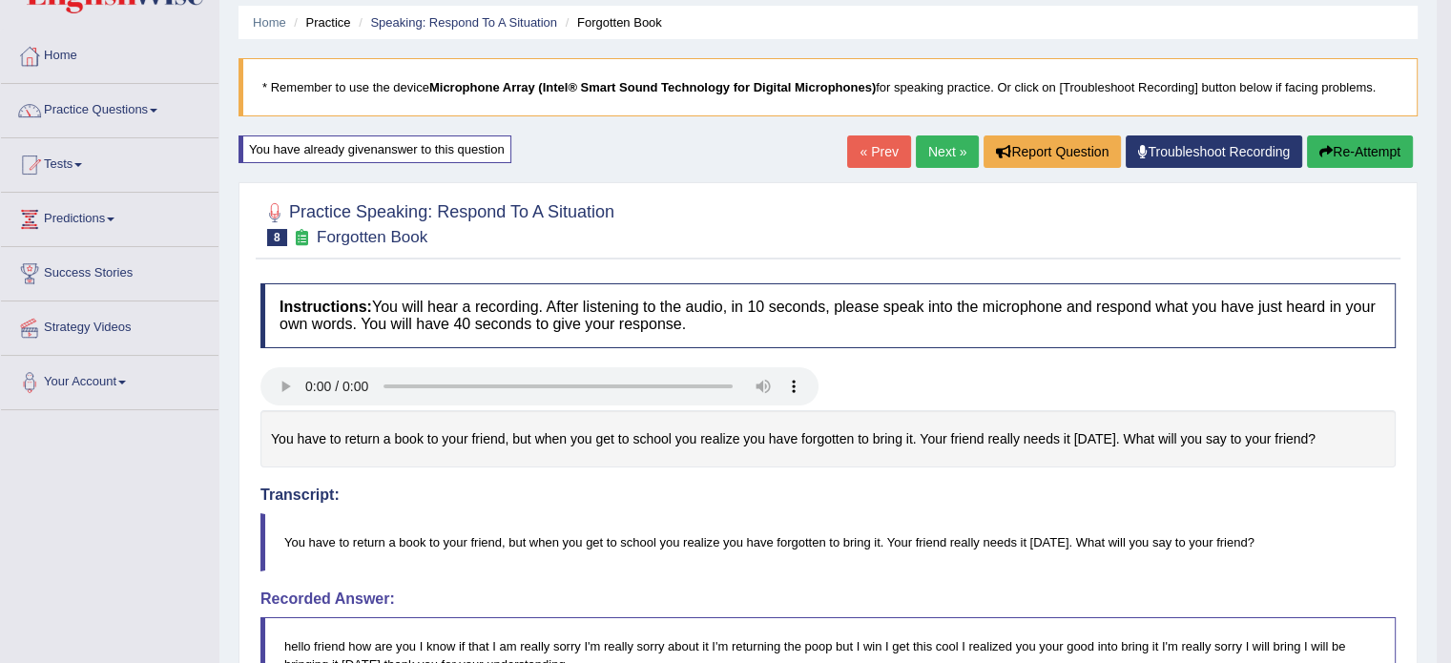
scroll to position [0, 0]
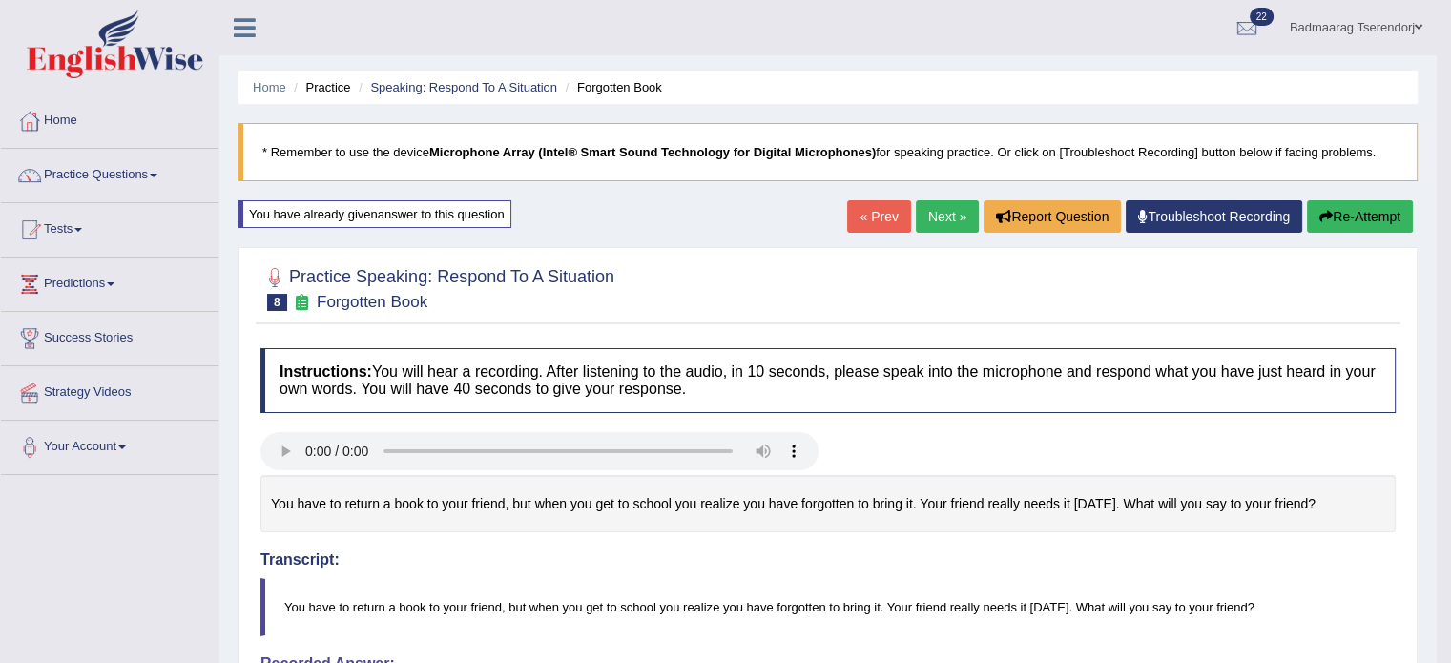
click at [935, 213] on link "Next »" at bounding box center [947, 216] width 63 height 32
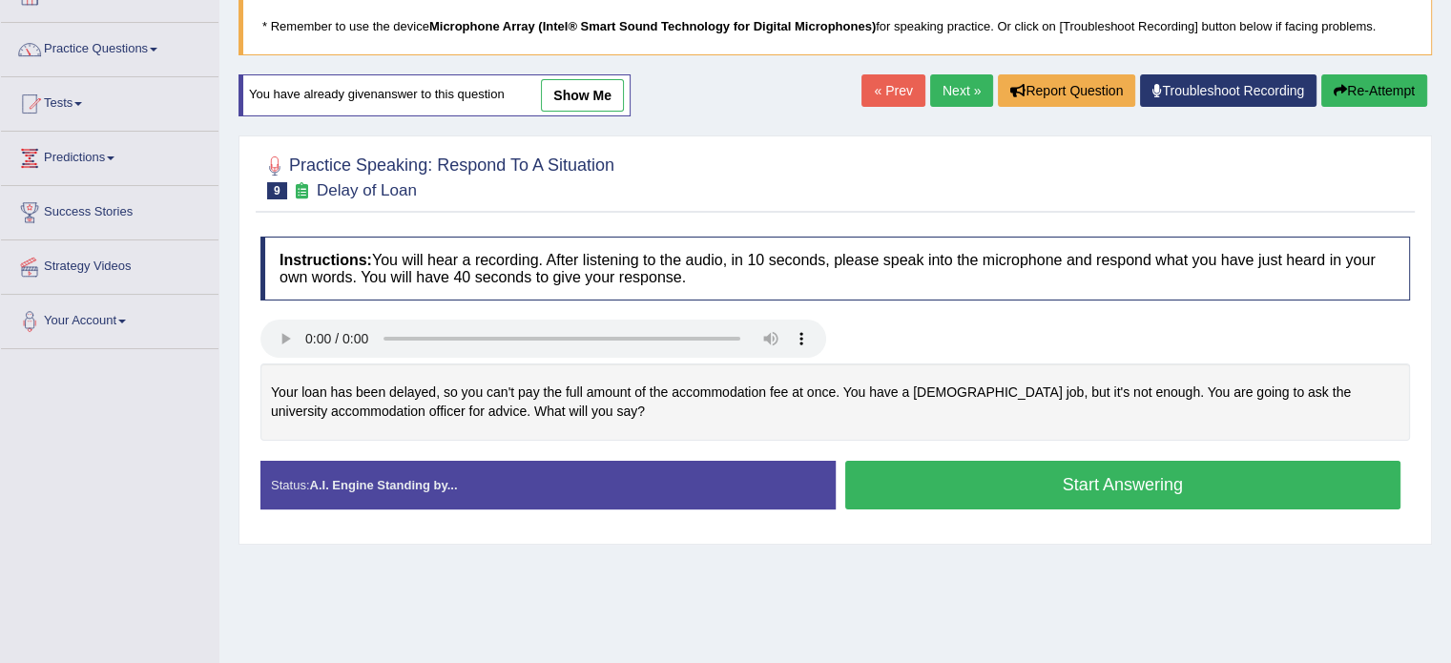
scroll to position [191, 0]
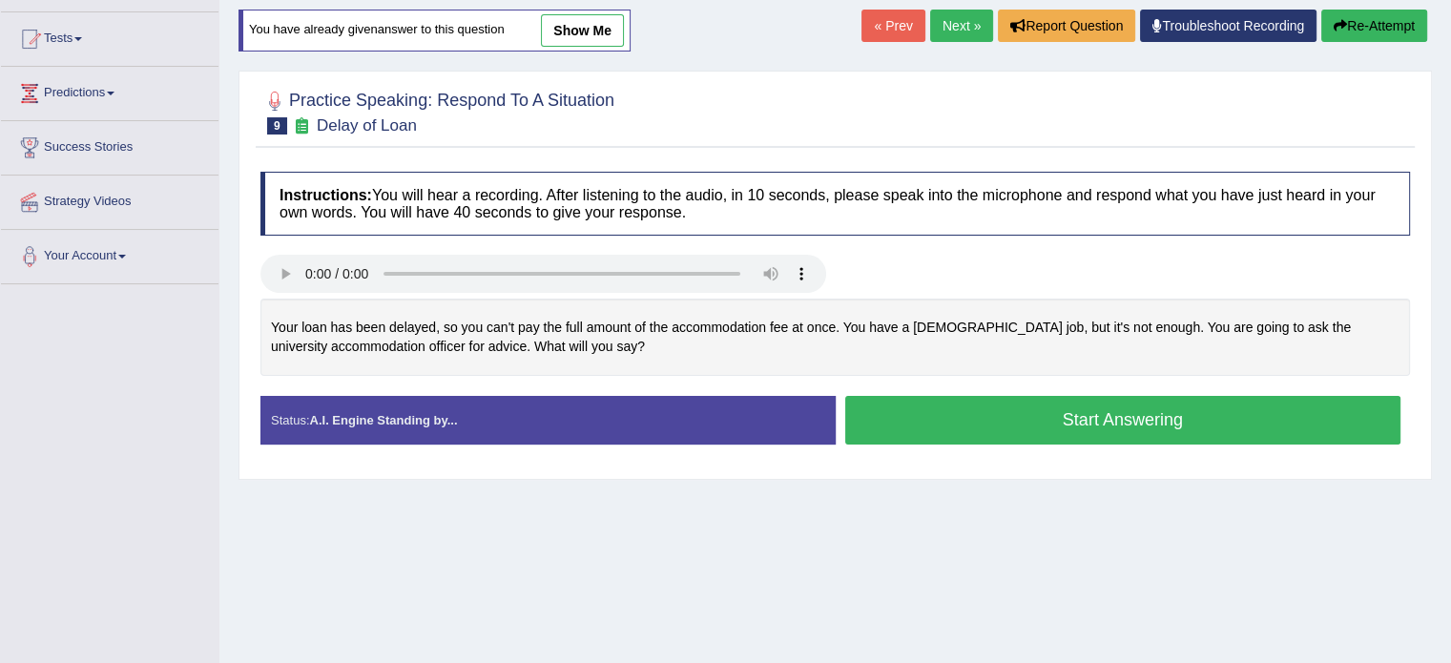
click at [923, 429] on button "Start Answering" at bounding box center [1123, 420] width 556 height 49
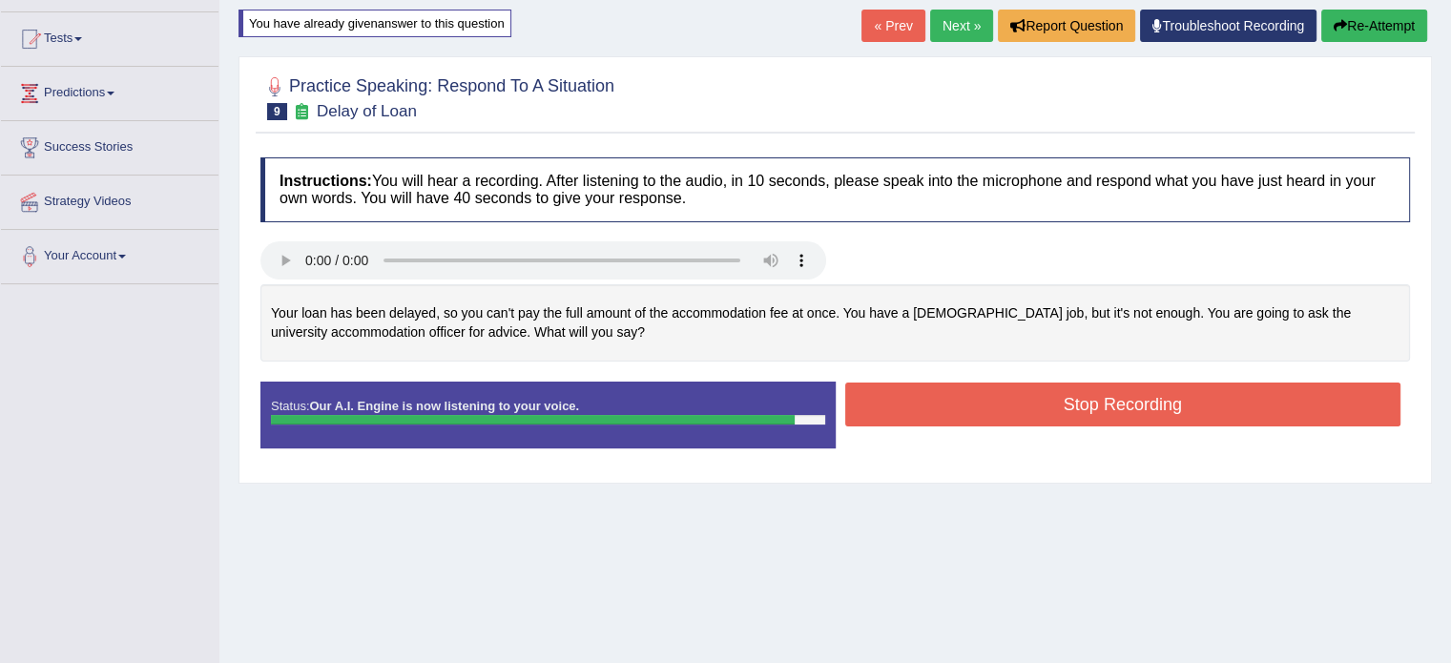
click at [946, 407] on button "Stop Recording" at bounding box center [1123, 405] width 556 height 44
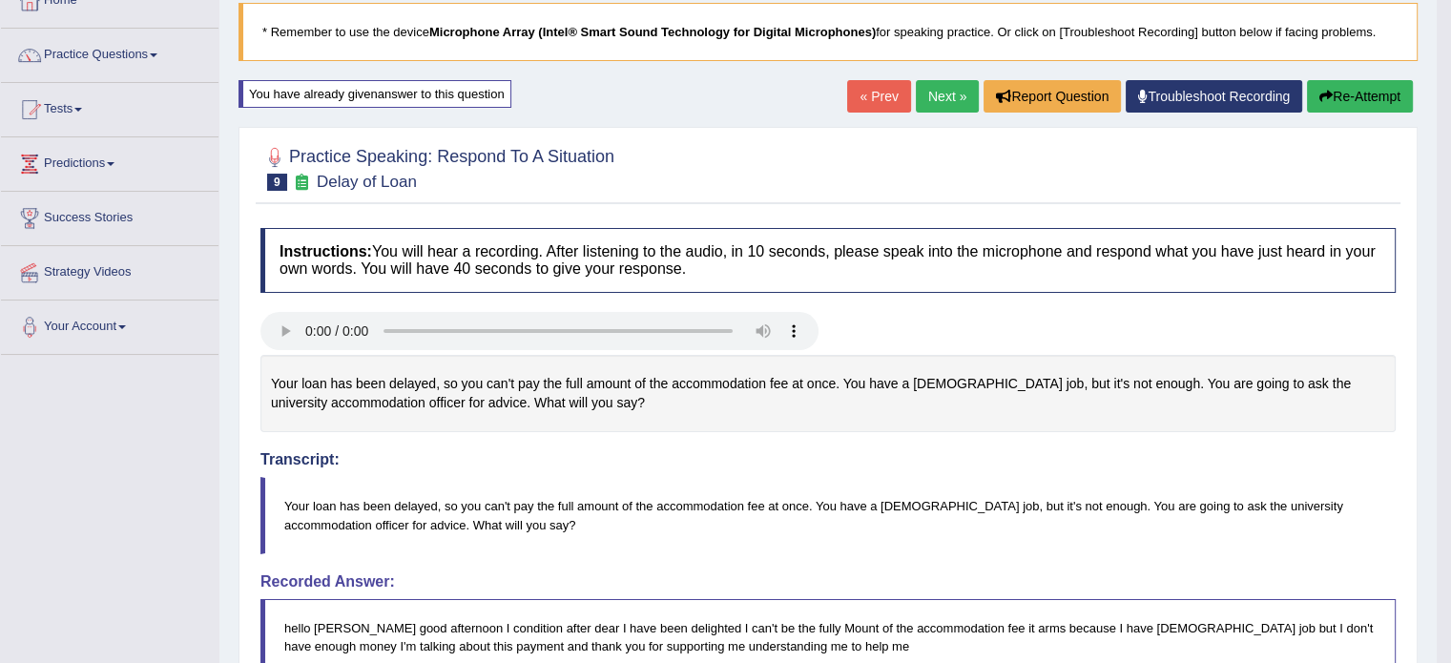
scroll to position [95, 0]
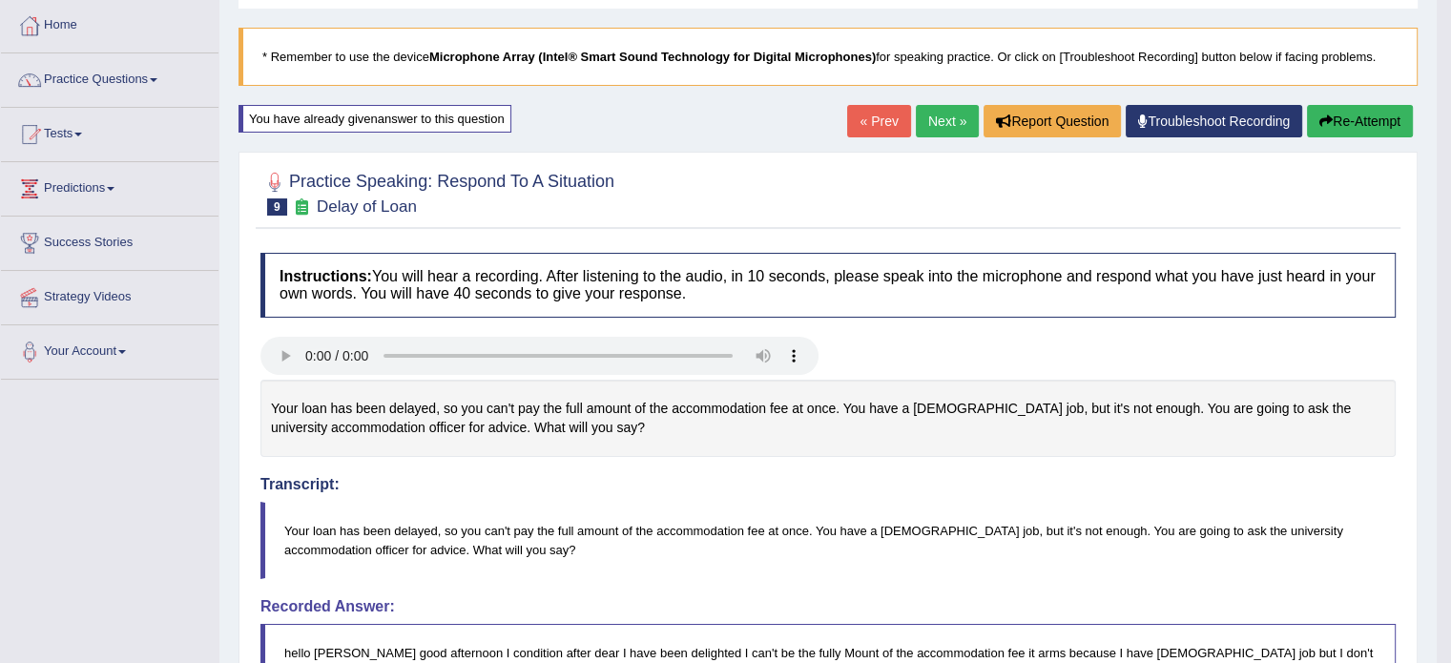
click at [936, 114] on link "Next »" at bounding box center [947, 121] width 63 height 32
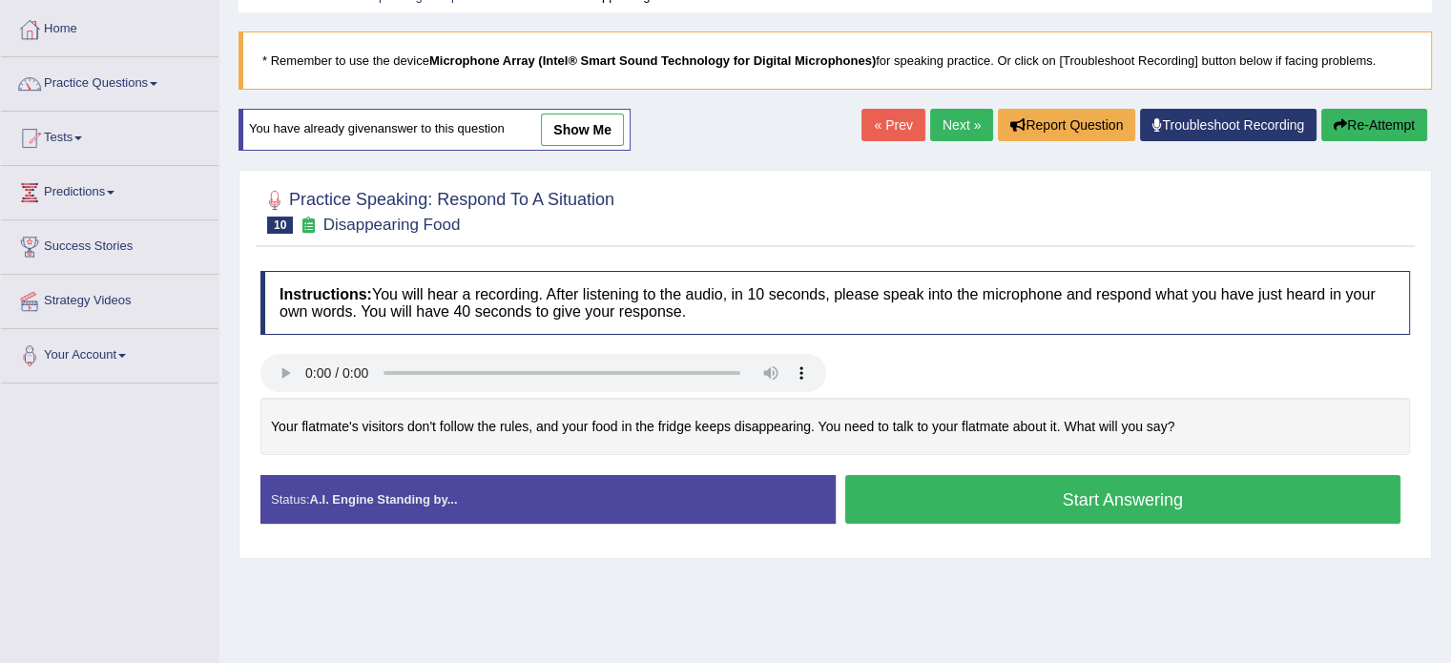
scroll to position [95, 0]
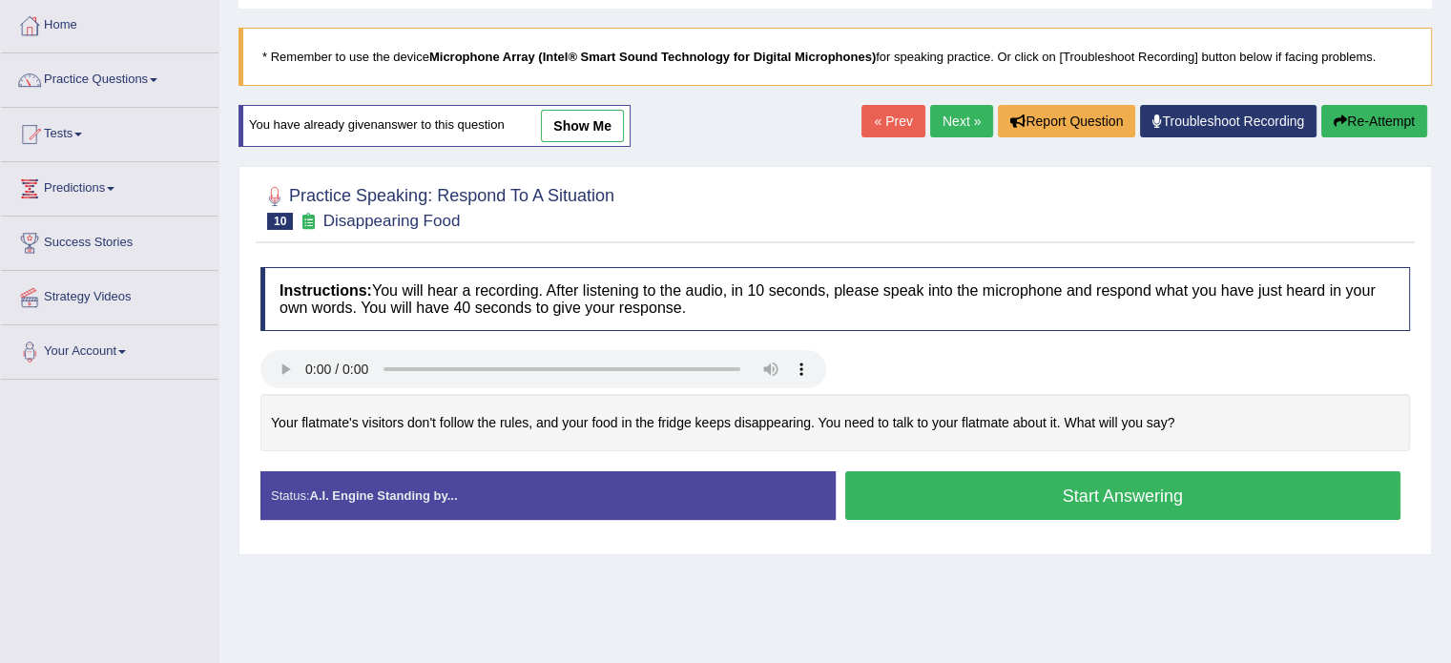
click at [927, 486] on button "Start Answering" at bounding box center [1123, 495] width 556 height 49
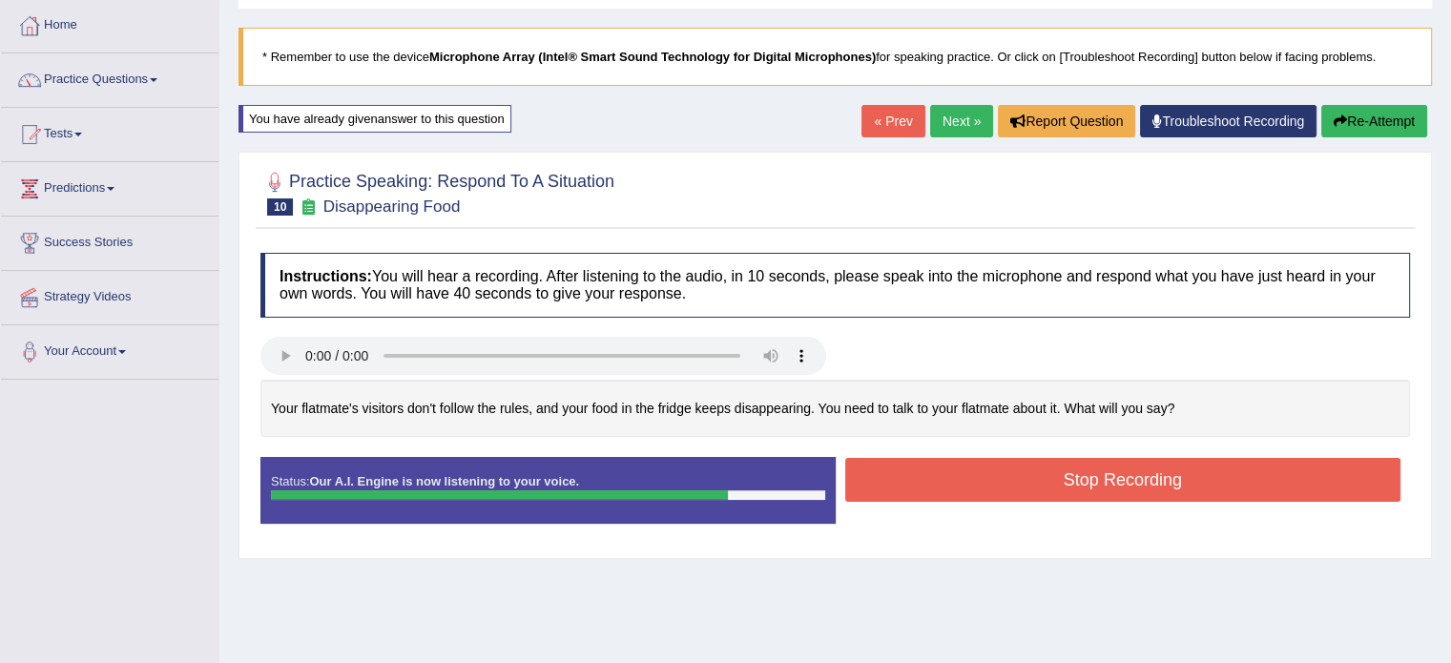
click at [927, 486] on button "Stop Recording" at bounding box center [1123, 480] width 556 height 44
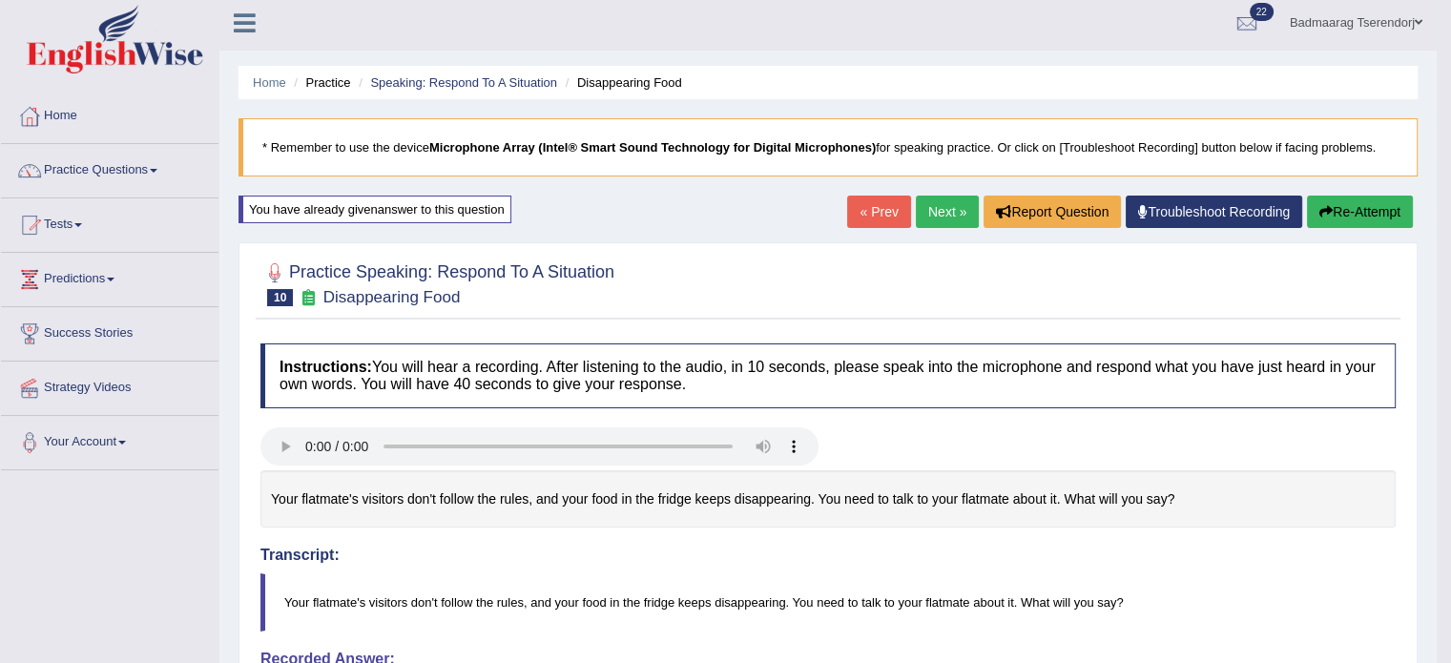
scroll to position [0, 0]
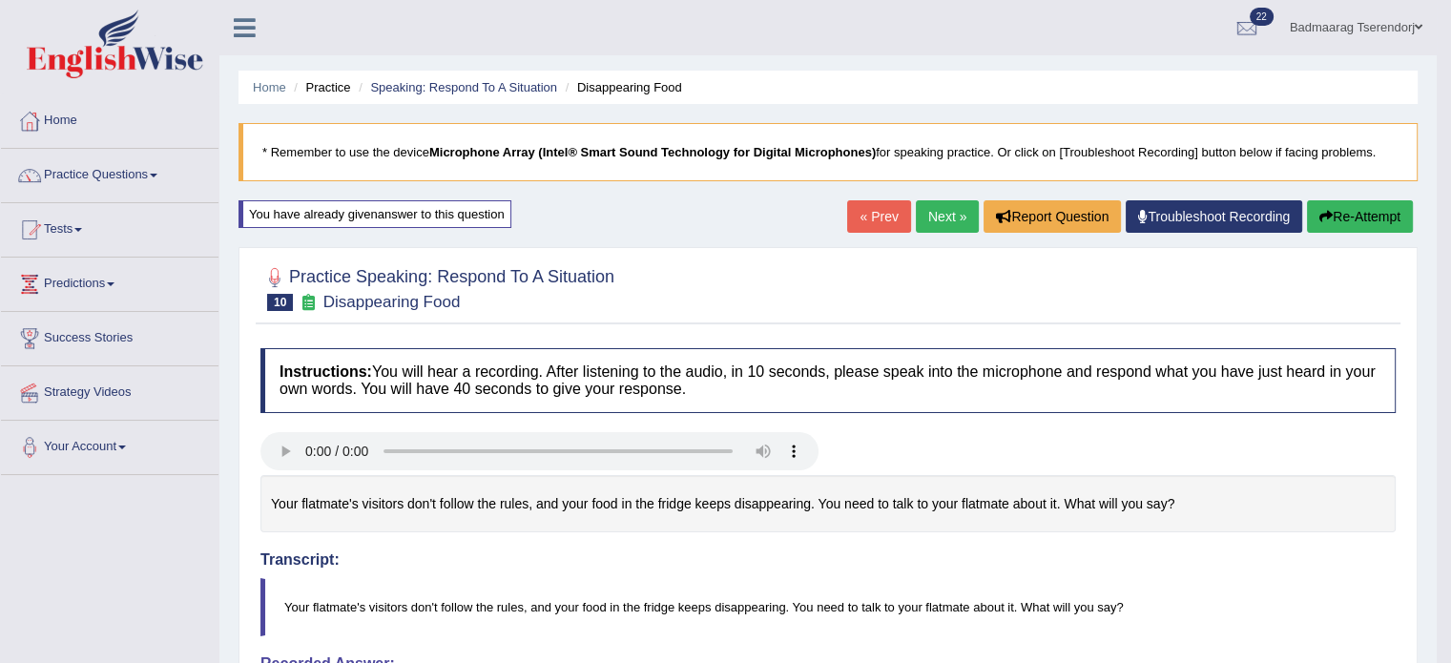
click at [942, 213] on link "Next »" at bounding box center [947, 216] width 63 height 32
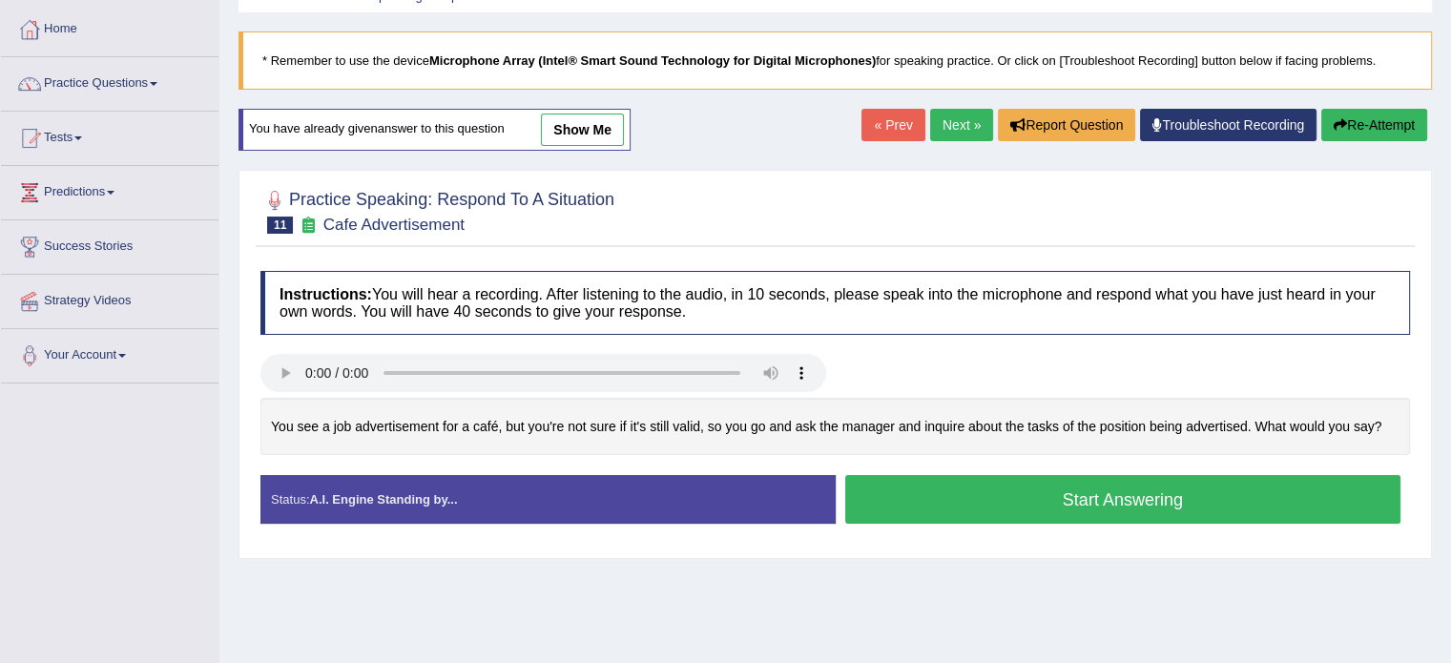
scroll to position [95, 0]
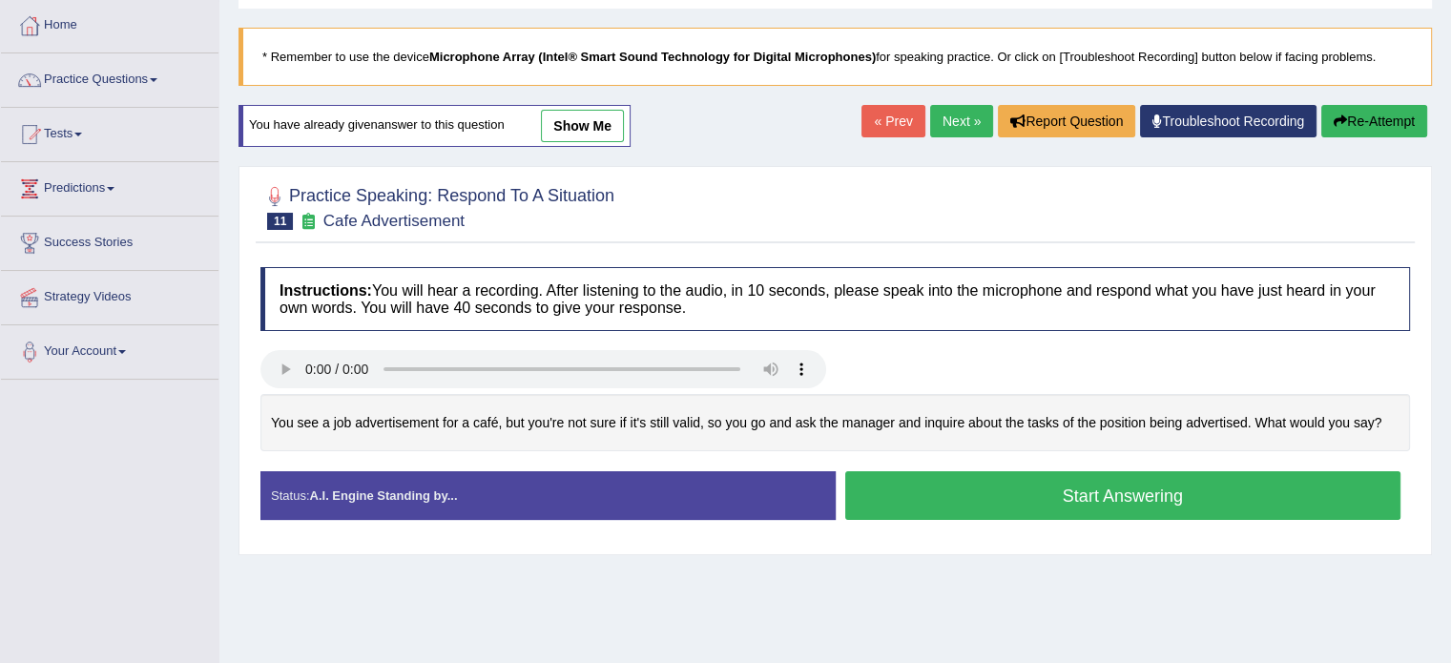
click at [916, 496] on button "Start Answering" at bounding box center [1123, 495] width 556 height 49
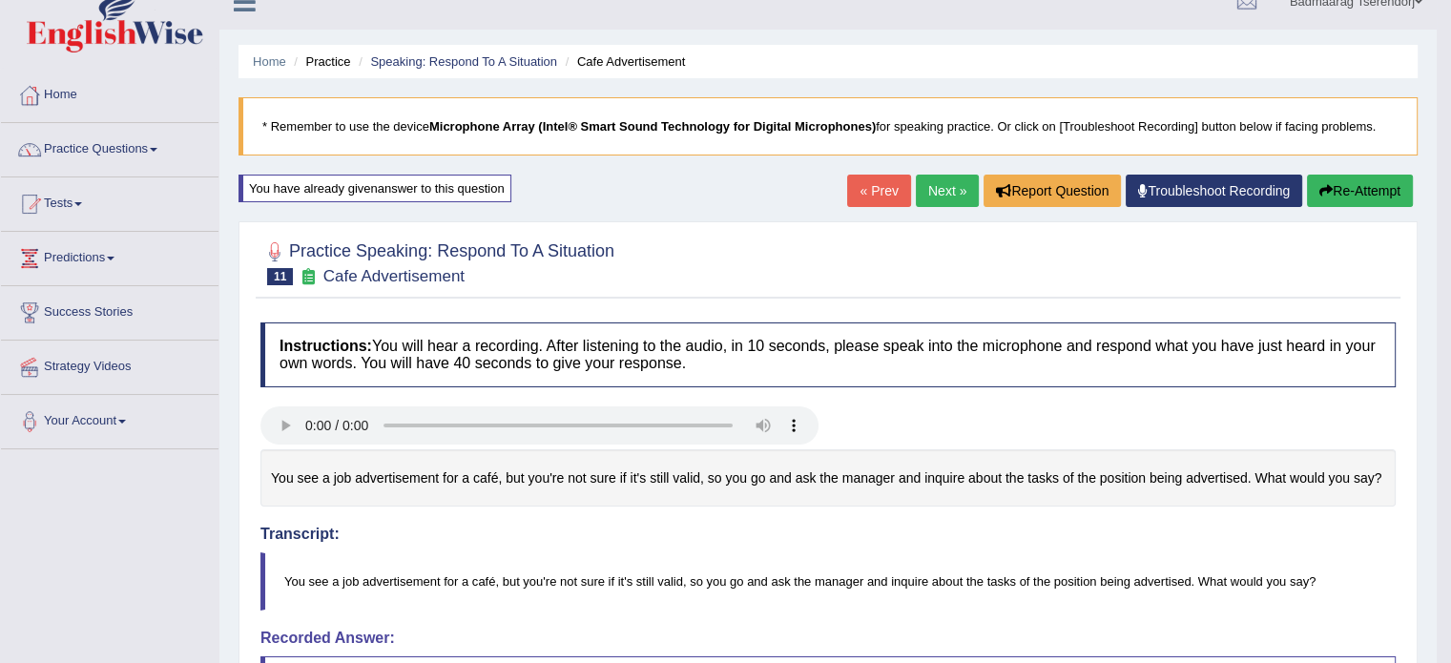
scroll to position [0, 0]
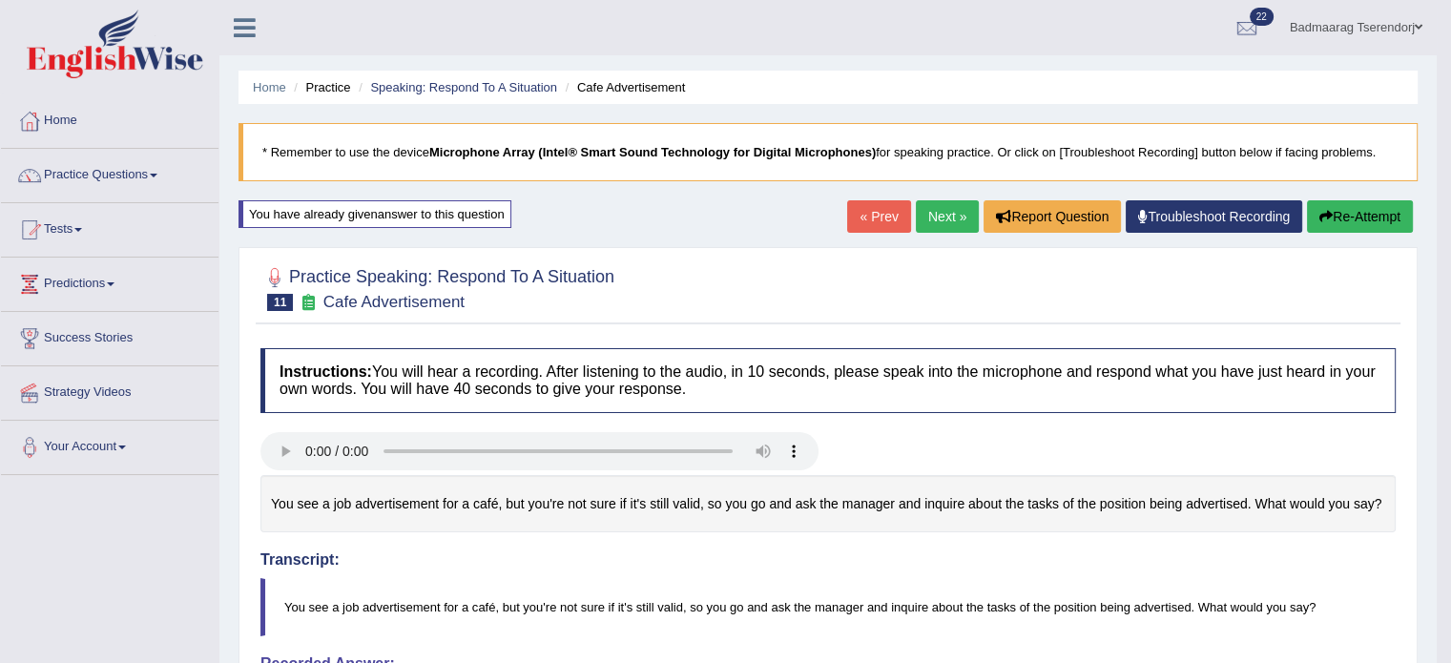
click at [940, 214] on link "Next »" at bounding box center [947, 216] width 63 height 32
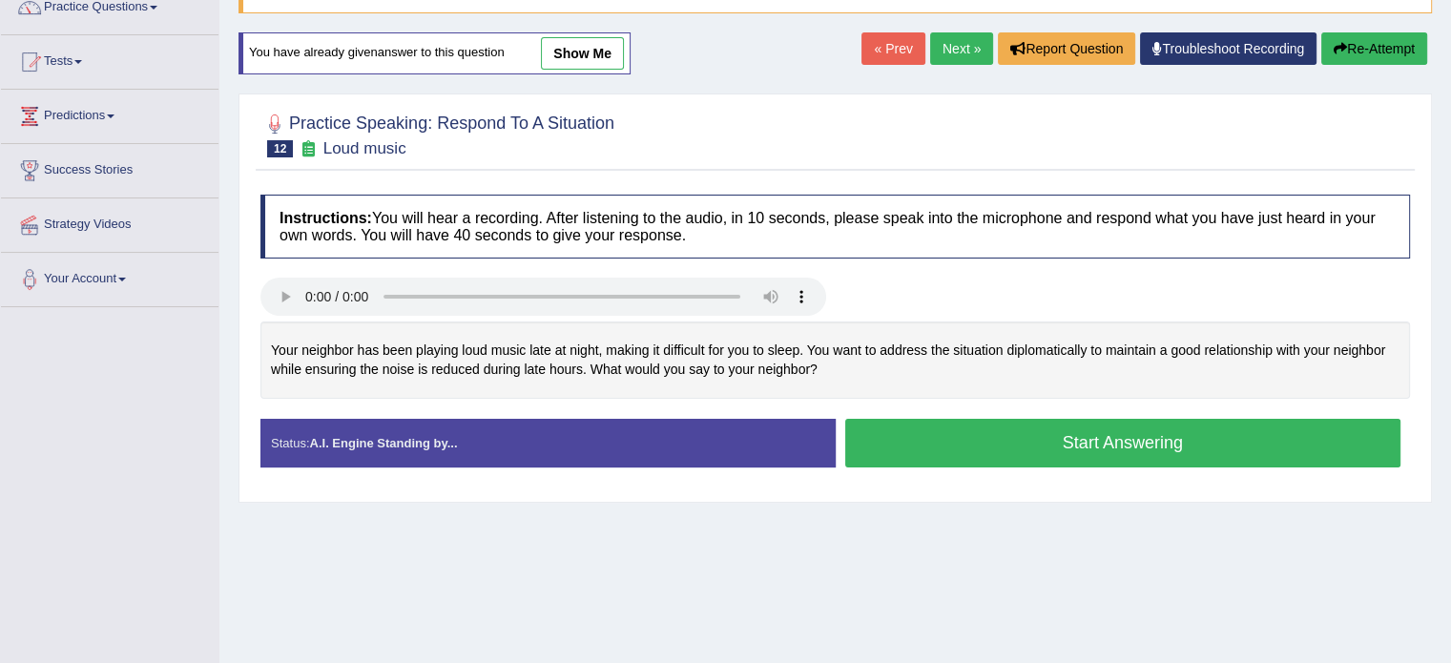
scroll to position [191, 0]
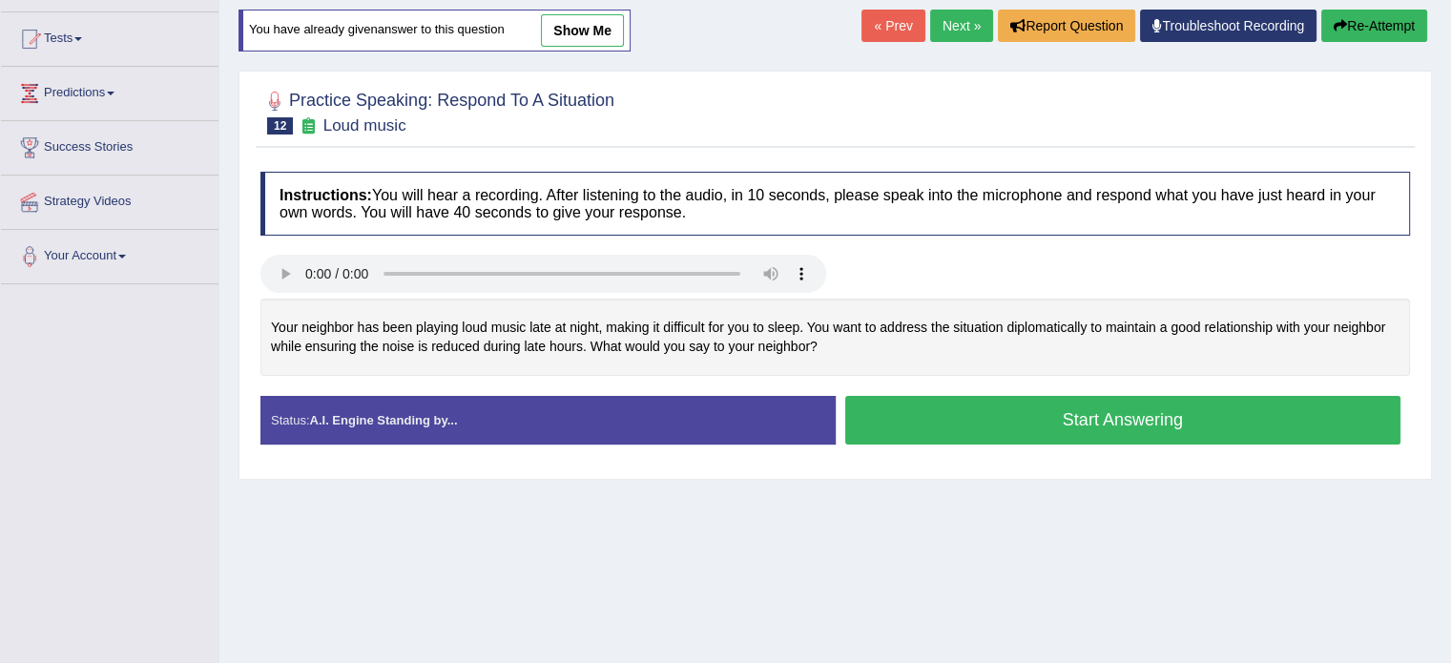
click at [924, 423] on button "Start Answering" at bounding box center [1123, 420] width 556 height 49
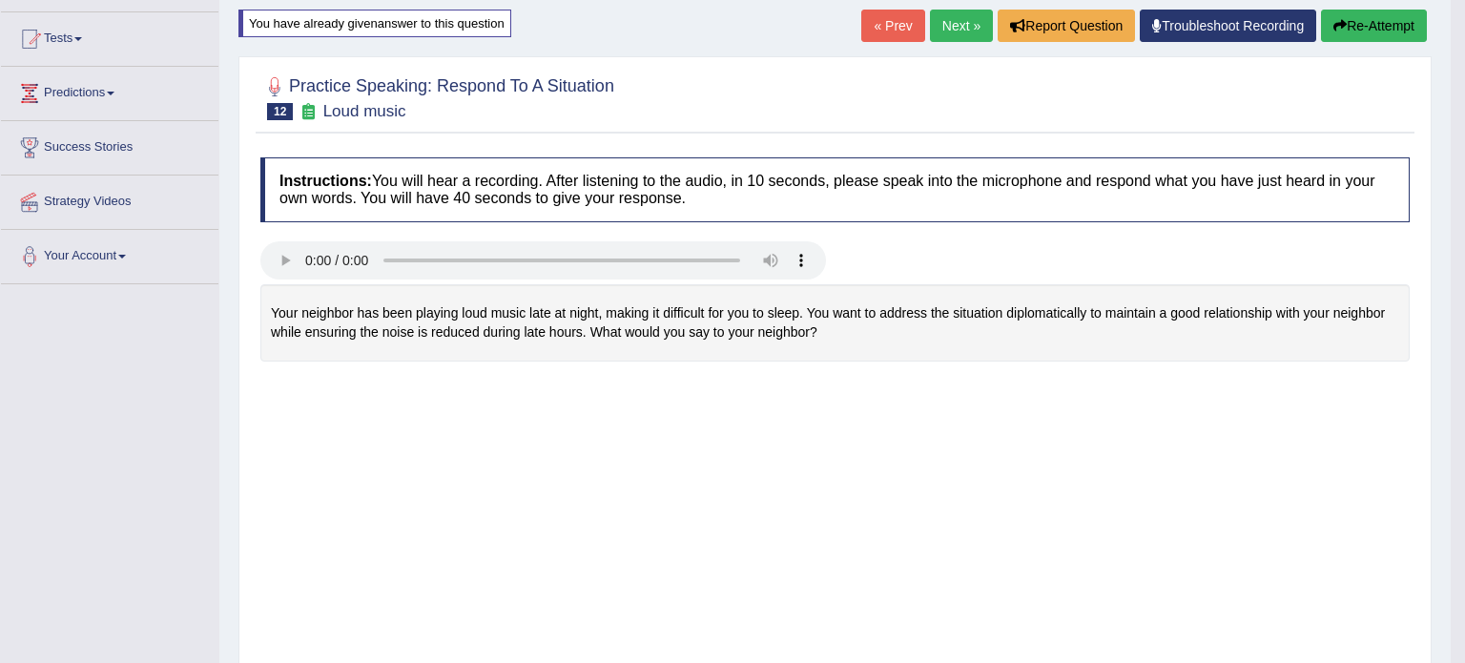
click at [998, 398] on body "Toggle navigation Home Practice Questions Speaking Practice Read Aloud Repeat S…" at bounding box center [732, 140] width 1465 height 663
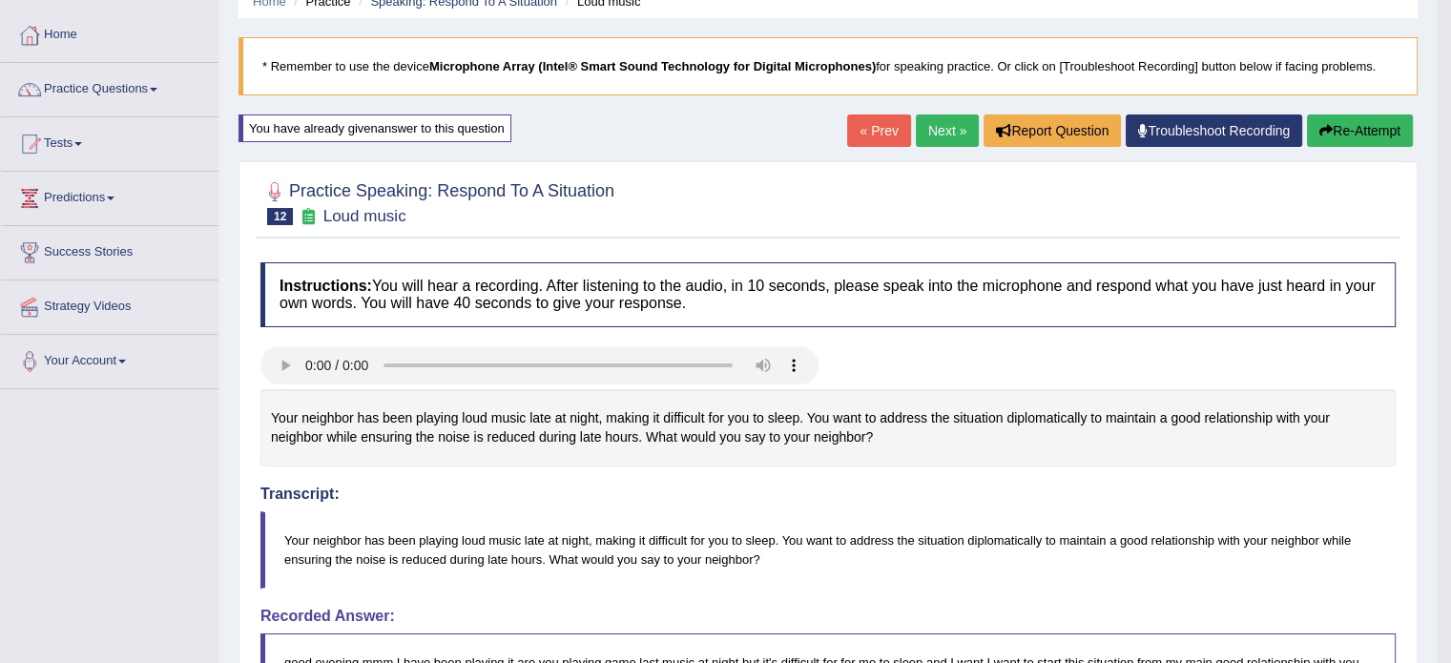
scroll to position [0, 0]
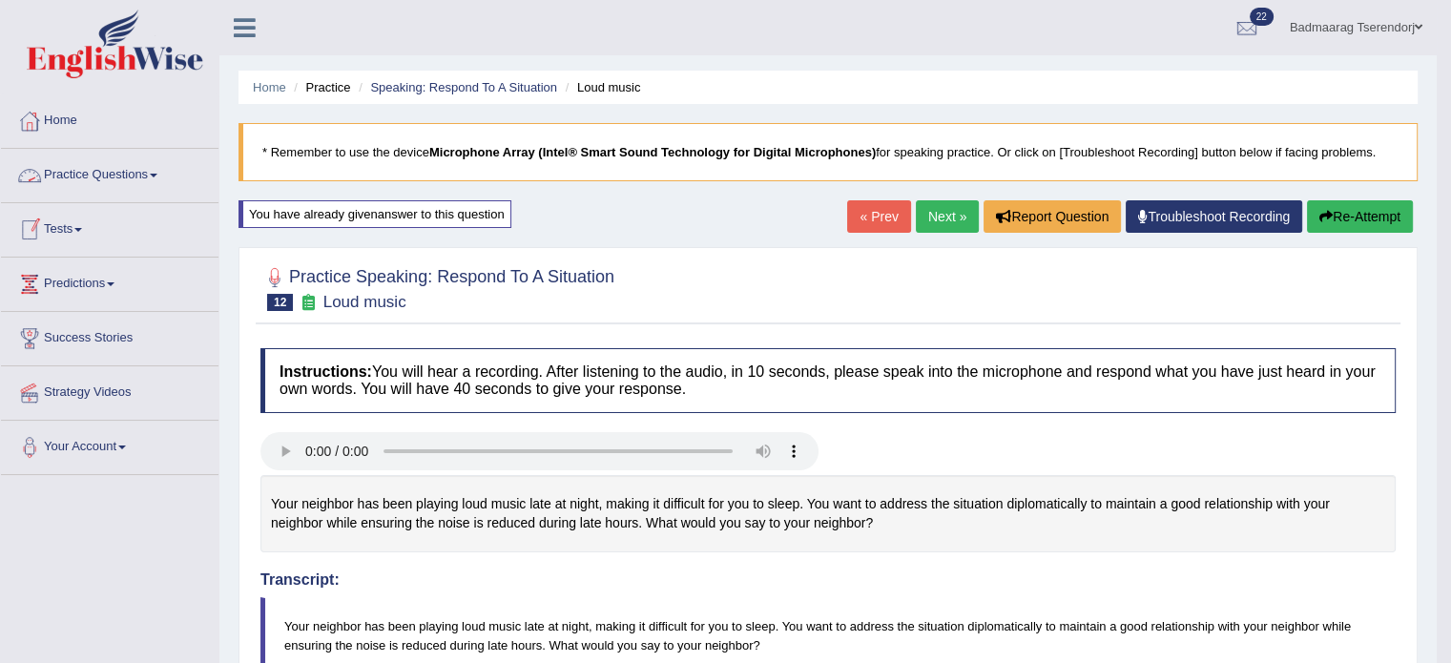
click at [143, 171] on link "Practice Questions" at bounding box center [109, 173] width 217 height 48
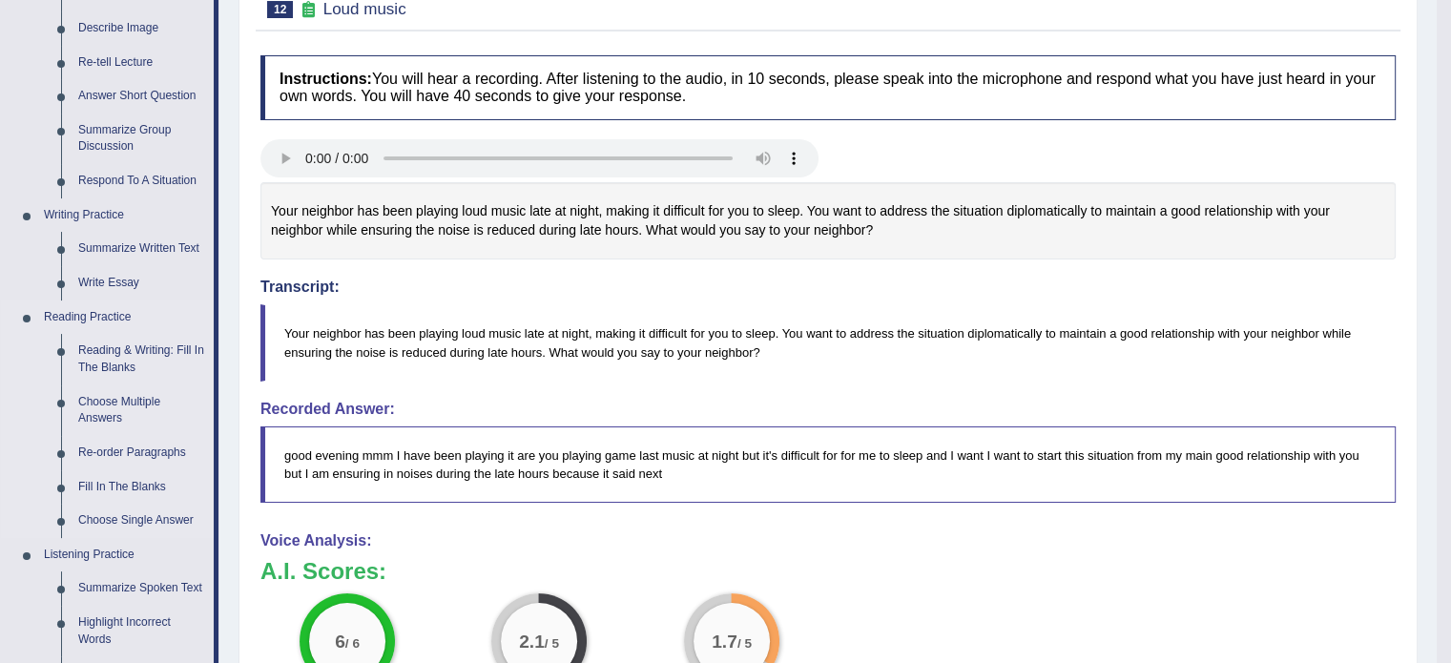
scroll to position [382, 0]
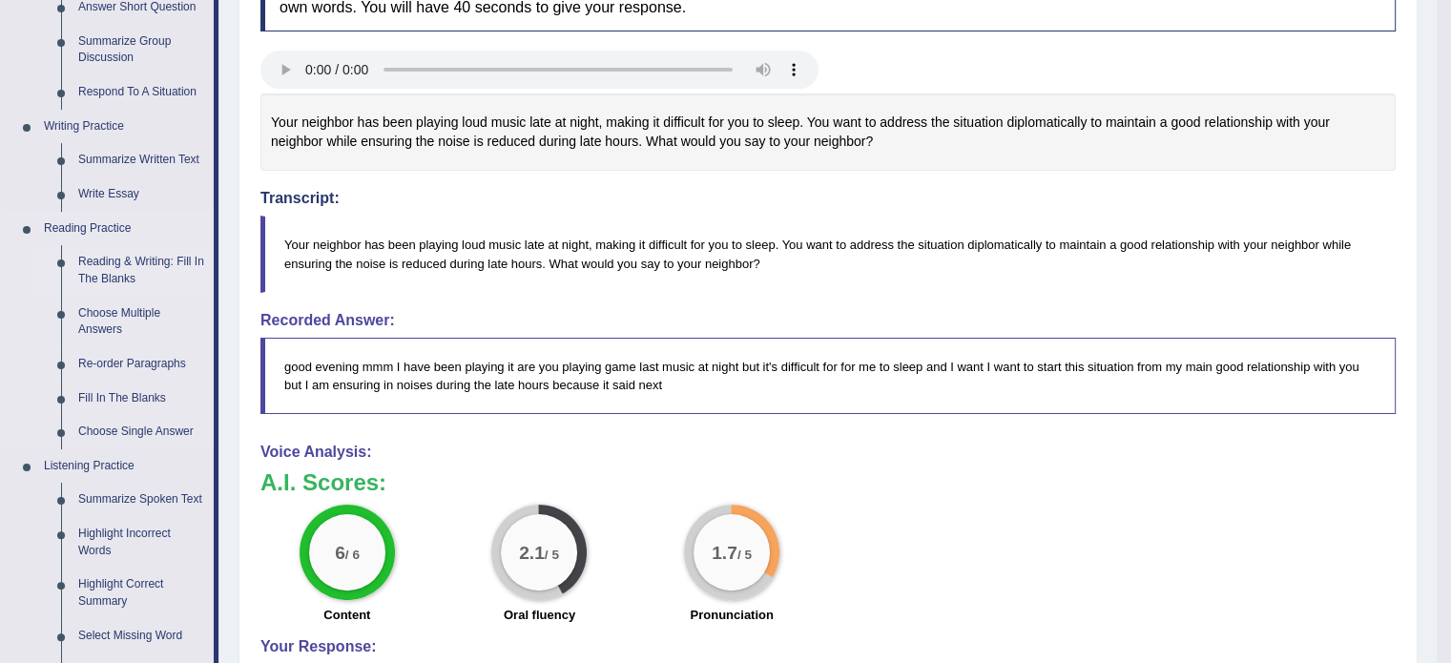
click at [151, 263] on link "Reading & Writing: Fill In The Blanks" at bounding box center [142, 270] width 144 height 51
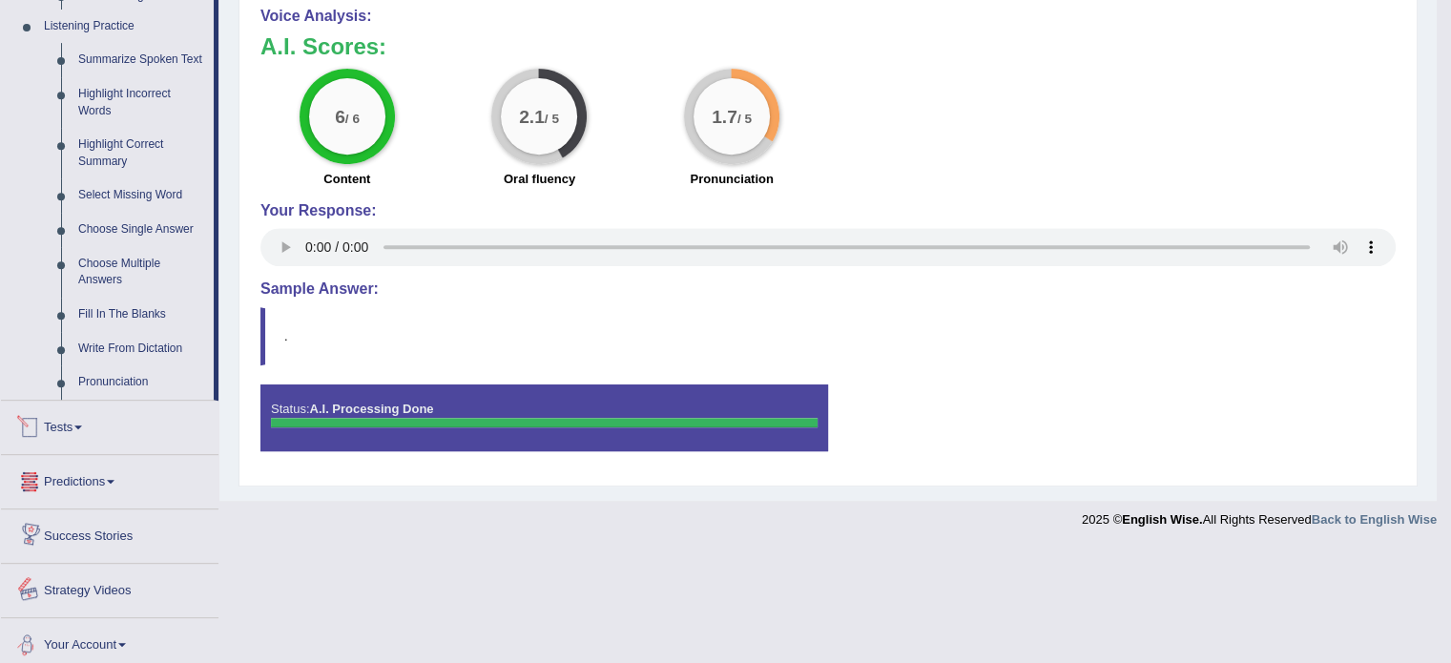
scroll to position [771, 0]
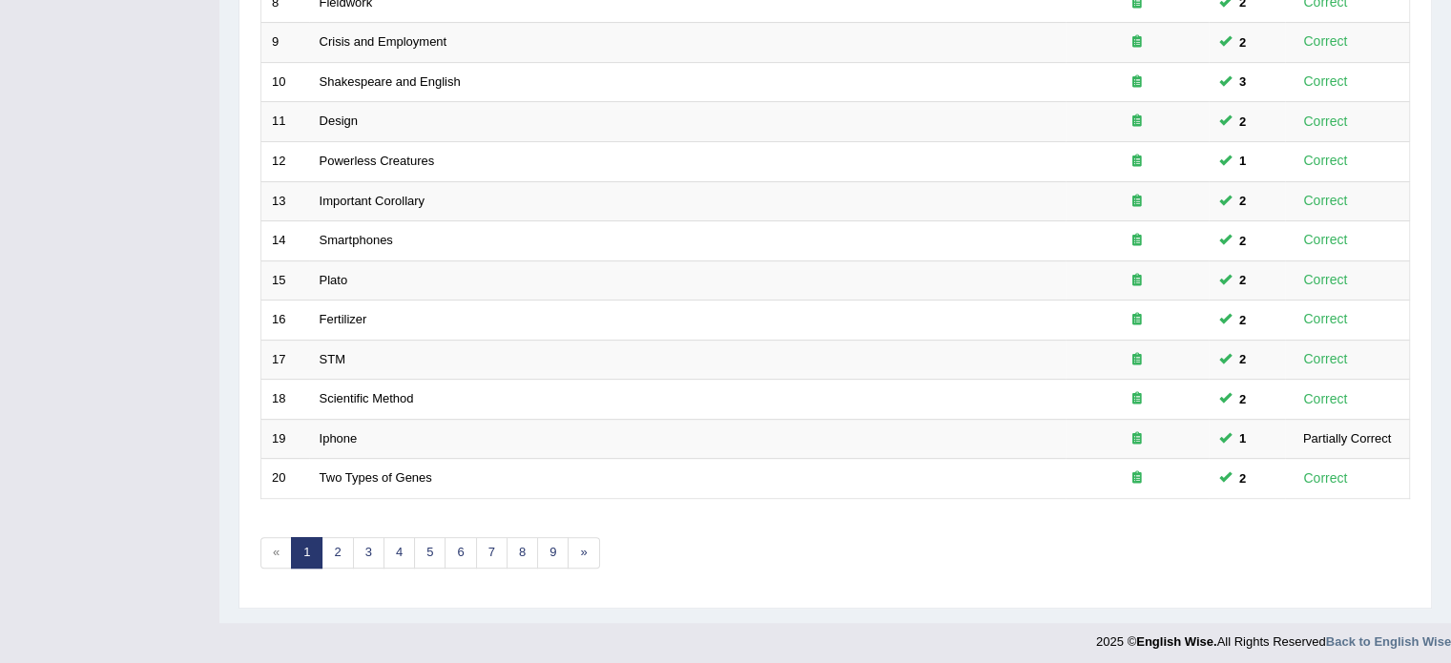
scroll to position [594, 0]
click at [371, 543] on link "3" at bounding box center [368, 550] width 31 height 31
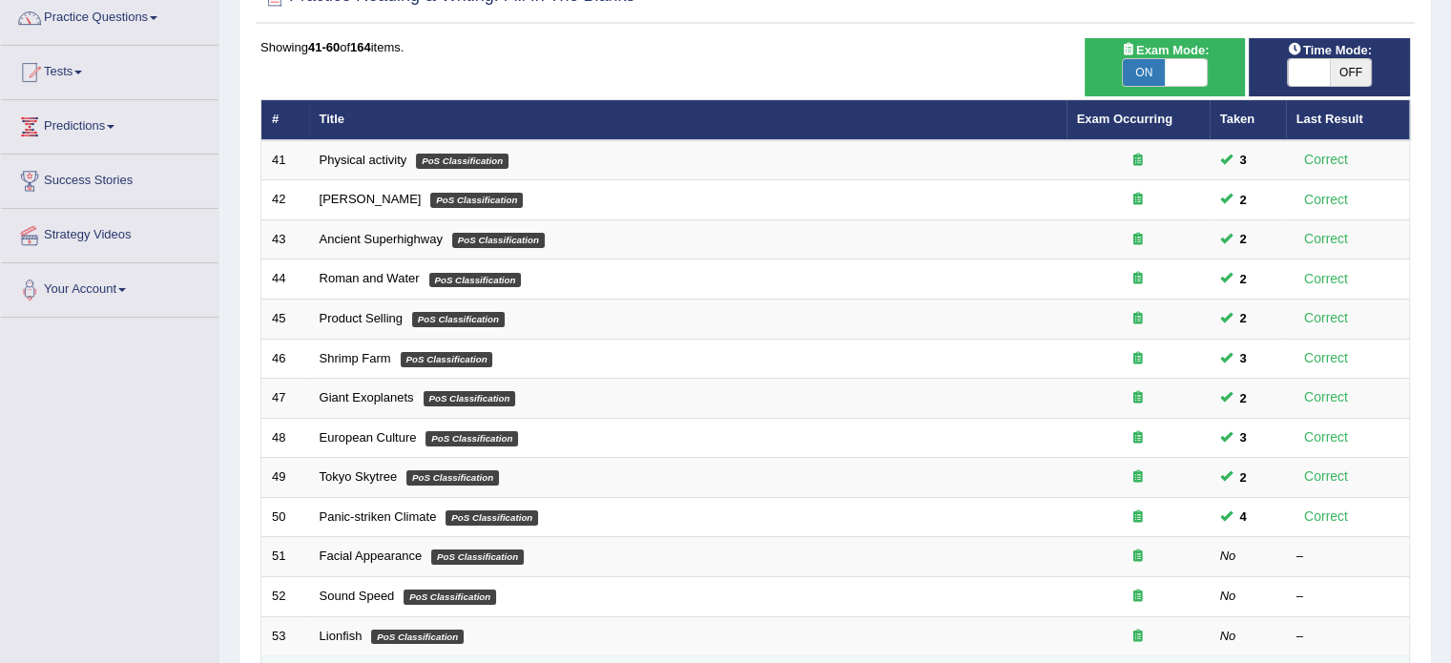
scroll to position [477, 0]
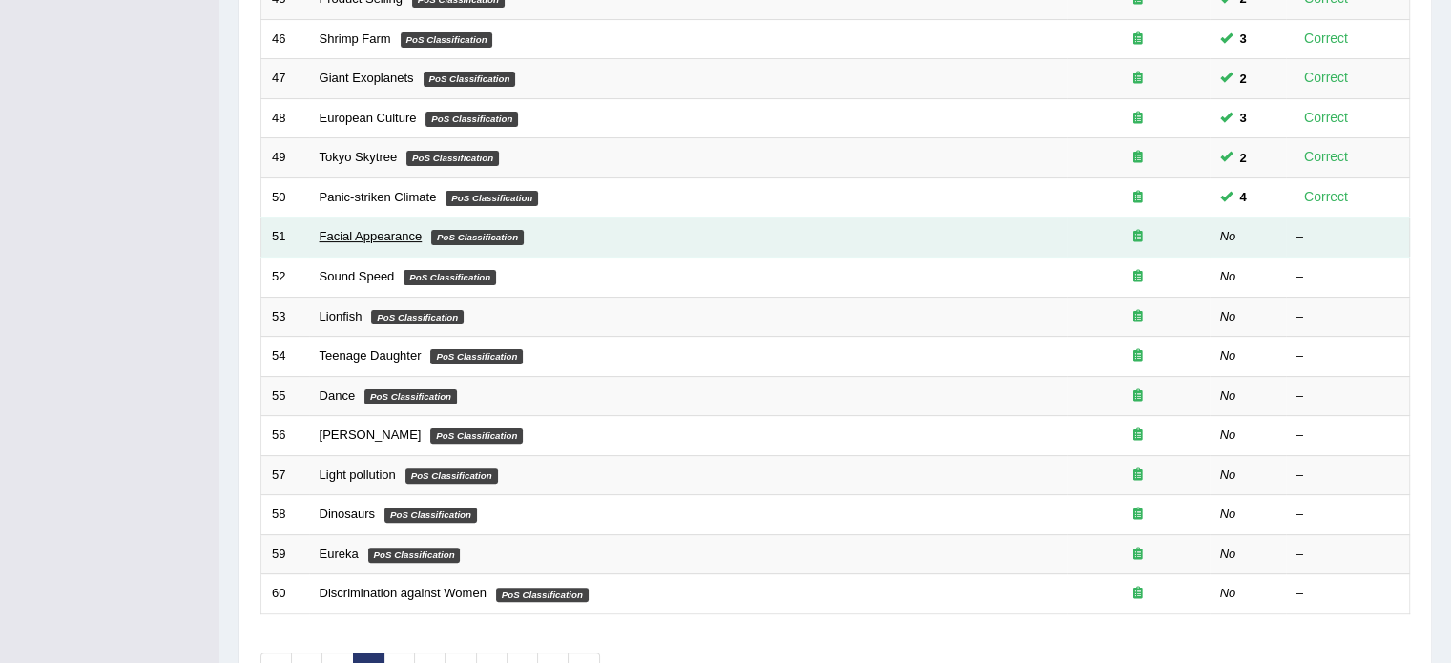
click at [336, 232] on link "Facial Appearance" at bounding box center [371, 236] width 103 height 14
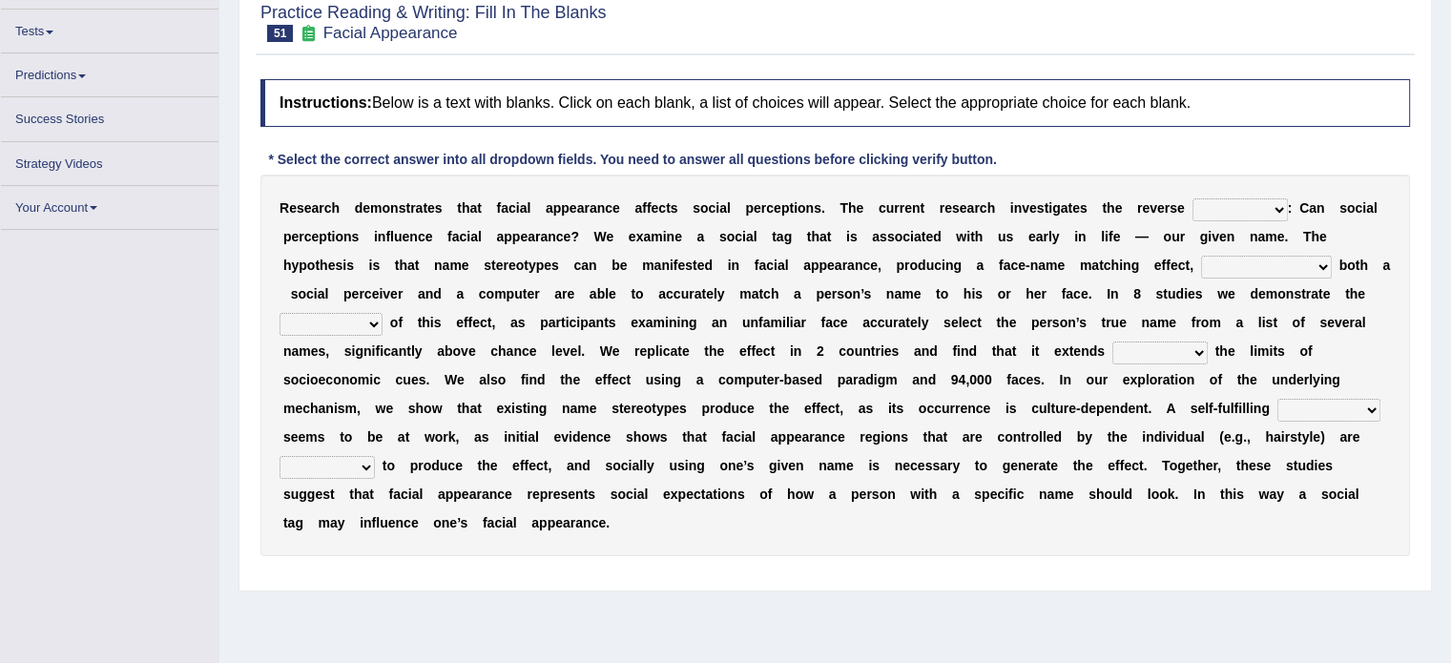
scroll to position [206, 0]
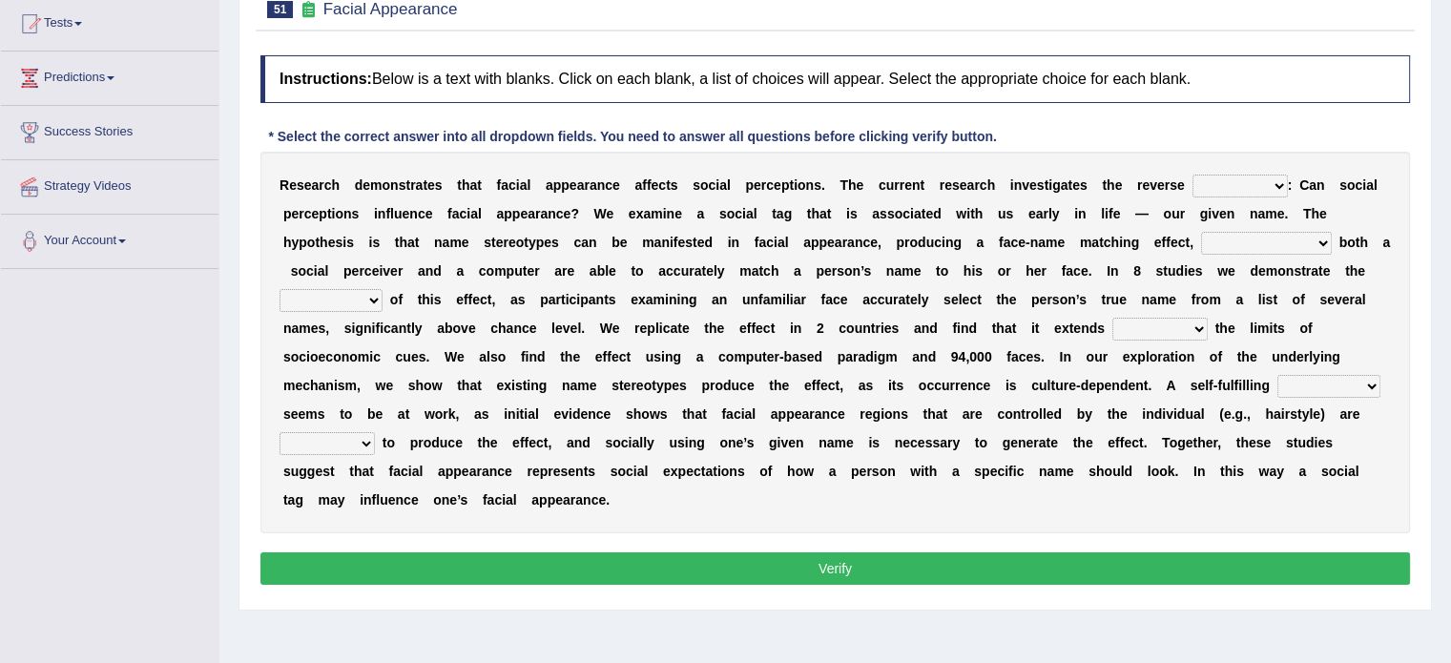
click at [1276, 182] on select "link possiblity oddness polarity" at bounding box center [1239, 186] width 95 height 23
select select "link"
click at [1192, 175] on select "link possiblity oddness polarity" at bounding box center [1239, 186] width 95 height 23
click at [1313, 238] on select "notwithstanding ever whereby despite" at bounding box center [1266, 243] width 131 height 23
select select "ever"
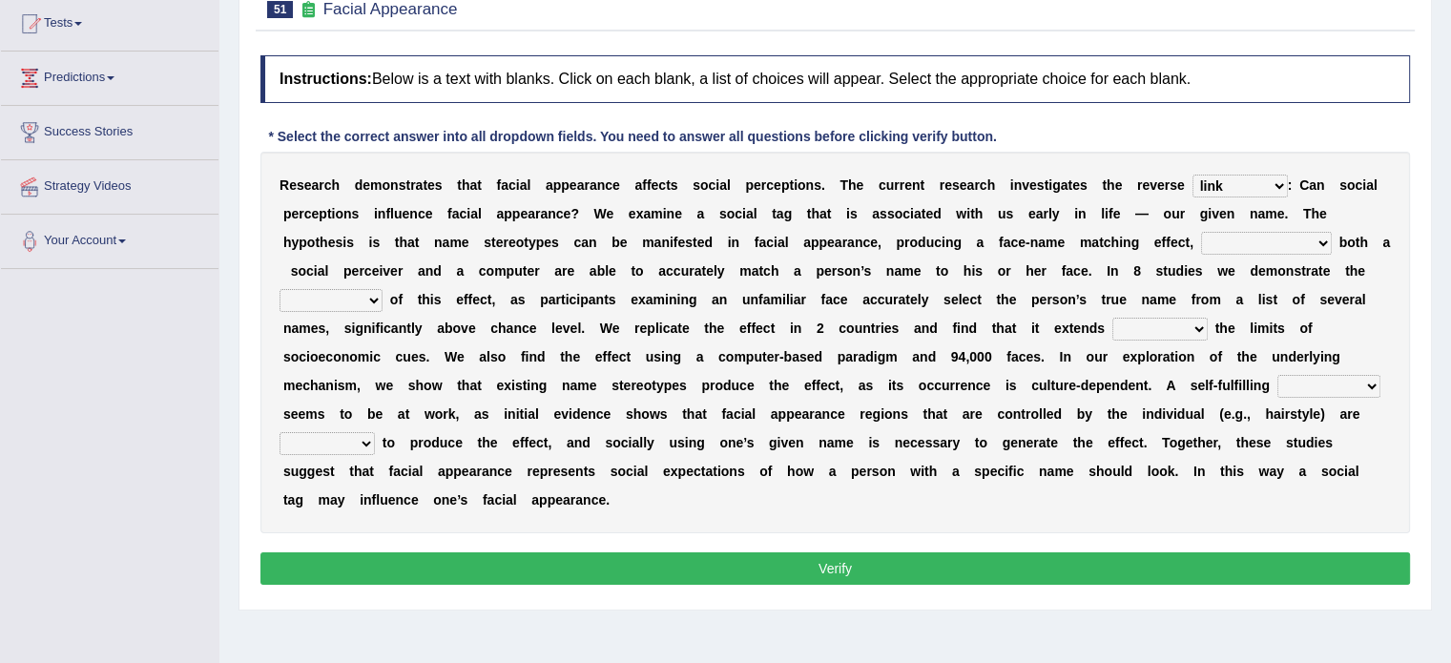
click at [1201, 232] on select "notwithstanding ever whereby despite" at bounding box center [1266, 243] width 131 height 23
click at [366, 299] on select "indolence evanescene existence transact" at bounding box center [330, 300] width 103 height 23
select select "existence"
click at [279, 289] on select "indolence evanescene existence transact" at bounding box center [330, 300] width 103 height 23
click at [1183, 334] on select "within into beyond by" at bounding box center [1159, 329] width 95 height 23
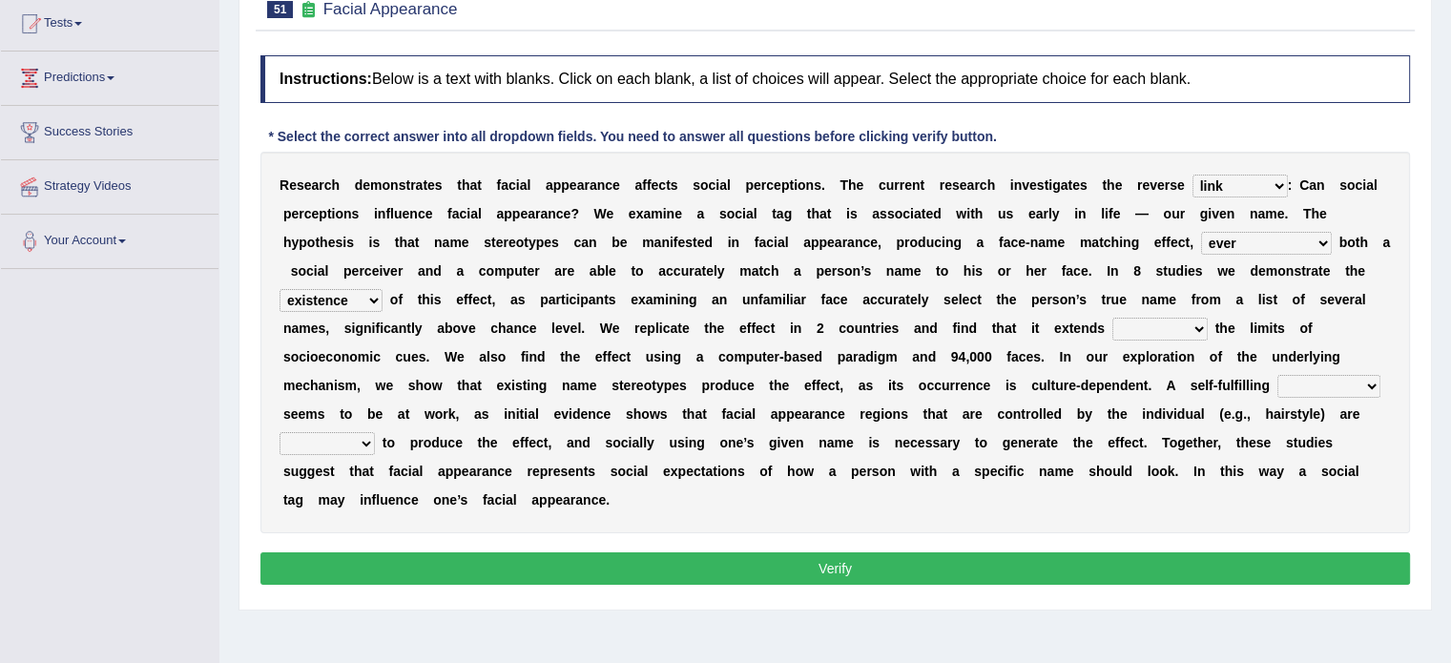
select select "into"
click at [1112, 318] on select "within into beyond by" at bounding box center [1159, 329] width 95 height 23
click at [1367, 383] on select "prophecy observation preference stipulation" at bounding box center [1328, 386] width 103 height 23
select select "observation"
click at [1277, 375] on select "prophecy observation preference stipulation" at bounding box center [1328, 386] width 103 height 23
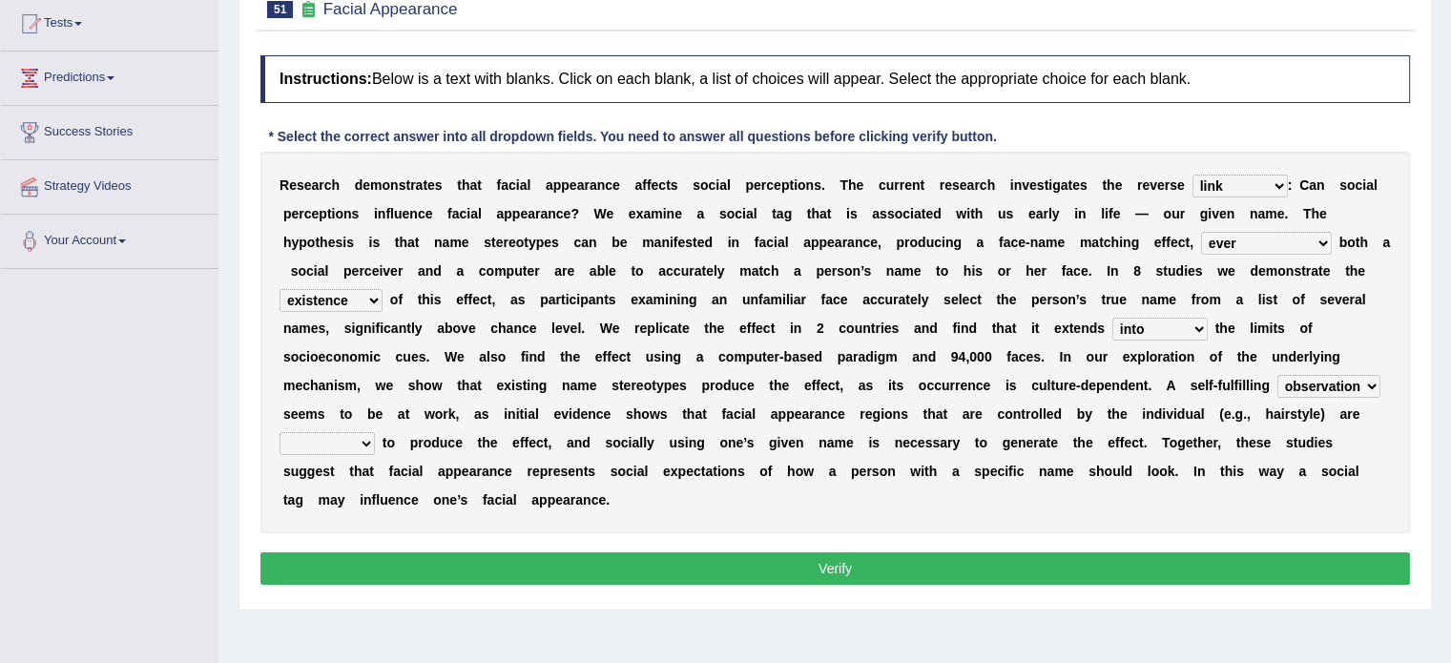
click at [364, 442] on select "sufficient proficient scant efficient" at bounding box center [326, 443] width 95 height 23
select select "sufficient"
click at [279, 432] on select "sufficient proficient scant efficient" at bounding box center [326, 443] width 95 height 23
click at [509, 562] on button "Verify" at bounding box center [834, 568] width 1149 height 32
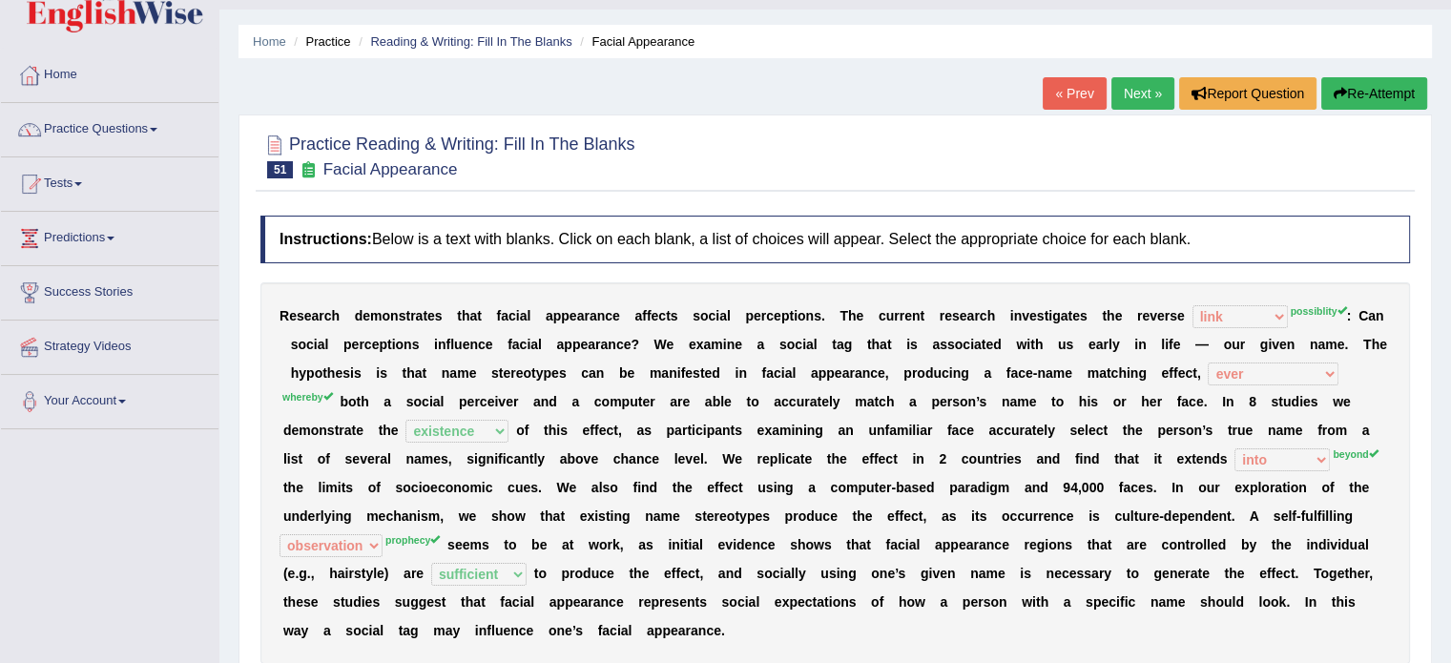
scroll to position [0, 0]
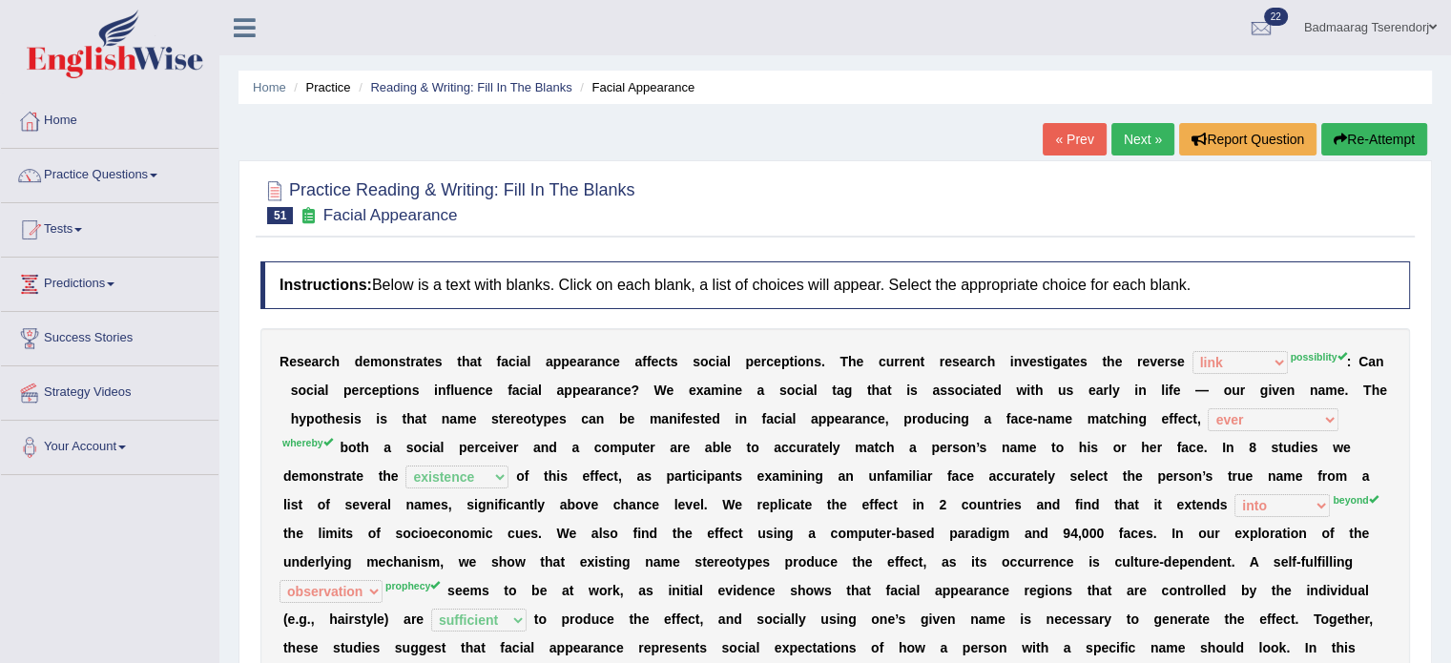
click at [1413, 140] on button "Re-Attempt" at bounding box center [1374, 139] width 106 height 32
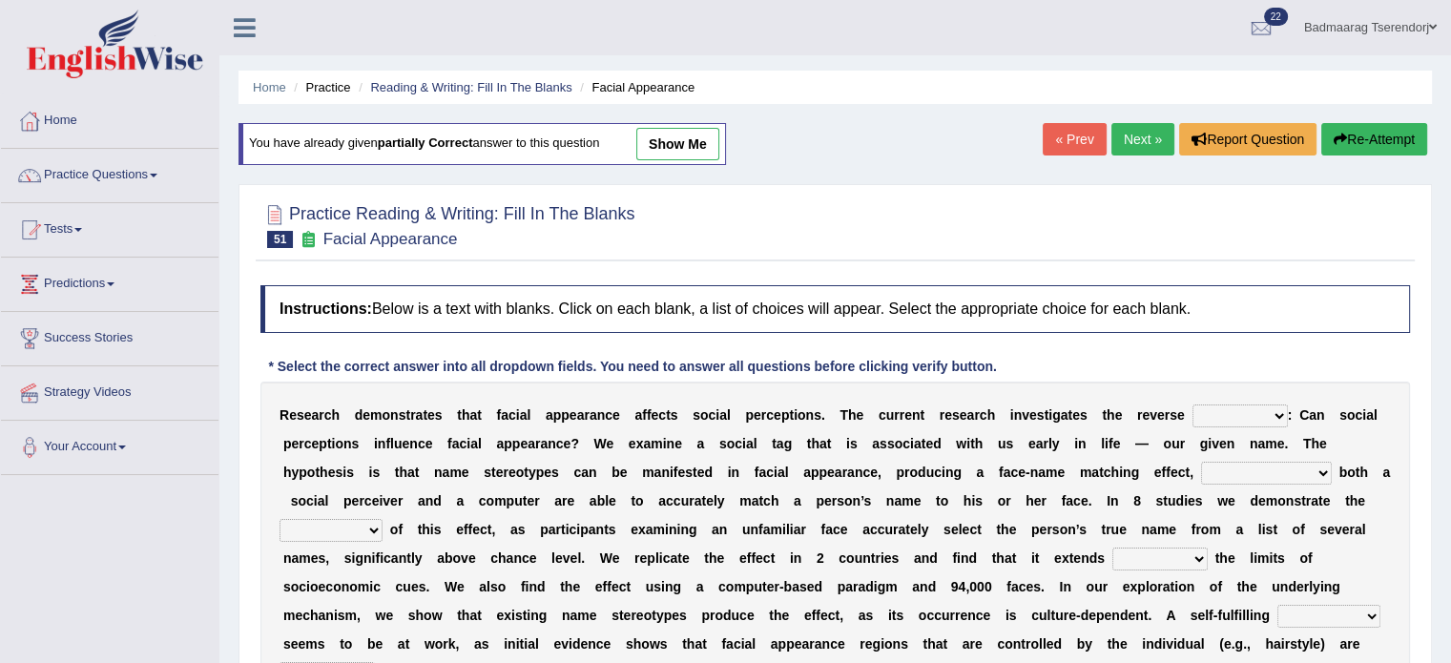
click at [1267, 414] on select "link possiblity oddness polarity" at bounding box center [1239, 415] width 95 height 23
select select "possiblity"
click at [1192, 404] on select "link possiblity oddness polarity" at bounding box center [1239, 415] width 95 height 23
click at [1307, 476] on select "notwithstanding ever whereby despite" at bounding box center [1266, 473] width 131 height 23
select select "whereby"
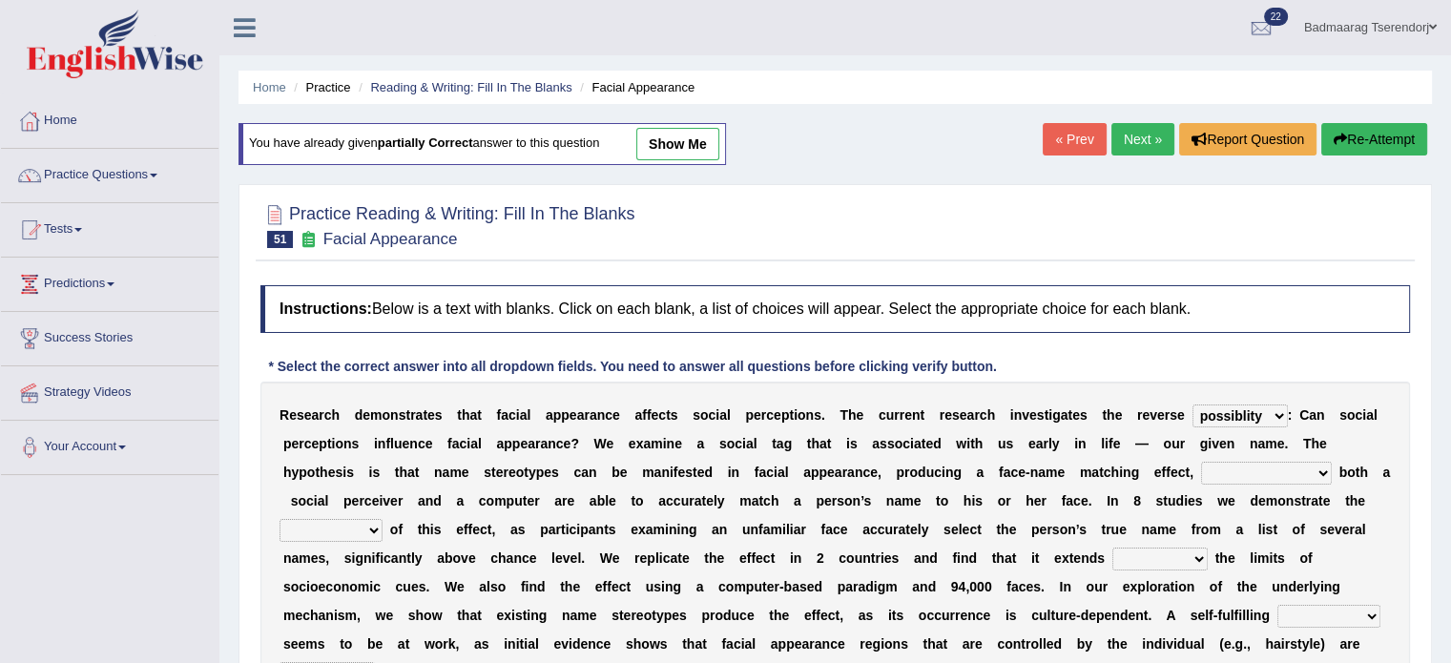
click at [1201, 462] on select "notwithstanding ever whereby despite" at bounding box center [1266, 473] width 131 height 23
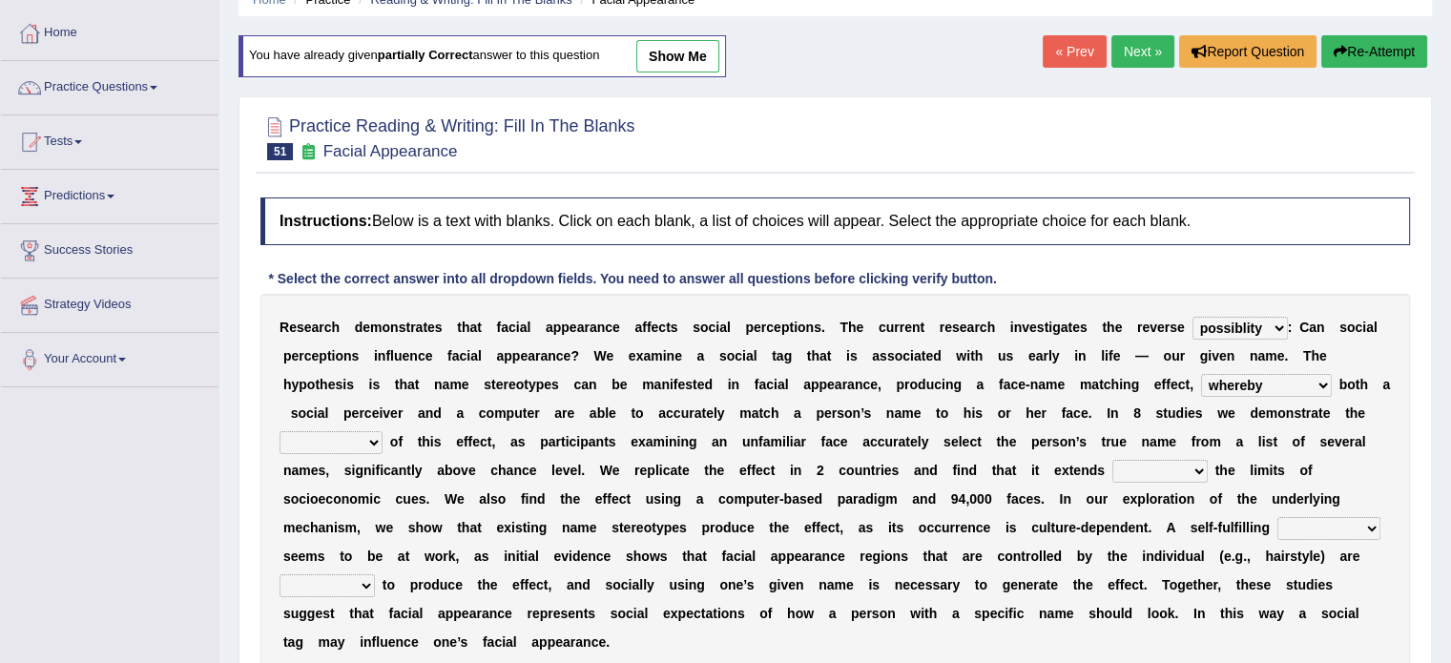
scroll to position [95, 0]
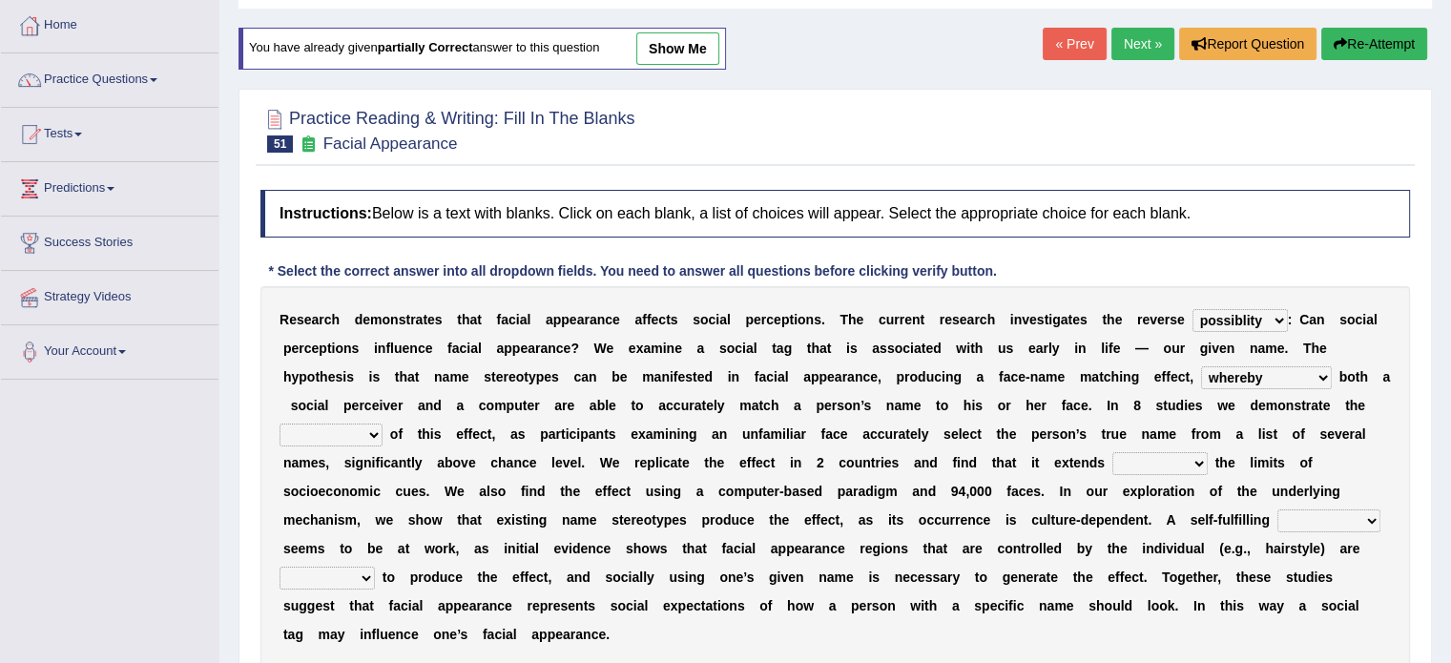
click at [1187, 465] on select "within into beyond by" at bounding box center [1159, 463] width 95 height 23
select select "beyond"
click at [1112, 452] on select "within into beyond by" at bounding box center [1159, 463] width 95 height 23
click at [1343, 523] on select "prophecy observation preference stipulation" at bounding box center [1328, 520] width 103 height 23
select select "observation"
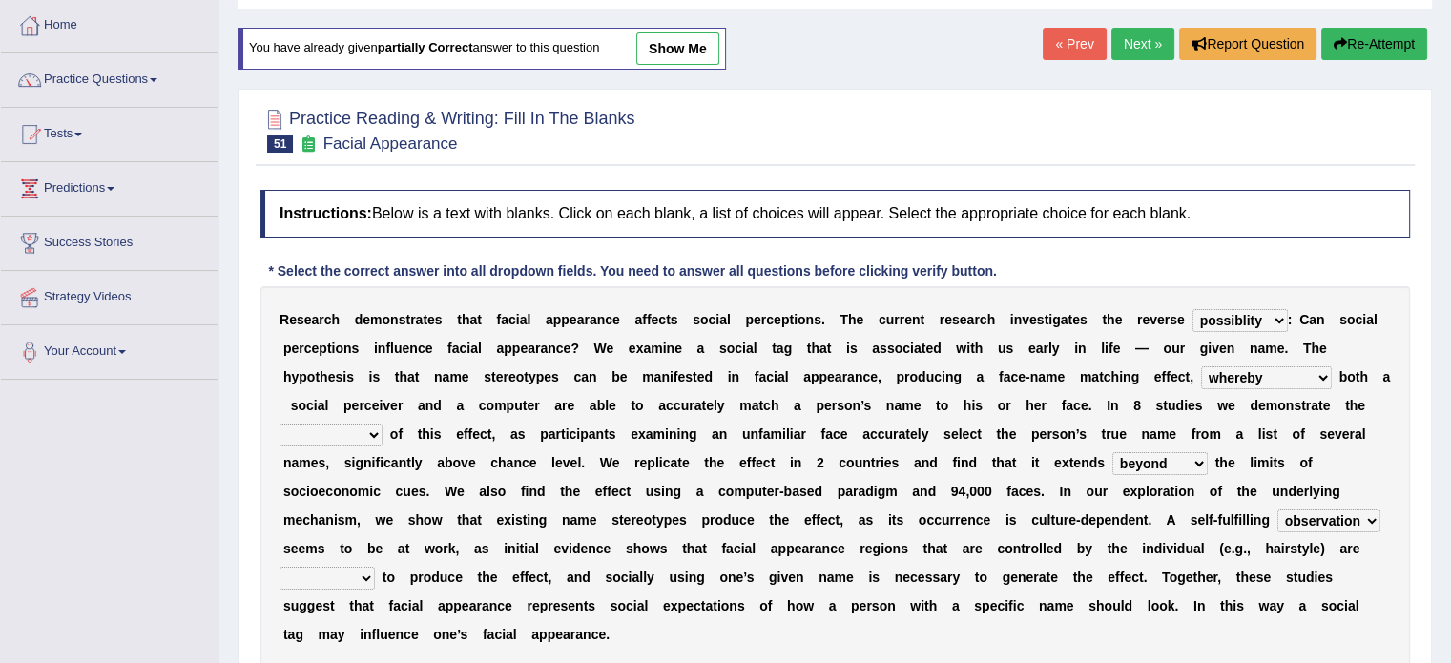
click at [1277, 509] on select "prophecy observation preference stipulation" at bounding box center [1328, 520] width 103 height 23
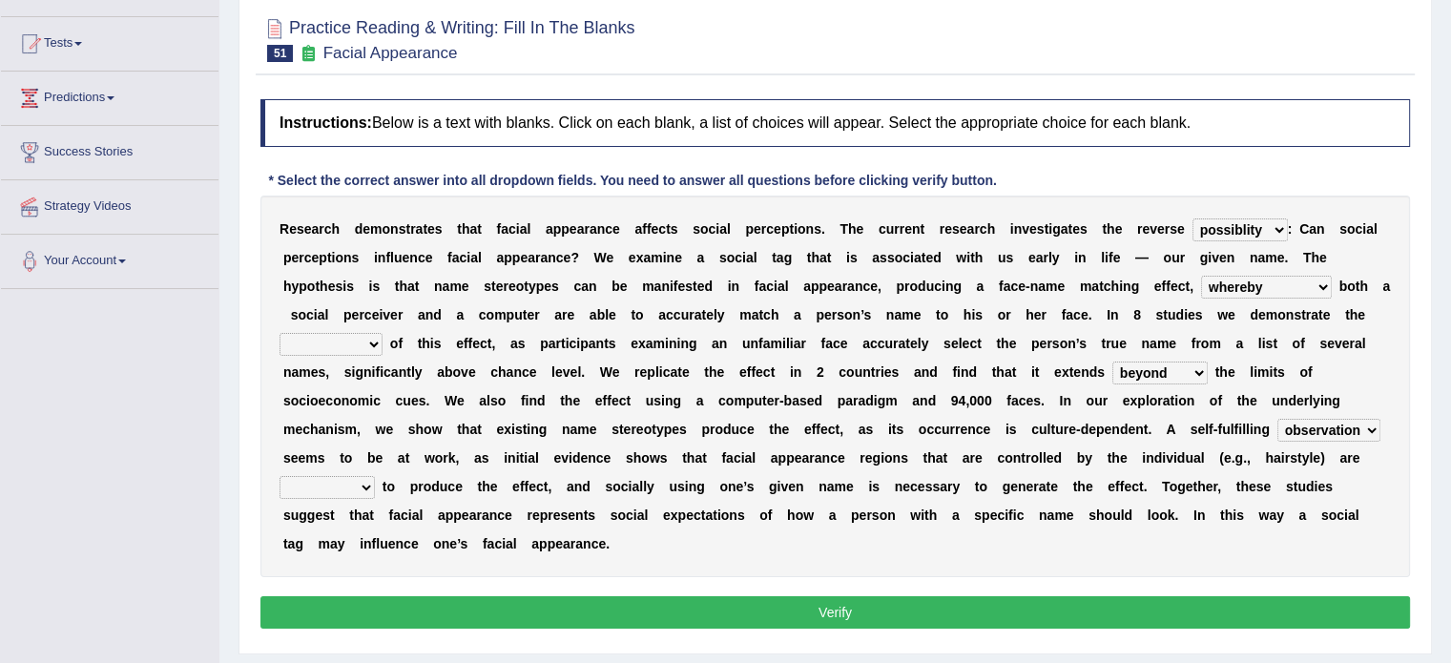
scroll to position [191, 0]
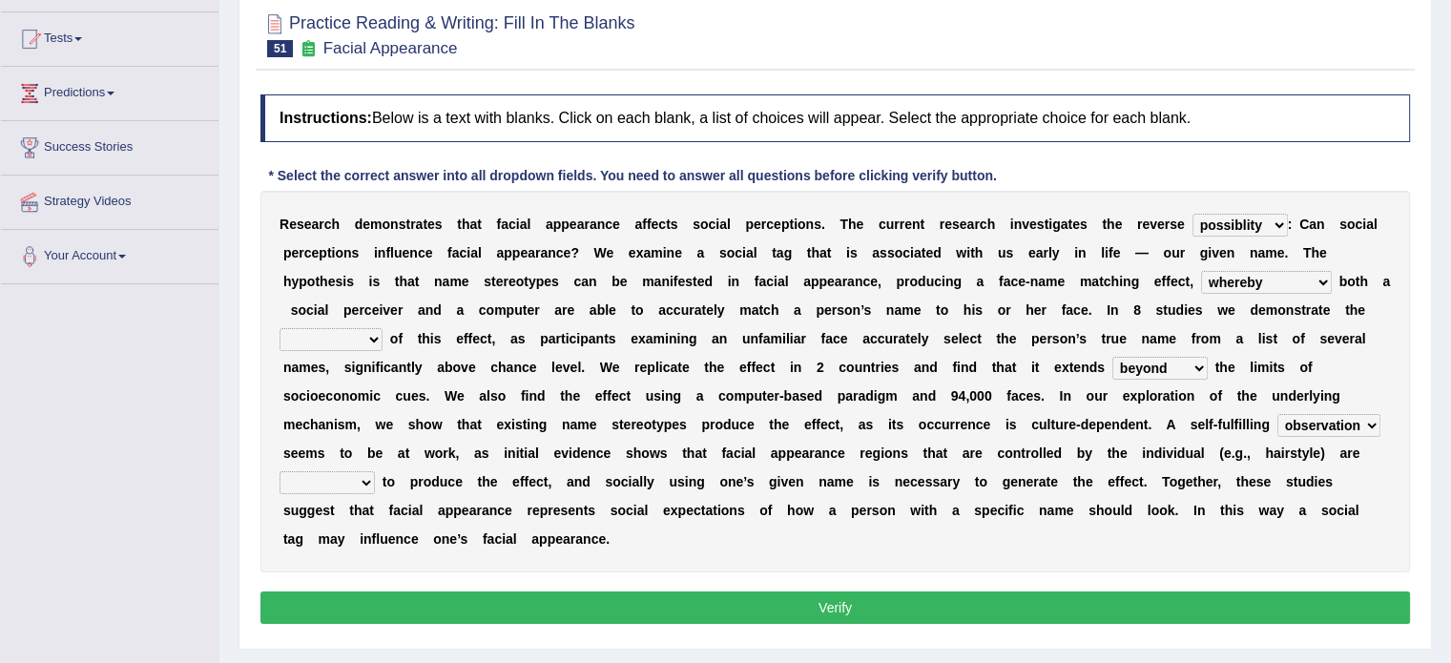
click at [325, 334] on select "indolence evanescene existence transact" at bounding box center [330, 339] width 103 height 23
select select "existence"
click at [279, 328] on select "indolence evanescene existence transact" at bounding box center [330, 339] width 103 height 23
click at [329, 486] on select "sufficient proficient scant efficient" at bounding box center [326, 482] width 95 height 23
select select "sufficient"
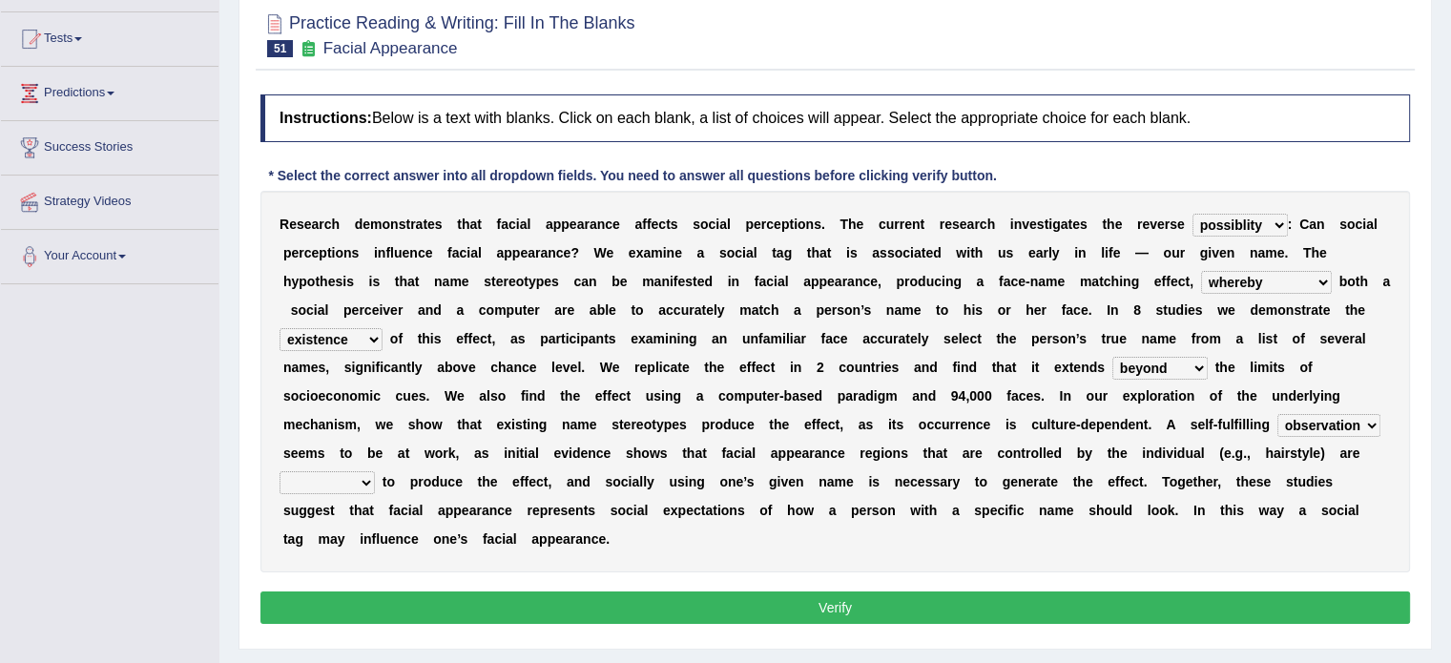
click at [279, 471] on select "sufficient proficient scant efficient" at bounding box center [326, 482] width 95 height 23
click at [382, 595] on button "Verify" at bounding box center [834, 607] width 1149 height 32
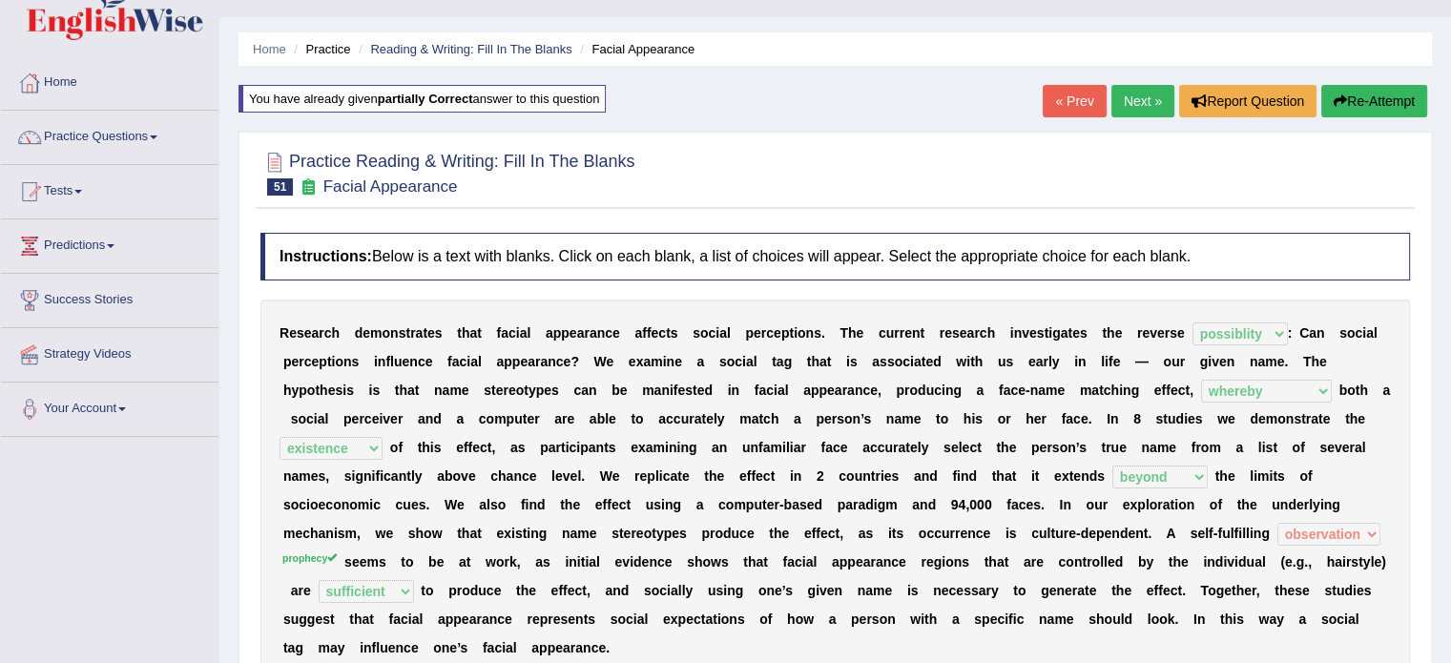
scroll to position [0, 0]
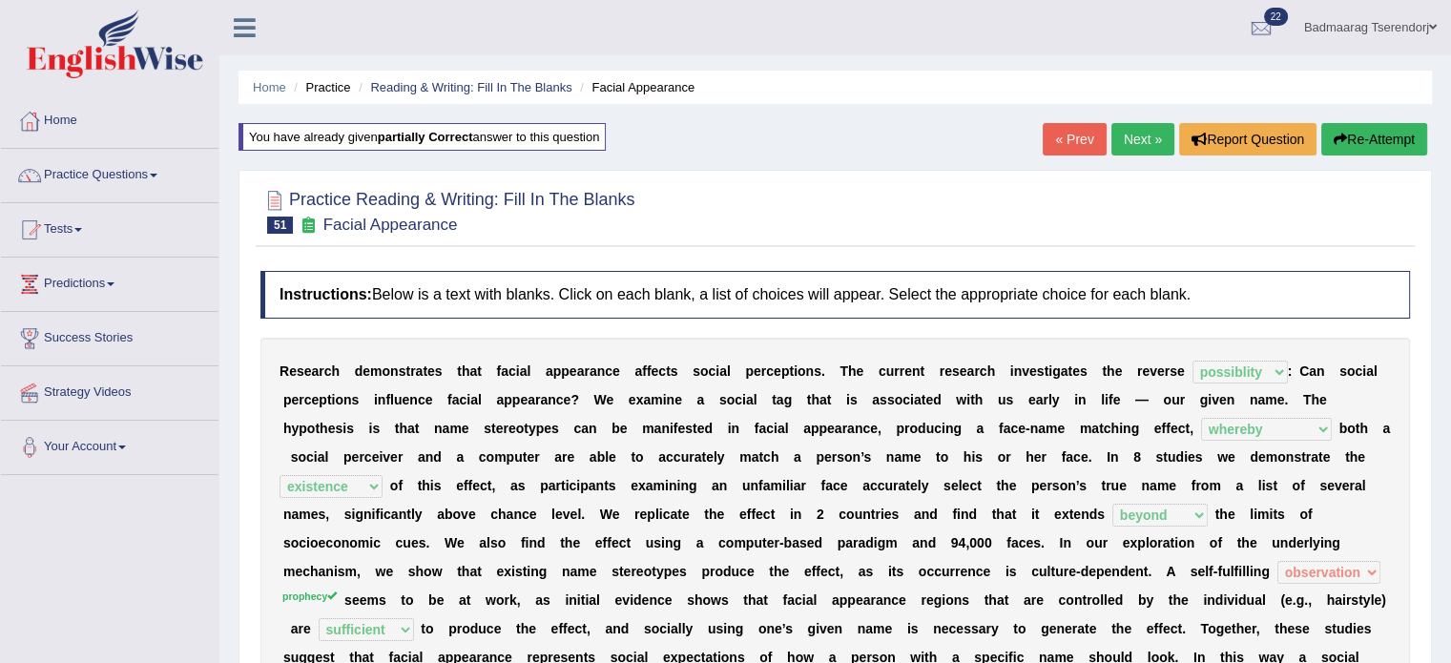
click at [1386, 133] on button "Re-Attempt" at bounding box center [1374, 139] width 106 height 32
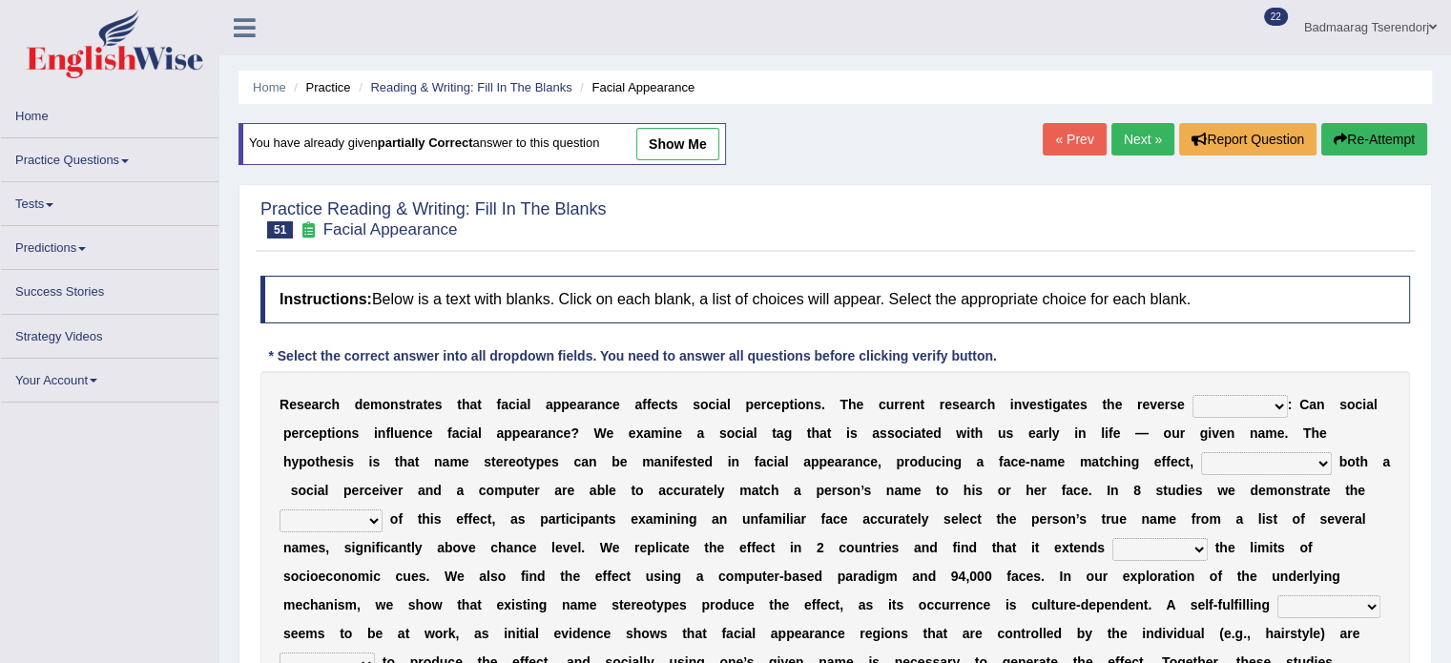
click at [1270, 401] on select "link possiblity oddness polarity" at bounding box center [1239, 406] width 95 height 23
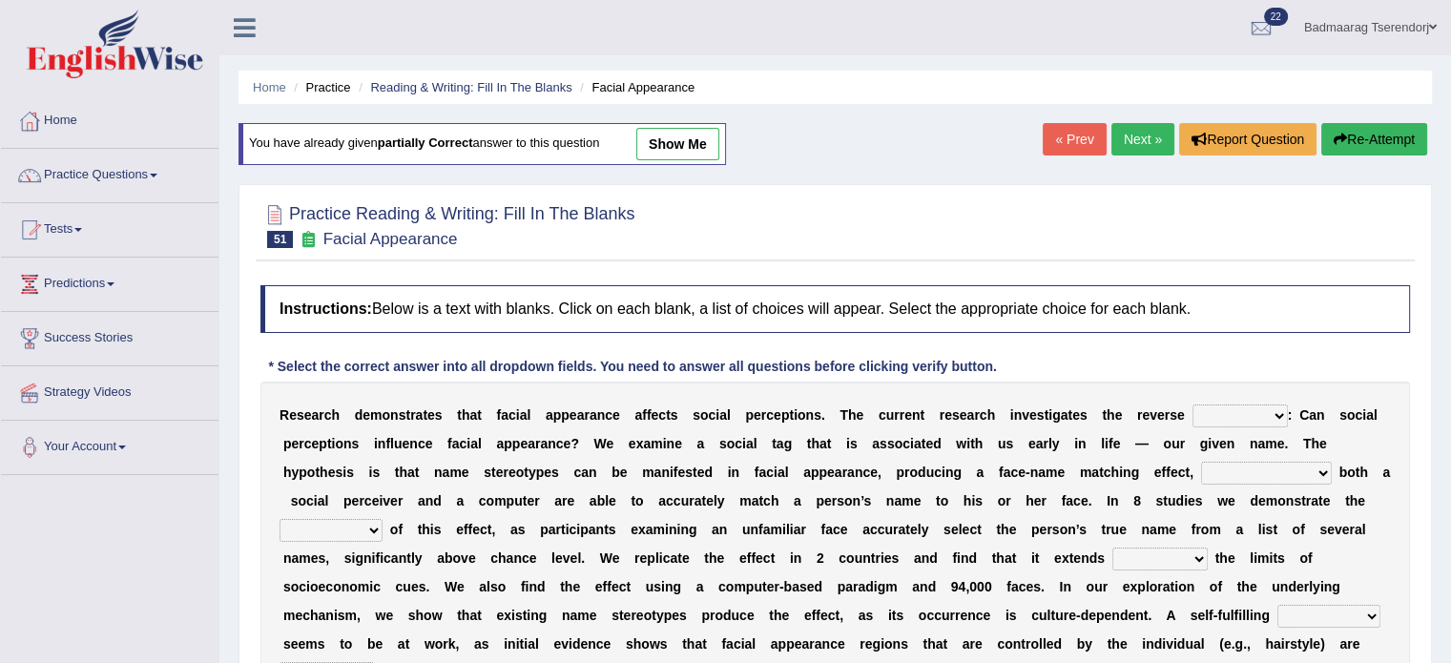
select select "possiblity"
click at [1192, 404] on select "link possiblity oddness polarity" at bounding box center [1239, 415] width 95 height 23
click at [1319, 465] on select "notwithstanding ever whereby despite" at bounding box center [1266, 473] width 131 height 23
select select "whereby"
click at [1201, 462] on select "notwithstanding ever whereby despite" at bounding box center [1266, 473] width 131 height 23
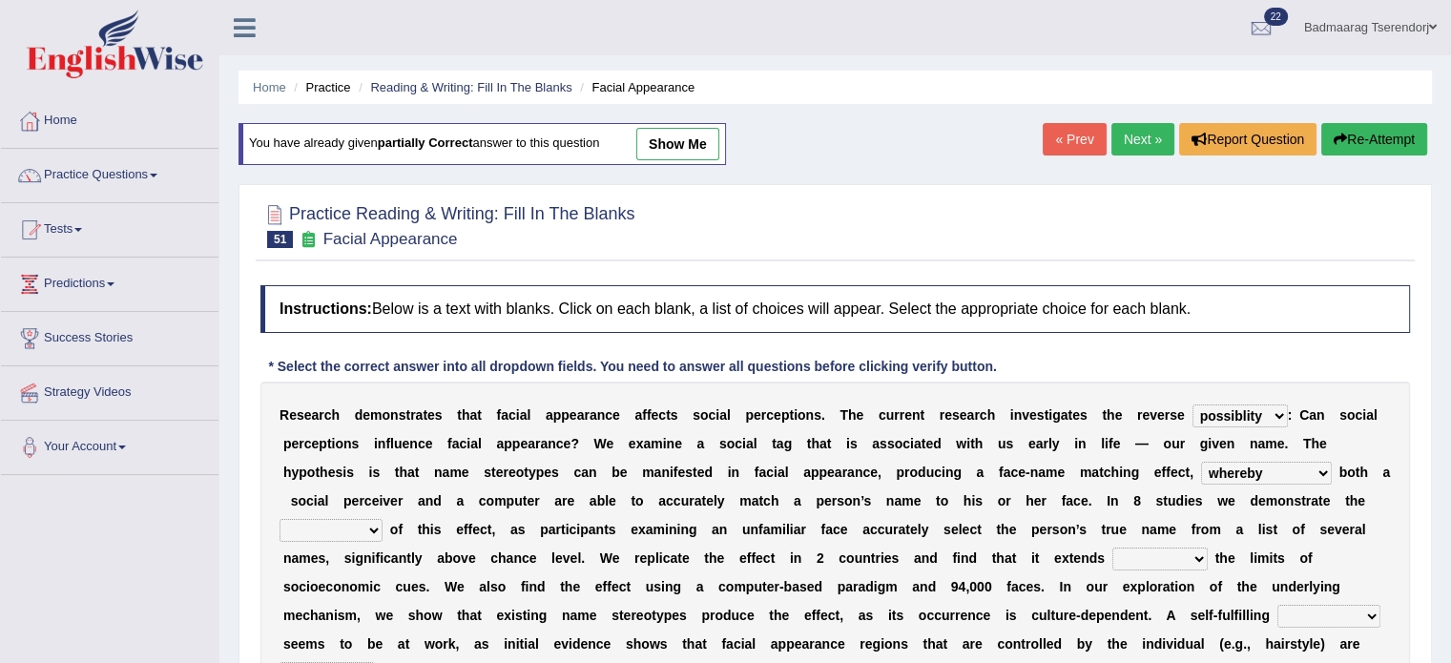
click at [1182, 561] on select "within into beyond by" at bounding box center [1159, 559] width 95 height 23
select select "beyond"
click at [1112, 548] on select "within into beyond by" at bounding box center [1159, 559] width 95 height 23
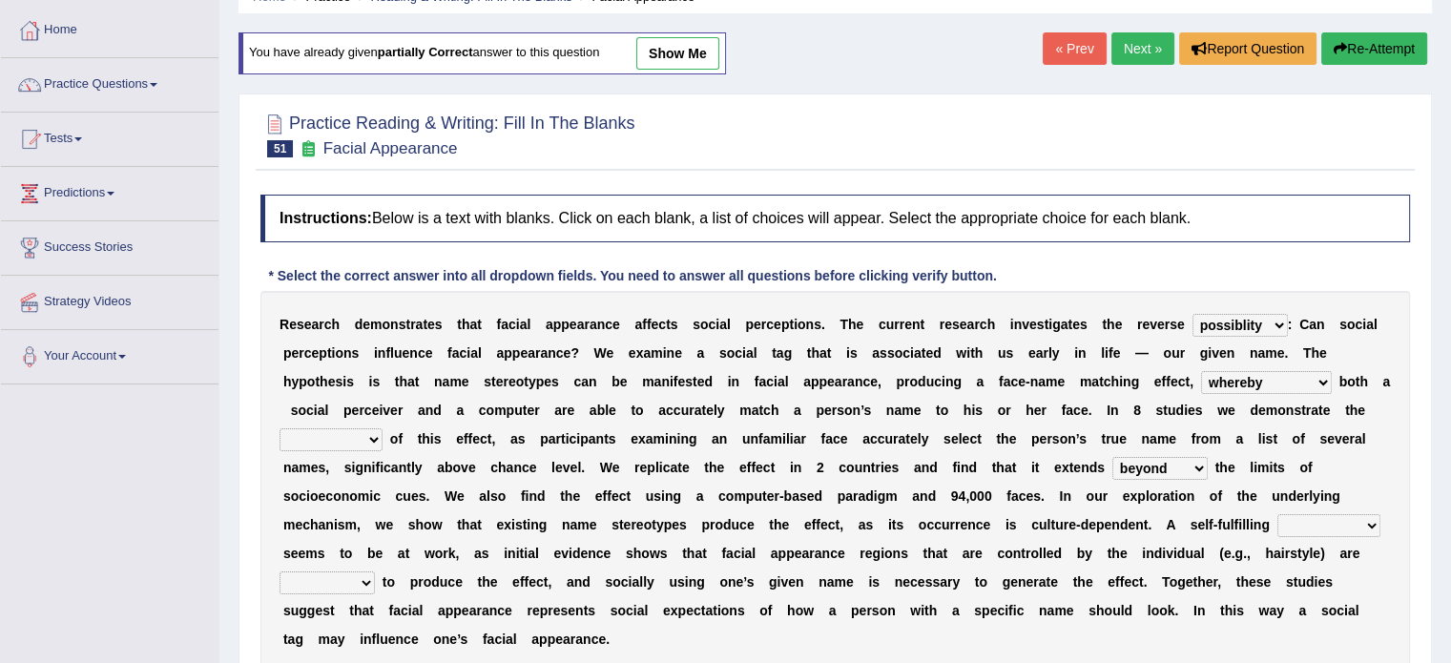
scroll to position [95, 0]
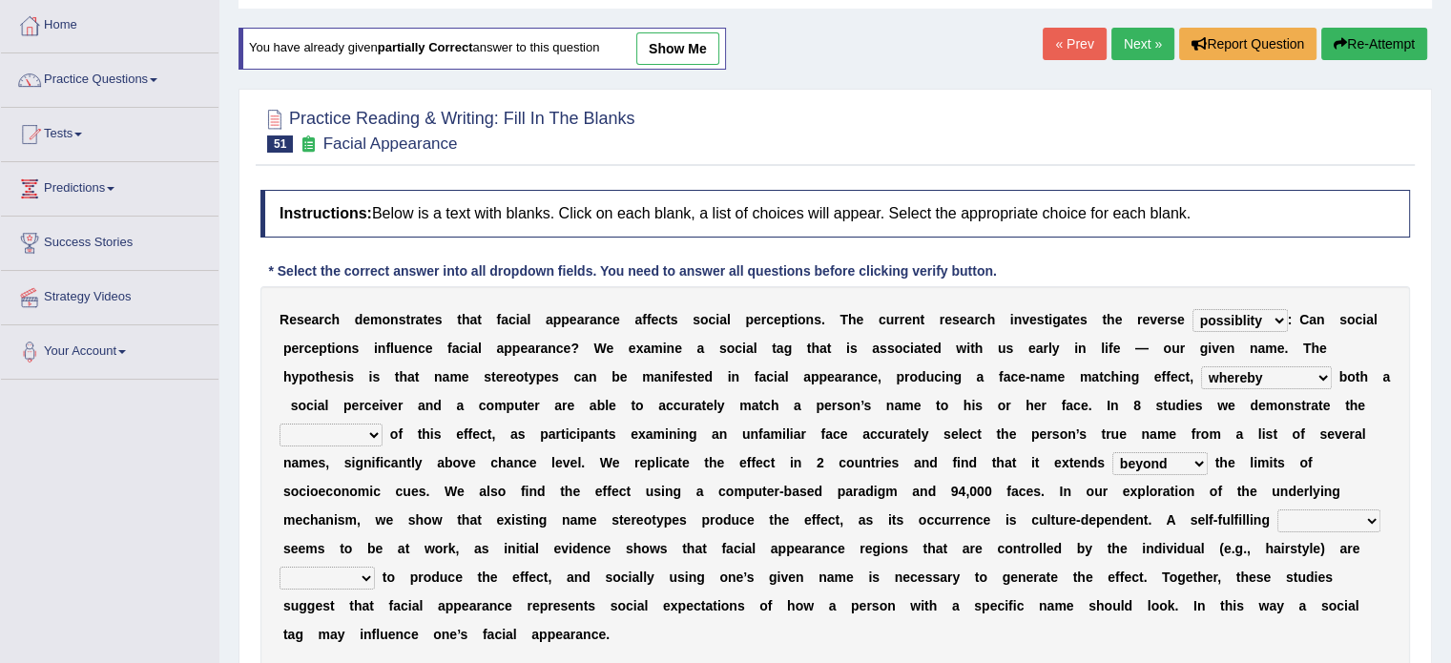
click at [1365, 511] on select "prophecy observation preference stipulation" at bounding box center [1328, 520] width 103 height 23
select select "prophecy"
click at [1277, 509] on select "prophecy observation preference stipulation" at bounding box center [1328, 520] width 103 height 23
click at [321, 575] on select "sufficient proficient scant efficient" at bounding box center [326, 578] width 95 height 23
select select "sufficient"
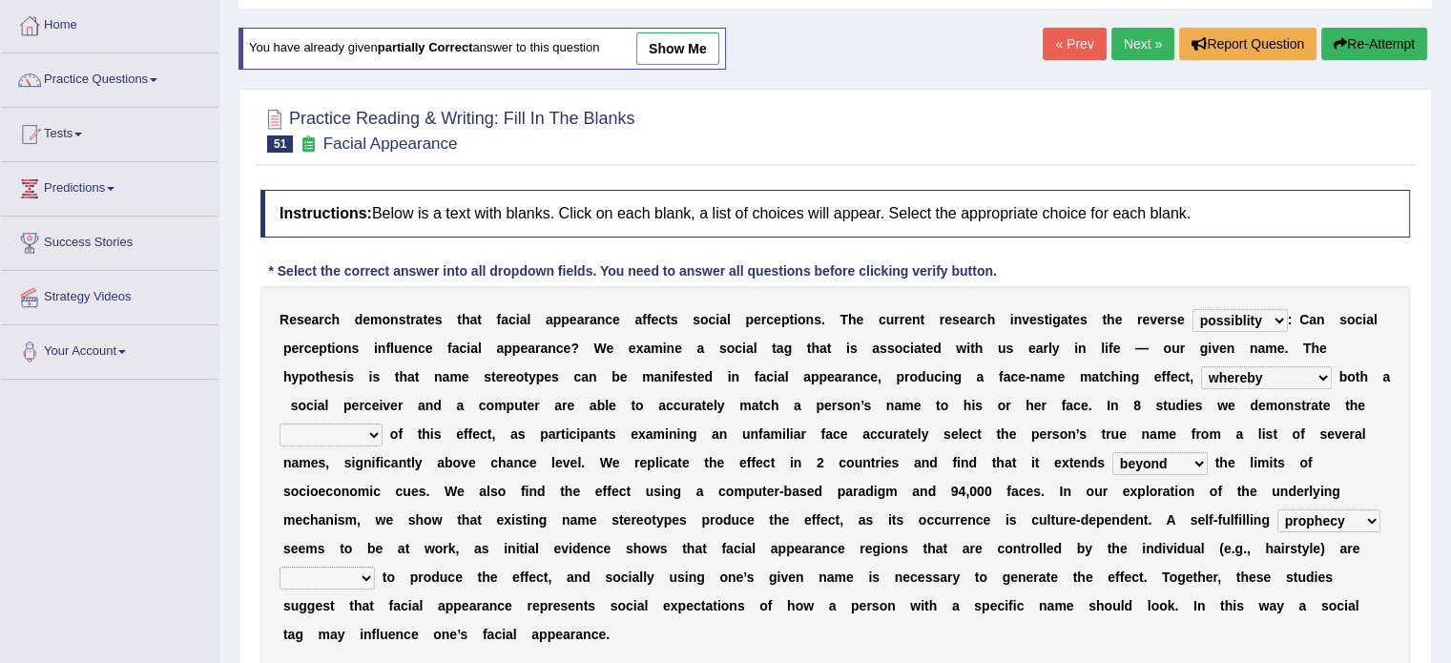
click at [279, 567] on select "sufficient proficient scant efficient" at bounding box center [326, 578] width 95 height 23
click at [362, 424] on select "indolence evanescene existence transact" at bounding box center [330, 435] width 103 height 23
select select "existence"
click at [279, 424] on select "indolence evanescene existence transact" at bounding box center [330, 435] width 103 height 23
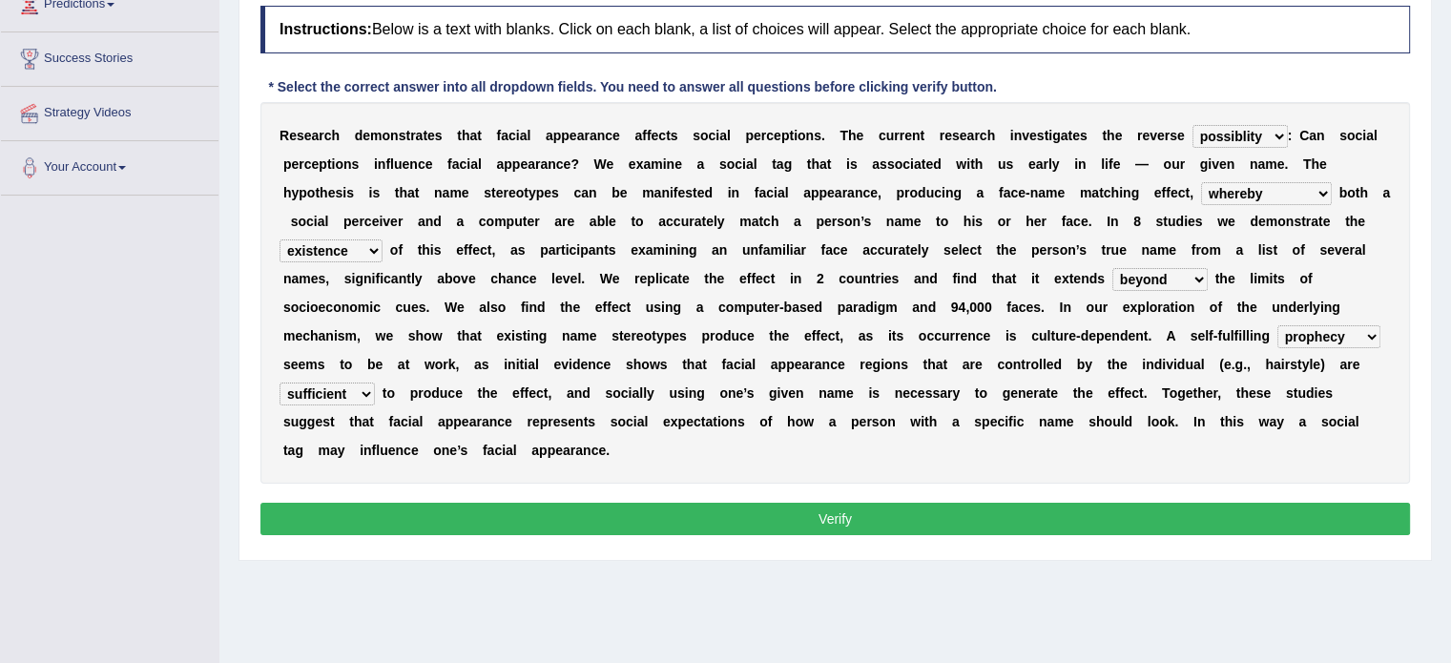
scroll to position [339, 0]
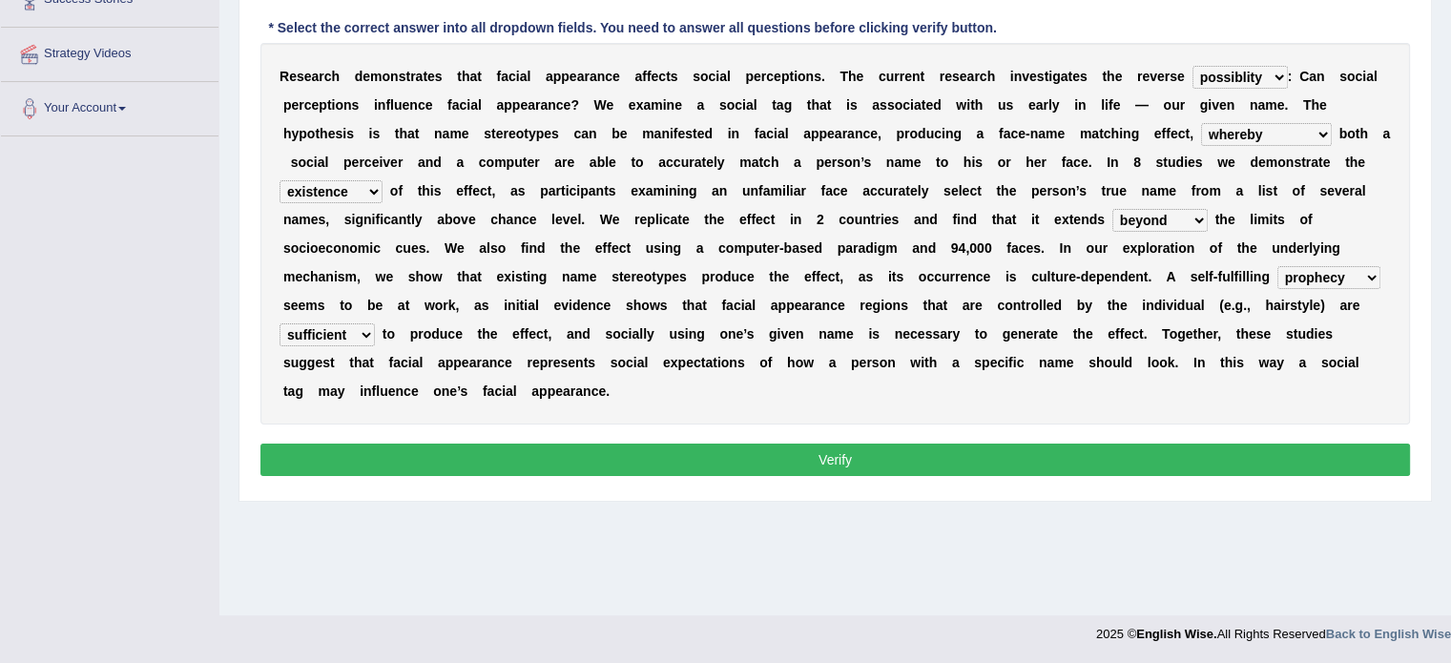
click at [638, 450] on button "Verify" at bounding box center [834, 460] width 1149 height 32
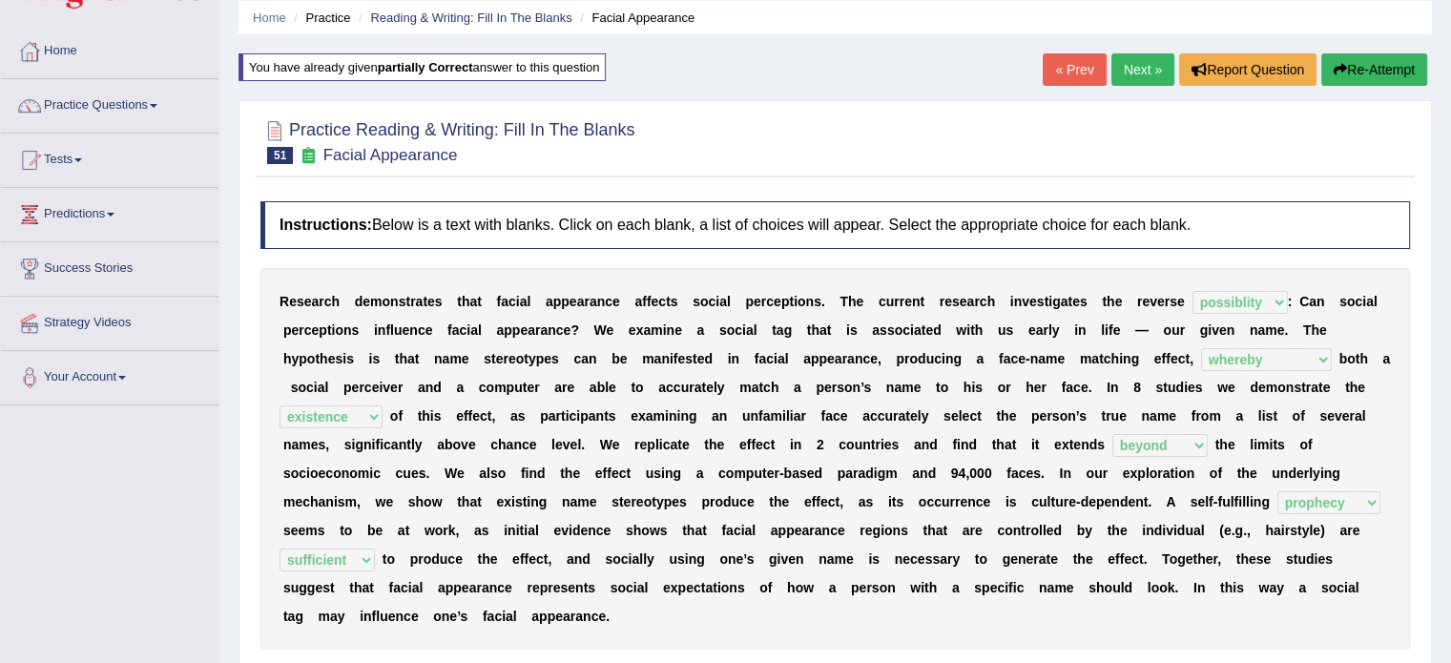
scroll to position [0, 0]
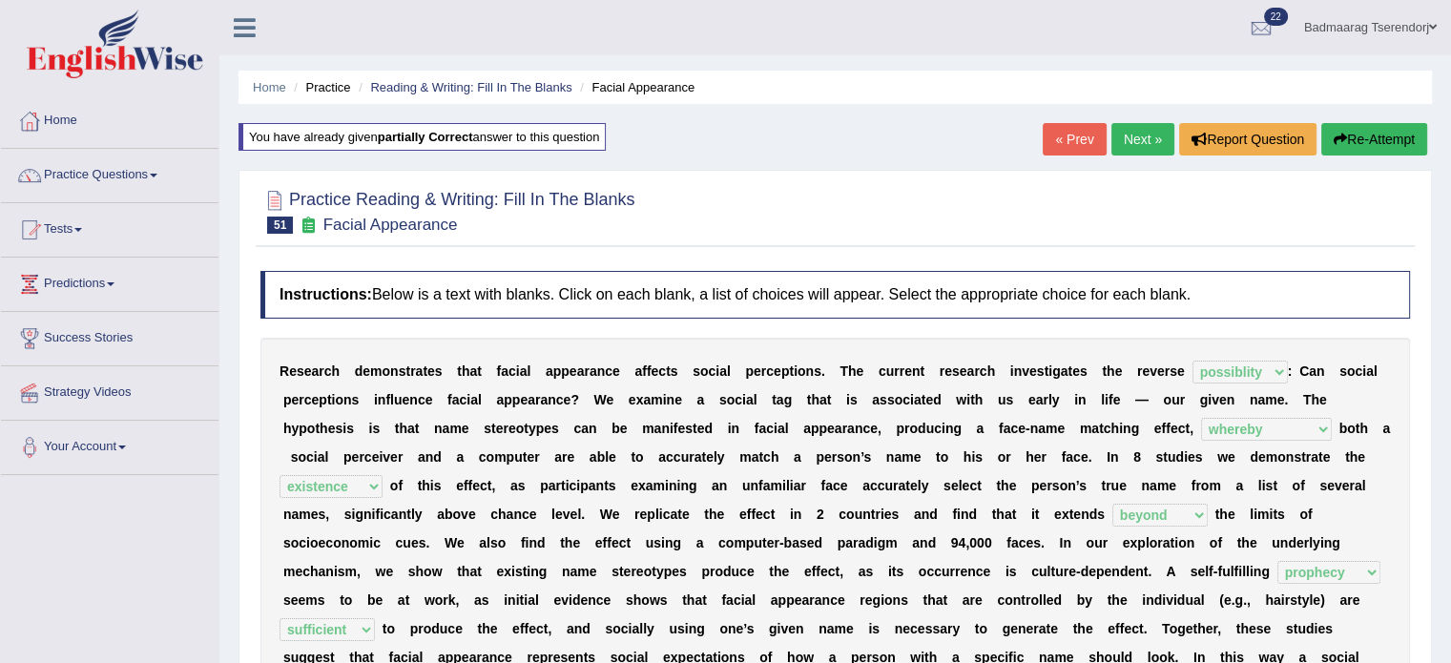
click at [1145, 134] on link "Next »" at bounding box center [1142, 139] width 63 height 32
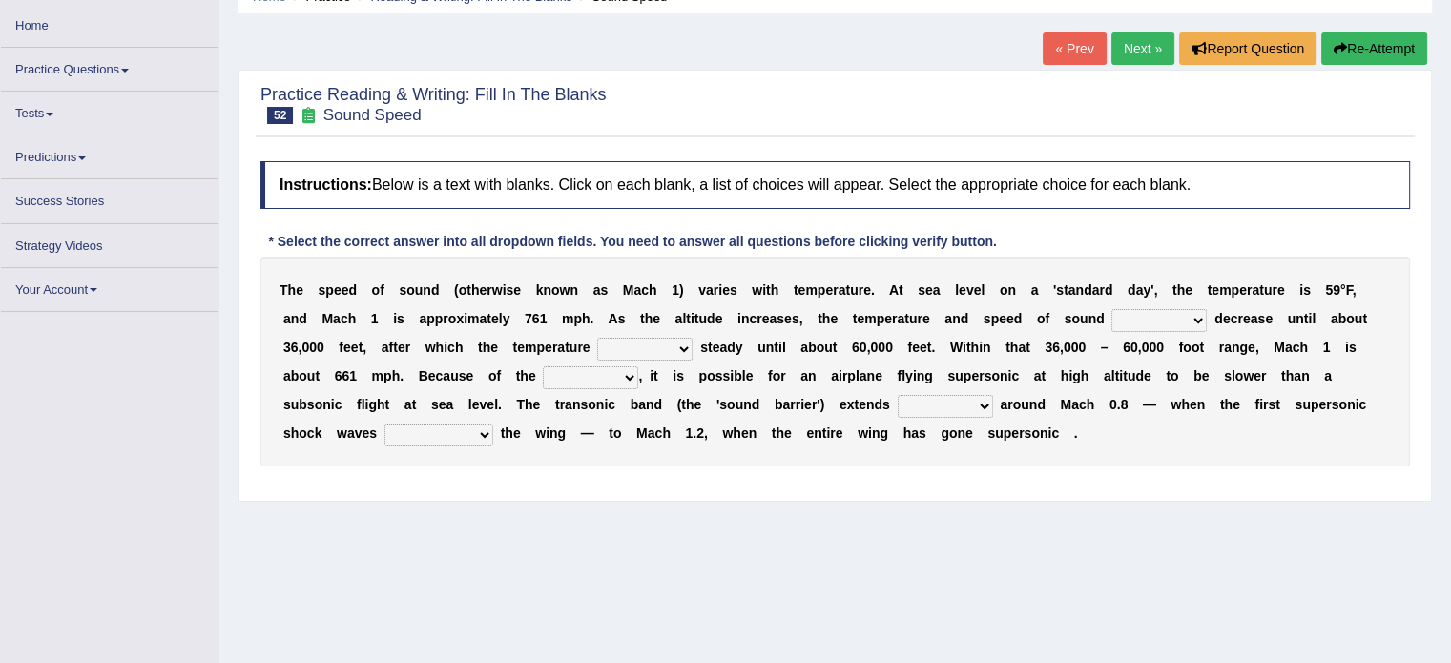
scroll to position [95, 0]
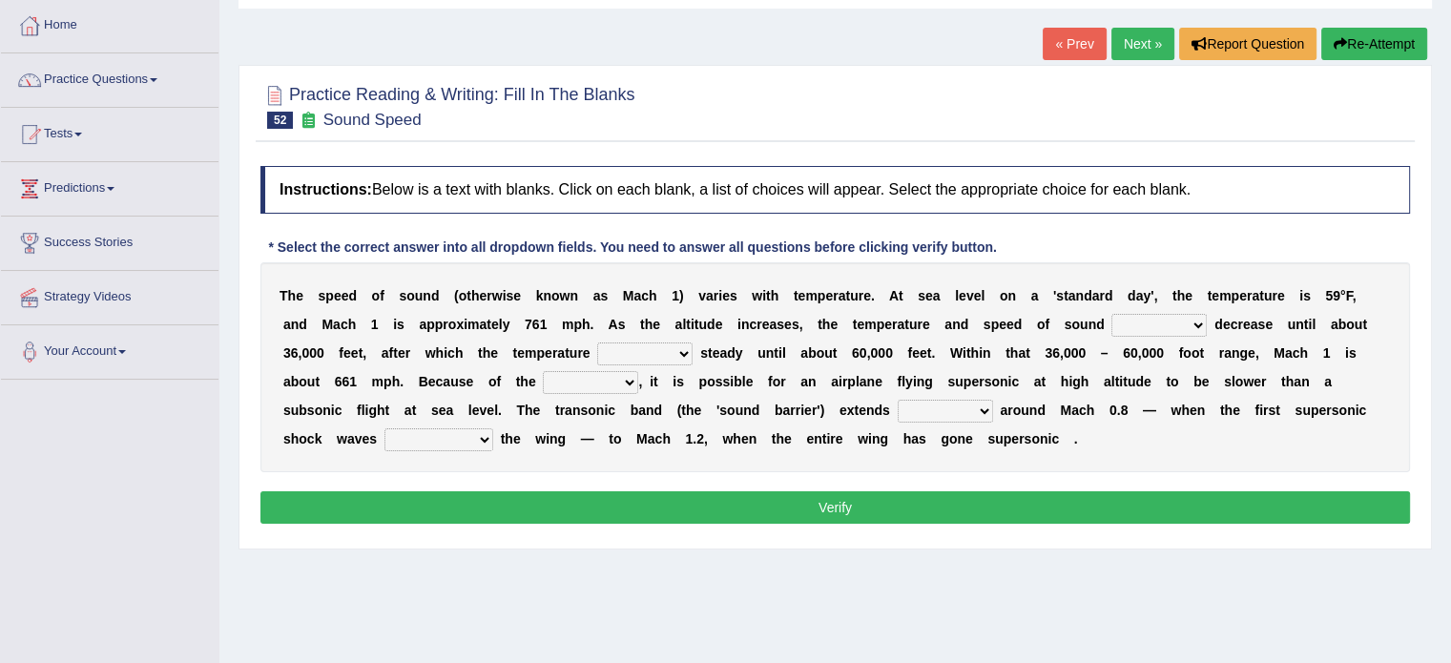
click at [1183, 324] on select "not yet none both" at bounding box center [1158, 325] width 95 height 23
select select "both"
click at [1111, 314] on select "not yet none both" at bounding box center [1158, 325] width 95 height 23
click at [672, 356] on select "opposes remains plots mutates" at bounding box center [644, 353] width 95 height 23
select select "remains"
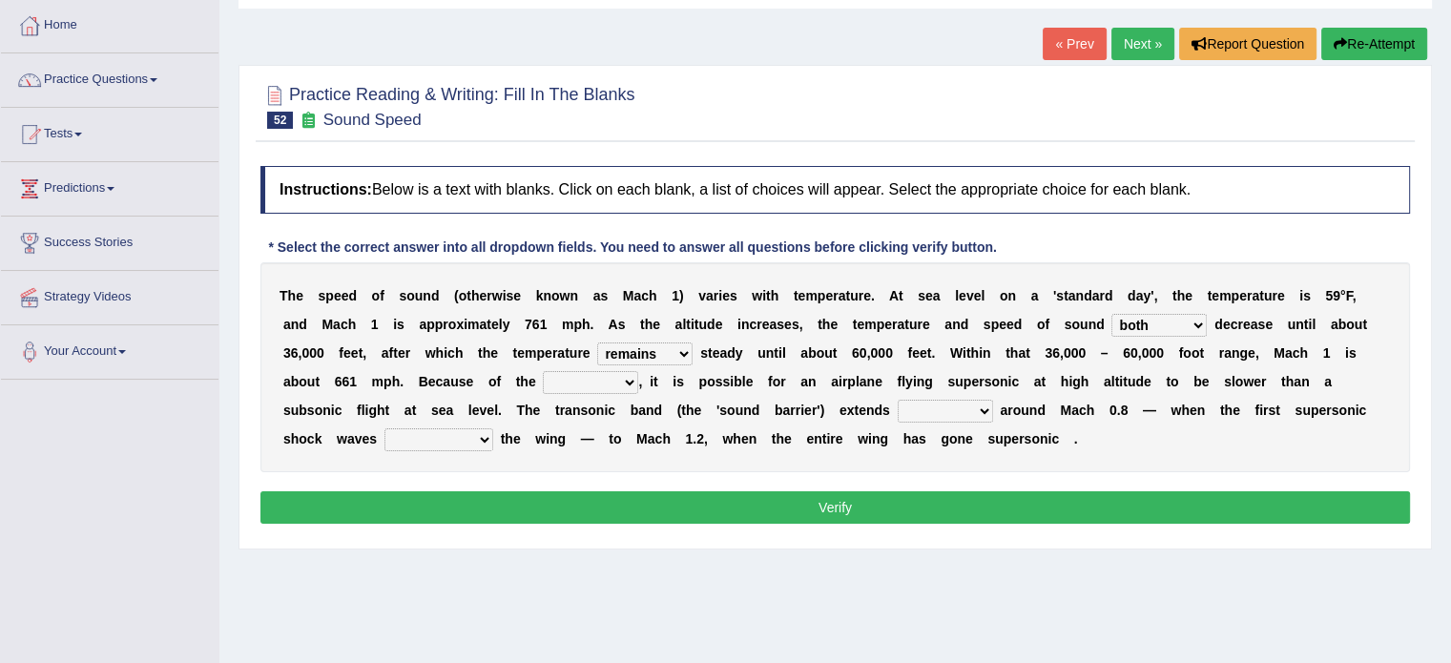
click at [597, 342] on select "opposes remains plots mutates" at bounding box center [644, 353] width 95 height 23
click at [626, 384] on select "veriety variation ventilation similarity" at bounding box center [590, 382] width 95 height 23
select select "similarity"
click at [543, 371] on select "veriety variation ventilation similarity" at bounding box center [590, 382] width 95 height 23
click at [977, 411] on select "near from with in" at bounding box center [945, 411] width 95 height 23
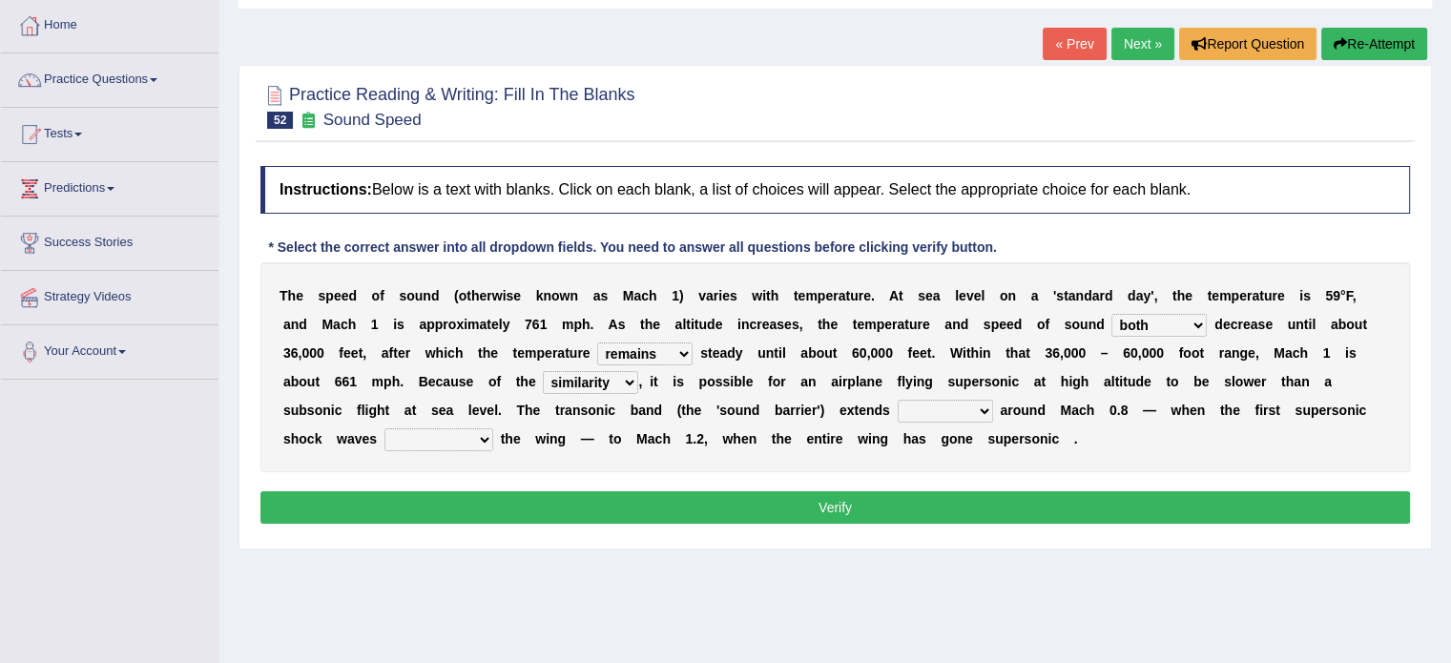
select select "near"
click at [898, 400] on select "near from with in" at bounding box center [945, 411] width 95 height 23
click at [435, 435] on select "diverge from form on add to prevent from" at bounding box center [438, 439] width 109 height 23
select select "form on"
click at [384, 428] on select "diverge from form on add to prevent from" at bounding box center [438, 439] width 109 height 23
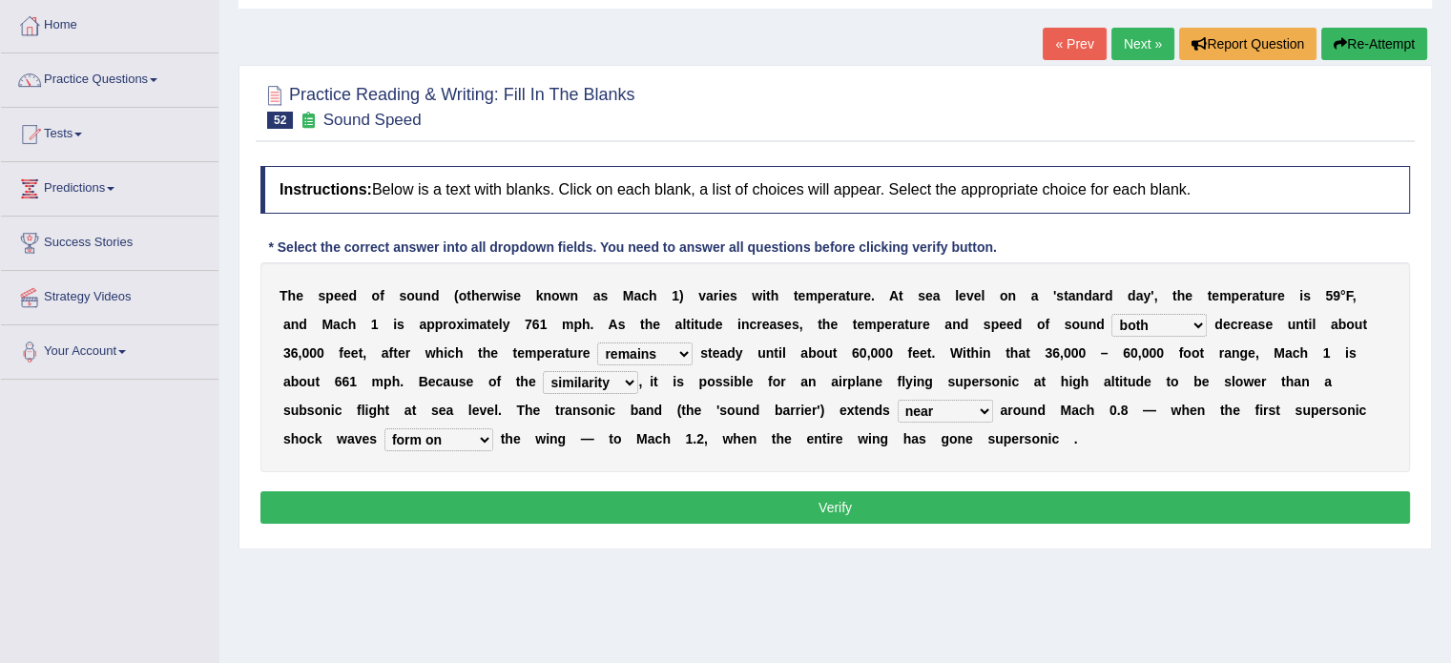
click at [514, 511] on button "Verify" at bounding box center [834, 507] width 1149 height 32
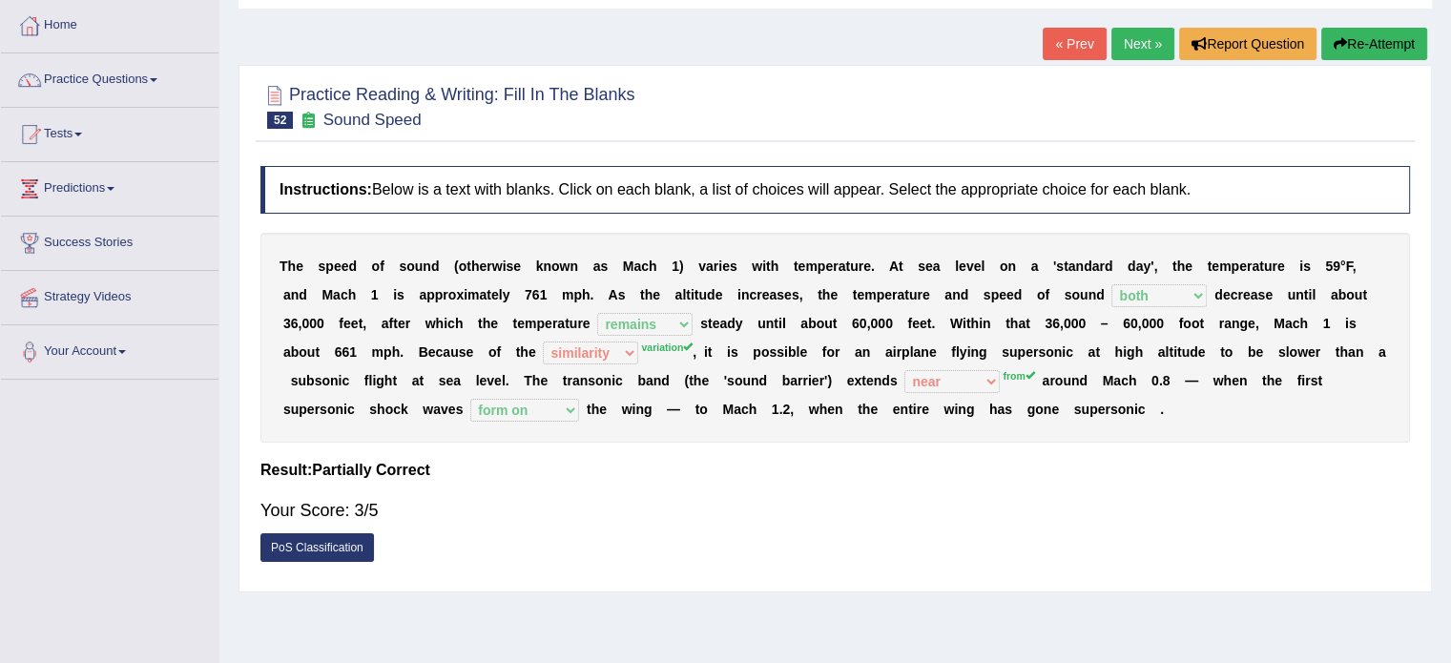
click at [1401, 48] on button "Re-Attempt" at bounding box center [1374, 44] width 106 height 32
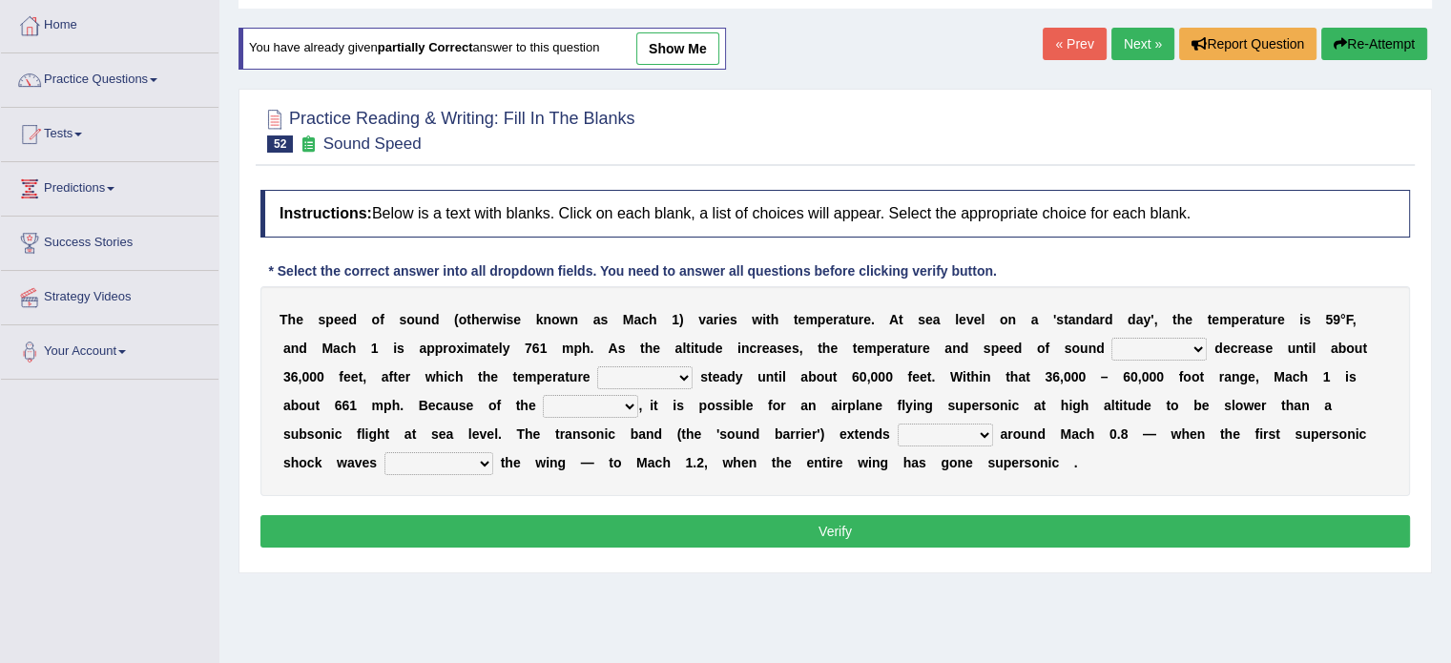
click at [1202, 342] on select "not yet none both" at bounding box center [1158, 349] width 95 height 23
select select "both"
click at [1111, 338] on select "not yet none both" at bounding box center [1158, 349] width 95 height 23
click at [648, 368] on select "opposes remains plots mutates" at bounding box center [644, 377] width 95 height 23
select select "opposes"
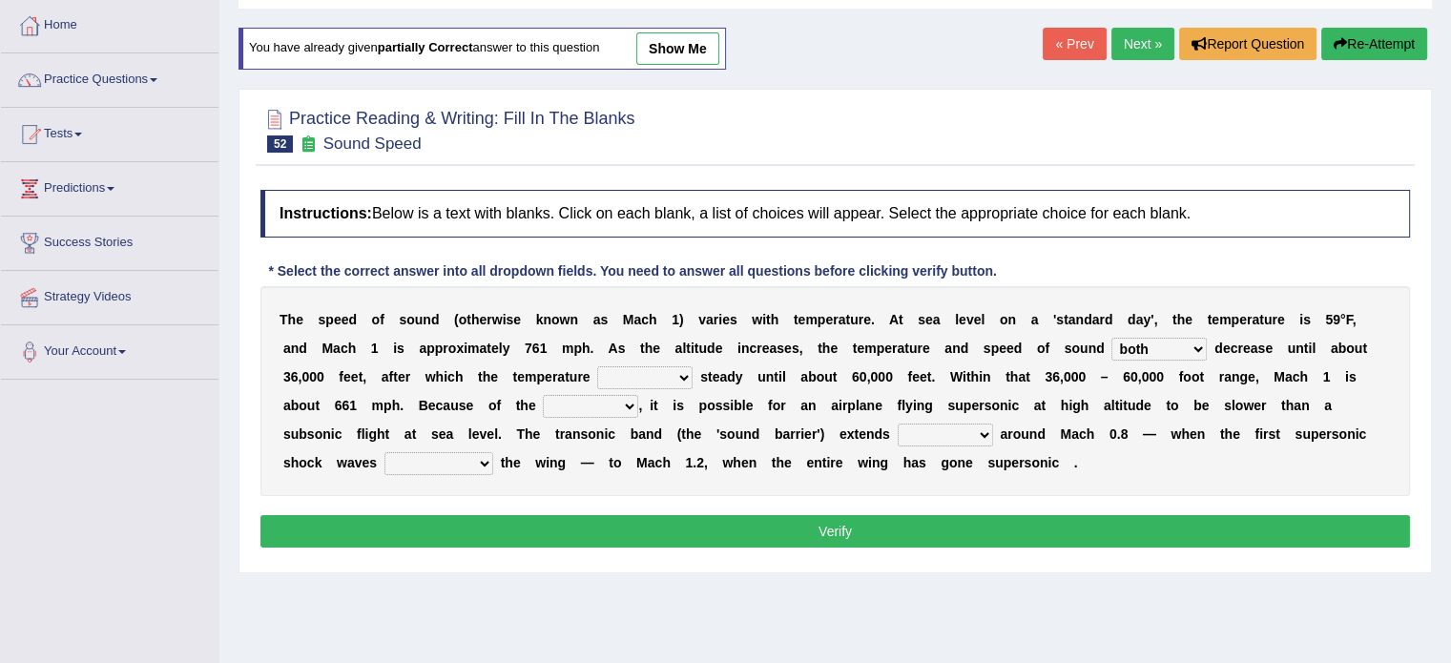
click at [597, 366] on select "opposes remains plots mutates" at bounding box center [644, 377] width 95 height 23
click at [625, 406] on select "veriety variation ventilation similarity" at bounding box center [590, 406] width 95 height 23
select select "variation"
click at [543, 395] on select "veriety variation ventilation similarity" at bounding box center [590, 406] width 95 height 23
click at [959, 425] on select "near from with in" at bounding box center [945, 435] width 95 height 23
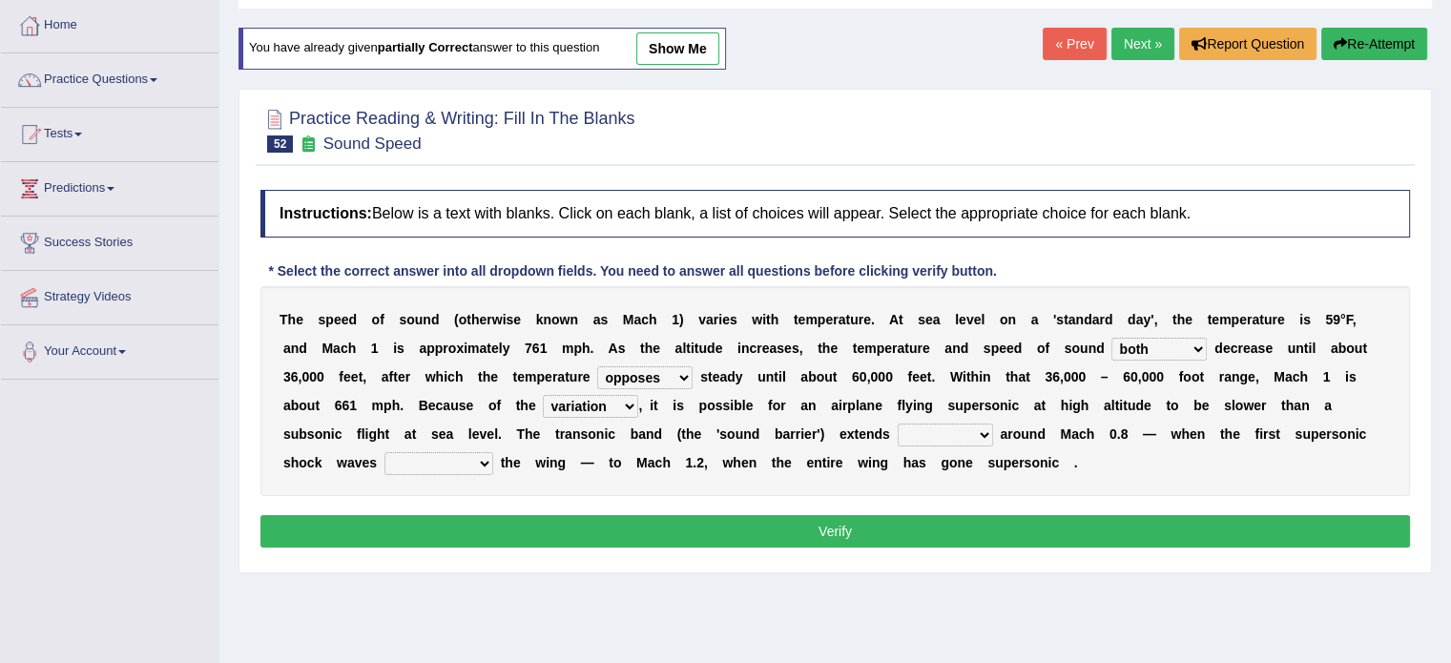
select select "from"
click at [898, 424] on select "near from with in" at bounding box center [945, 435] width 95 height 23
click at [477, 452] on select "diverge from form on add to prevent from" at bounding box center [438, 463] width 109 height 23
select select "form on"
click at [384, 452] on select "diverge from form on add to prevent from" at bounding box center [438, 463] width 109 height 23
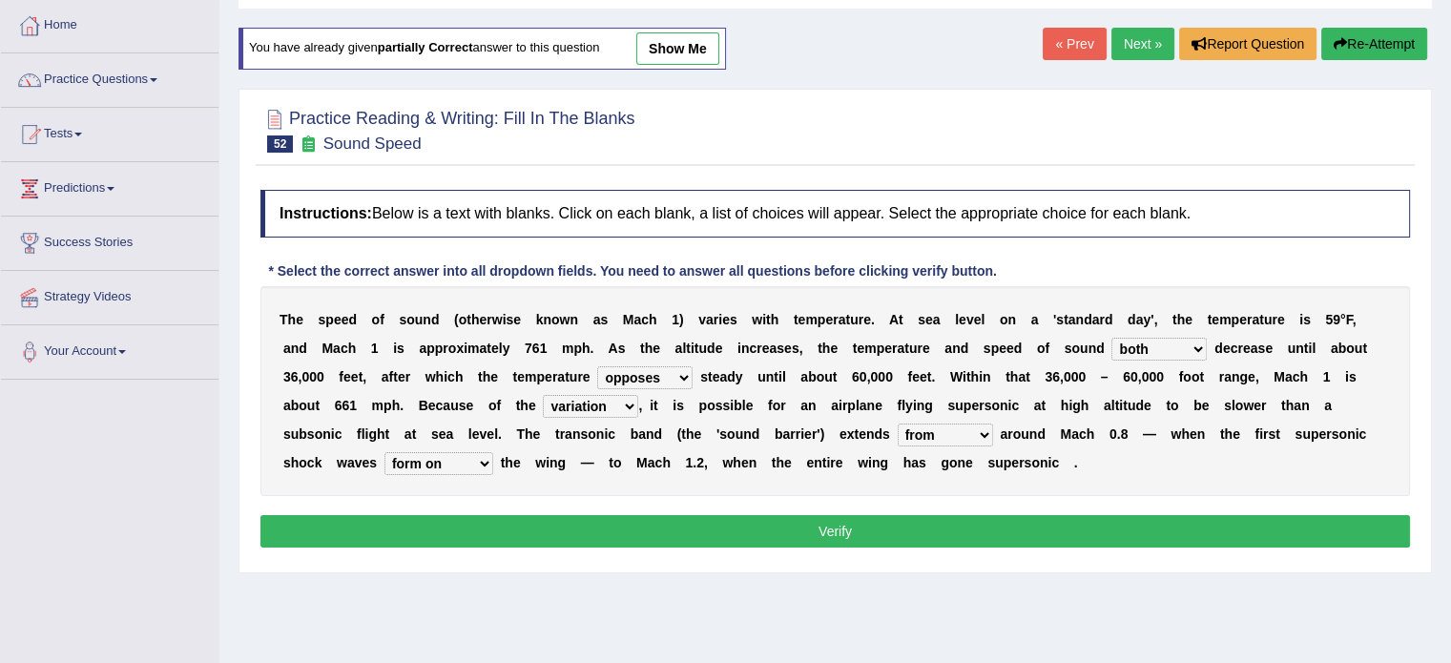
click at [691, 523] on button "Verify" at bounding box center [834, 531] width 1149 height 32
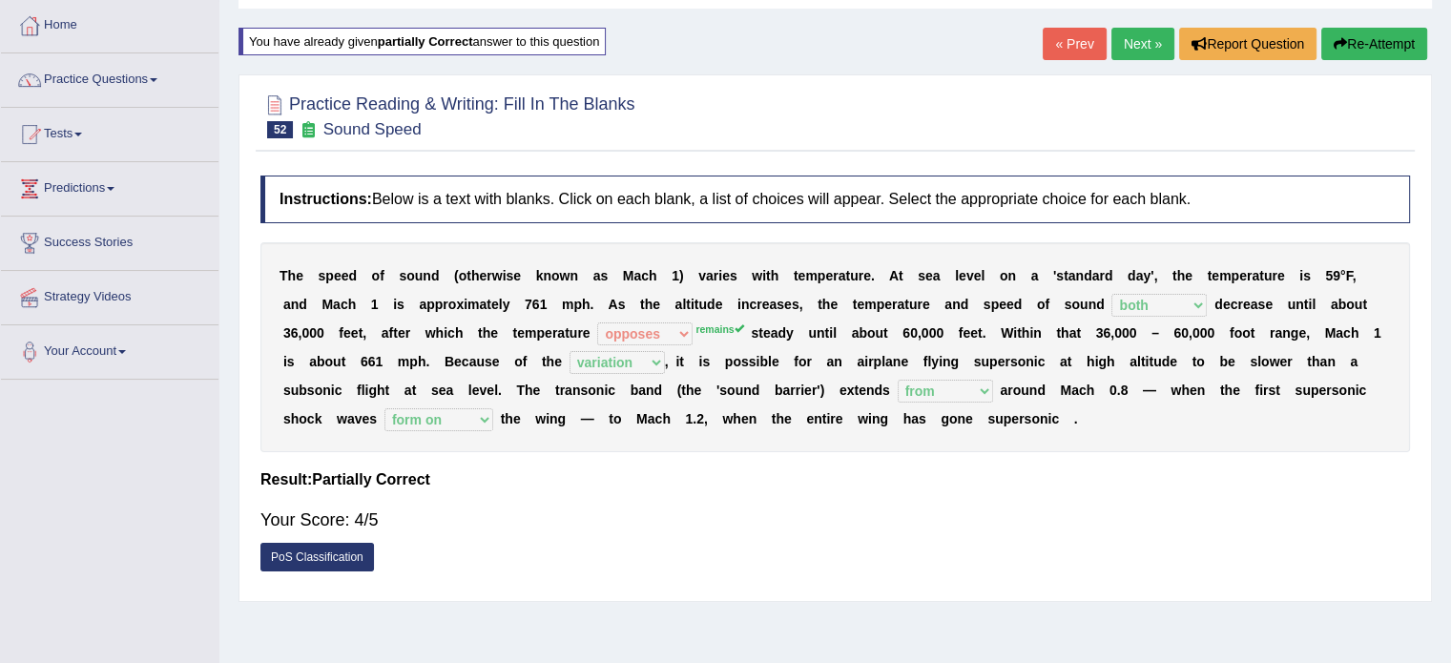
click at [1390, 40] on button "Re-Attempt" at bounding box center [1374, 44] width 106 height 32
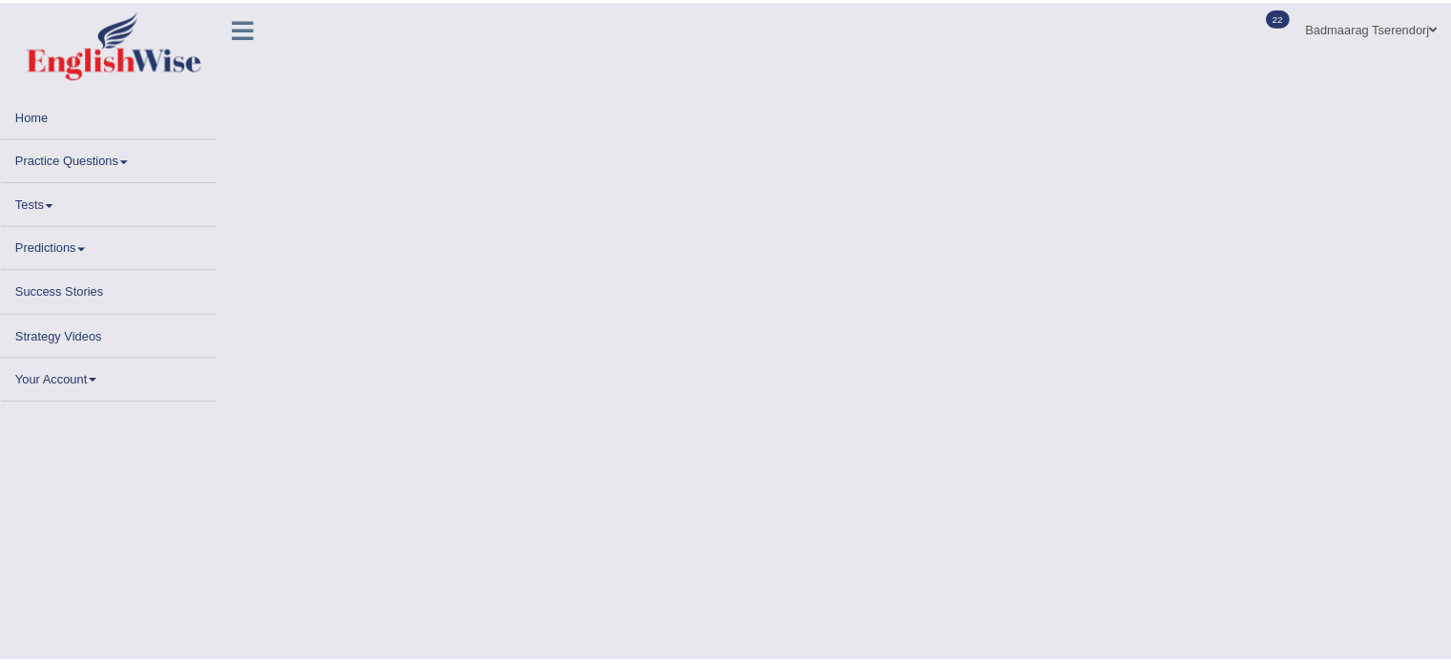
scroll to position [95, 0]
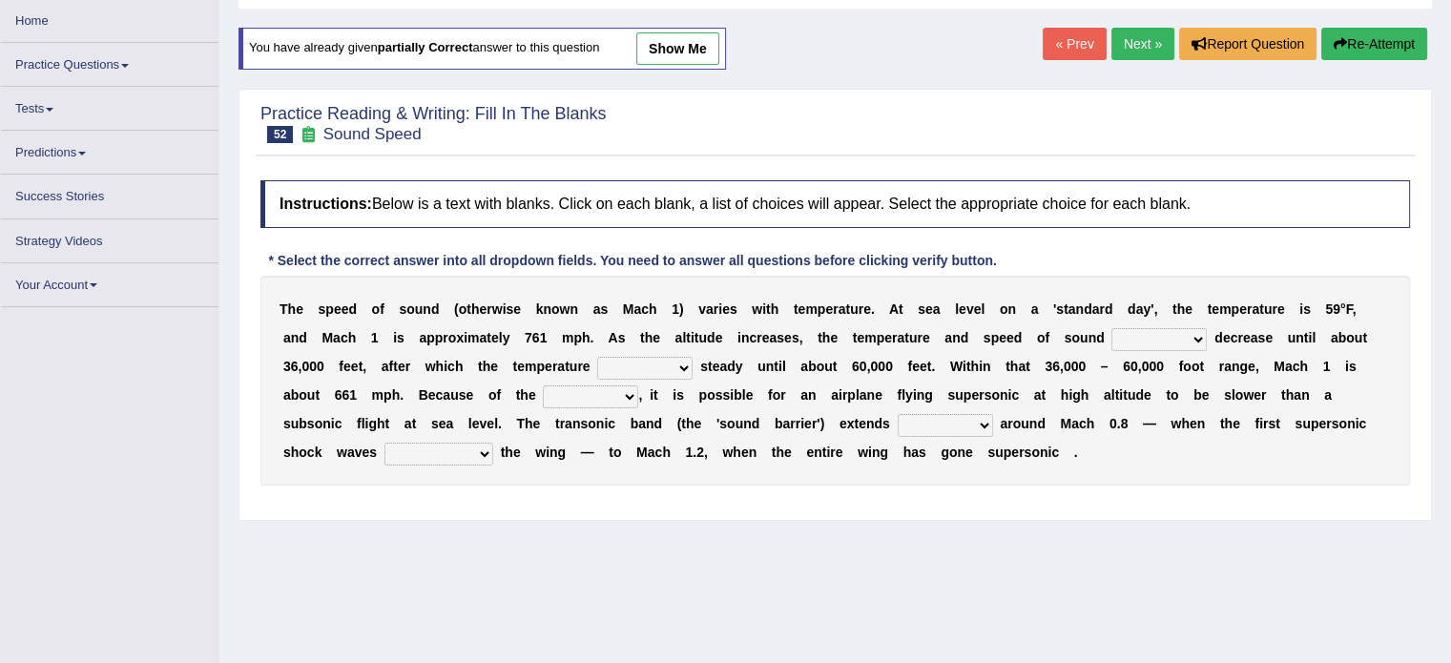
click at [675, 366] on select "opposes remains plots mutates" at bounding box center [644, 368] width 95 height 23
select select "remains"
click at [597, 357] on select "opposes remains plots mutates" at bounding box center [644, 368] width 95 height 23
click at [1181, 336] on select "not yet none both" at bounding box center [1158, 339] width 95 height 23
select select "both"
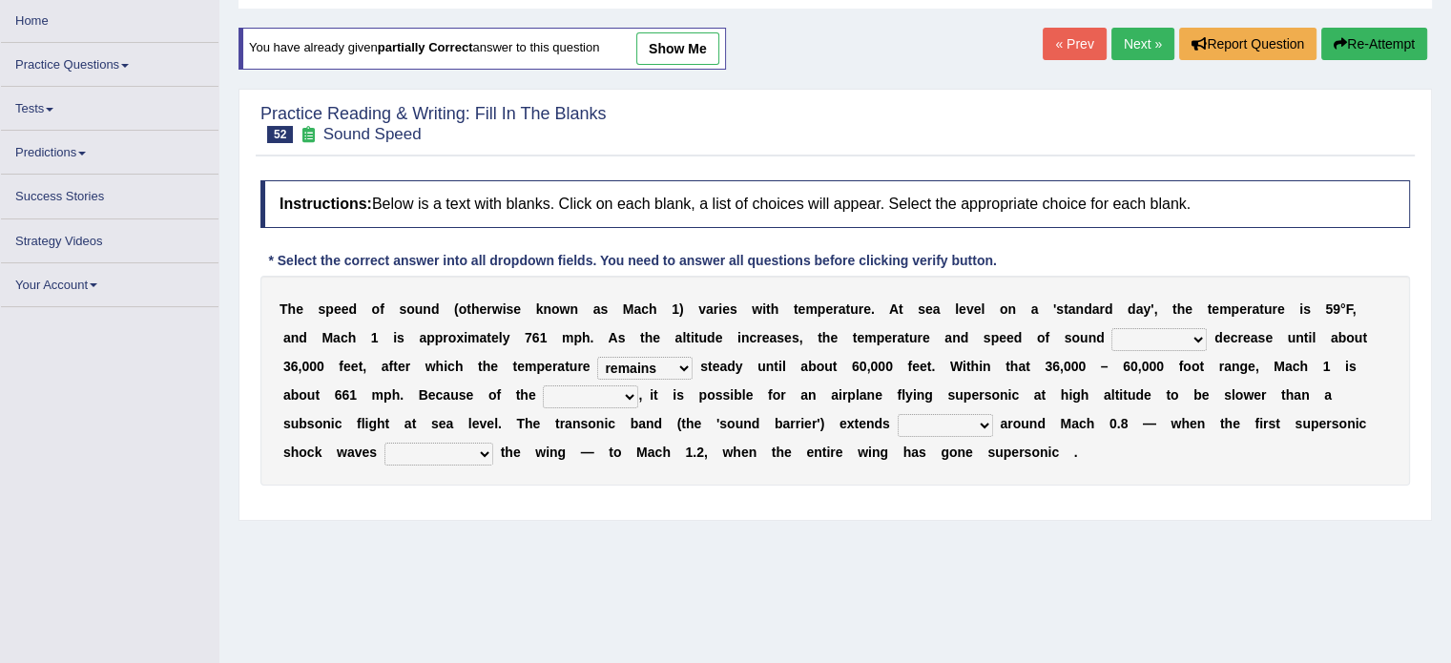
click at [1111, 328] on select "not yet none both" at bounding box center [1158, 339] width 95 height 23
click at [980, 424] on select "near from with in" at bounding box center [945, 425] width 95 height 23
select select "from"
click at [898, 414] on select "near from with in" at bounding box center [945, 425] width 95 height 23
click at [603, 391] on select "veriety variation ventilation similarity" at bounding box center [590, 396] width 95 height 23
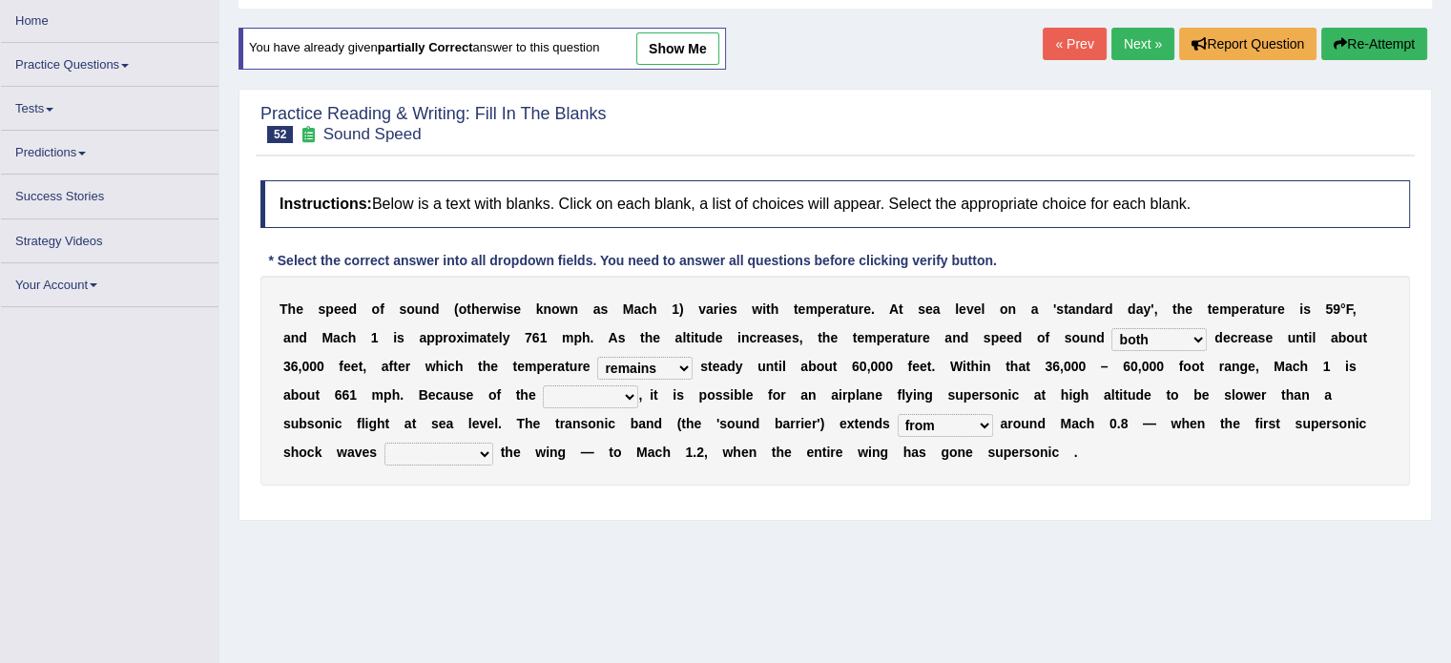
select select "variation"
click at [543, 385] on select "veriety variation ventilation similarity" at bounding box center [590, 396] width 95 height 23
click at [451, 457] on select "diverge from form on add to prevent from" at bounding box center [438, 454] width 109 height 23
select select "form on"
click at [384, 443] on select "diverge from form on add to prevent from" at bounding box center [438, 454] width 109 height 23
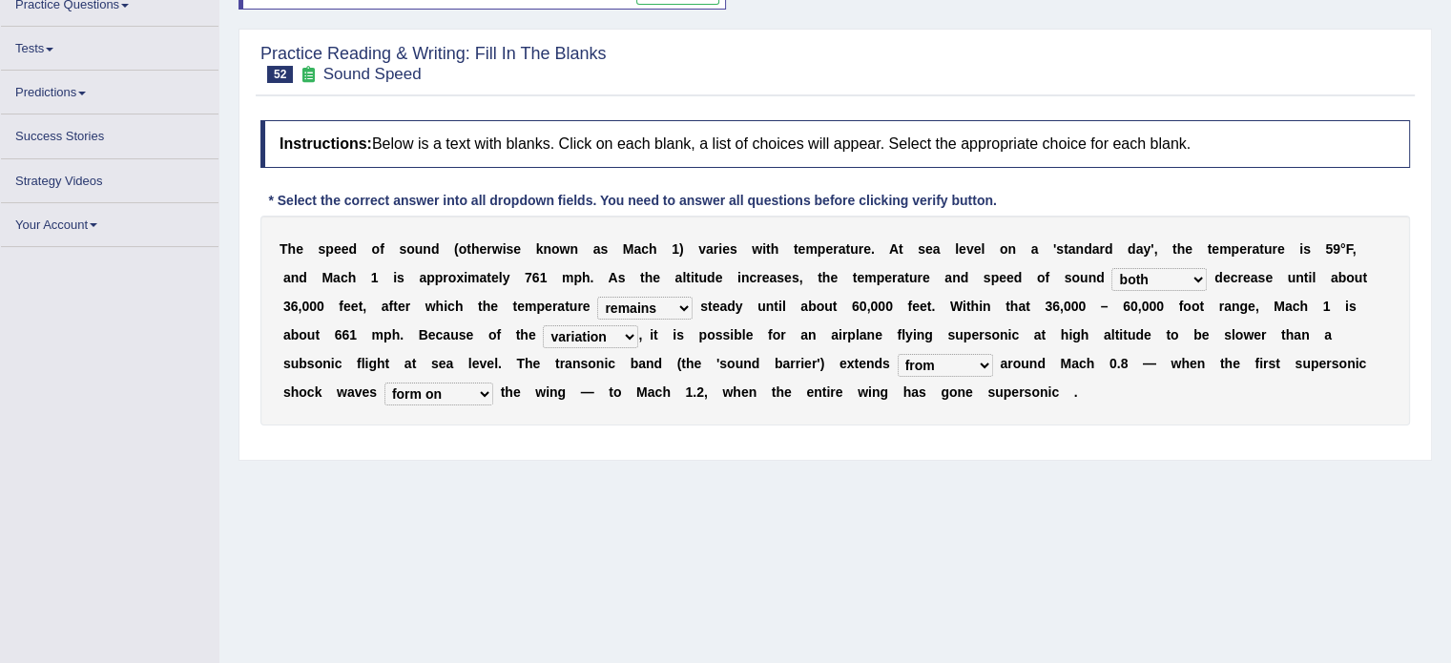
scroll to position [42, 0]
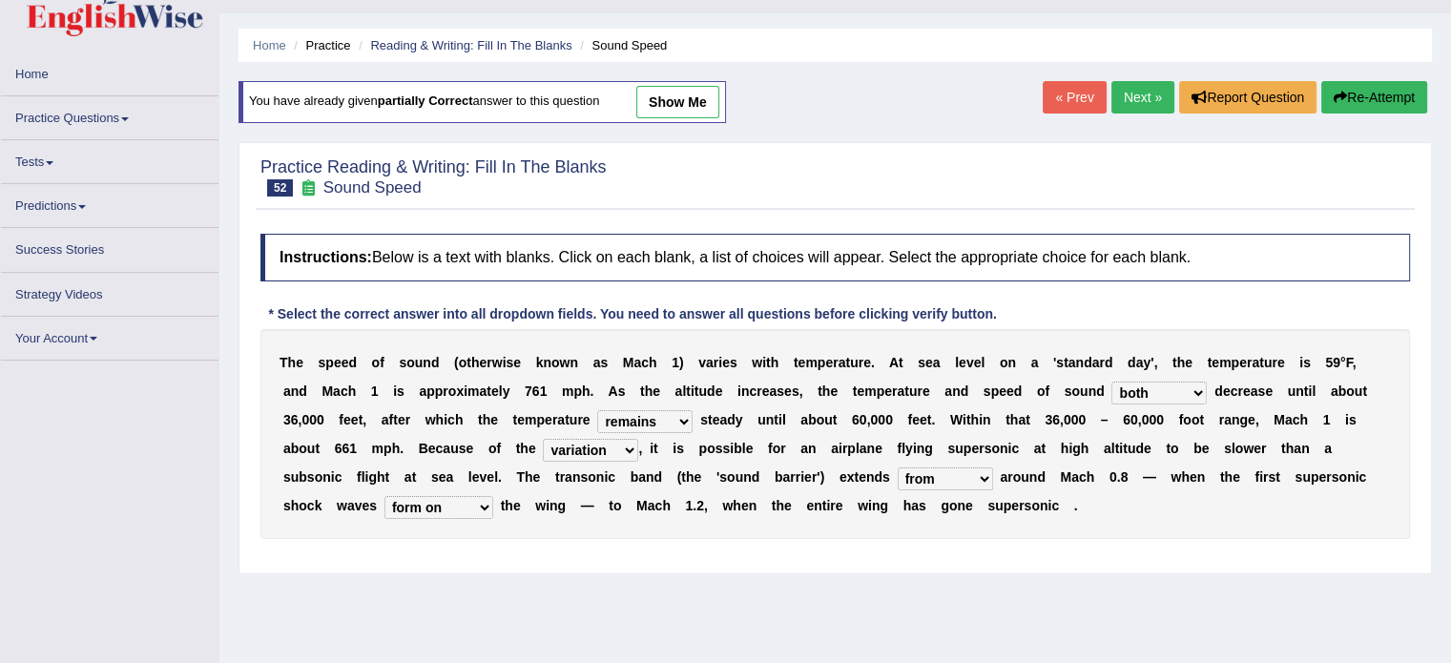
click at [1058, 629] on div "Home Practice Reading & Writing: Fill In The Blanks Sound Speed You have alread…" at bounding box center [835, 435] width 1232 height 954
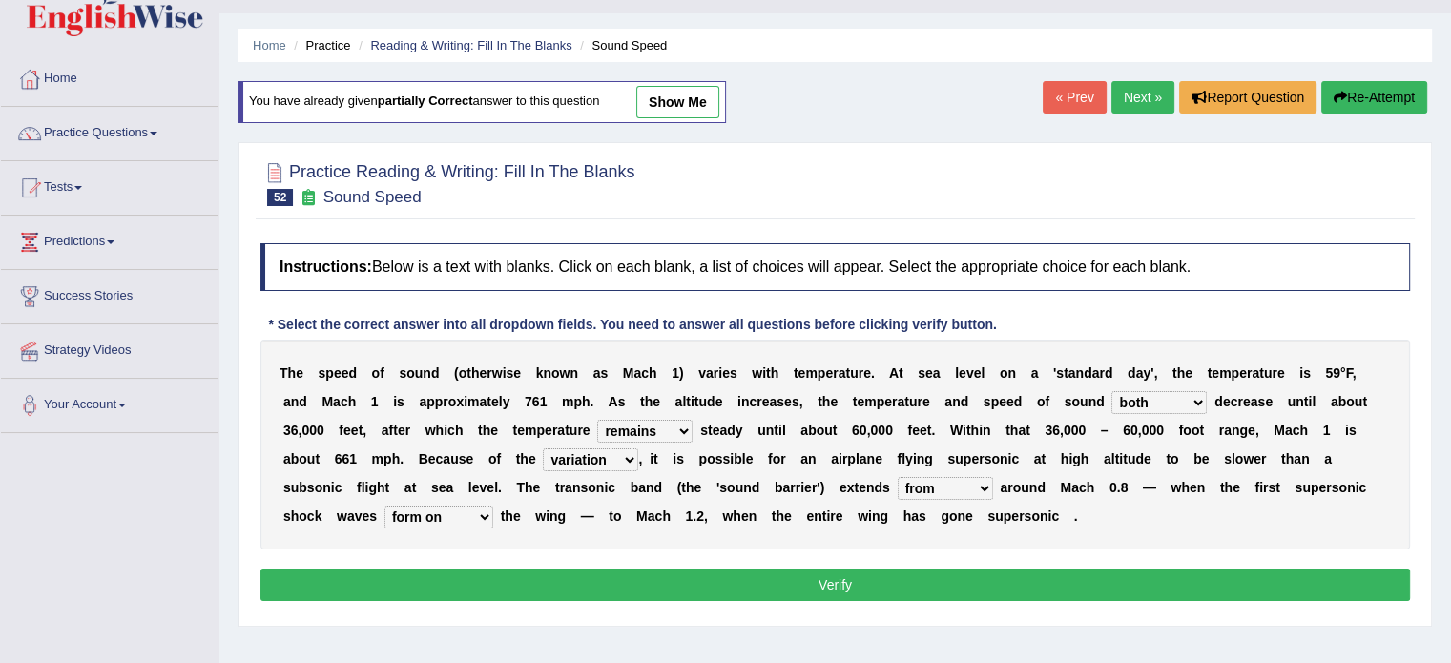
click at [656, 574] on button "Verify" at bounding box center [834, 585] width 1149 height 32
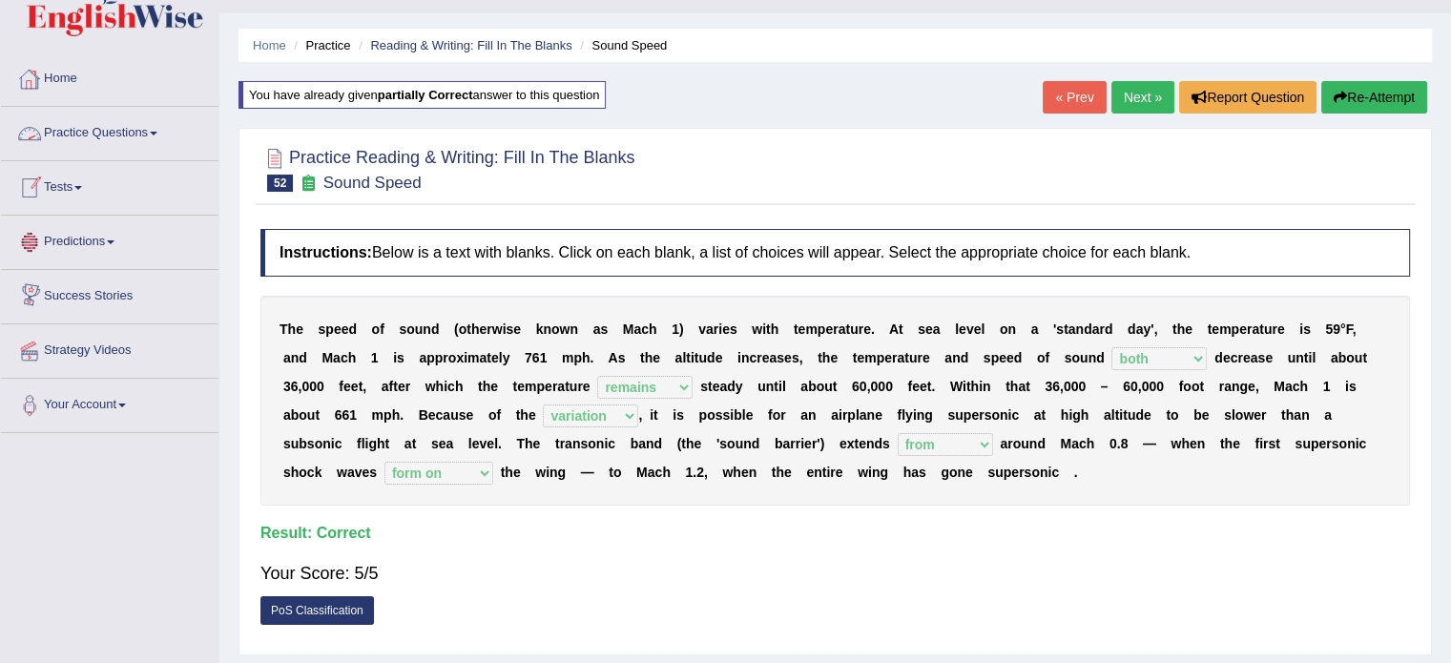
click at [66, 68] on link "Home" at bounding box center [109, 76] width 217 height 48
